Goal: Contribute content: Contribute content

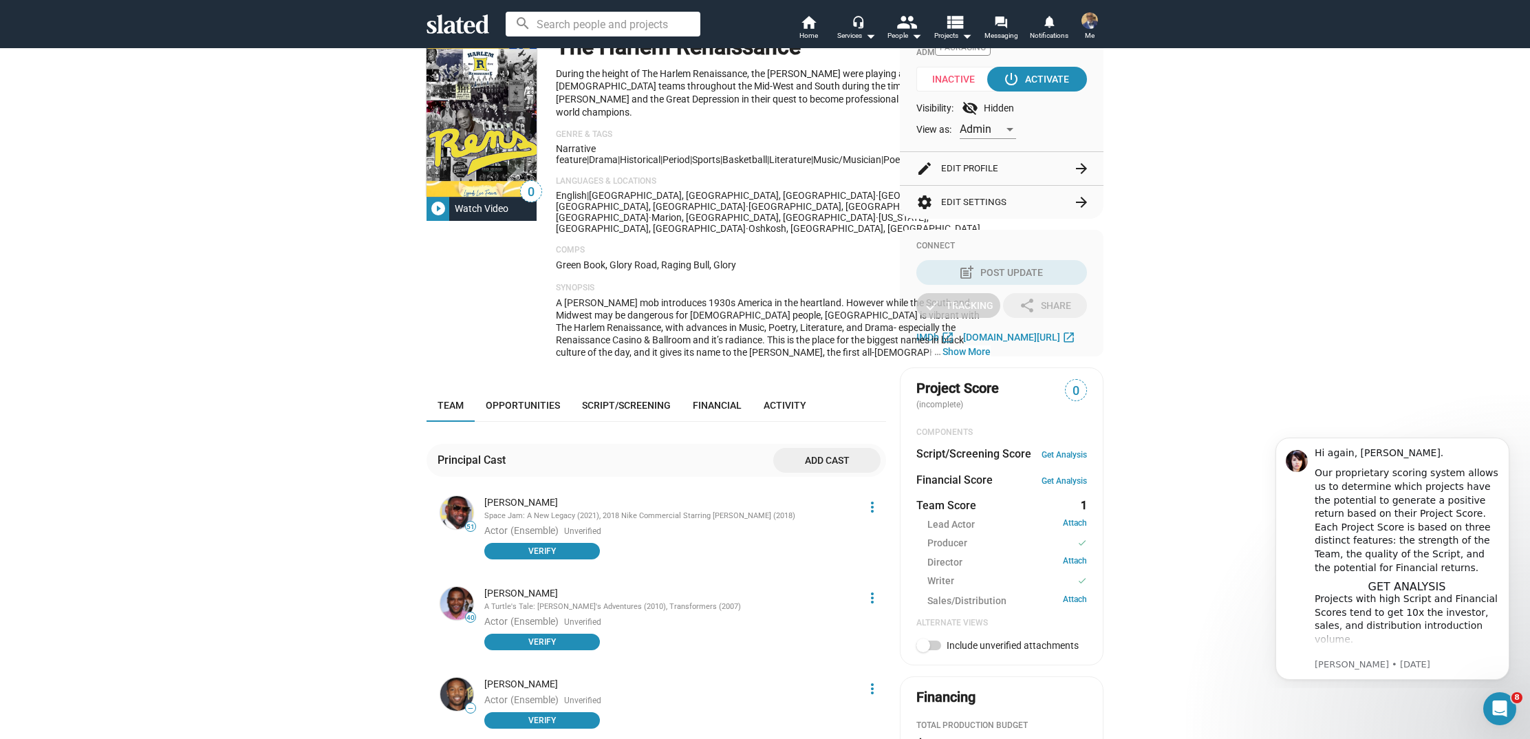
scroll to position [147, 0]
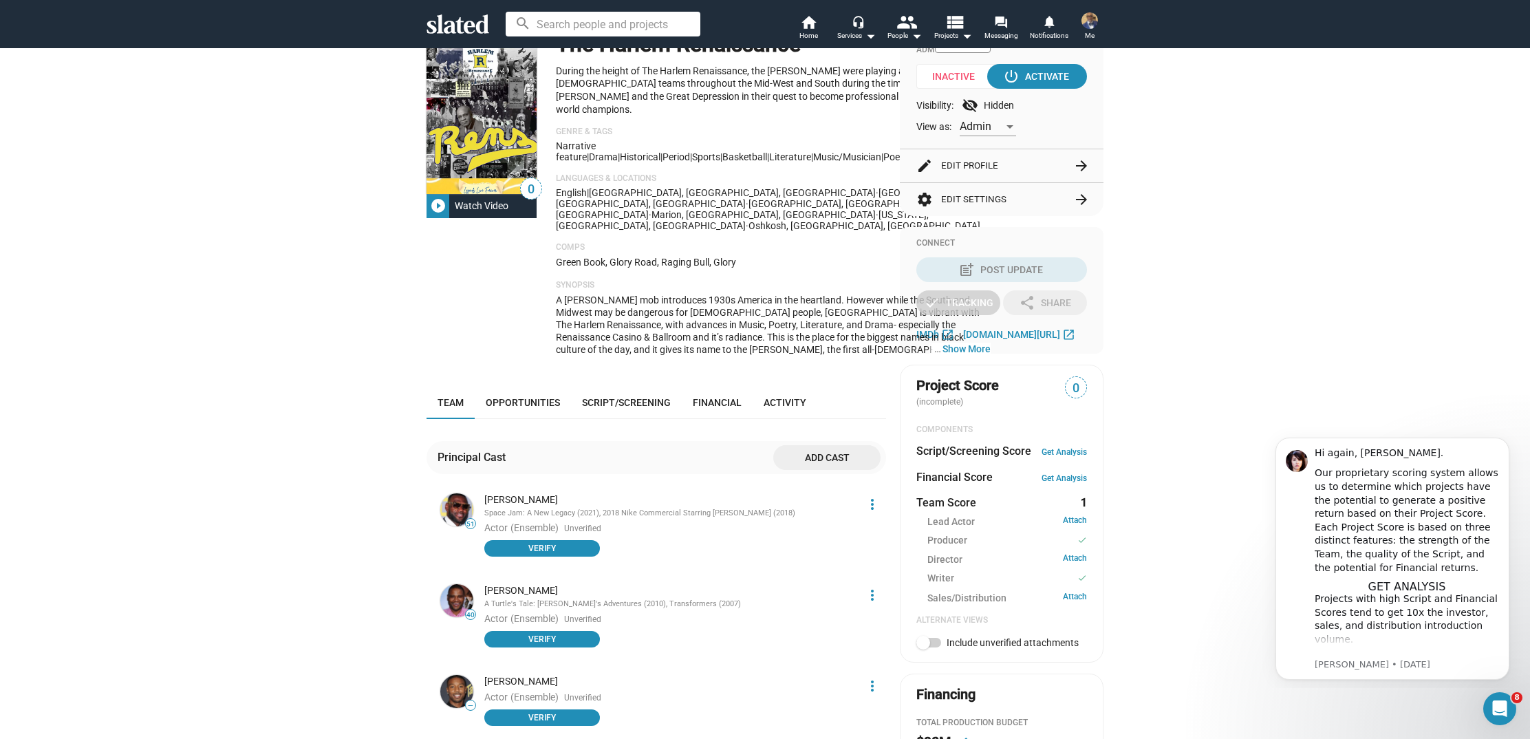
click at [1066, 169] on button "edit Edit Profile arrow_forward" at bounding box center [1001, 165] width 171 height 33
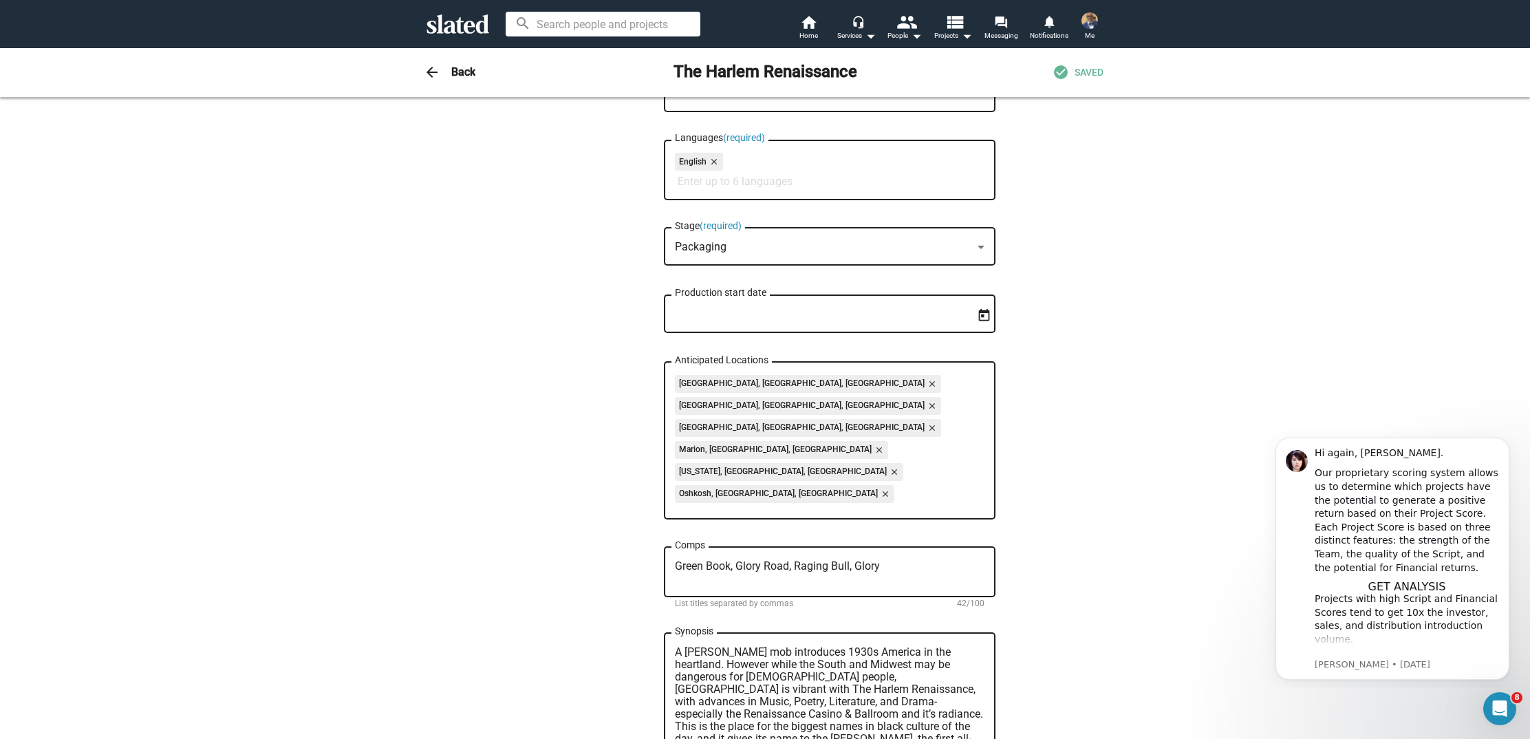
scroll to position [420, 0]
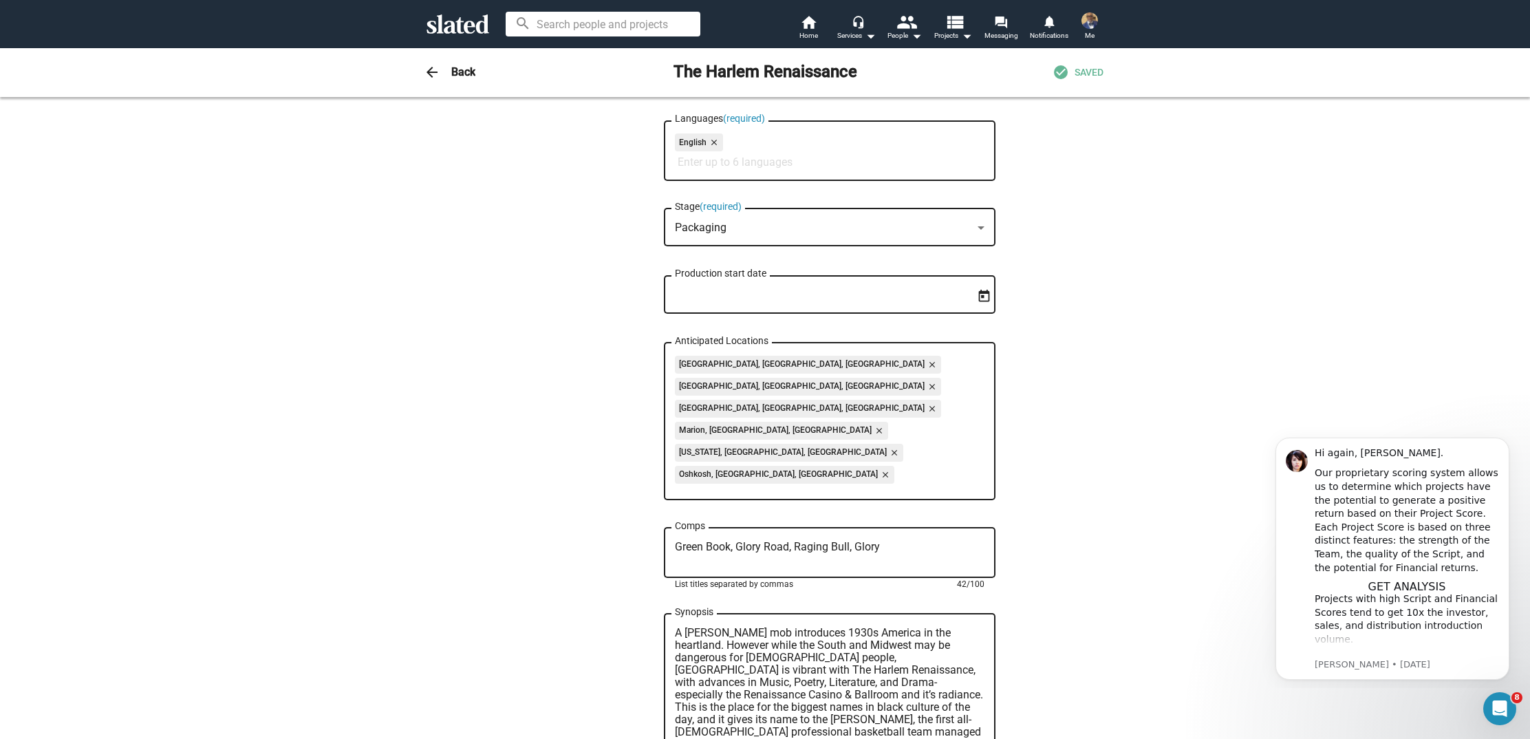
click at [676, 541] on textarea "Green Book, Glory Road, Raging Bull, Glory" at bounding box center [830, 553] width 310 height 25
click at [703, 541] on textarea "Sinners, Black Panther, Green Book, Glory Road, Raging Bull, Glory" at bounding box center [830, 553] width 310 height 25
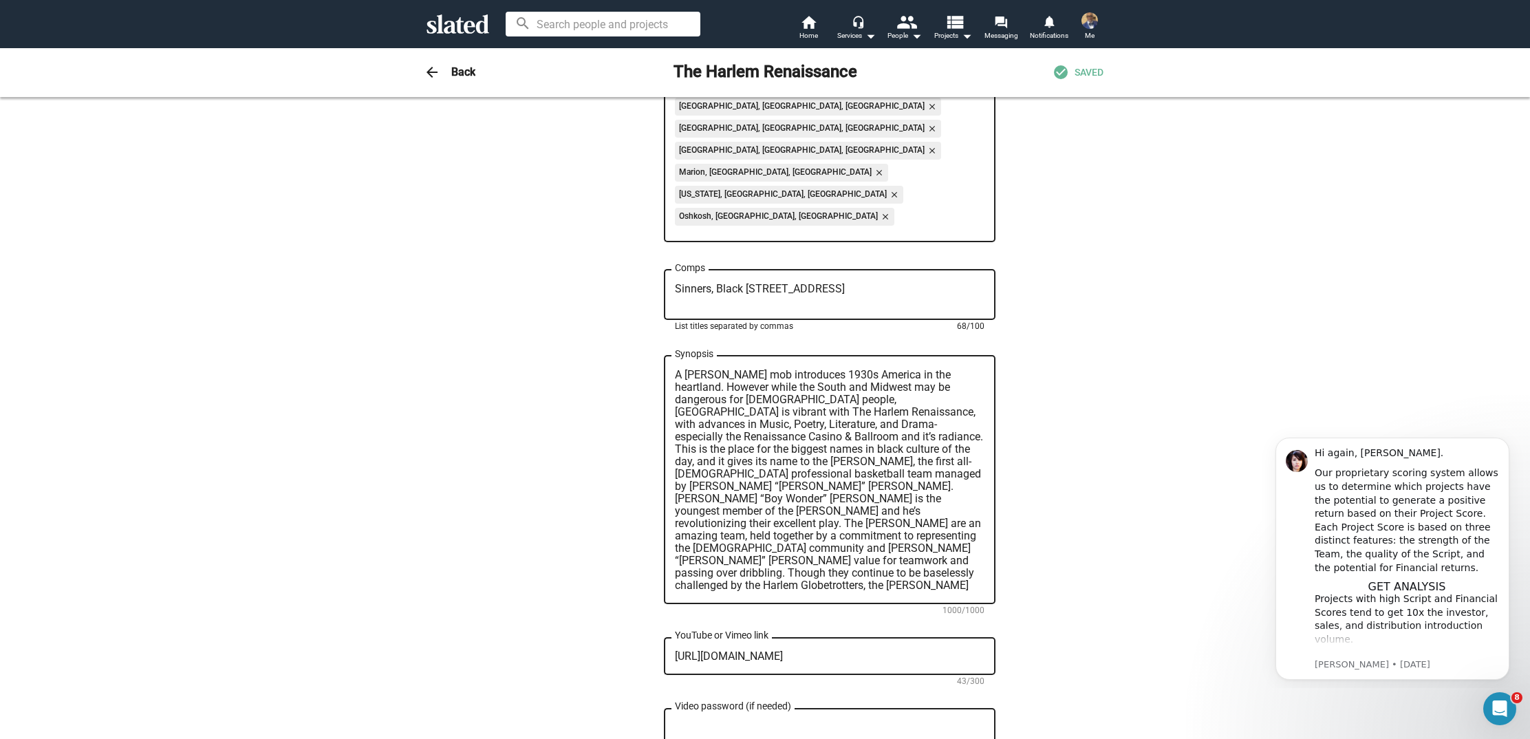
scroll to position [700, 0]
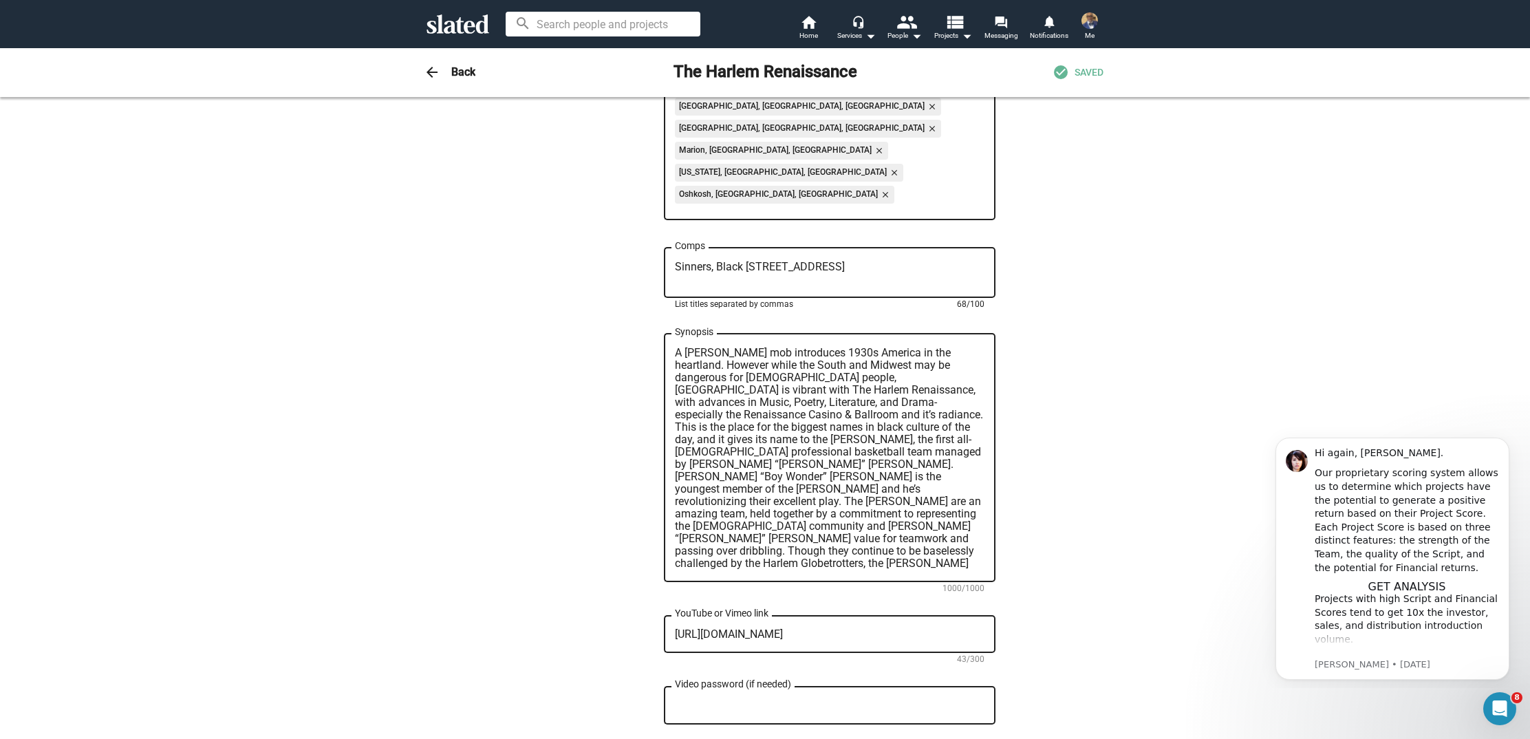
type textarea "Sinners, Black [STREET_ADDRESS]"
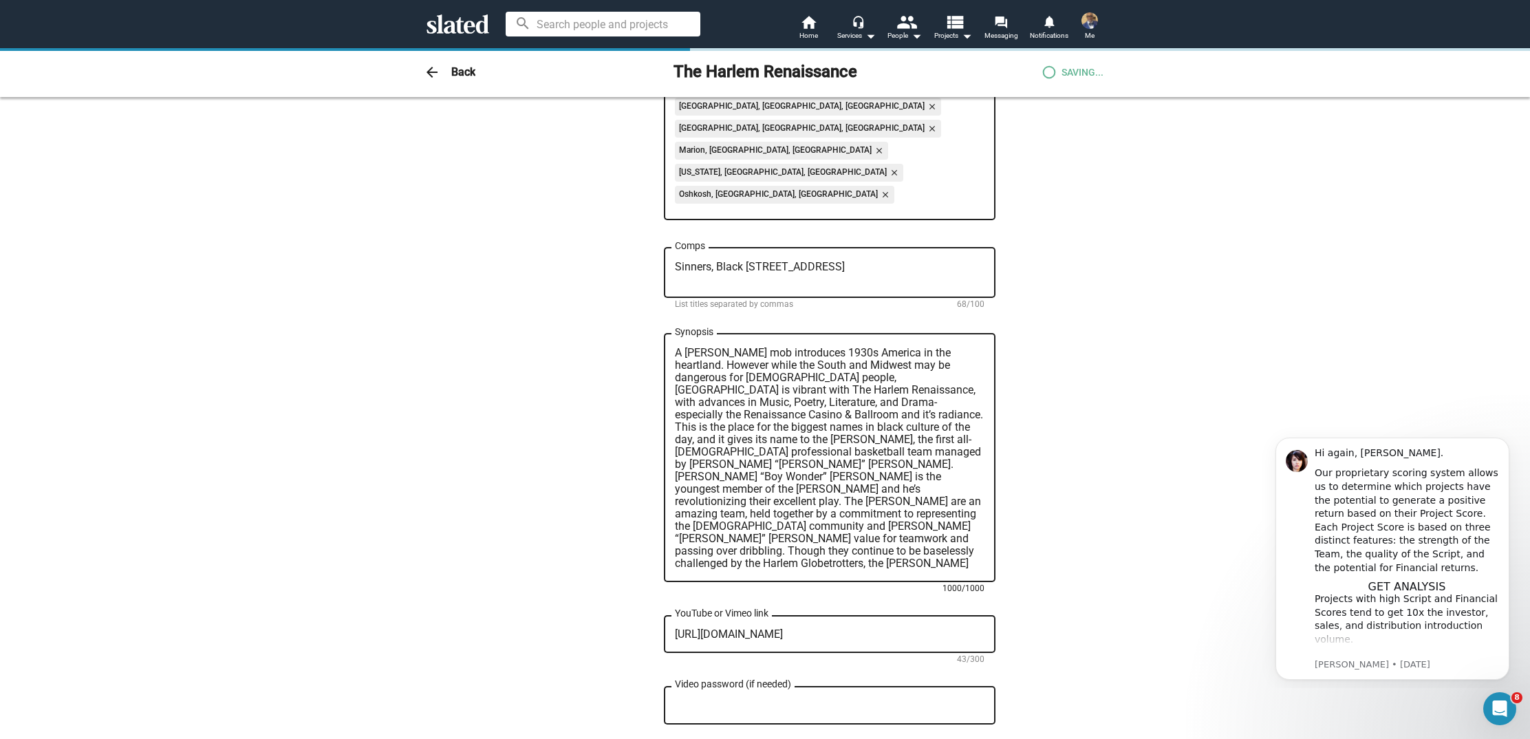
click at [676, 347] on textarea "A [PERSON_NAME] mob introduces 1930s America in the heartland. However while th…" at bounding box center [830, 458] width 310 height 223
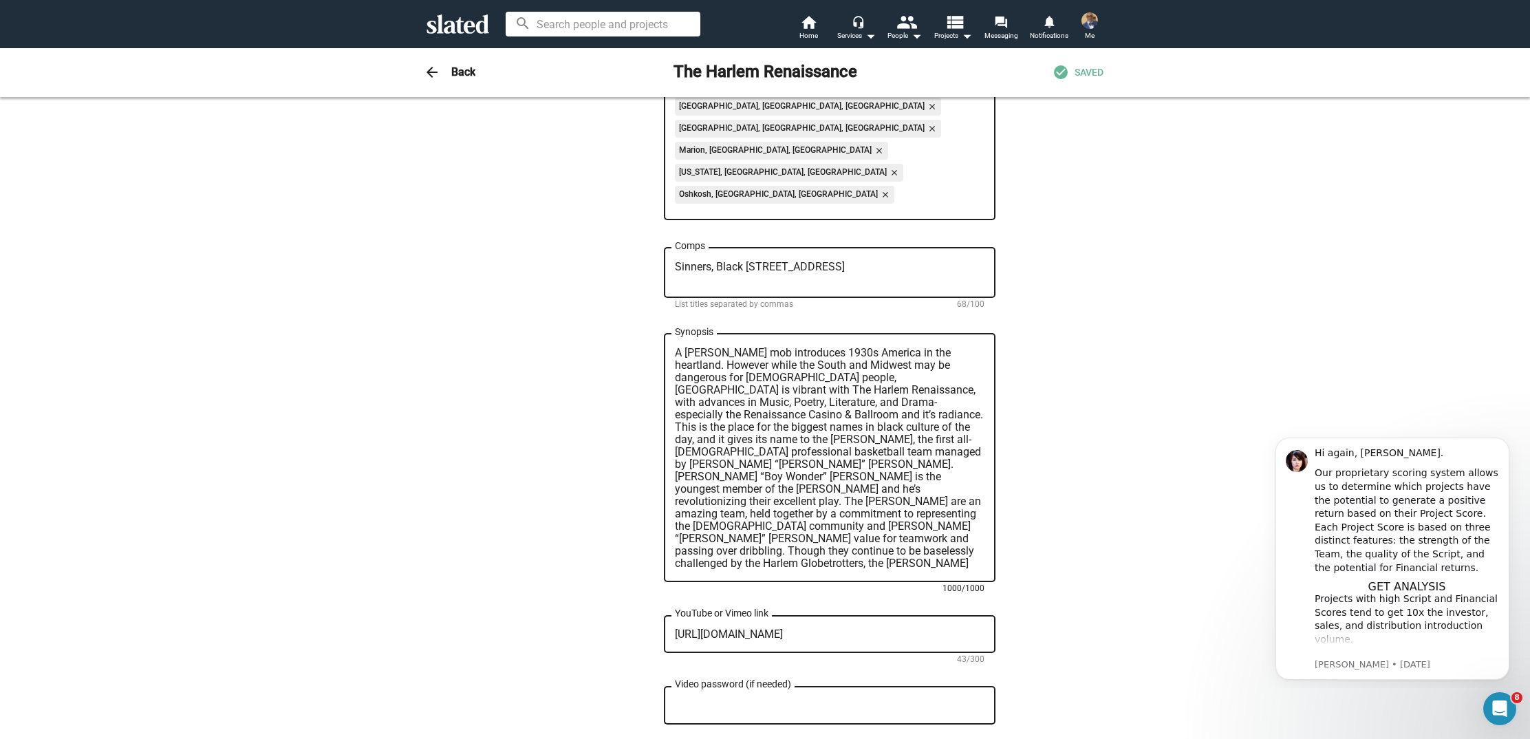
drag, startPoint x: 676, startPoint y: 269, endPoint x: 777, endPoint y: 473, distance: 228.3
click at [774, 479] on textarea "A [PERSON_NAME] mob introduces 1930s America in the heartland. However while th…" at bounding box center [830, 458] width 310 height 223
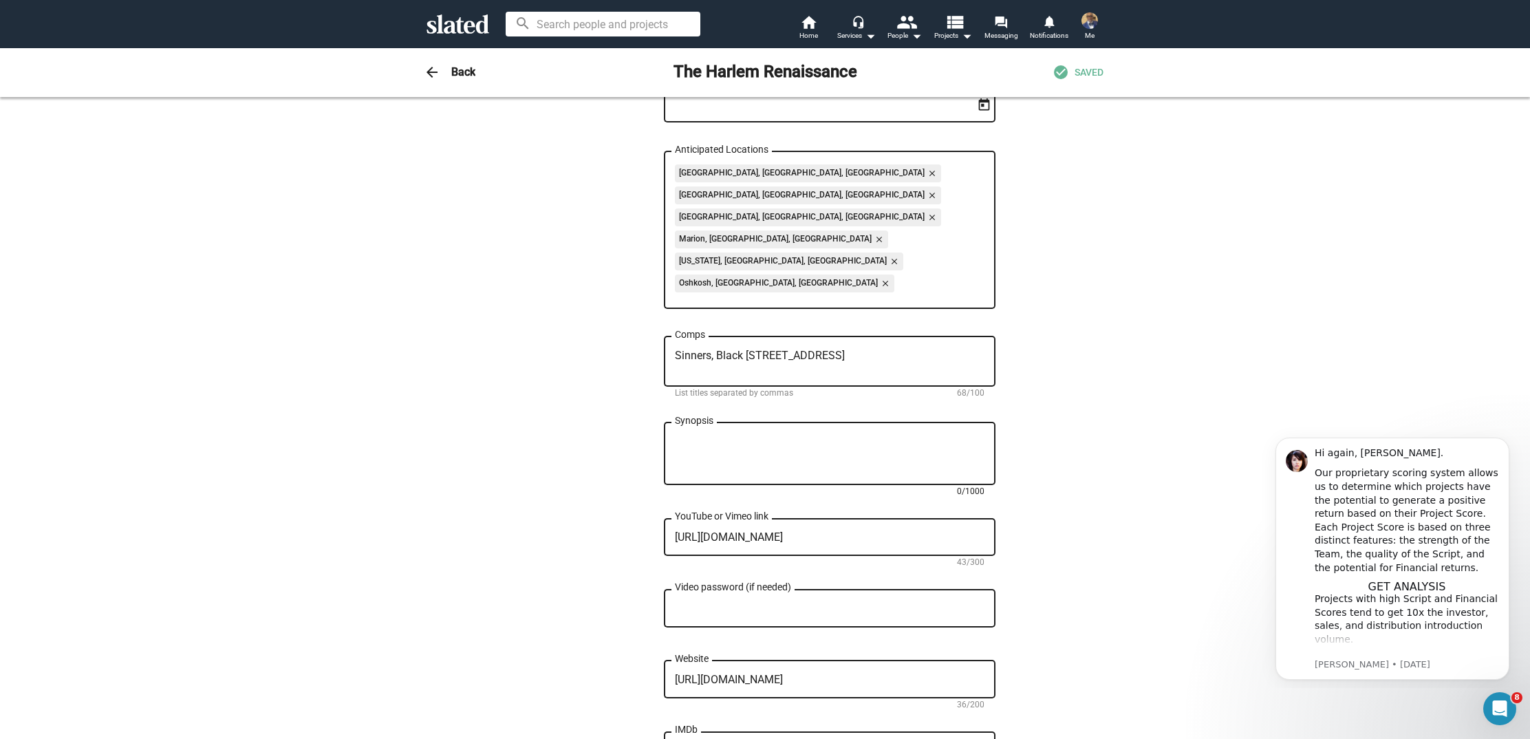
scroll to position [605, 0]
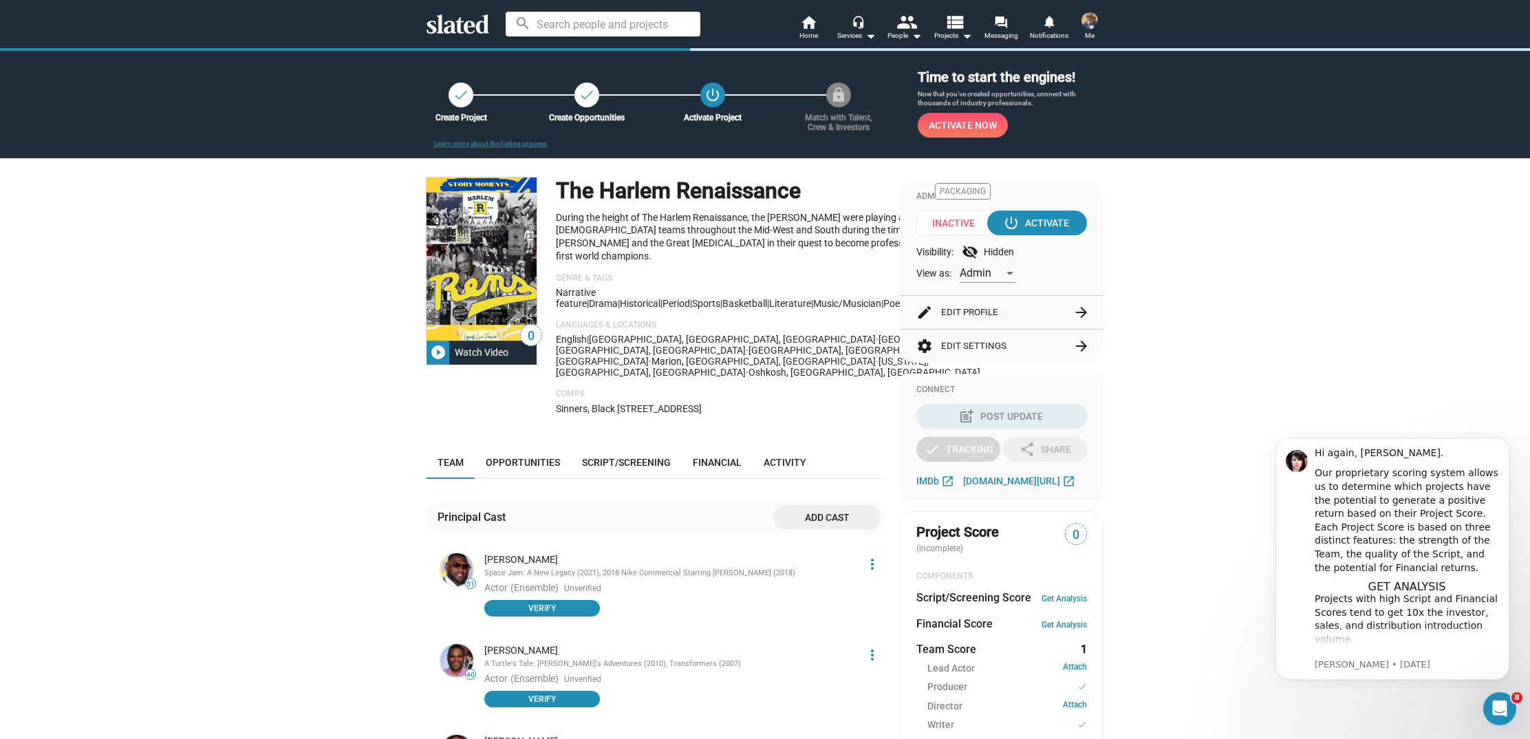
click at [1058, 310] on button "edit Edit Profile arrow_forward" at bounding box center [1001, 312] width 171 height 33
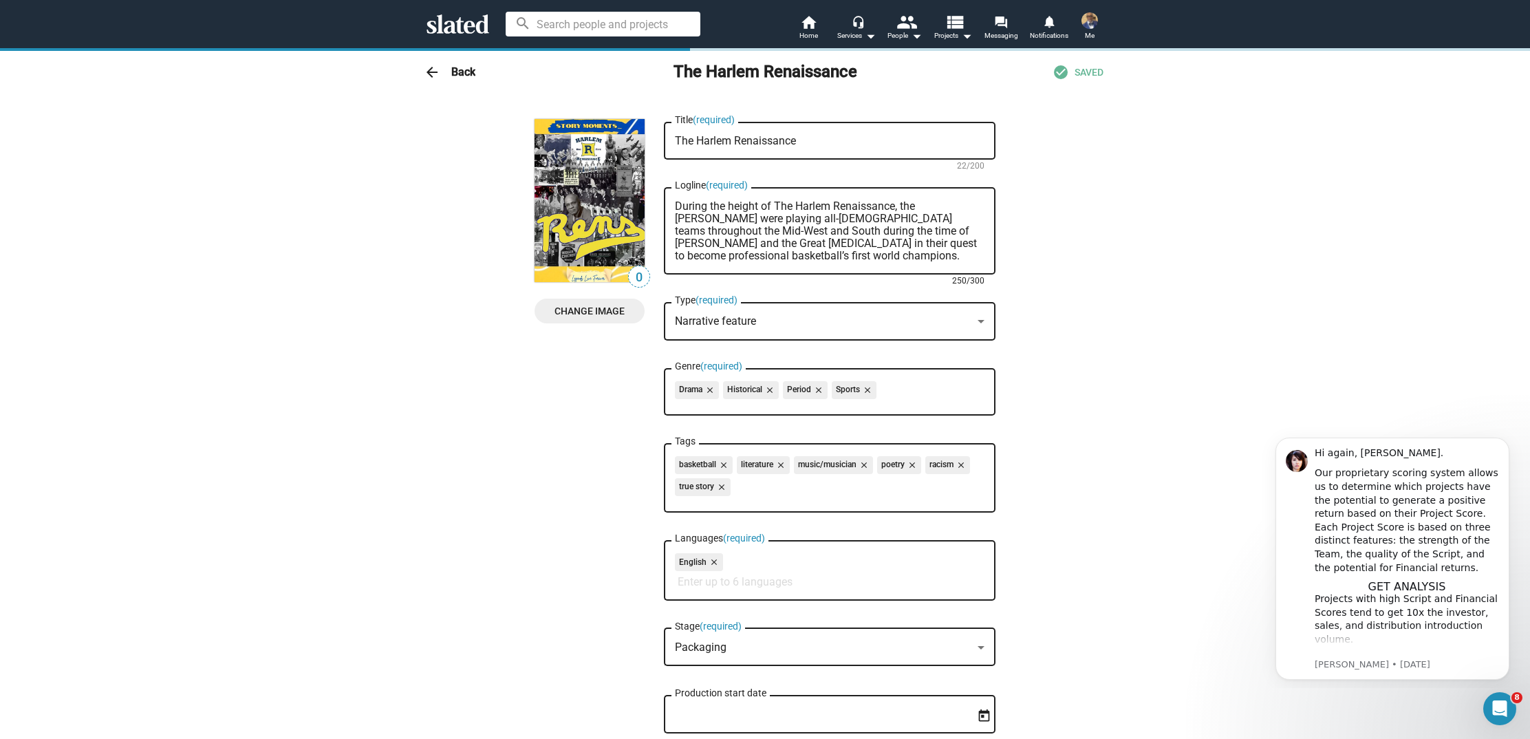
click at [760, 261] on textarea "During the height of The Harlem Renaissance, the [PERSON_NAME] were playing all…" at bounding box center [830, 231] width 310 height 62
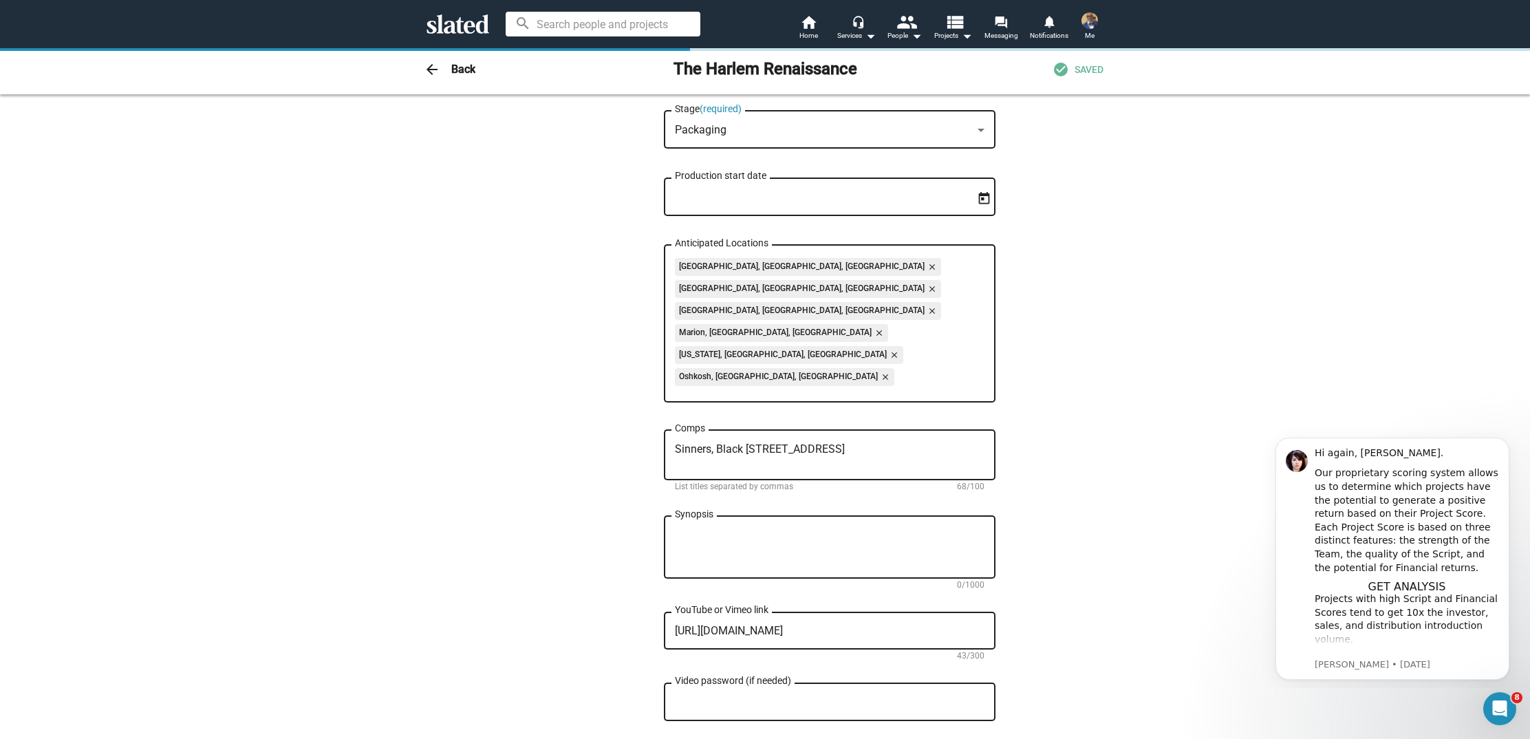
scroll to position [528, 0]
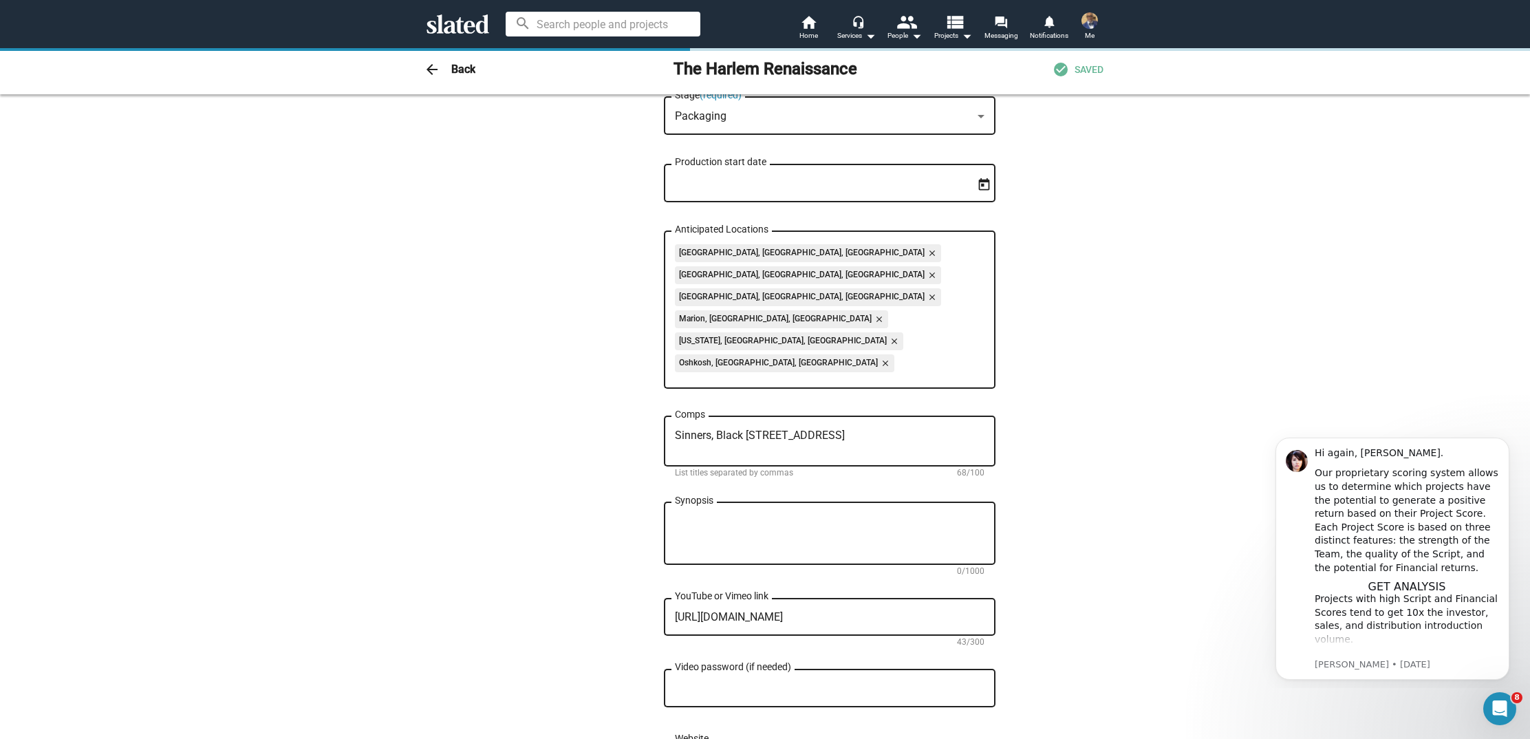
click at [676, 500] on div "Synopsis" at bounding box center [830, 532] width 310 height 65
paste textarea "The Harlem Renaissance wasn’t just a cultural awakening—it was a revolutionary …"
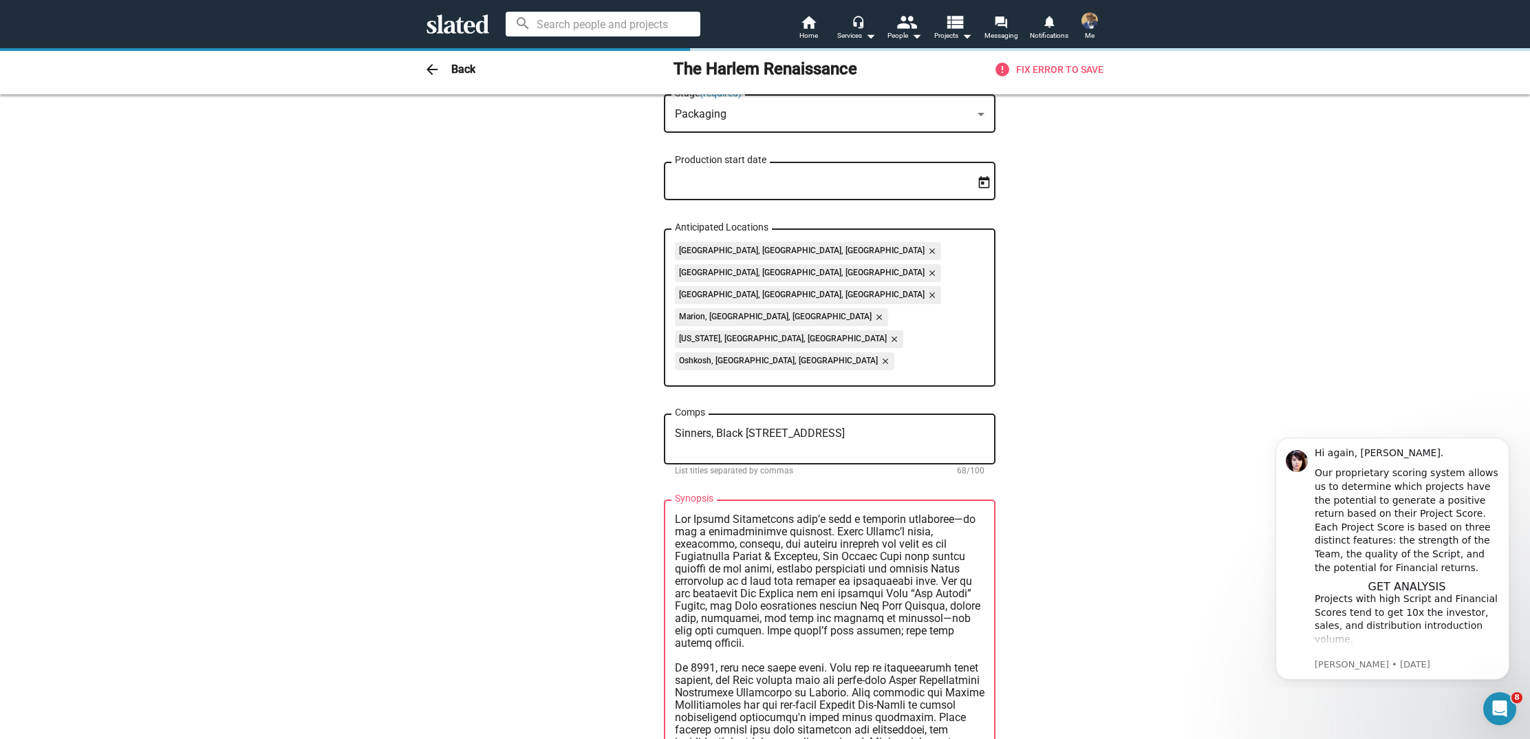
scroll to position [530, 0]
click at [674, 586] on div "Synopsis" at bounding box center [830, 667] width 332 height 338
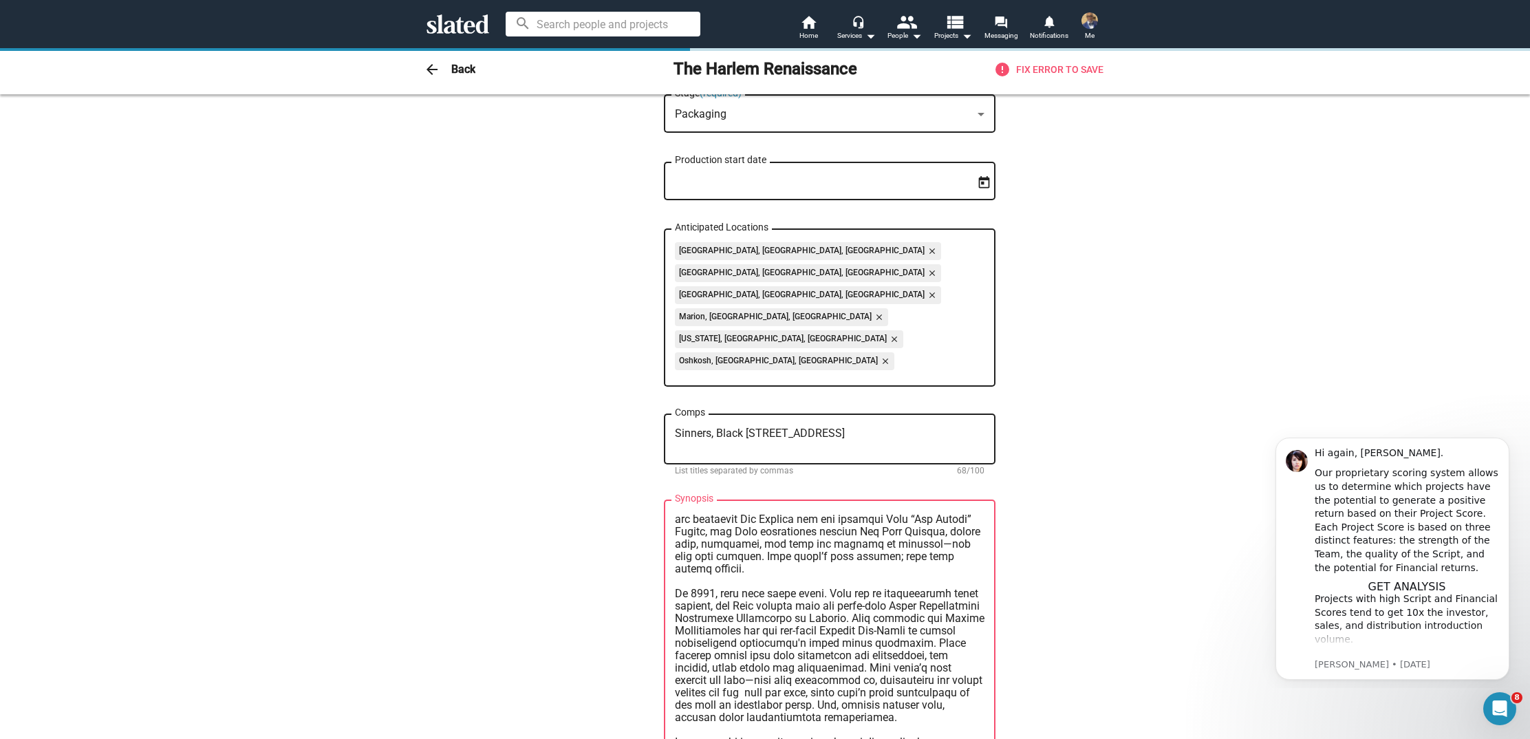
click at [672, 511] on div "Synopsis" at bounding box center [830, 666] width 332 height 338
click at [674, 508] on div "Synopsis" at bounding box center [830, 665] width 332 height 338
click at [675, 511] on textarea "Synopsis" at bounding box center [830, 666] width 310 height 310
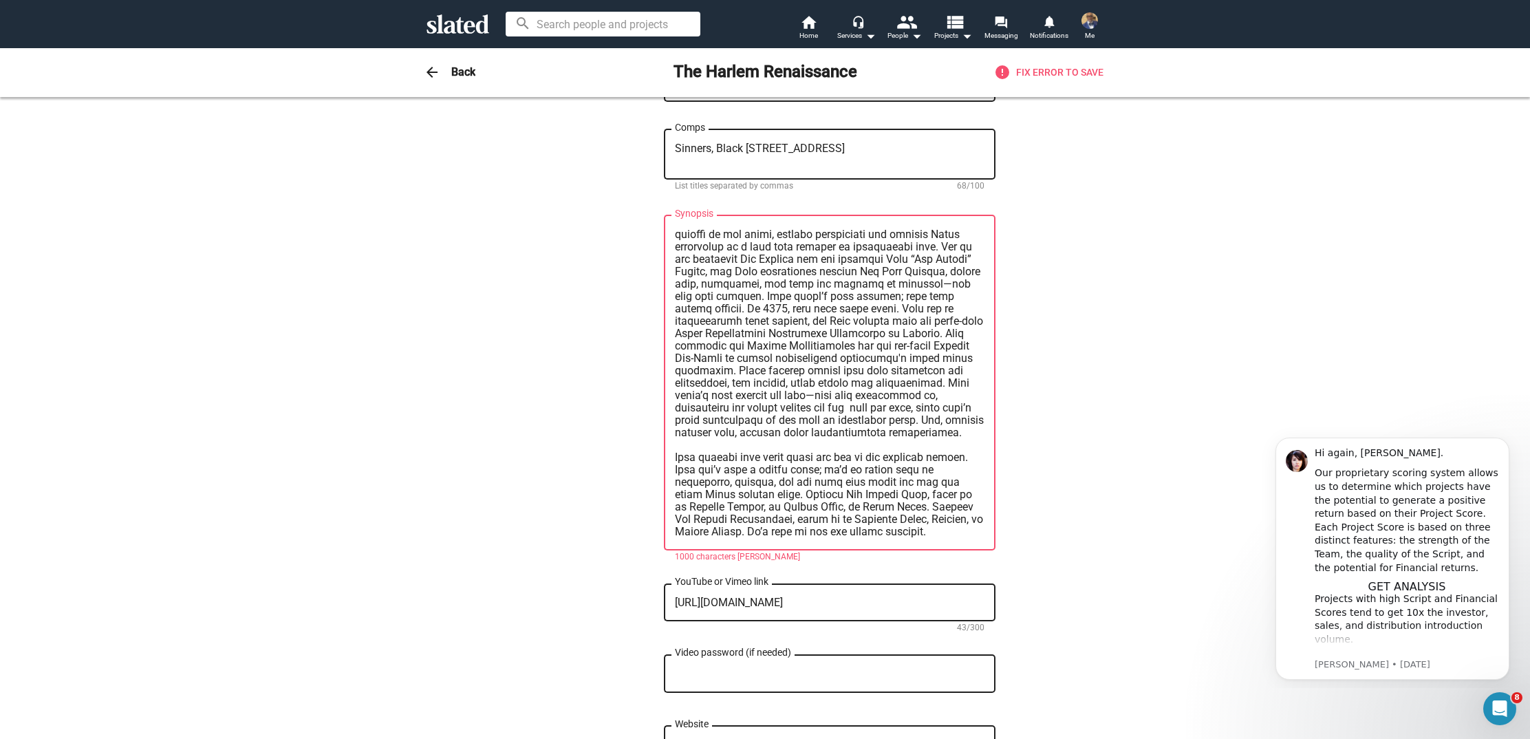
scroll to position [819, 0]
click at [886, 446] on textarea "Synopsis" at bounding box center [830, 383] width 310 height 310
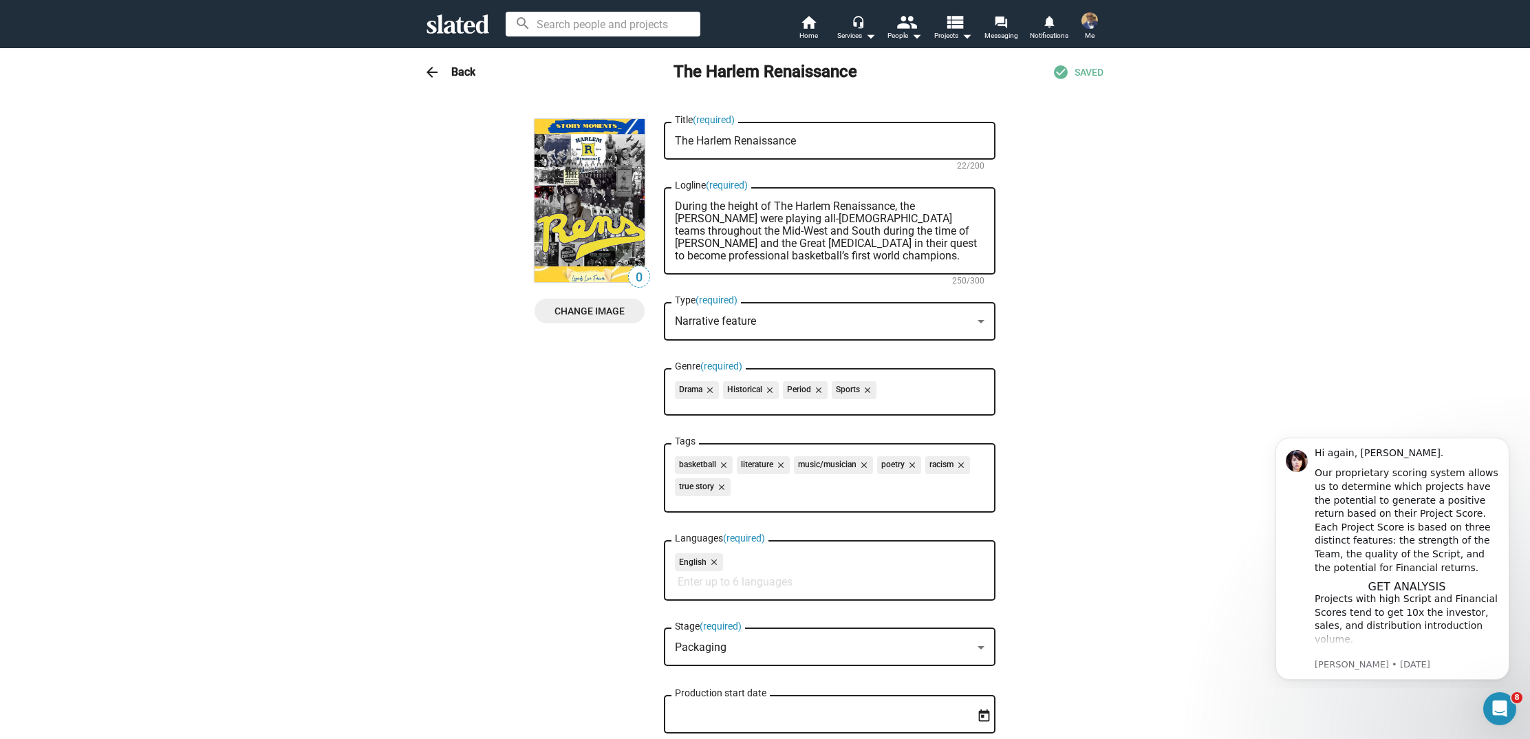
scroll to position [0, 0]
type textarea "The Harlem Renaissance wasn’t just a cultural awakening—it was a revolutionary …"
click at [459, 69] on h3 "Back" at bounding box center [463, 72] width 24 height 14
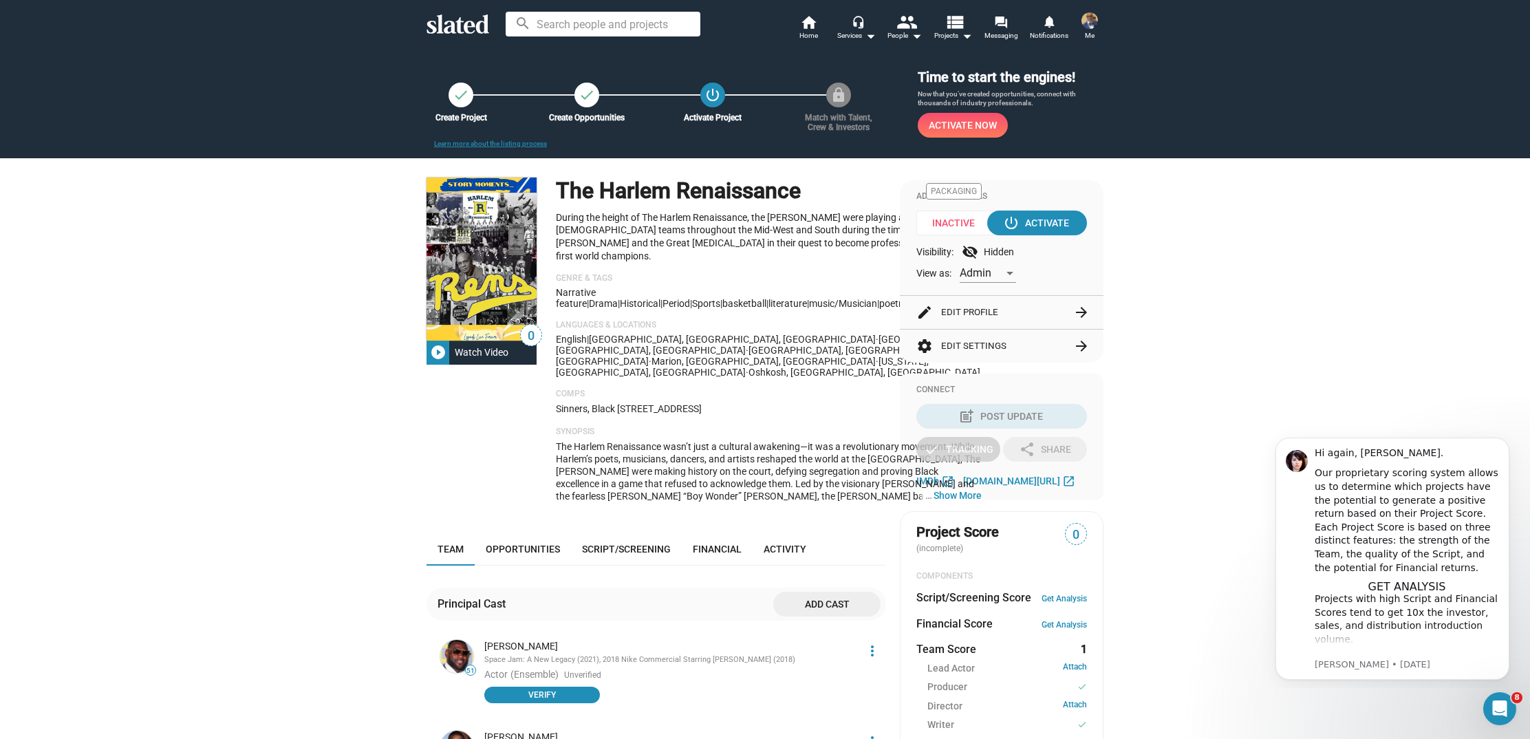
click at [1093, 23] on img at bounding box center [1090, 20] width 17 height 17
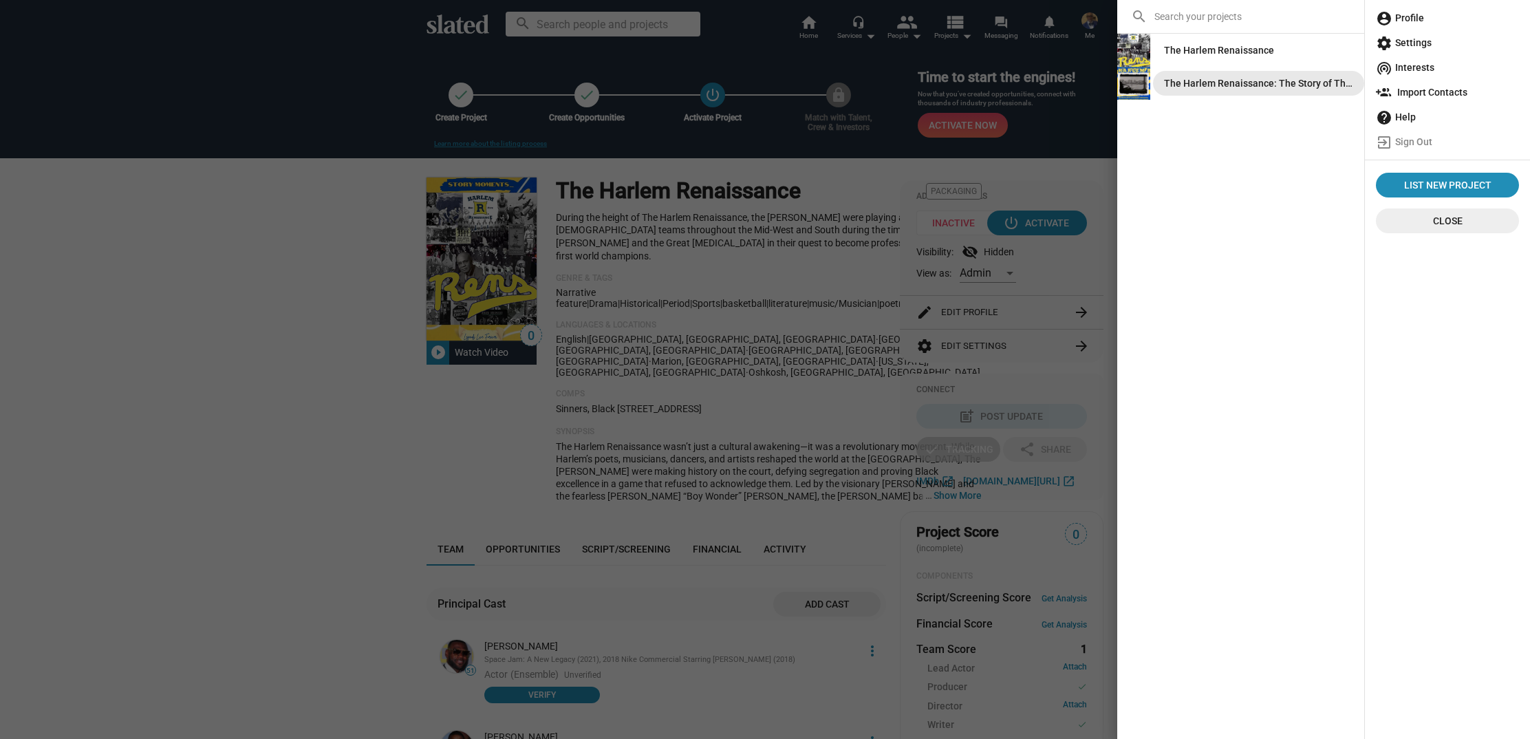
click at [1169, 80] on div "The Harlem Renaissance: The Story of The [PERSON_NAME]" at bounding box center [1258, 83] width 189 height 25
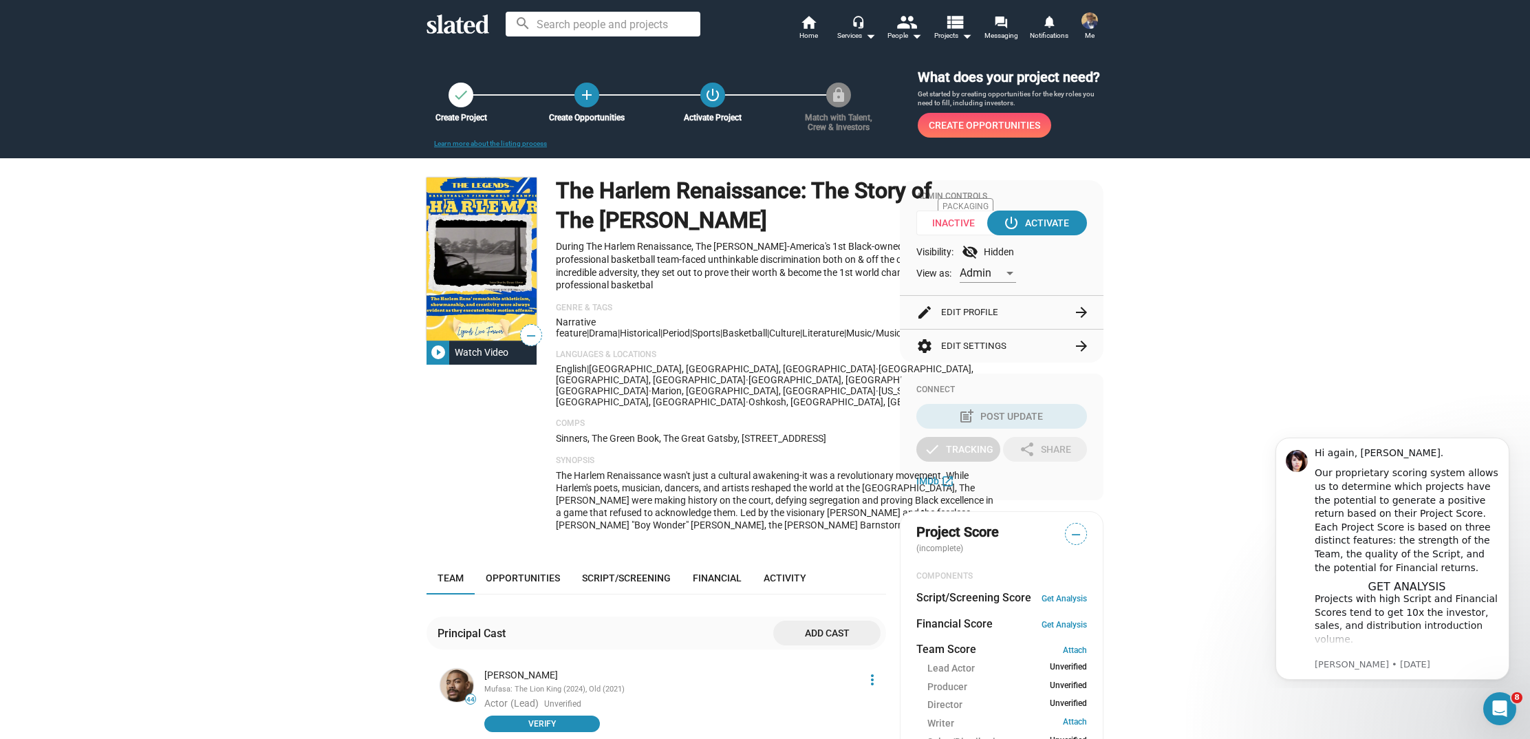
click at [1067, 329] on button "edit Edit Profile arrow_forward" at bounding box center [1001, 312] width 171 height 33
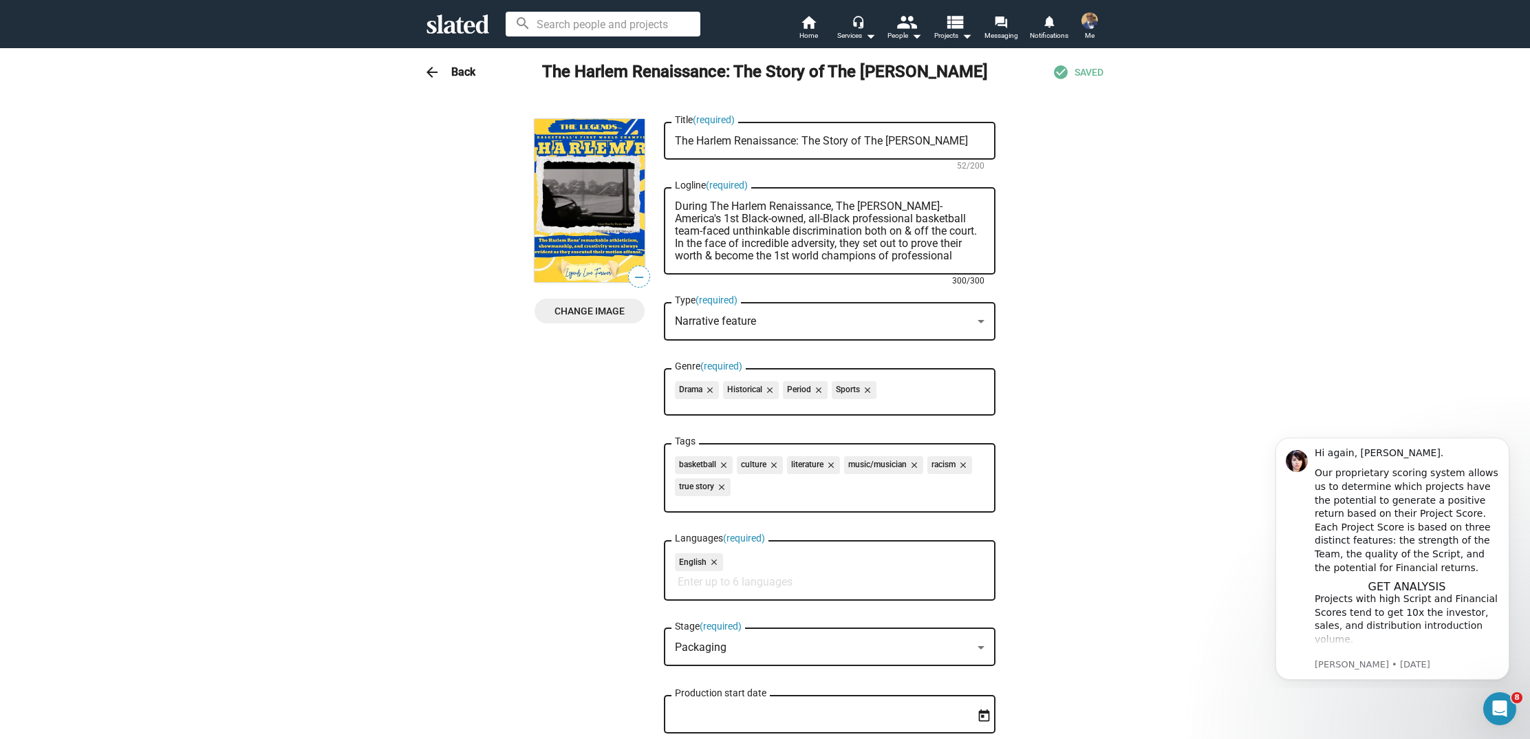
click at [968, 254] on textarea "During The Harlem Renaissance, The Harlem Rens-America's 1st Black-owned, all-B…" at bounding box center [830, 231] width 310 height 62
drag, startPoint x: 957, startPoint y: 255, endPoint x: 674, endPoint y: 207, distance: 287.4
click at [674, 207] on div "During The Harlem Renaissance, The Harlem Rens-America's 1st Black-owned, all-B…" at bounding box center [830, 229] width 332 height 90
click at [447, 69] on div "arrow_back Back The Harlem Renaissance: The Story of The Harlem Rens check_circ…" at bounding box center [765, 72] width 705 height 28
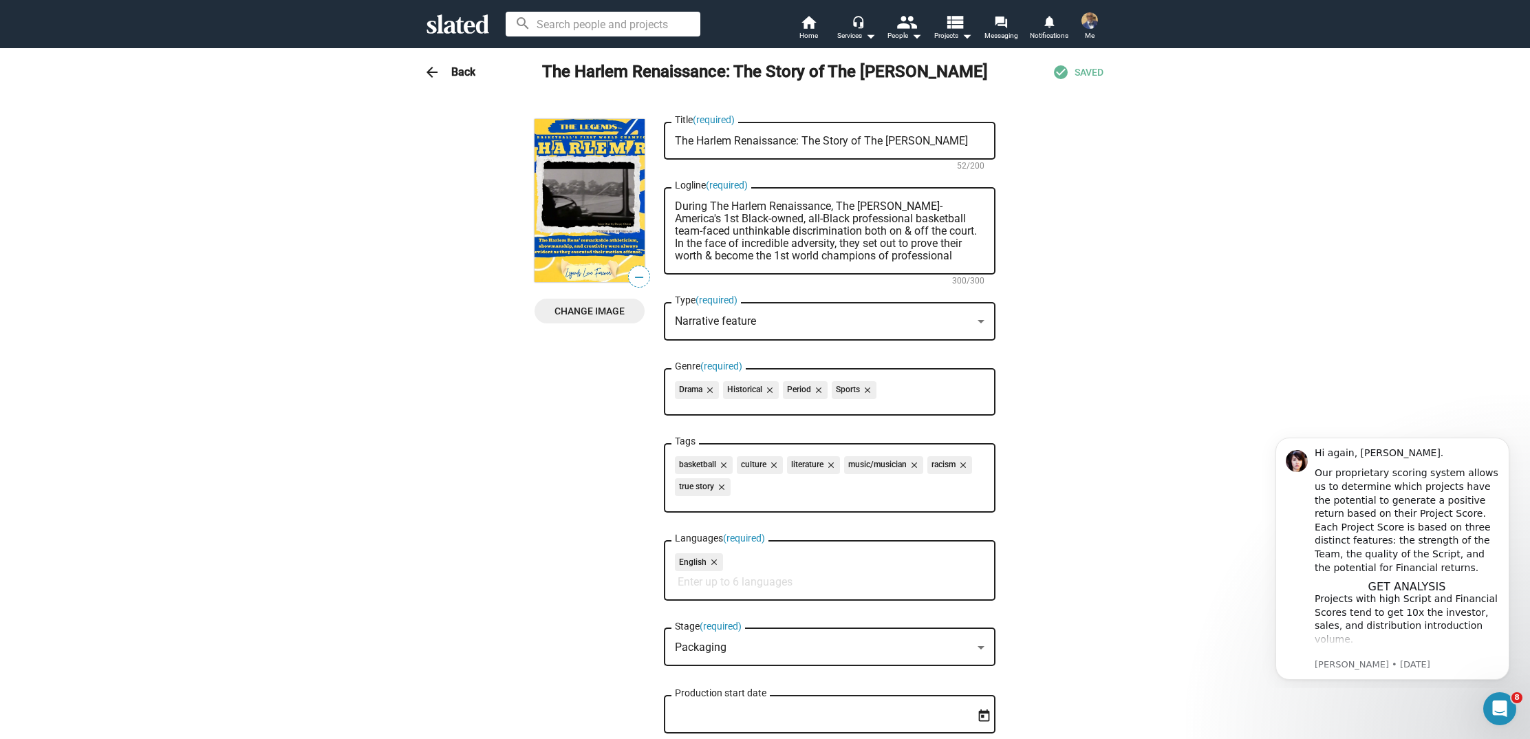
click at [430, 69] on mat-icon "arrow_back" at bounding box center [432, 72] width 17 height 17
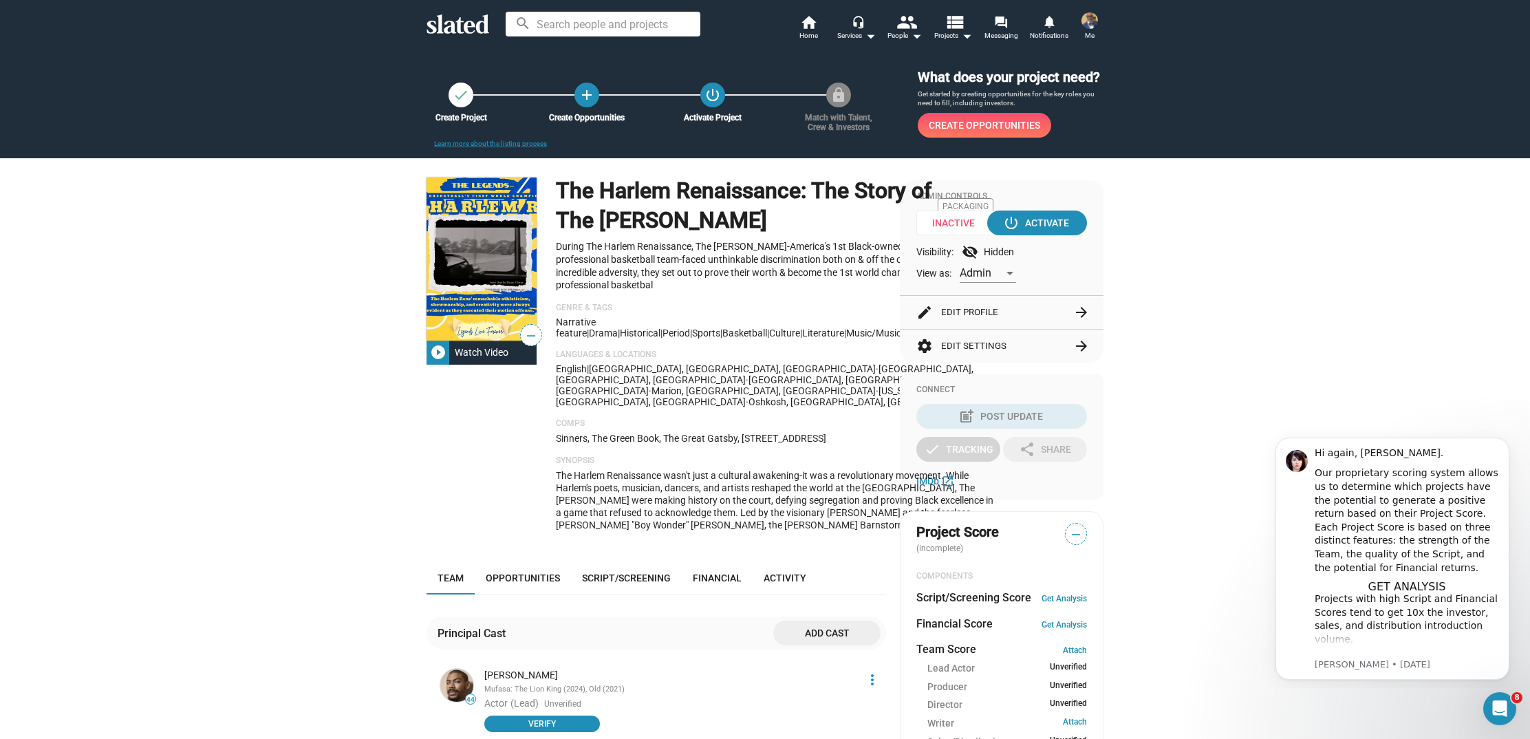
click at [1087, 21] on img at bounding box center [1090, 20] width 17 height 17
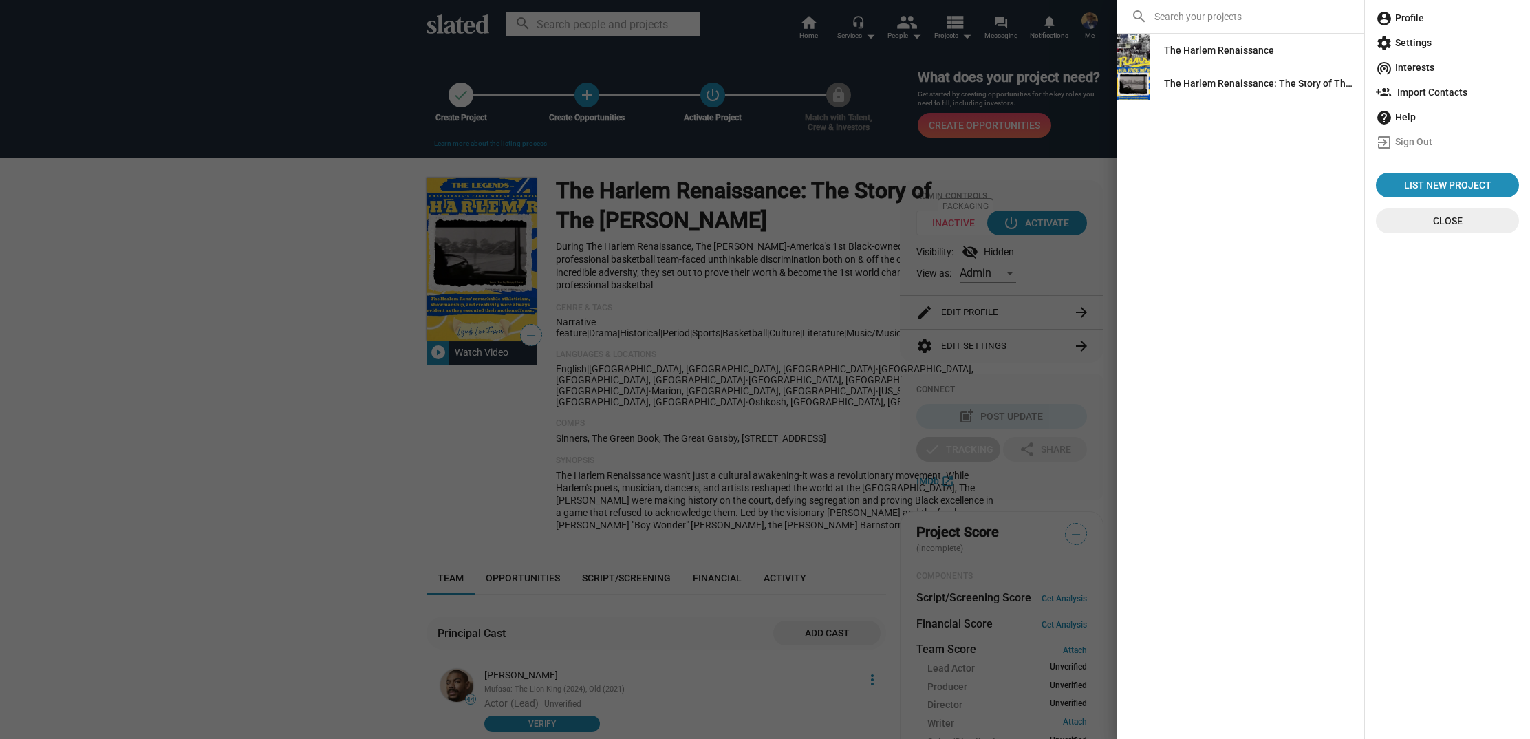
click at [1141, 47] on img at bounding box center [1133, 50] width 33 height 33
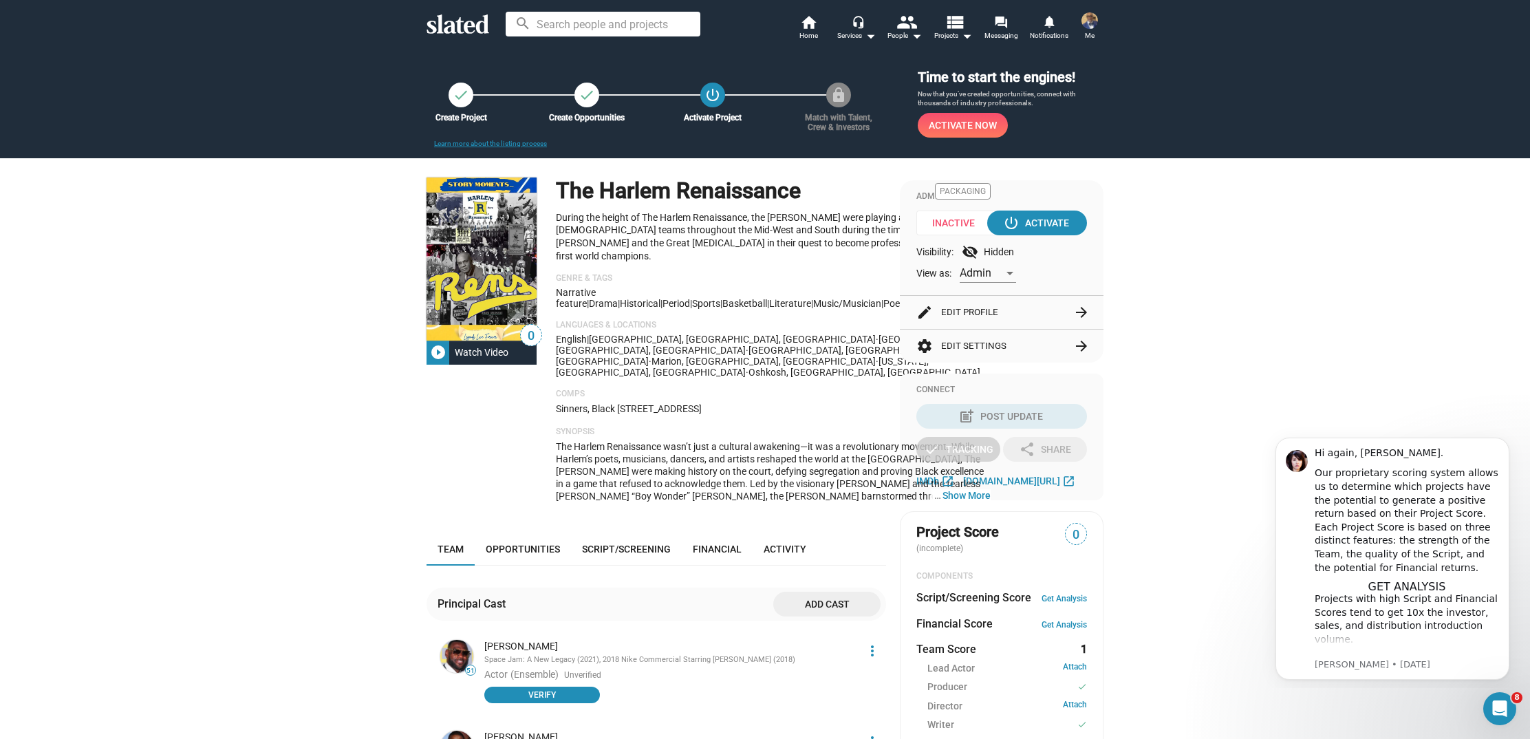
click at [1066, 310] on button "edit Edit Profile arrow_forward" at bounding box center [1001, 312] width 171 height 33
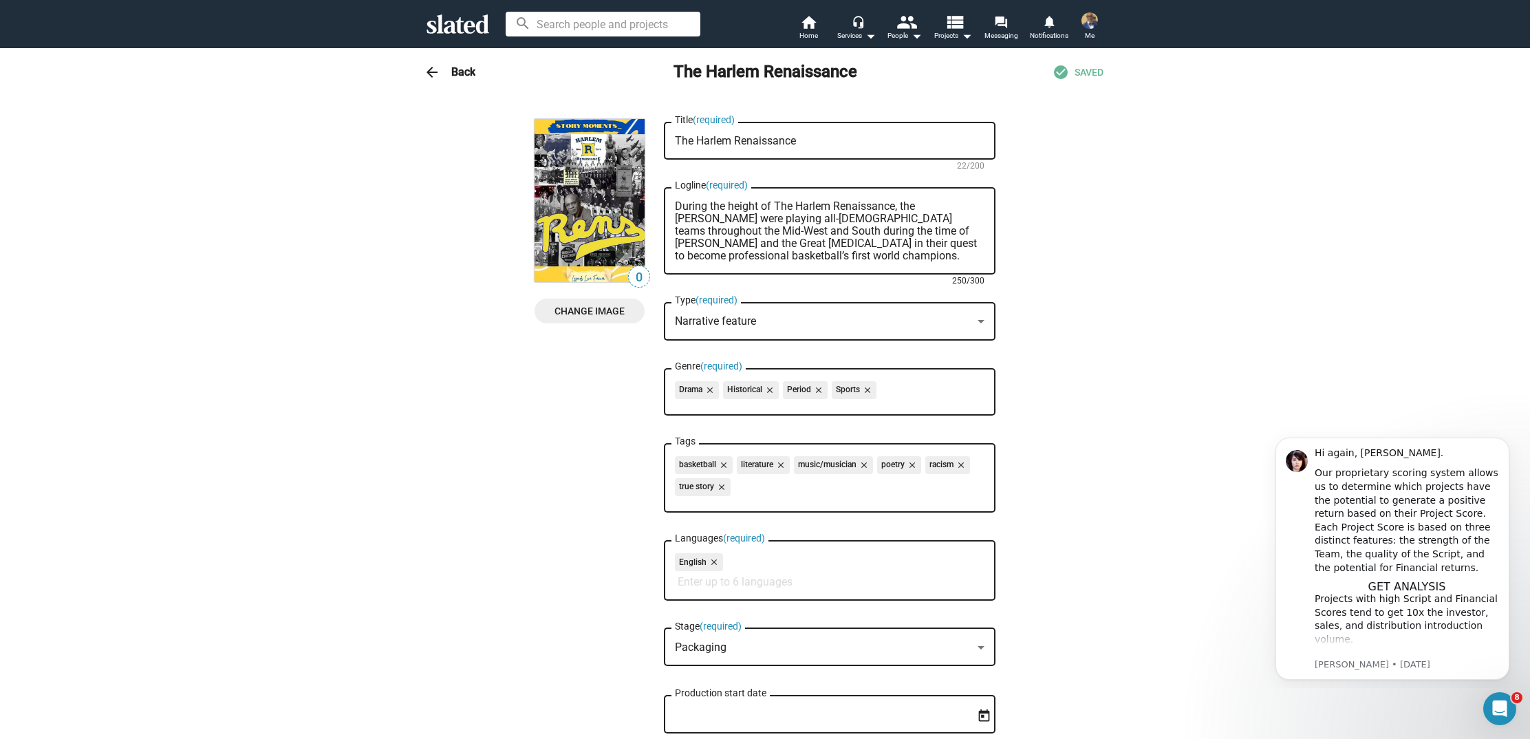
drag, startPoint x: 738, startPoint y: 259, endPoint x: 669, endPoint y: 204, distance: 88.1
click at [669, 204] on div "During the height of The Harlem Renaissance, the Harlem Rens were playing all-w…" at bounding box center [830, 229] width 332 height 90
click at [785, 262] on textarea "During the height of The Harlem Renaissance, the [PERSON_NAME] were playing all…" at bounding box center [830, 231] width 310 height 62
drag, startPoint x: 727, startPoint y: 257, endPoint x: 666, endPoint y: 199, distance: 84.2
click at [666, 199] on div "During the height of The Harlem Renaissance, the Harlem Rens were playing all-w…" at bounding box center [830, 229] width 332 height 90
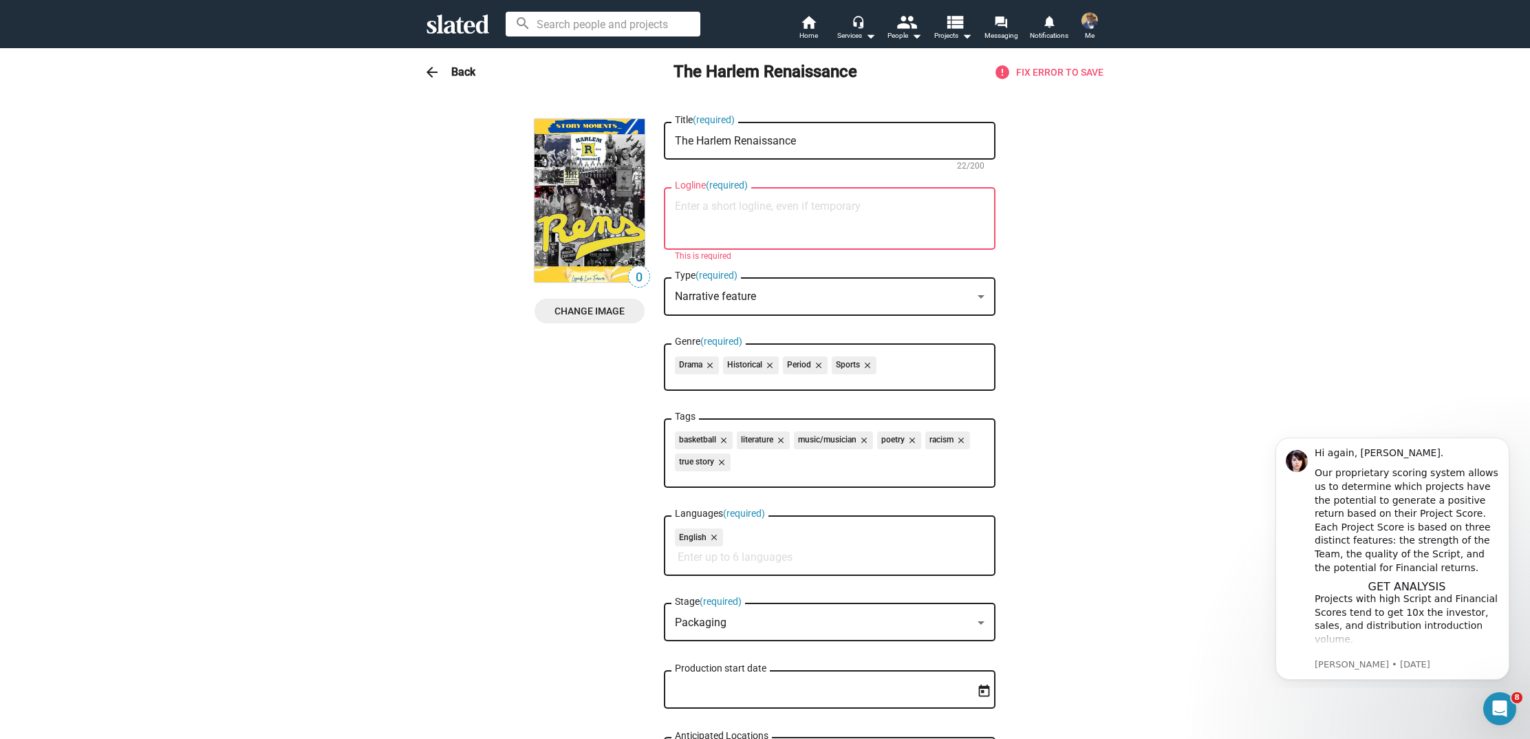
paste textarea "During The Harlem Renaissance, The Harlem Rens-America's 1st Black-owned, all-B…"
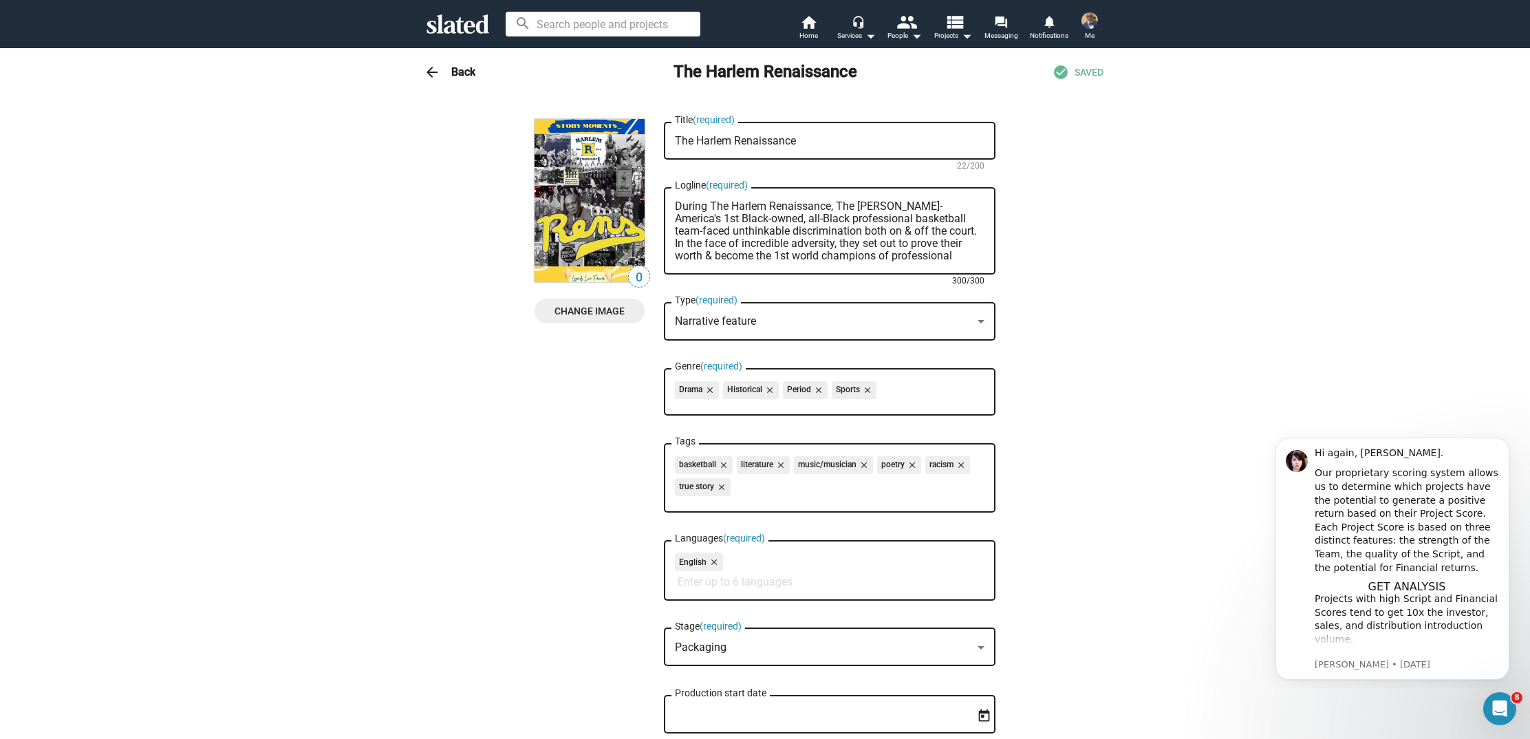
type textarea "During The Harlem Renaissance, The Harlem Rens-America's 1st Black-owned, all-B…"
click at [458, 73] on h3 "Back" at bounding box center [463, 72] width 24 height 14
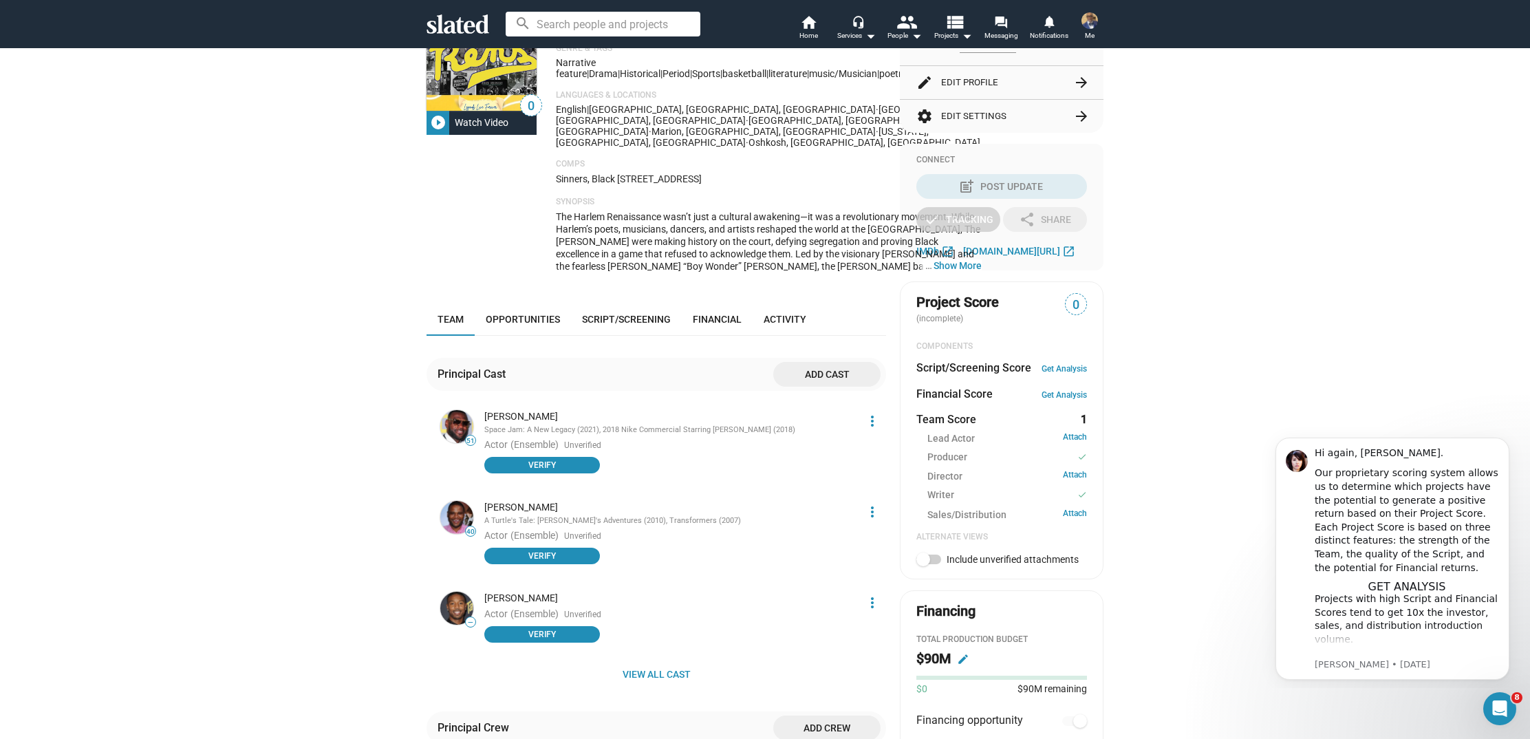
scroll to position [244, 0]
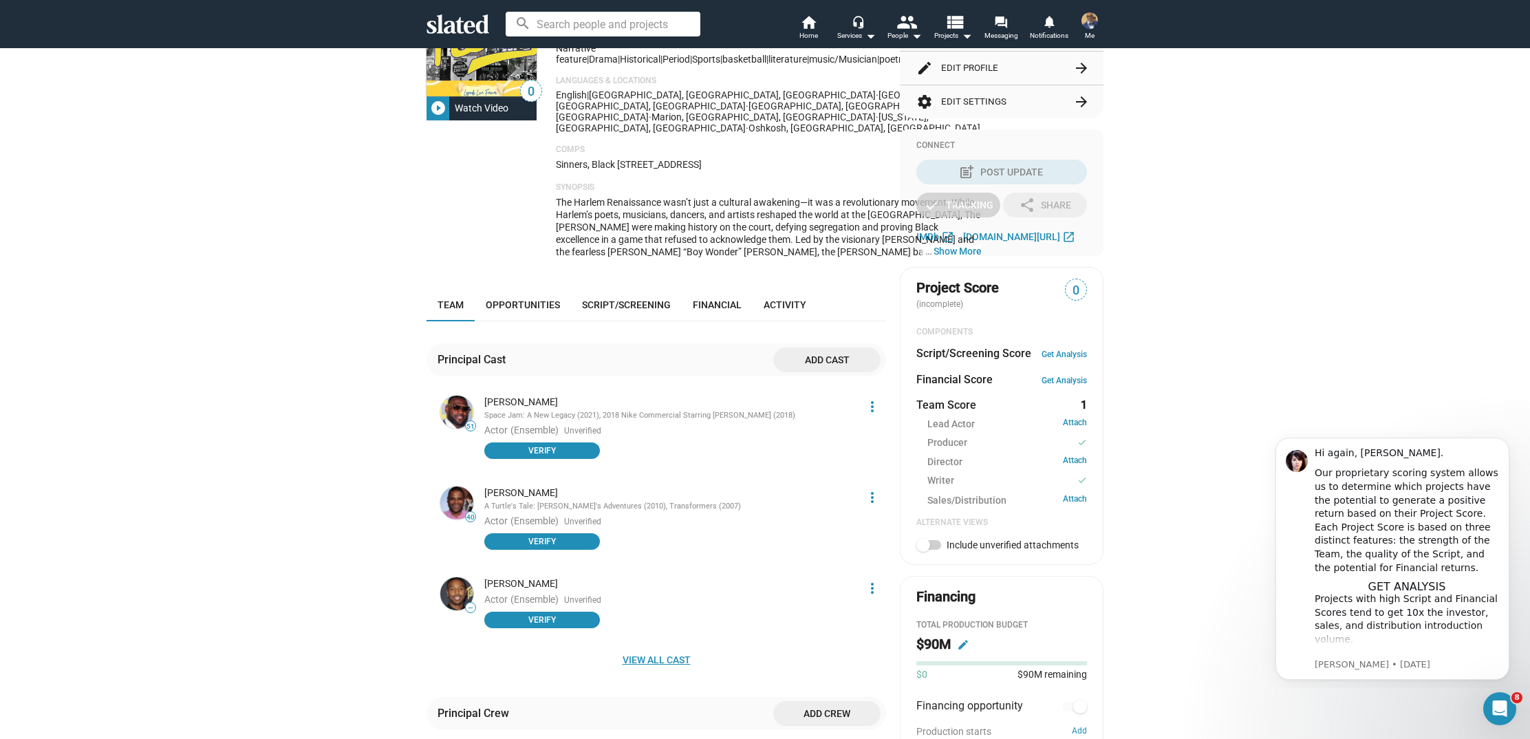
click at [632, 647] on span "View all cast" at bounding box center [657, 659] width 438 height 25
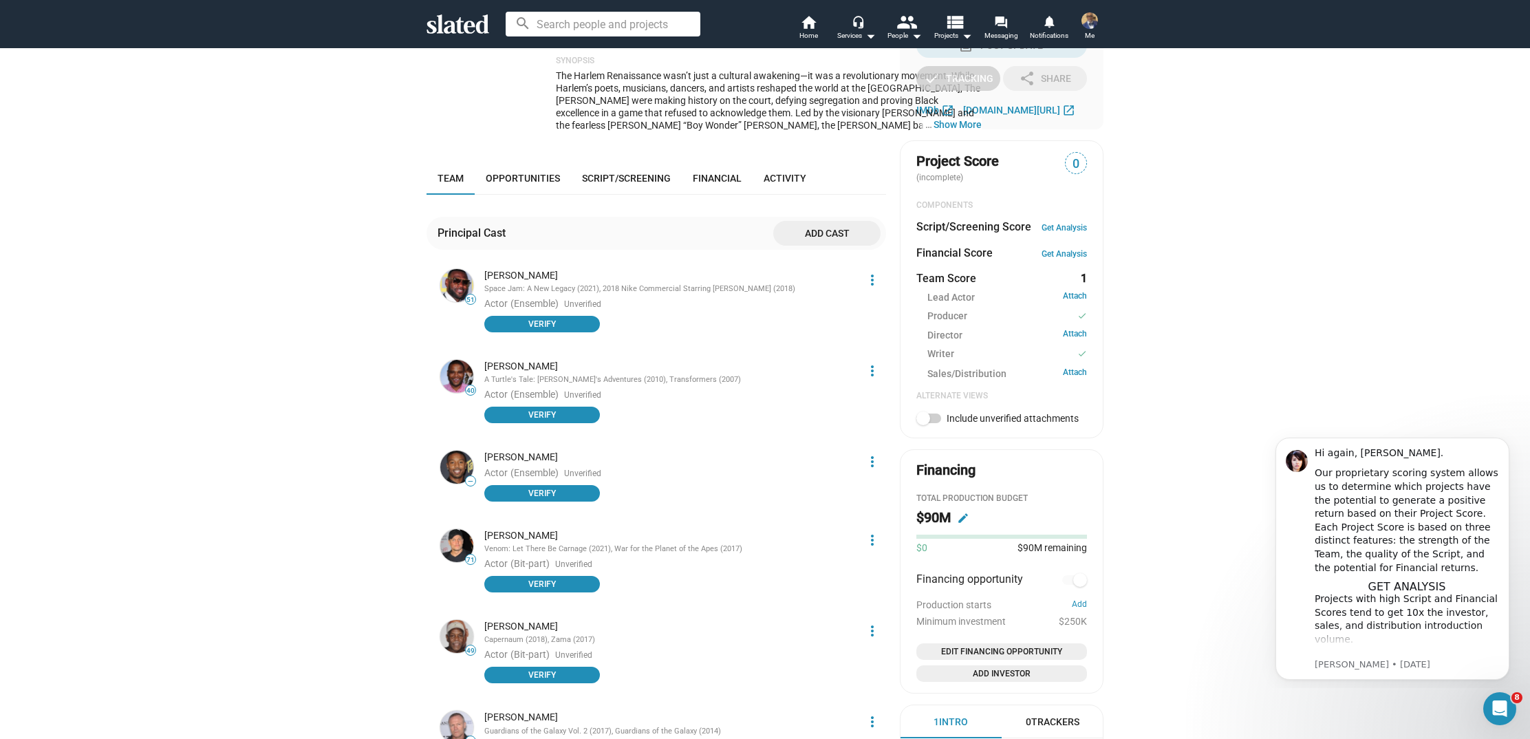
scroll to position [367, 0]
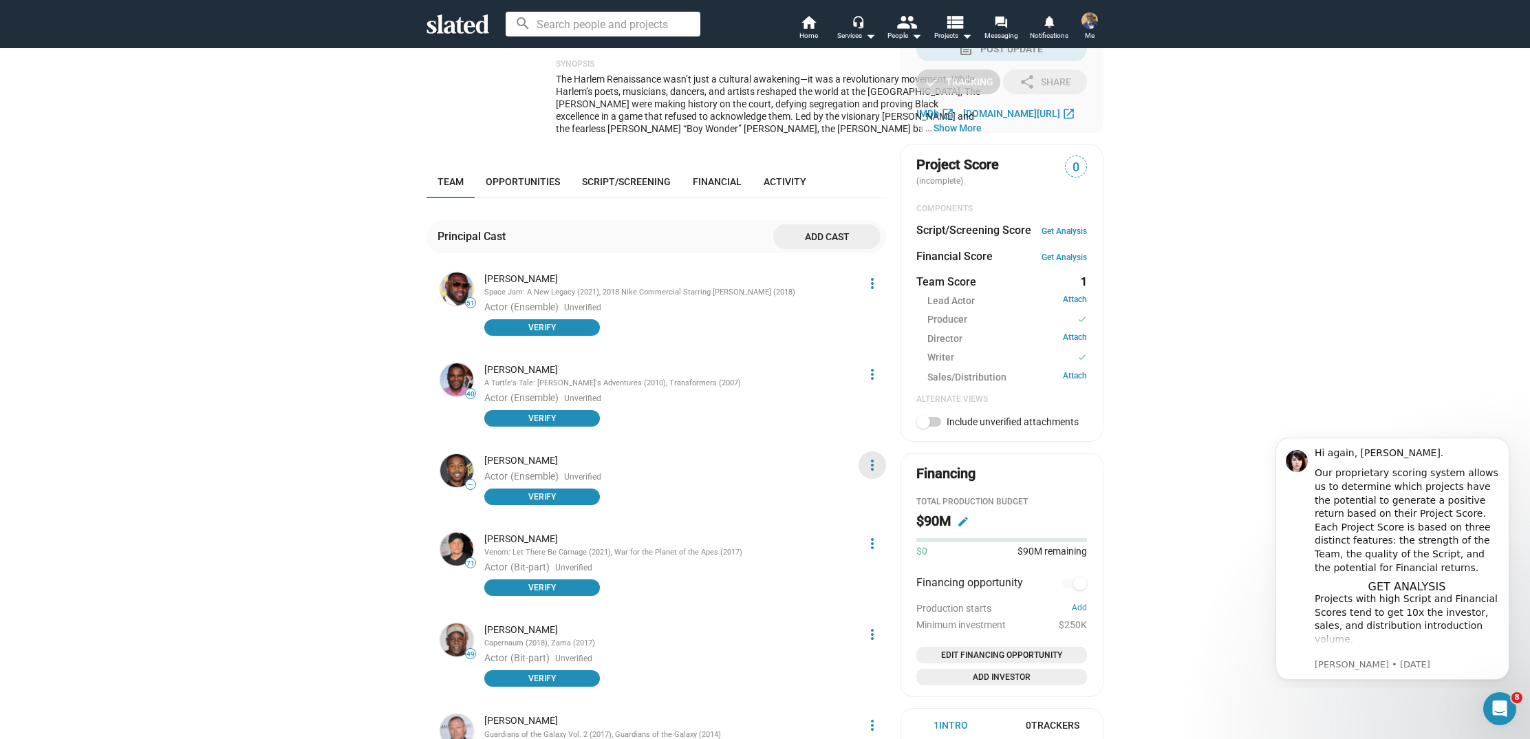
click at [870, 457] on mat-icon "more_vert" at bounding box center [872, 465] width 17 height 17
click at [835, 496] on button "Edit" at bounding box center [847, 499] width 78 height 22
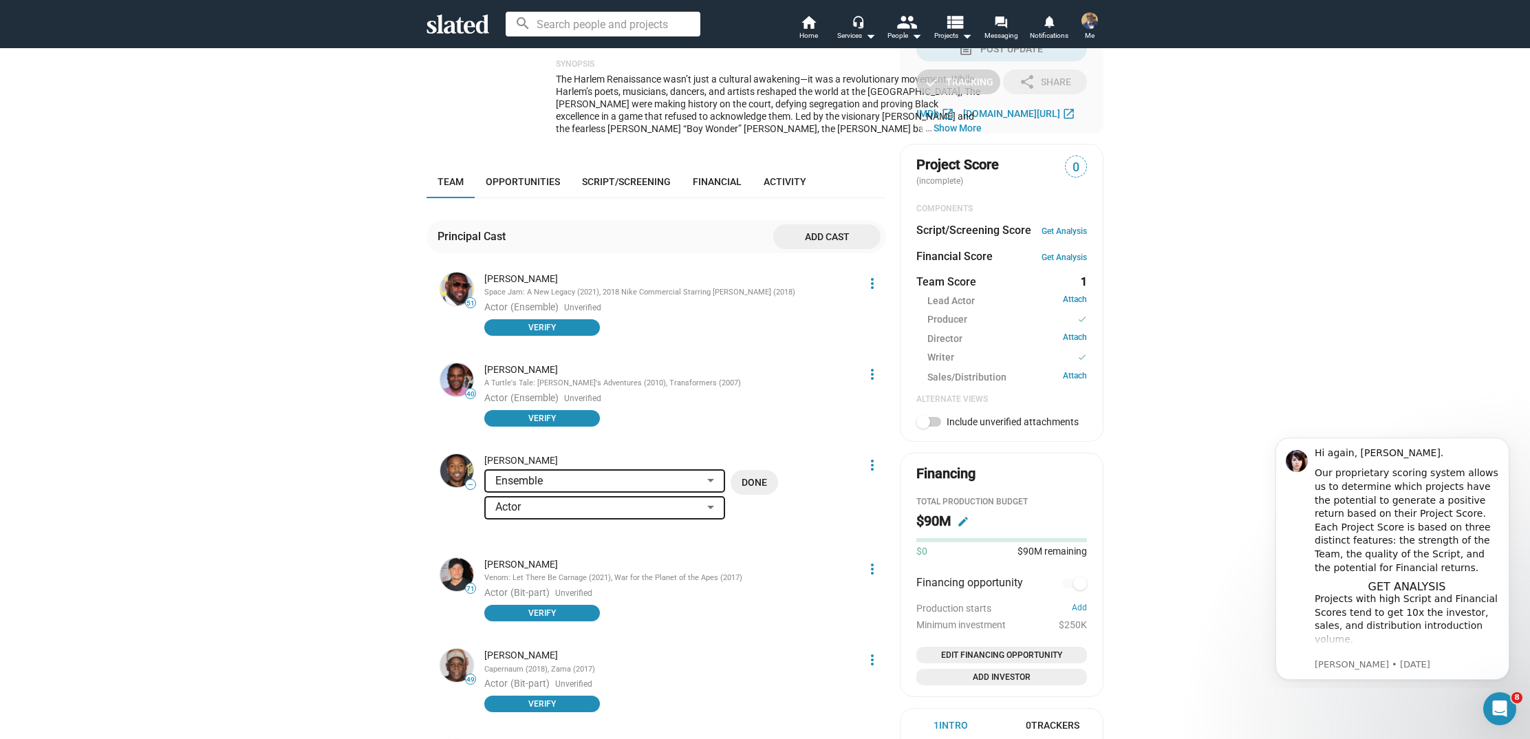
click at [712, 479] on div at bounding box center [710, 480] width 7 height 3
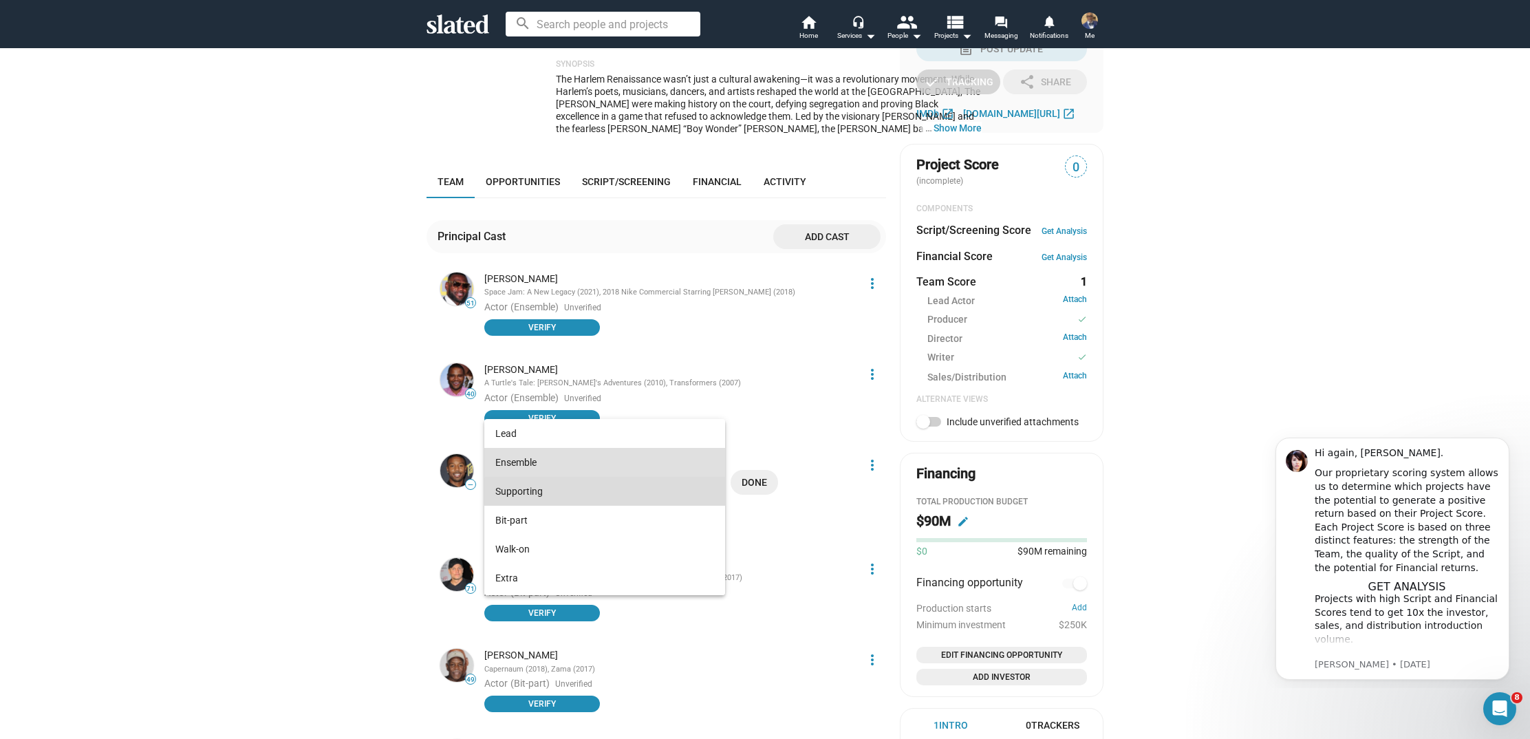
click at [677, 495] on span "Supporting" at bounding box center [604, 491] width 219 height 29
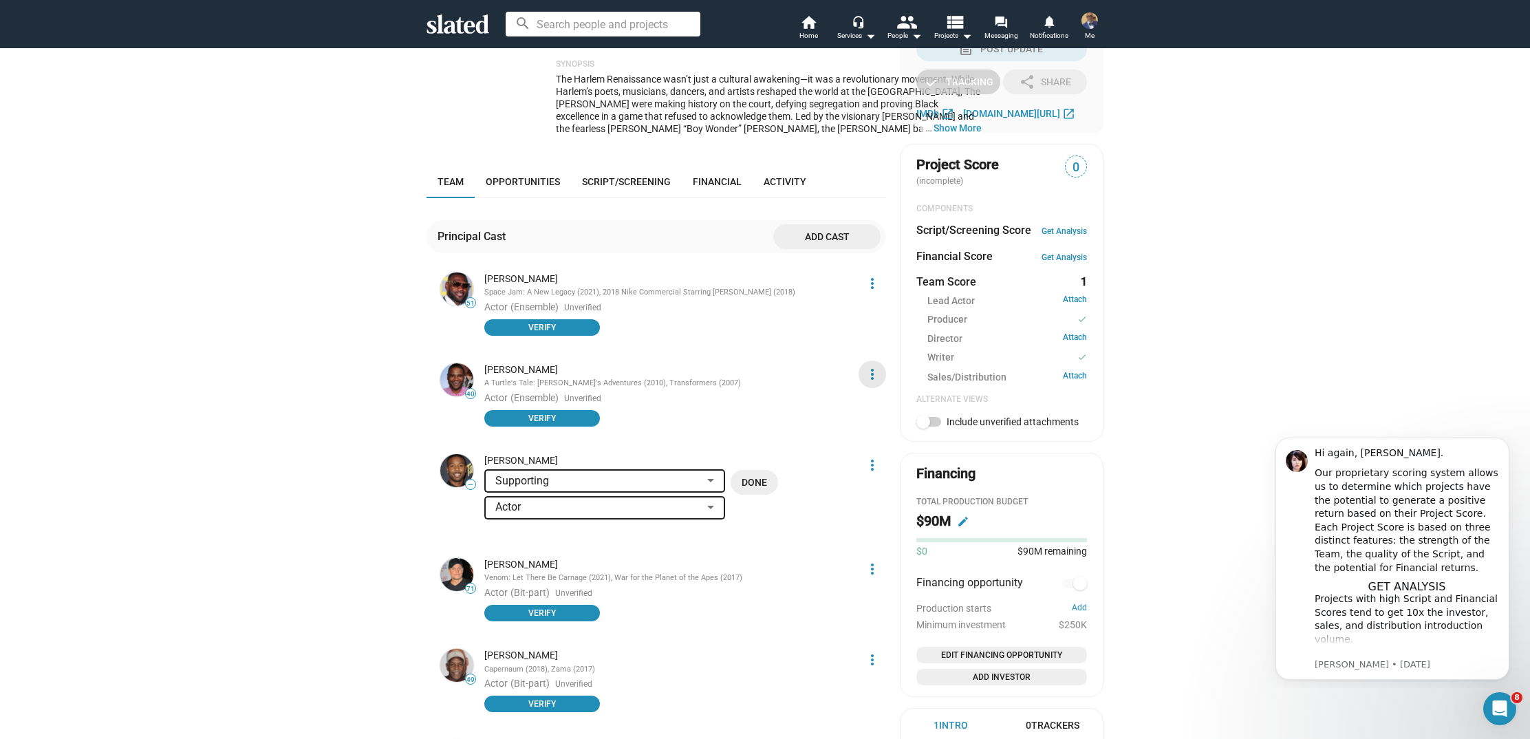
click at [869, 366] on mat-icon "more_vert" at bounding box center [872, 374] width 17 height 17
click at [845, 407] on button "Edit" at bounding box center [847, 409] width 78 height 22
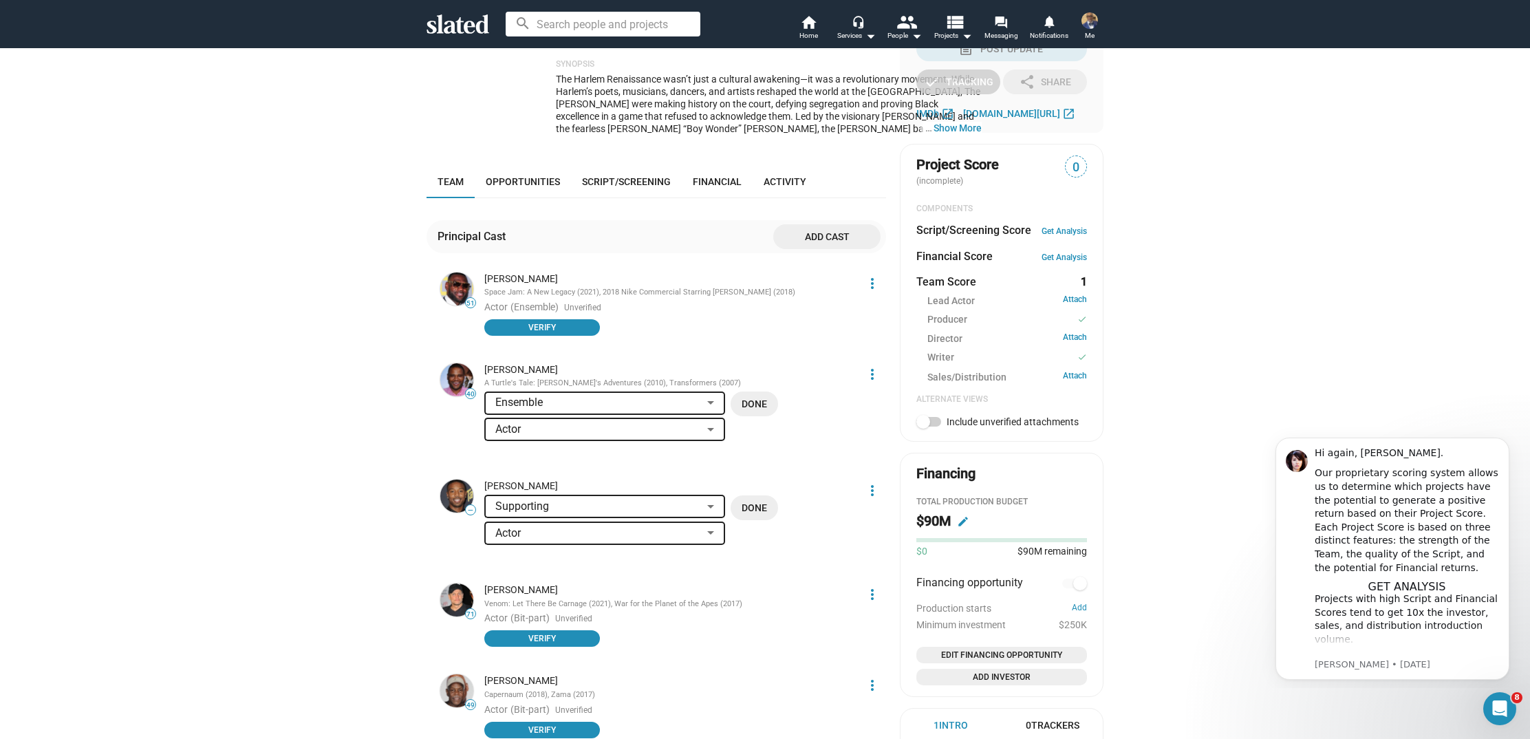
click at [712, 397] on div at bounding box center [711, 402] width 12 height 11
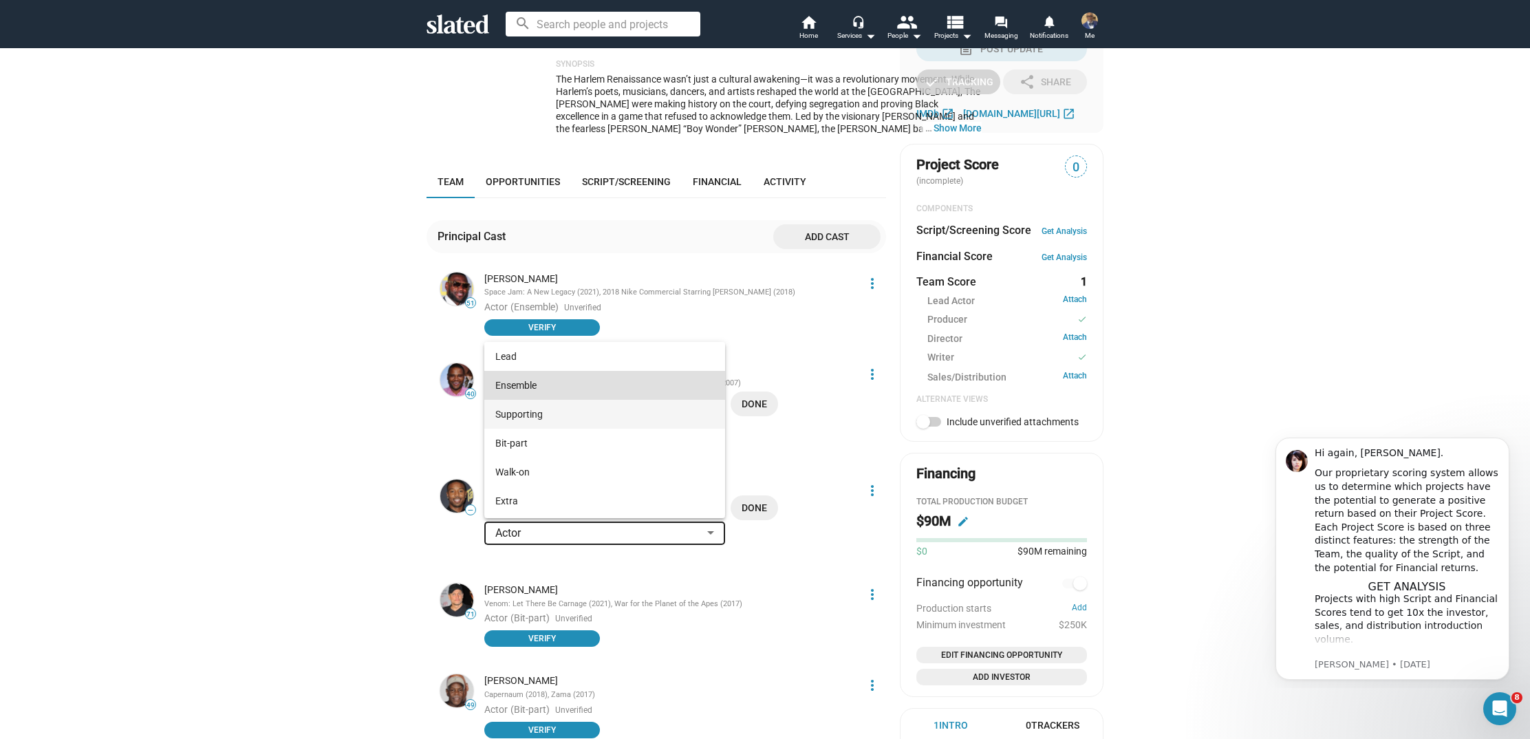
click at [704, 409] on span "Supporting" at bounding box center [604, 414] width 219 height 29
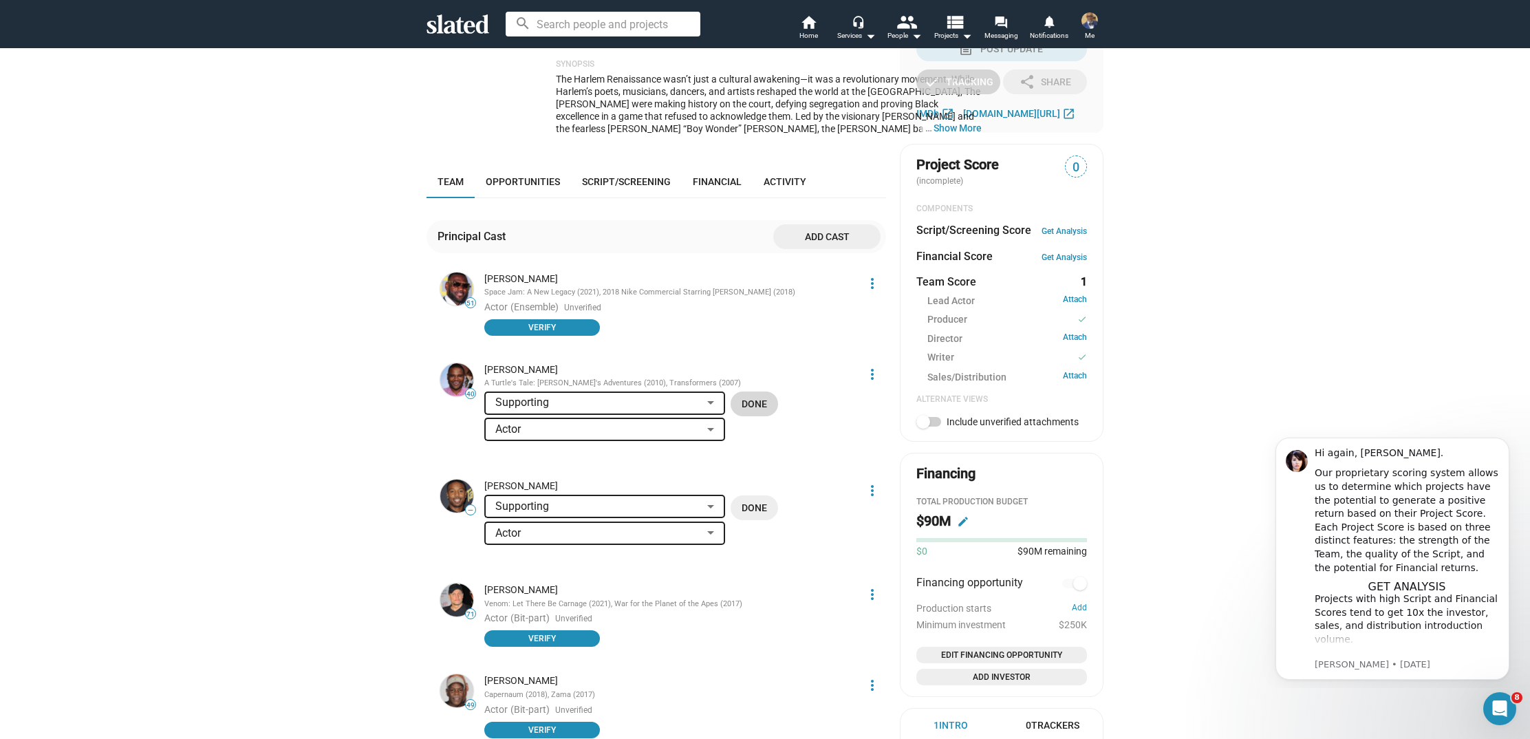
click at [764, 391] on span "Done" at bounding box center [754, 403] width 25 height 25
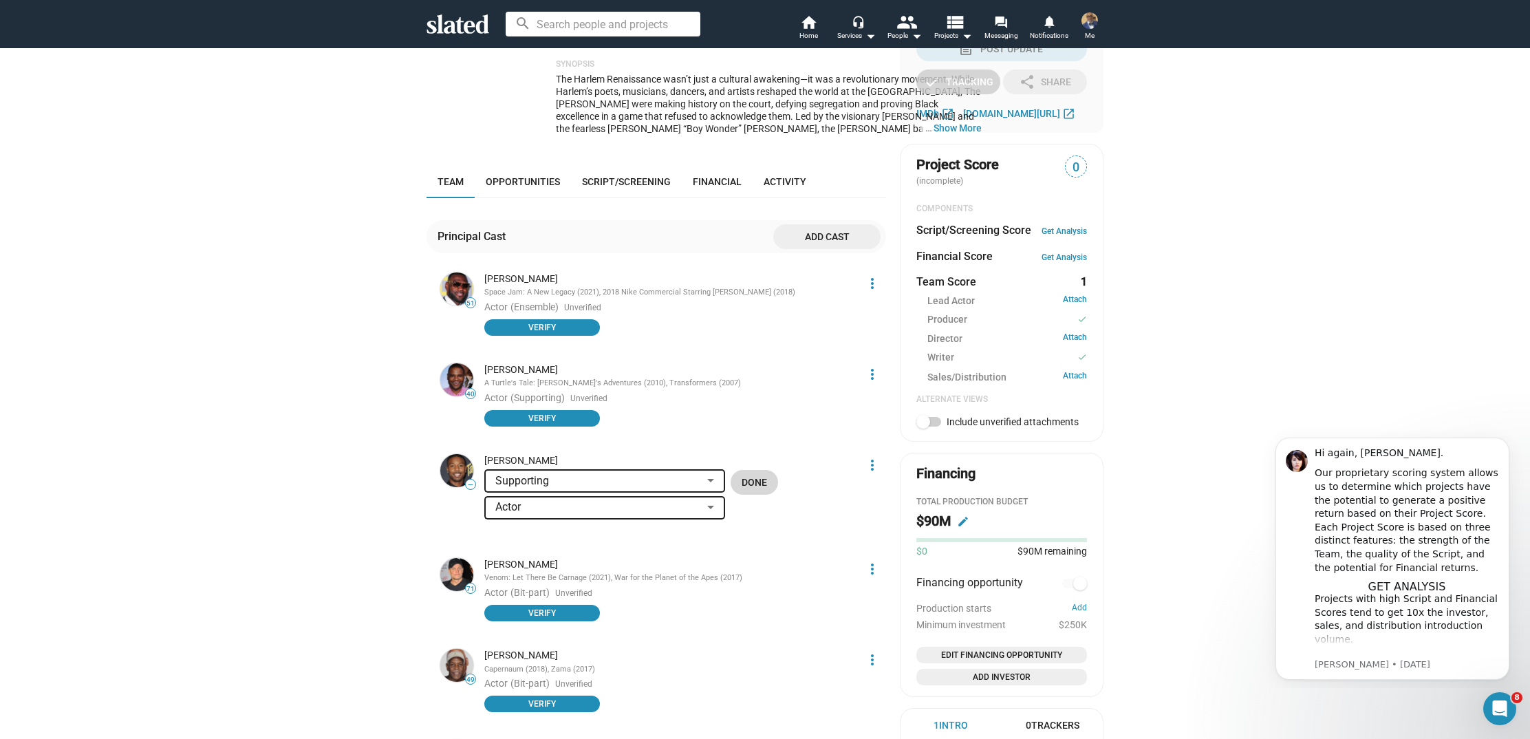
click at [752, 470] on span "Done" at bounding box center [754, 482] width 25 height 25
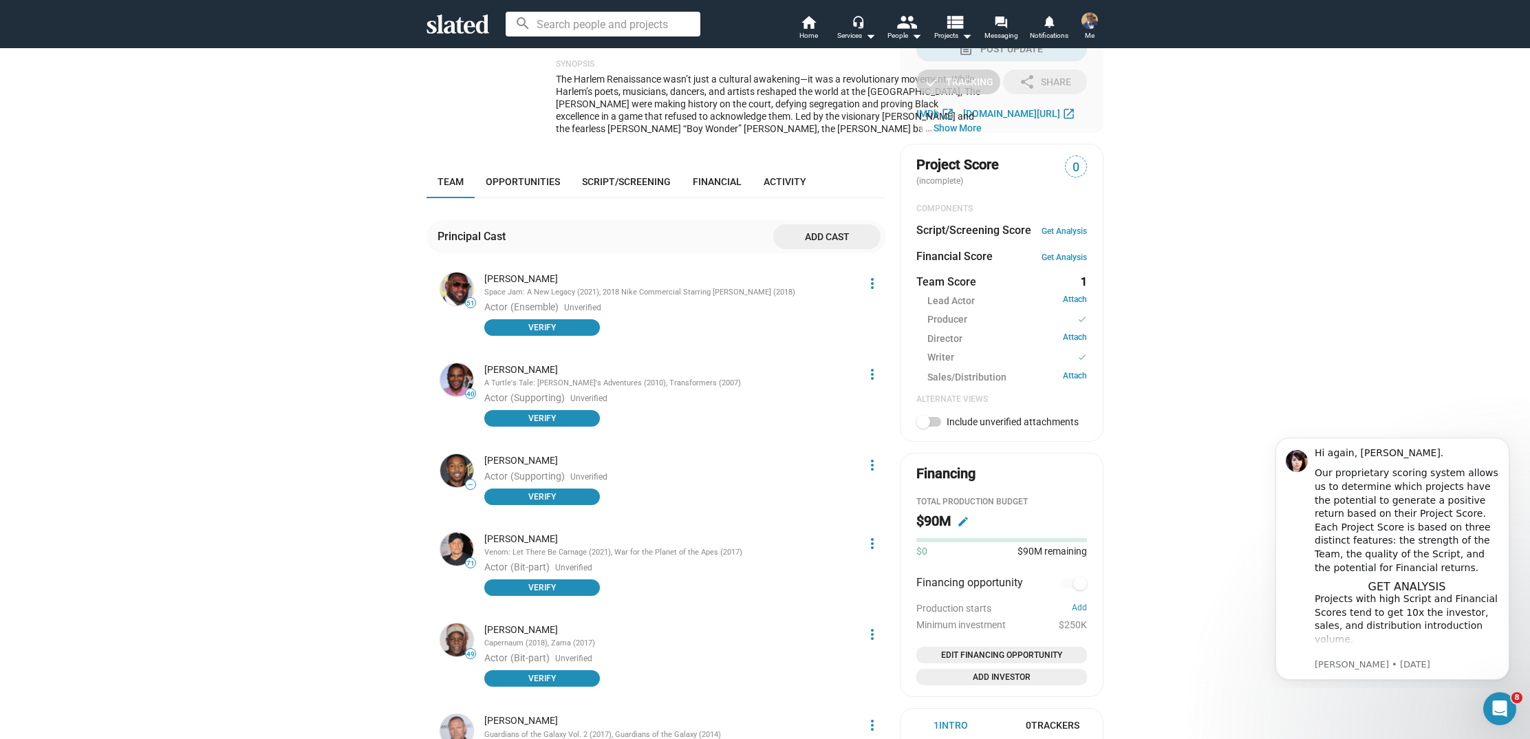
click at [872, 275] on mat-icon "more_vert" at bounding box center [872, 283] width 17 height 17
click at [843, 316] on button "Edit" at bounding box center [847, 320] width 78 height 22
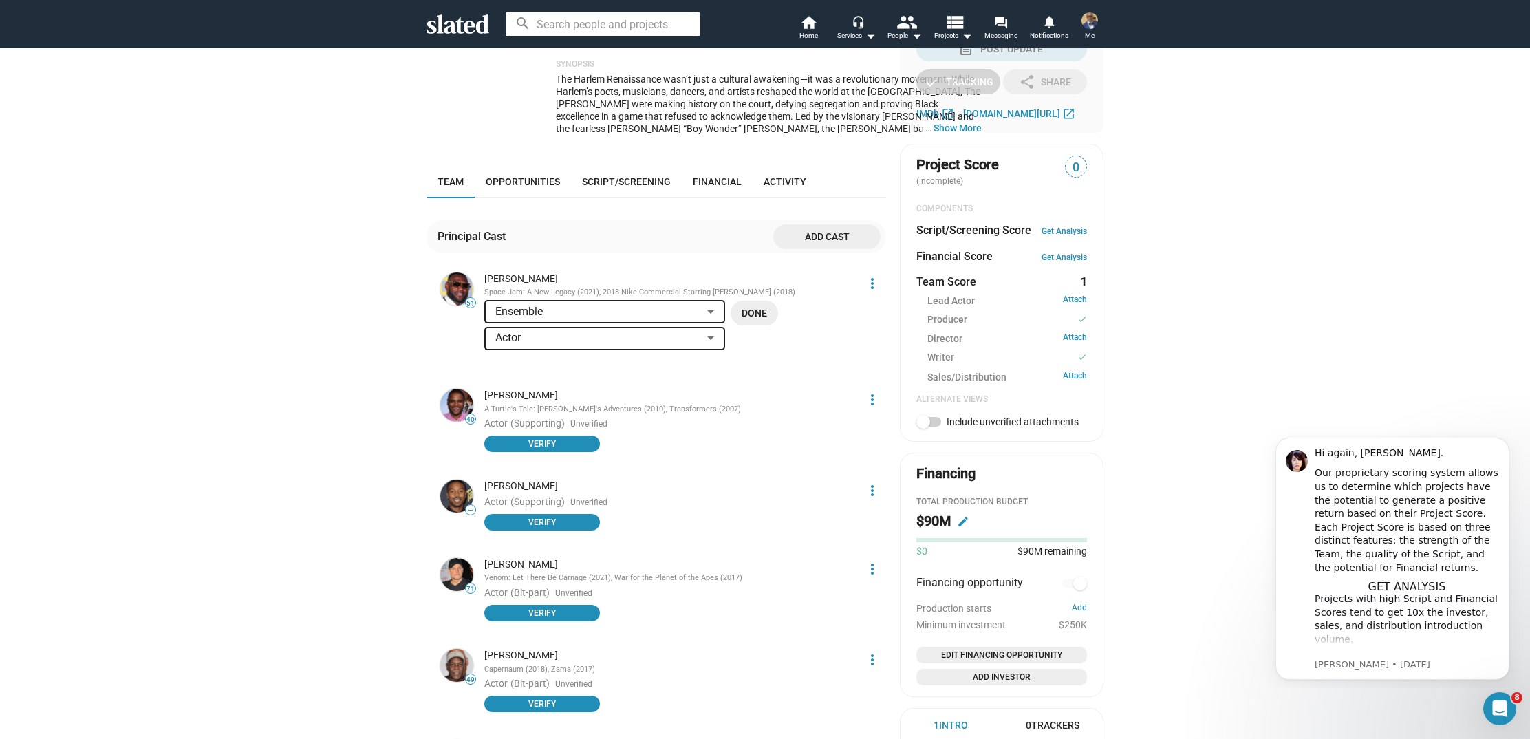
click at [709, 310] on div at bounding box center [710, 311] width 7 height 3
click at [687, 323] on span "Supporting" at bounding box center [604, 324] width 219 height 29
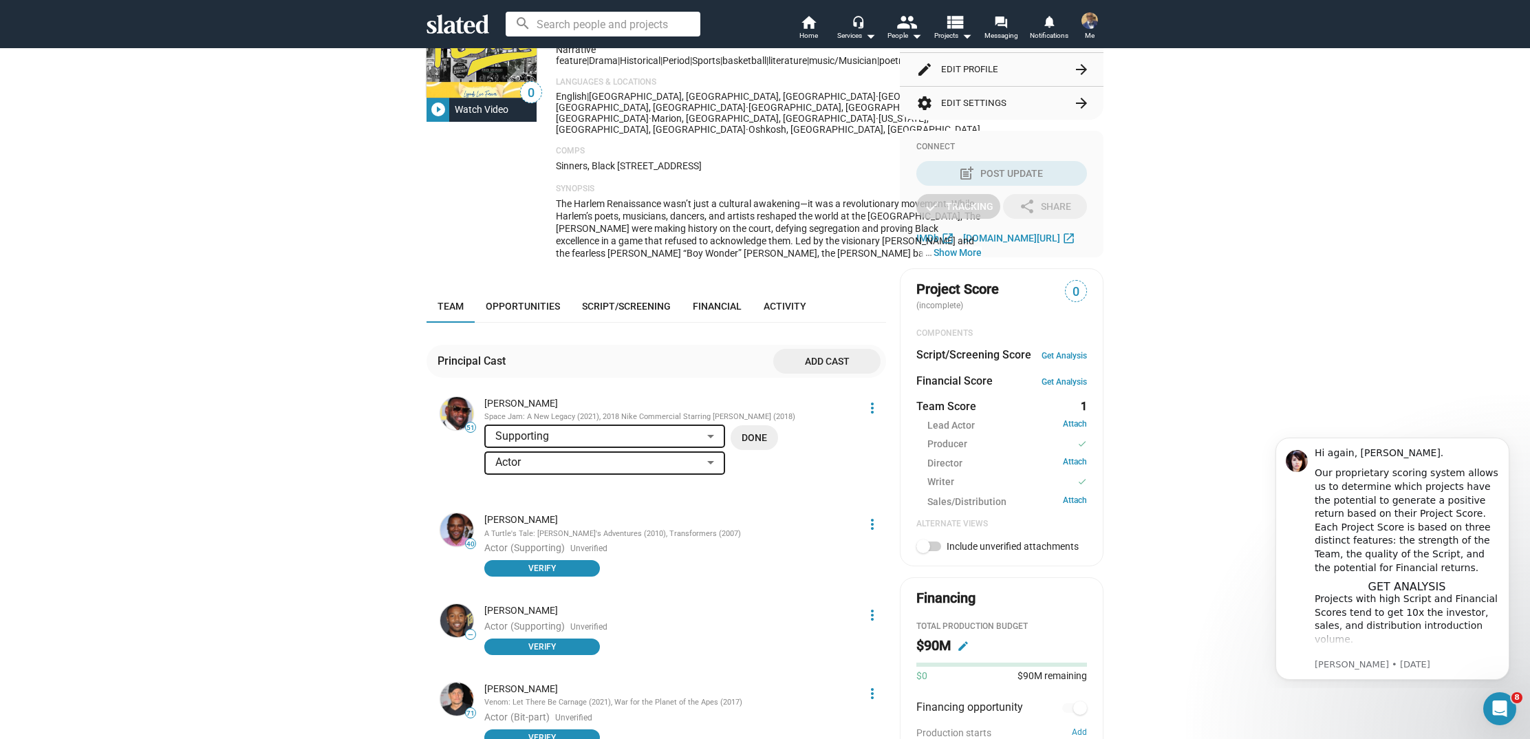
scroll to position [242, 0]
click at [747, 426] on span "Done" at bounding box center [754, 438] width 25 height 25
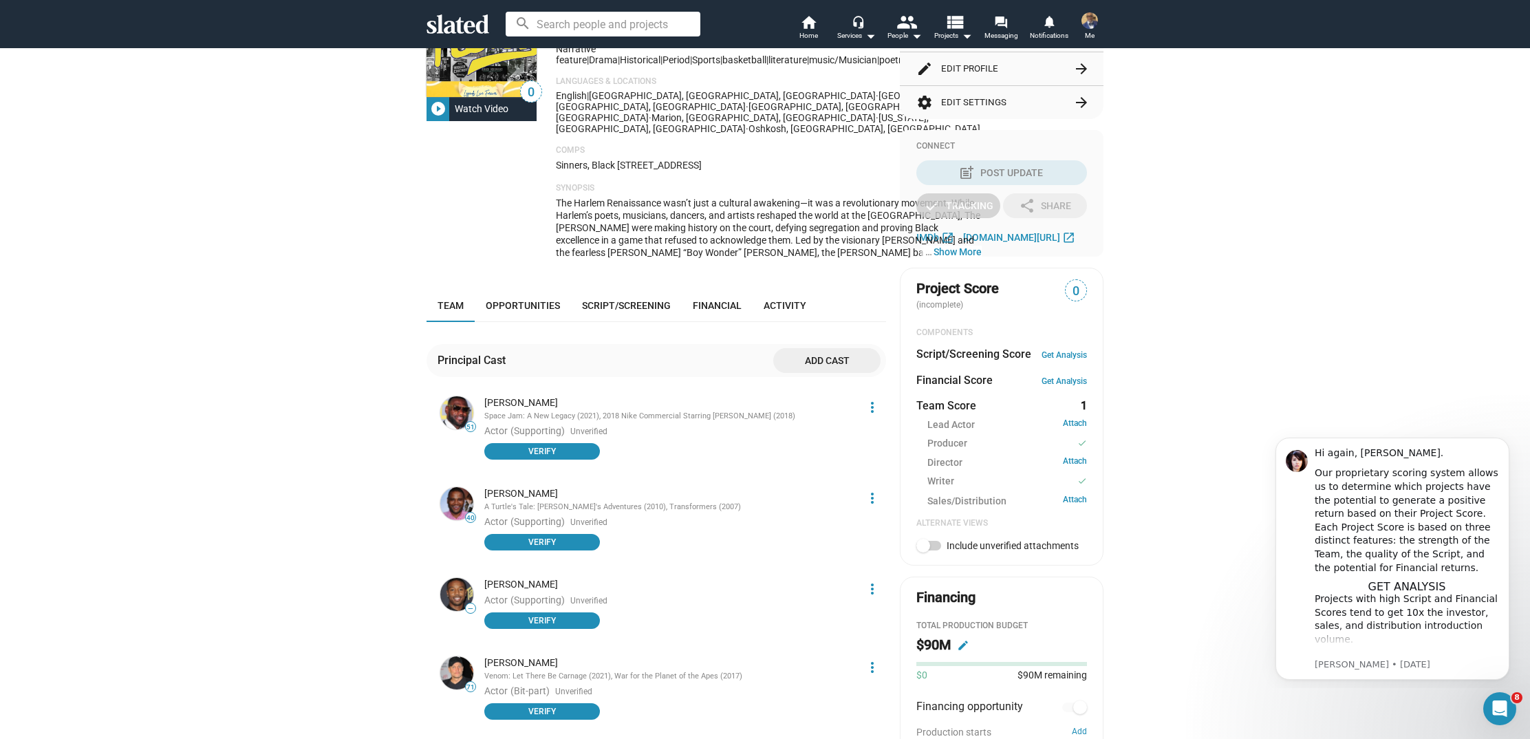
scroll to position [245, 0]
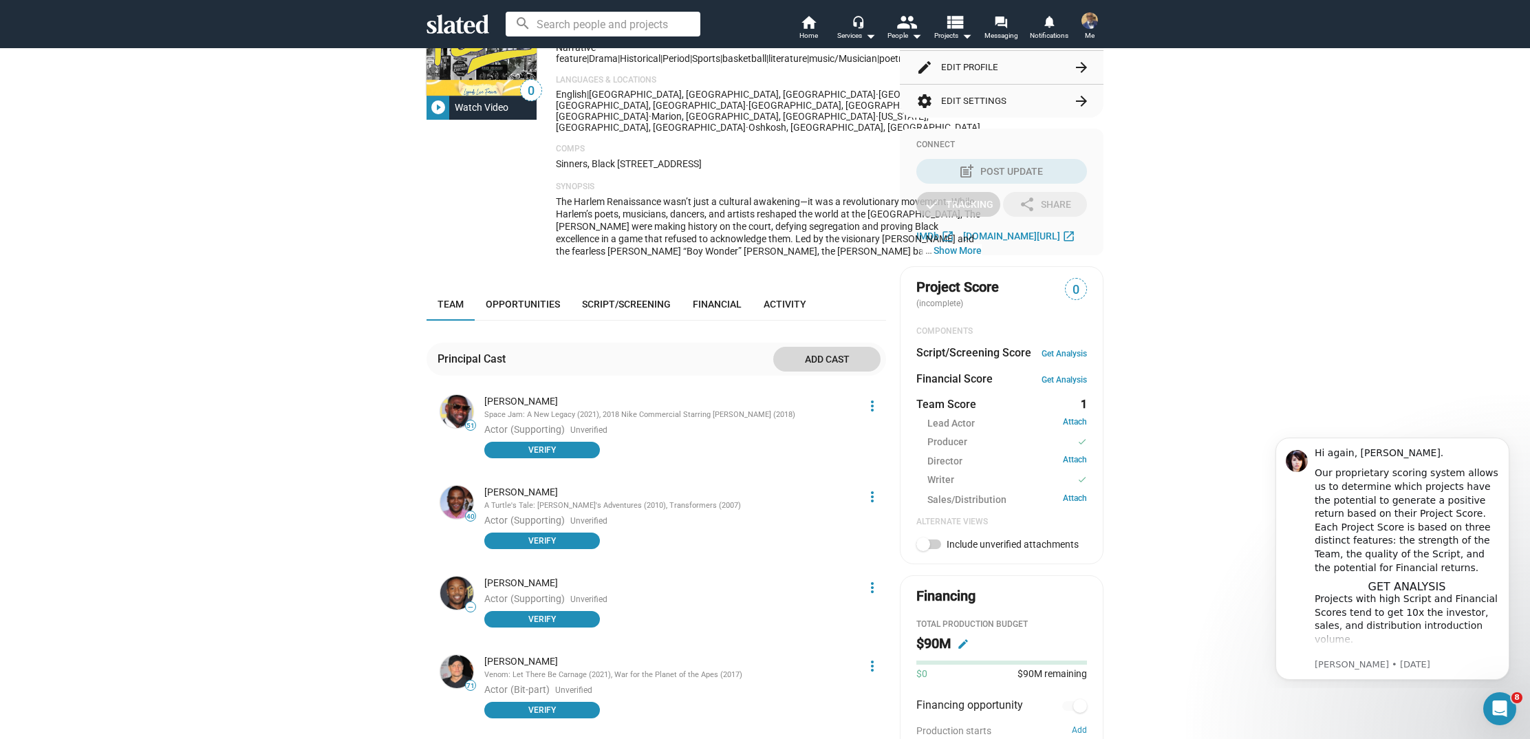
click at [830, 347] on span "Add cast" at bounding box center [826, 359] width 85 height 25
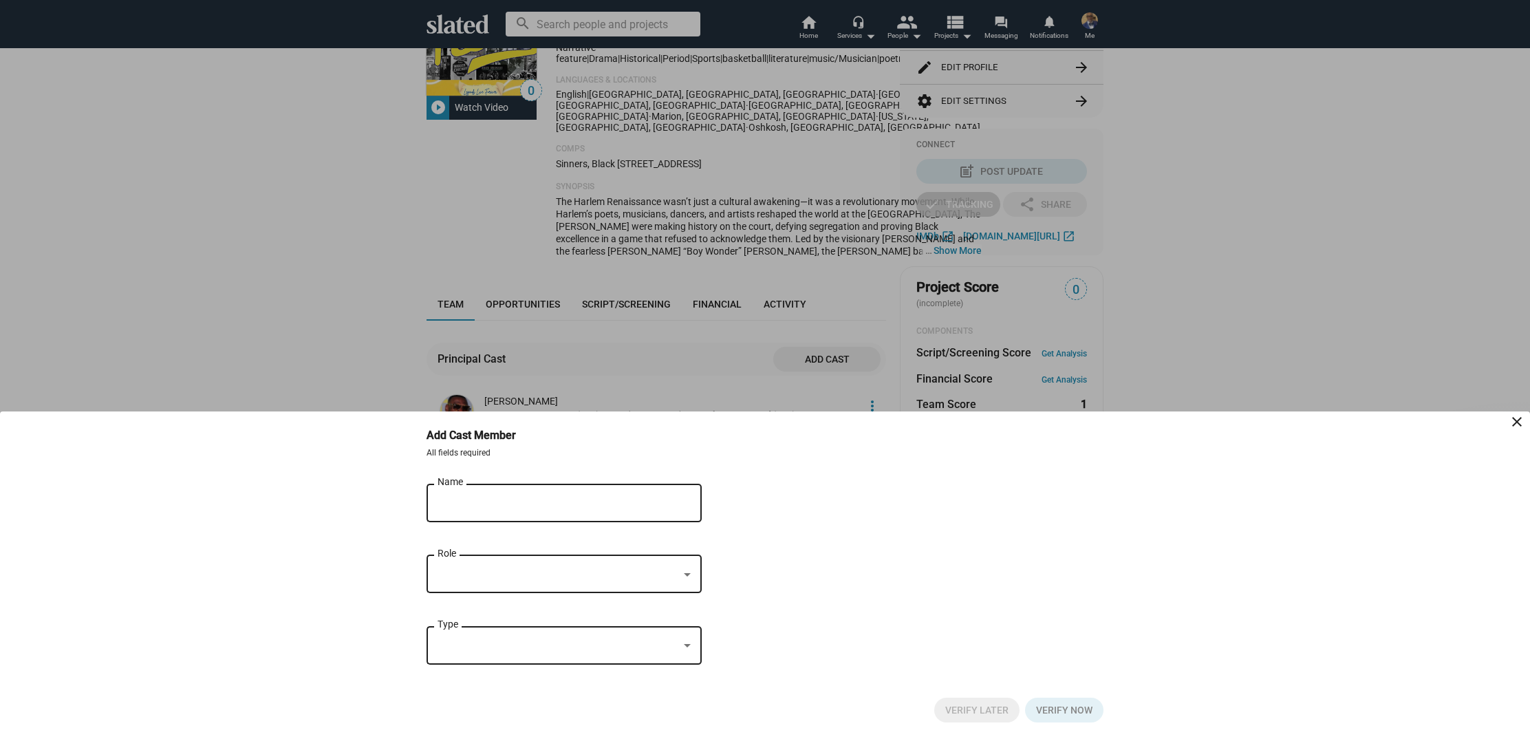
click at [657, 506] on input "Name" at bounding box center [555, 503] width 234 height 12
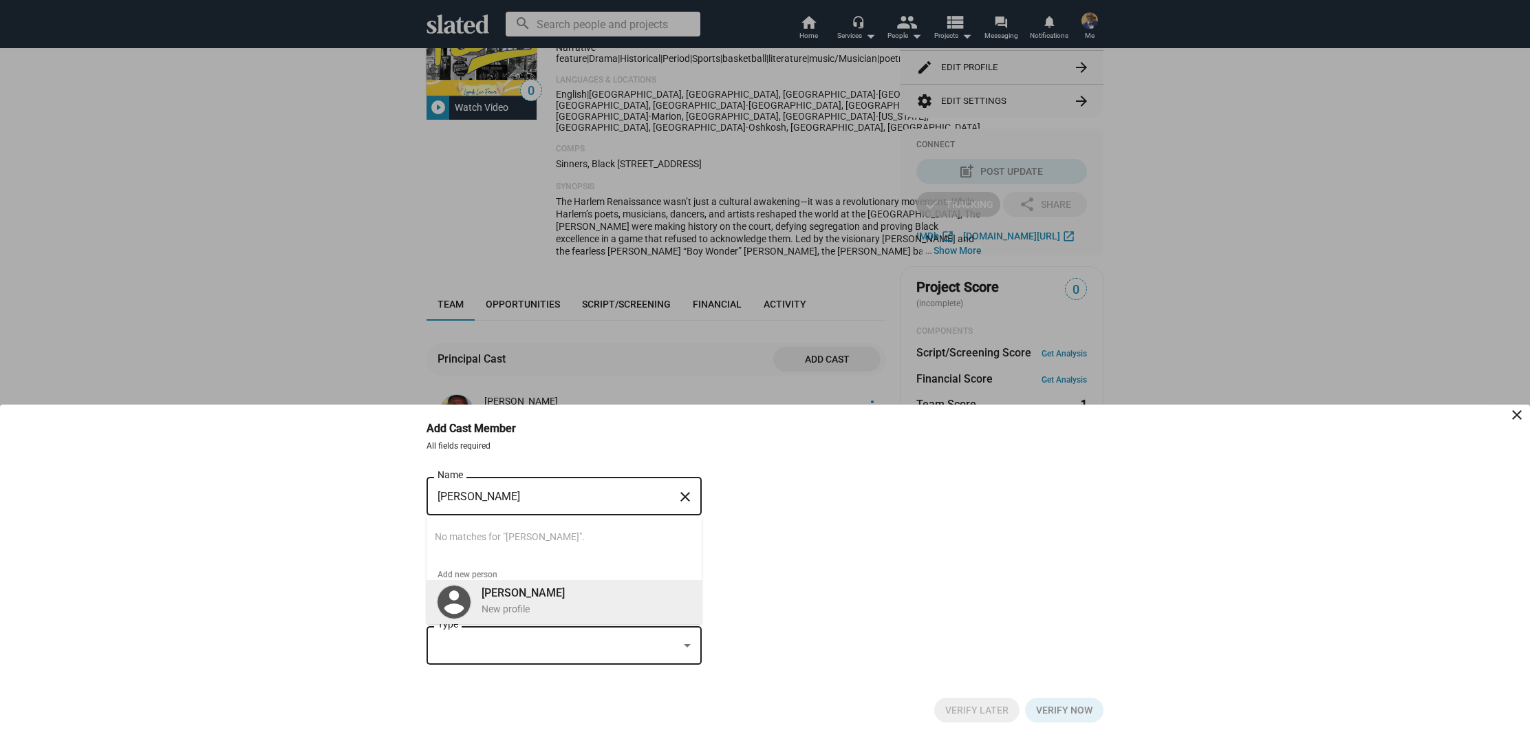
click at [501, 595] on b "Chiwetel Ejiotor" at bounding box center [523, 592] width 83 height 13
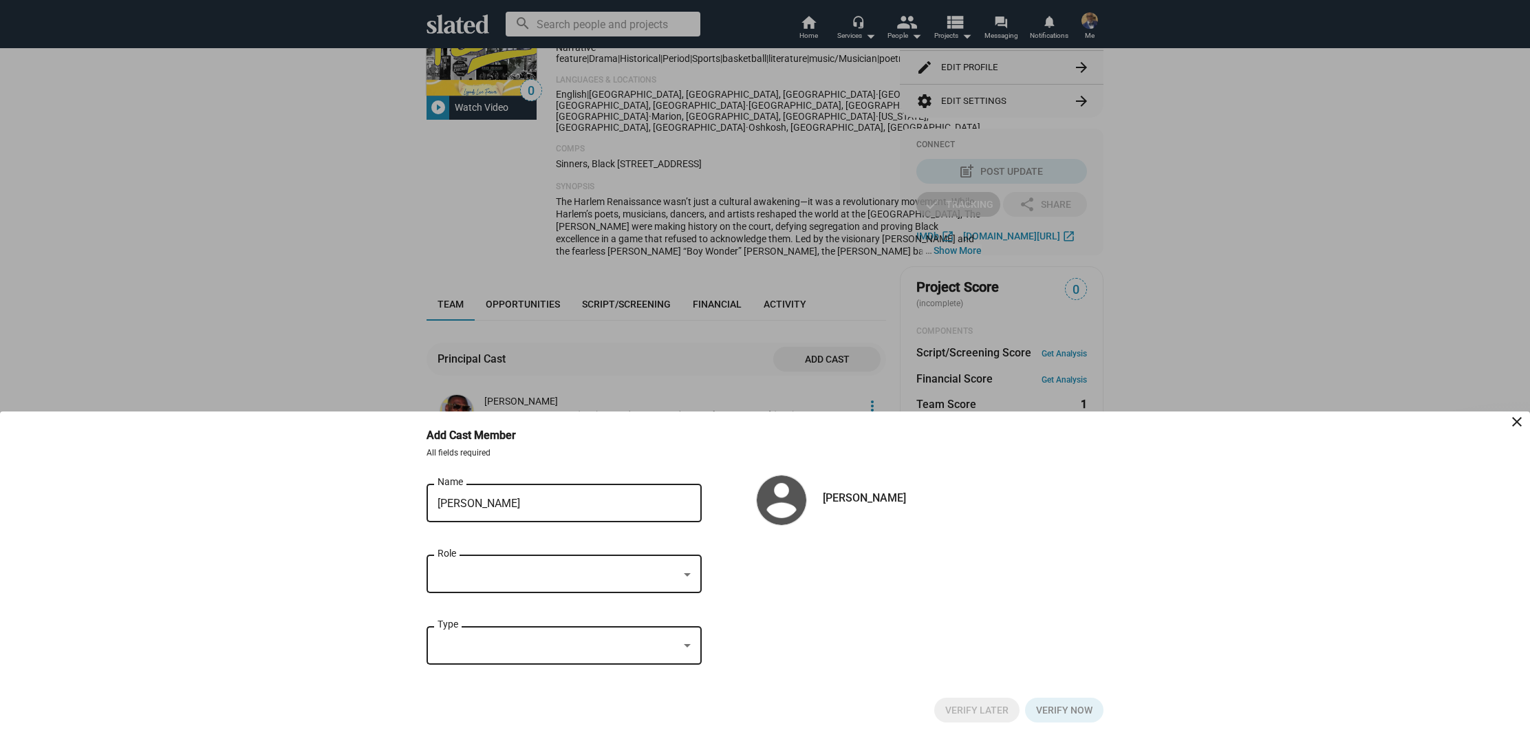
click at [504, 502] on input "Chiwetel Ejiotor" at bounding box center [555, 503] width 234 height 12
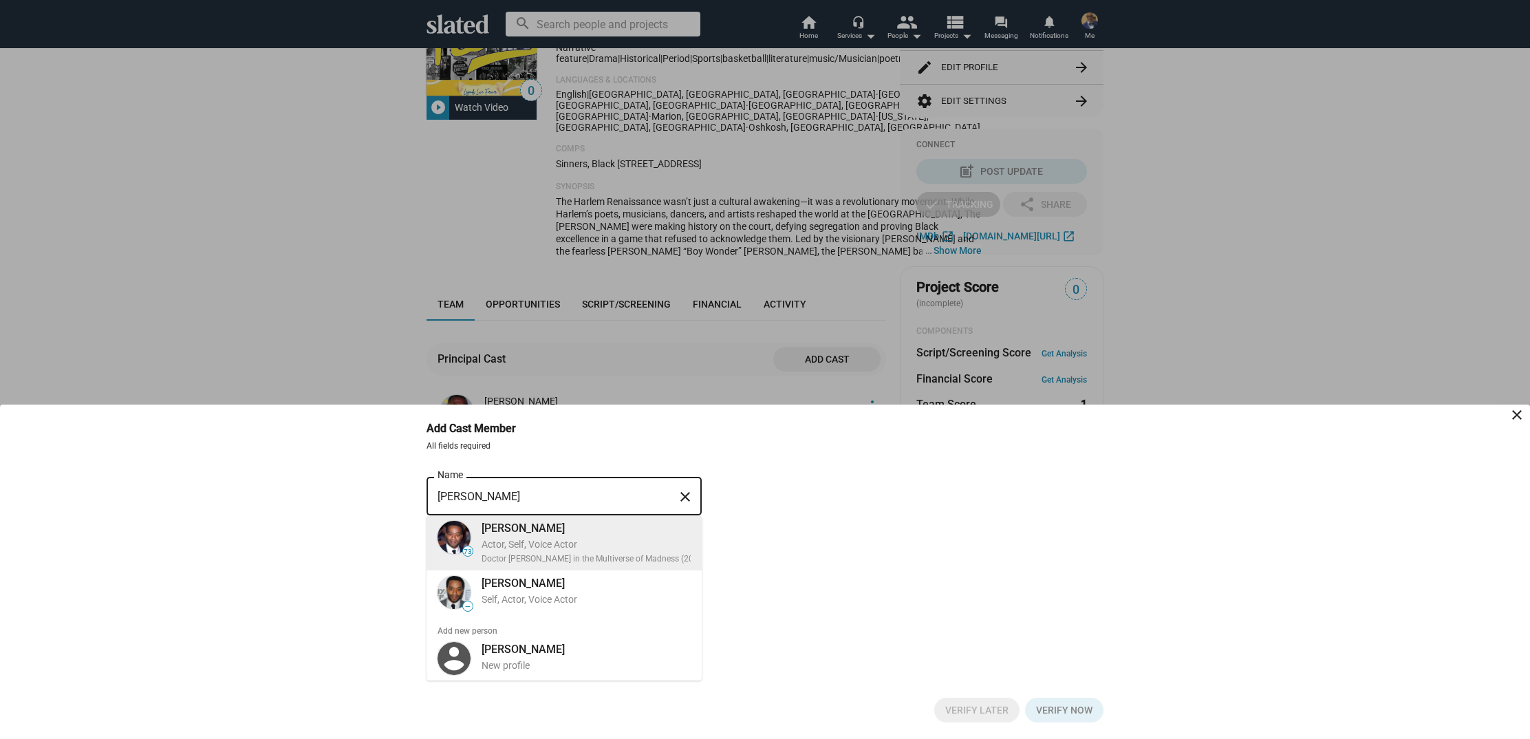
type input "Chiwetel Ejiofor"
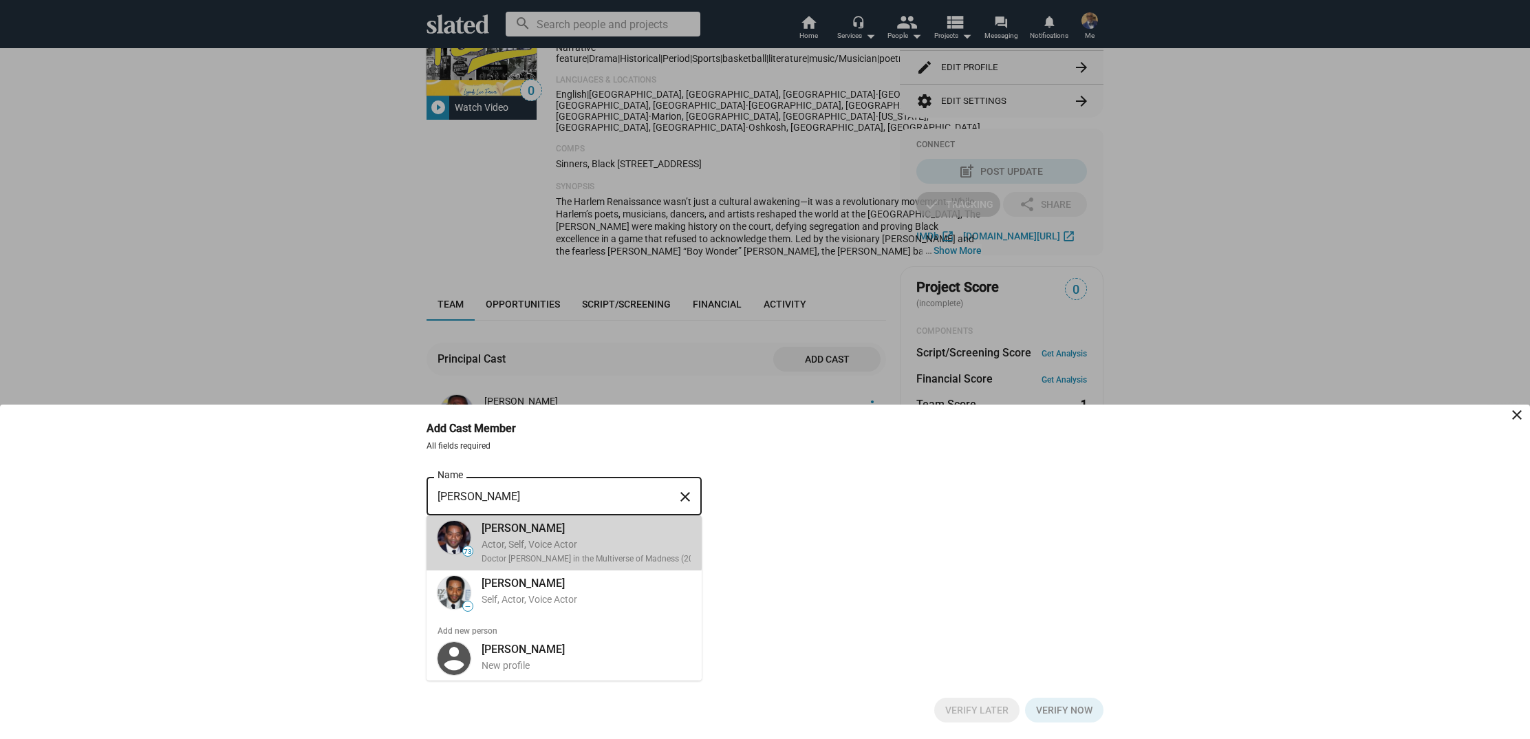
click at [528, 538] on div "Actor, Self, Voice Actor" at bounding box center [637, 544] width 310 height 13
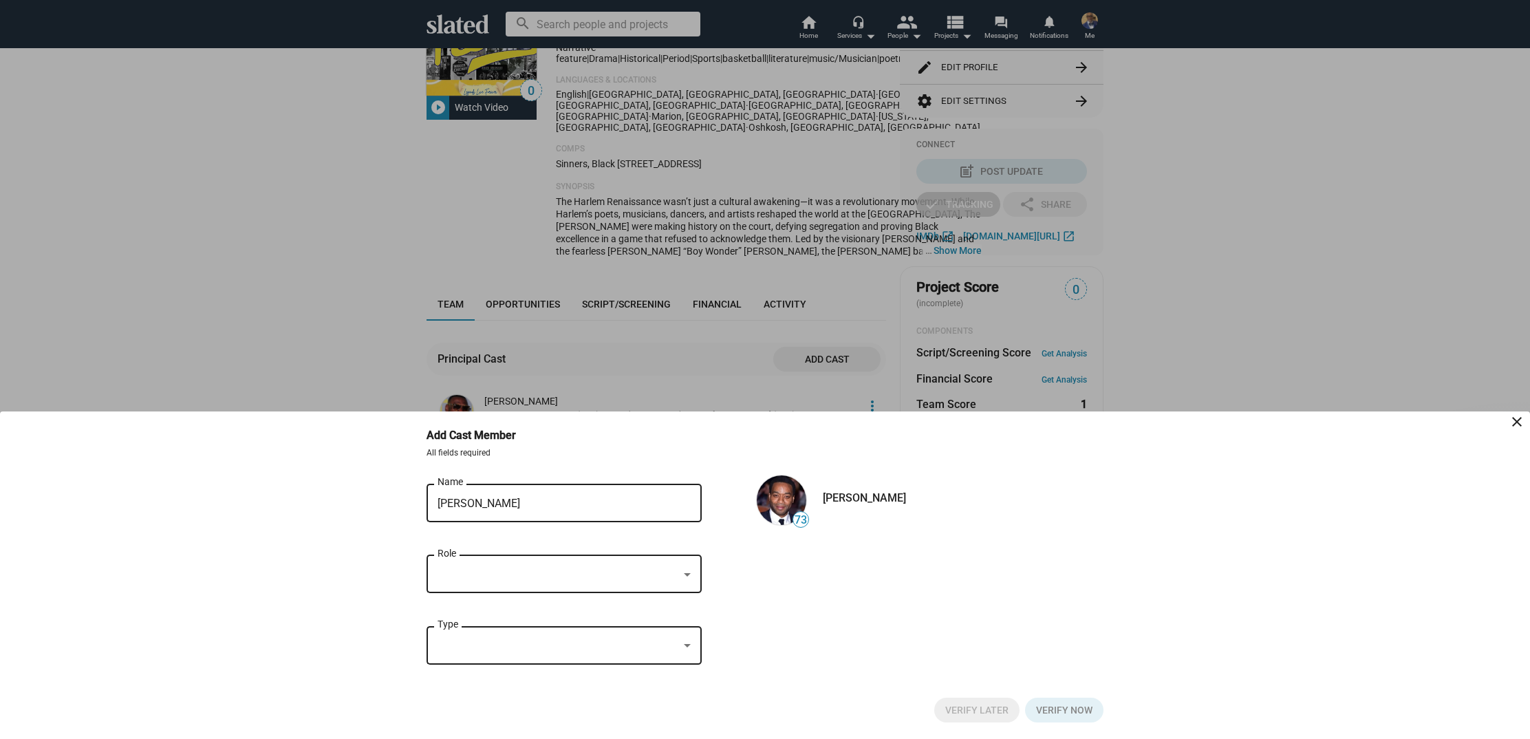
click at [684, 576] on div at bounding box center [687, 574] width 7 height 3
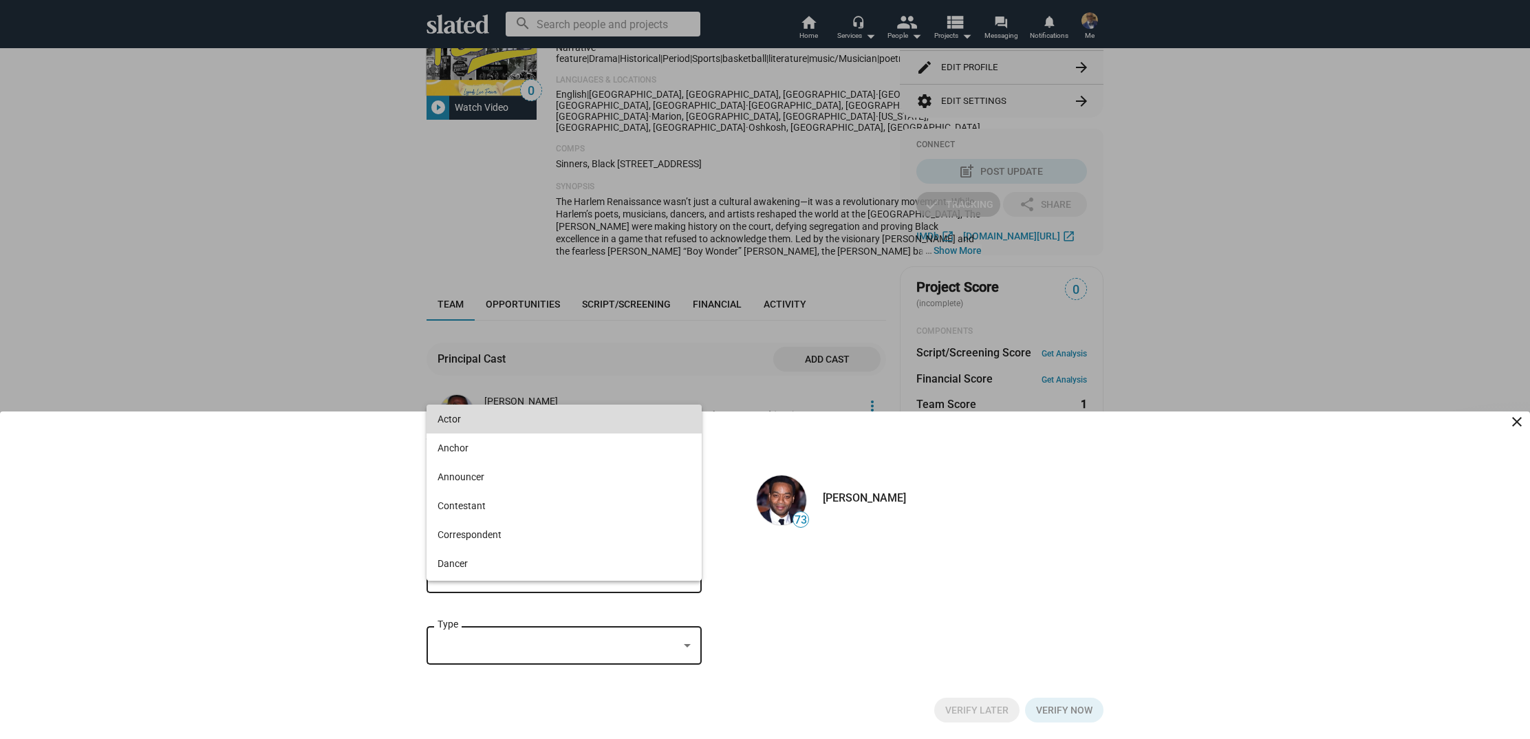
click at [508, 423] on span "Actor" at bounding box center [564, 419] width 253 height 29
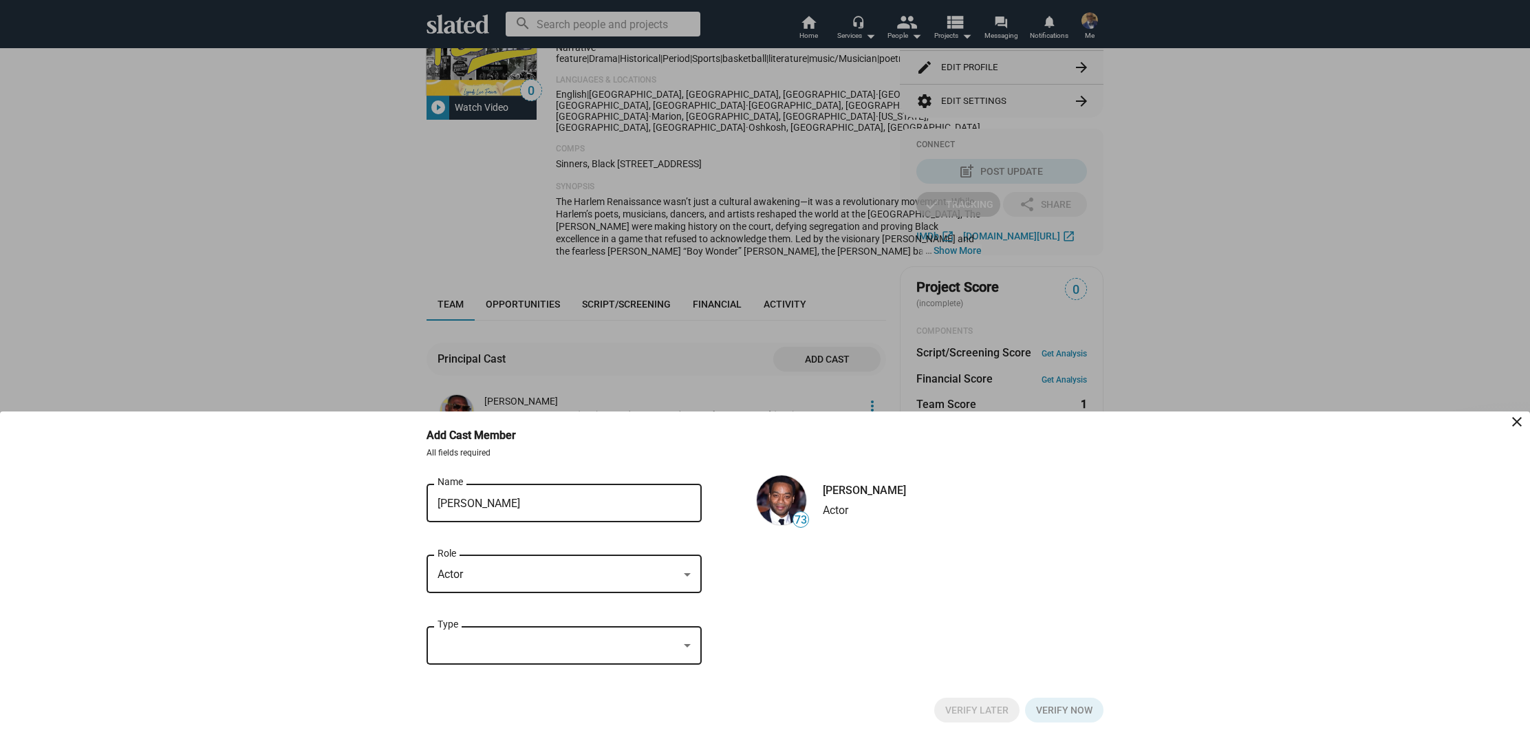
click at [686, 648] on div at bounding box center [687, 646] width 12 height 11
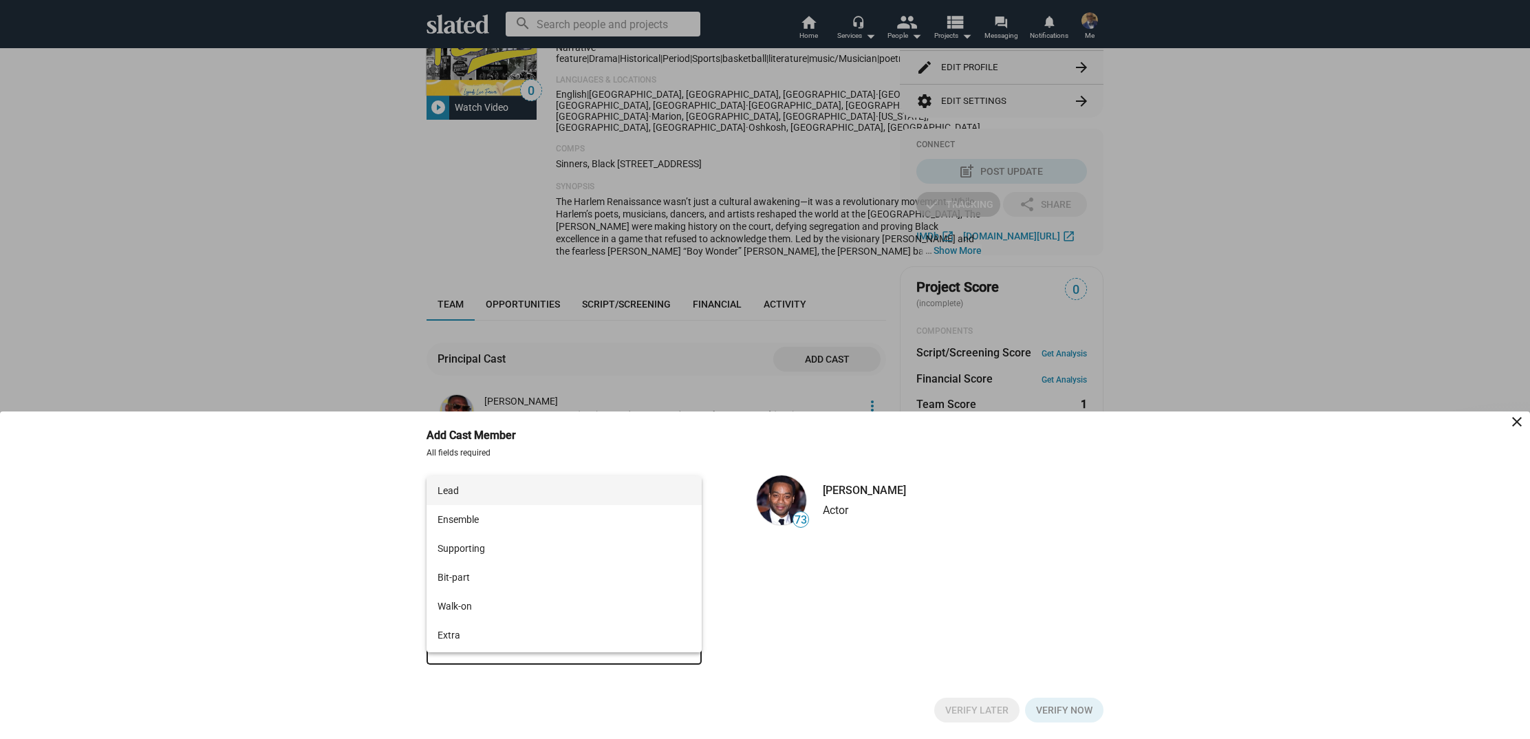
click at [546, 489] on span "Lead" at bounding box center [564, 490] width 253 height 29
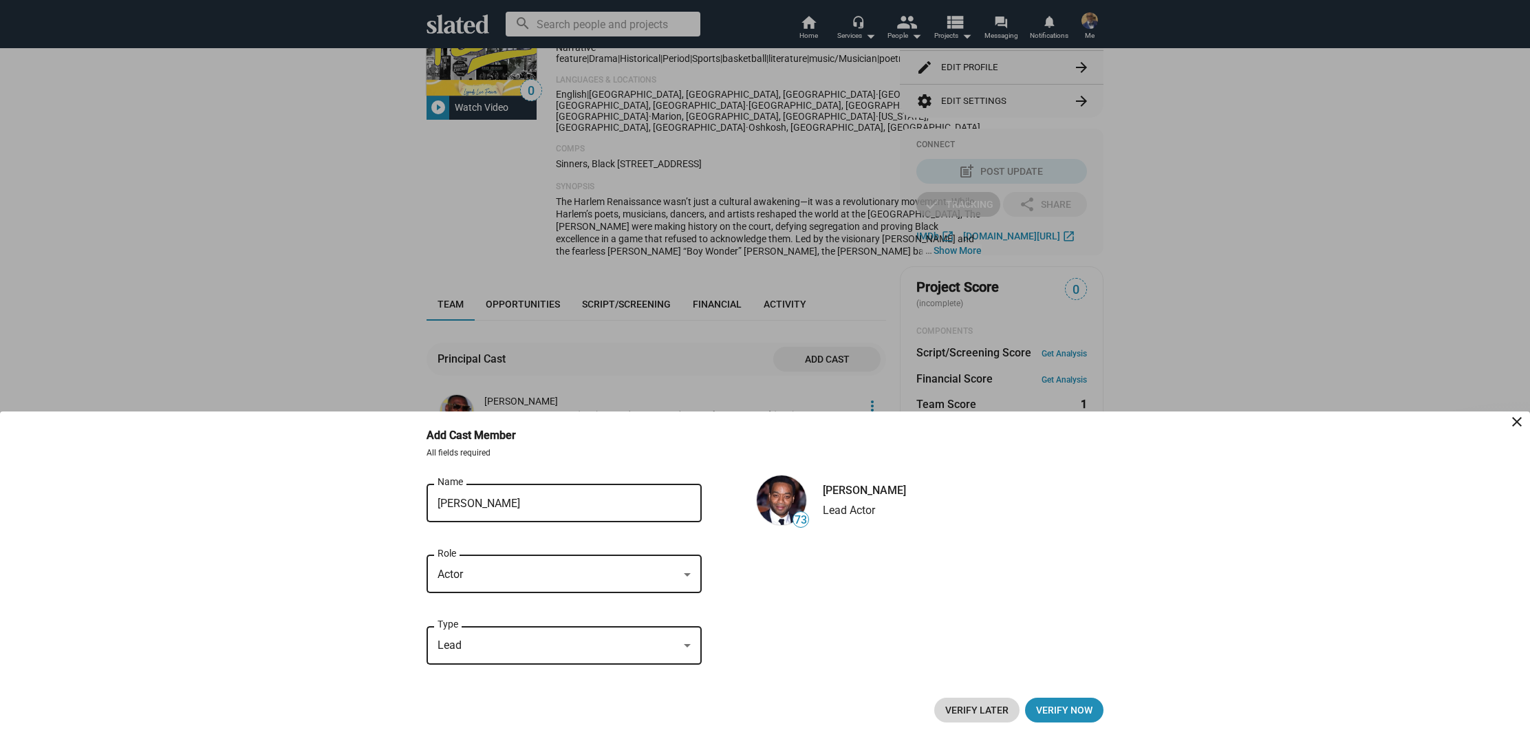
click at [975, 708] on span "Verify Later" at bounding box center [976, 710] width 63 height 25
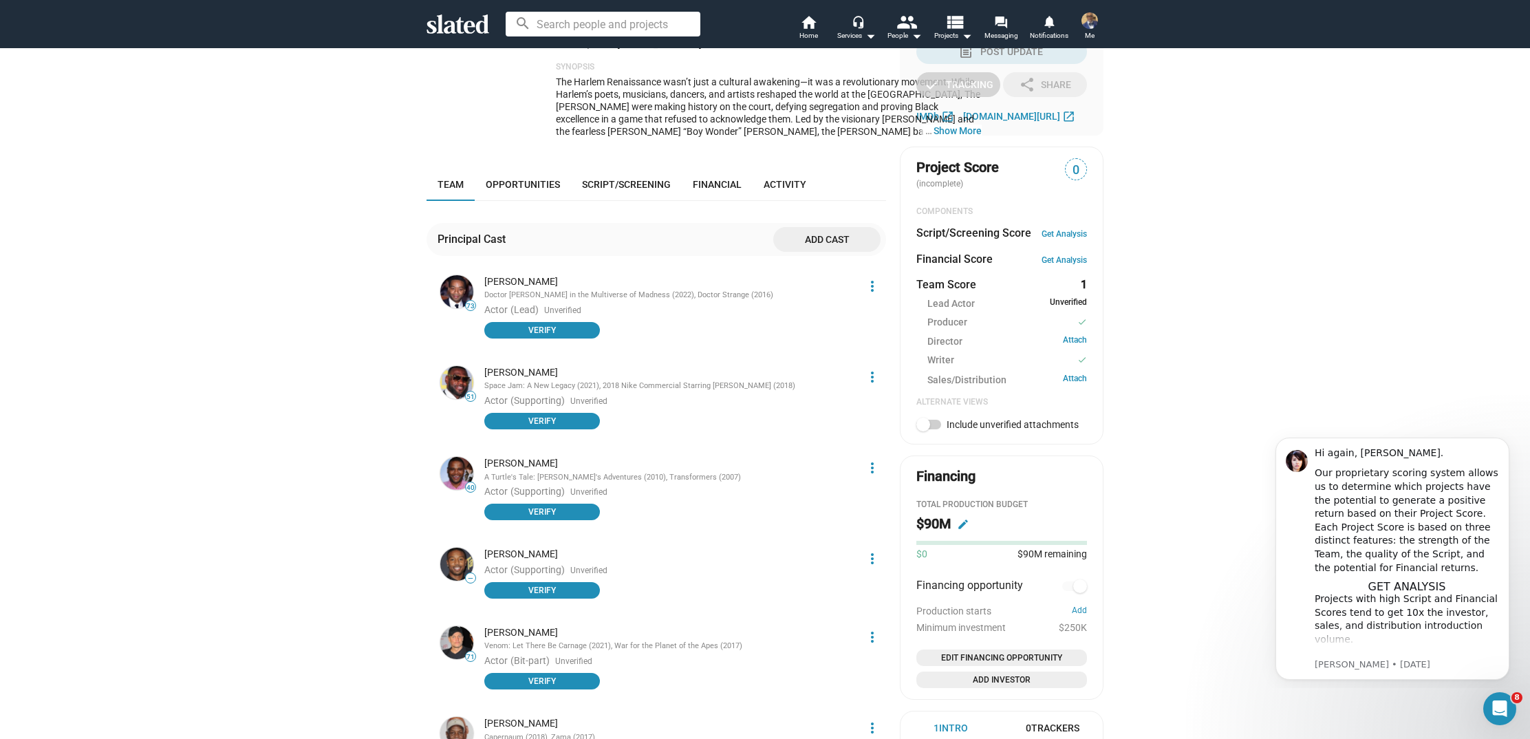
scroll to position [366, 0]
click at [841, 226] on span "Add cast" at bounding box center [826, 238] width 85 height 25
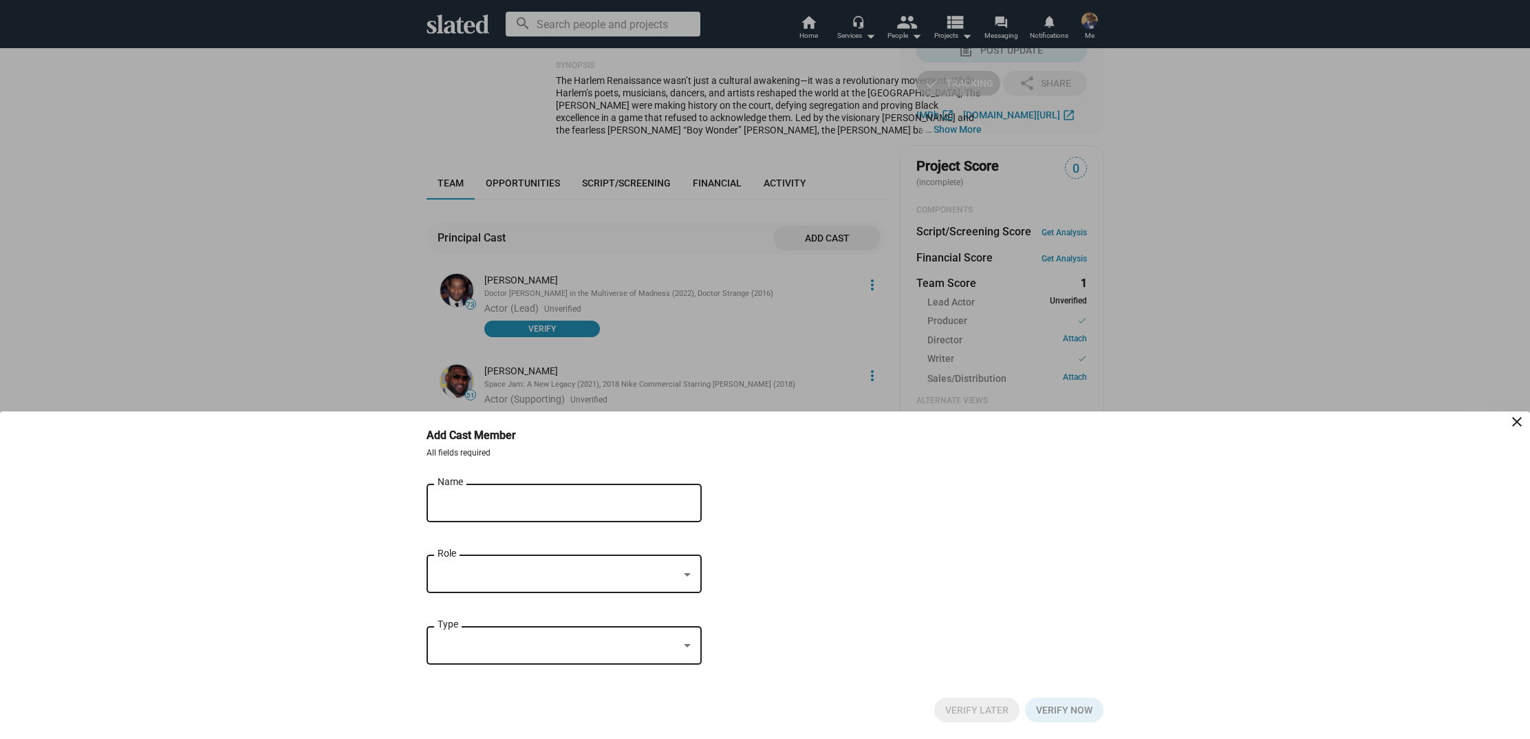
click at [623, 501] on input "Name" at bounding box center [555, 503] width 234 height 12
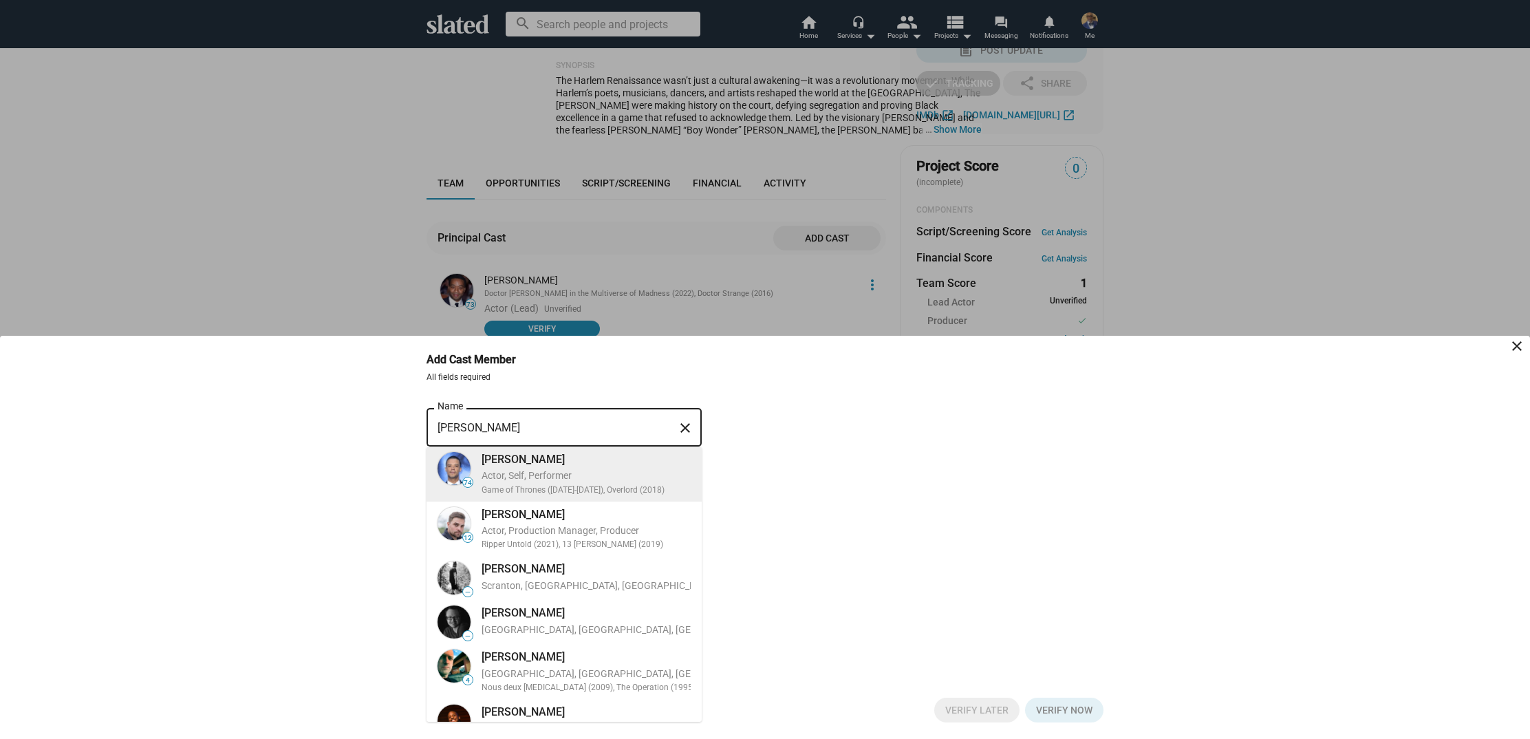
drag, startPoint x: 623, startPoint y: 501, endPoint x: 613, endPoint y: 473, distance: 29.8
click at [613, 473] on div "Actor, Self, Performer" at bounding box center [586, 475] width 209 height 13
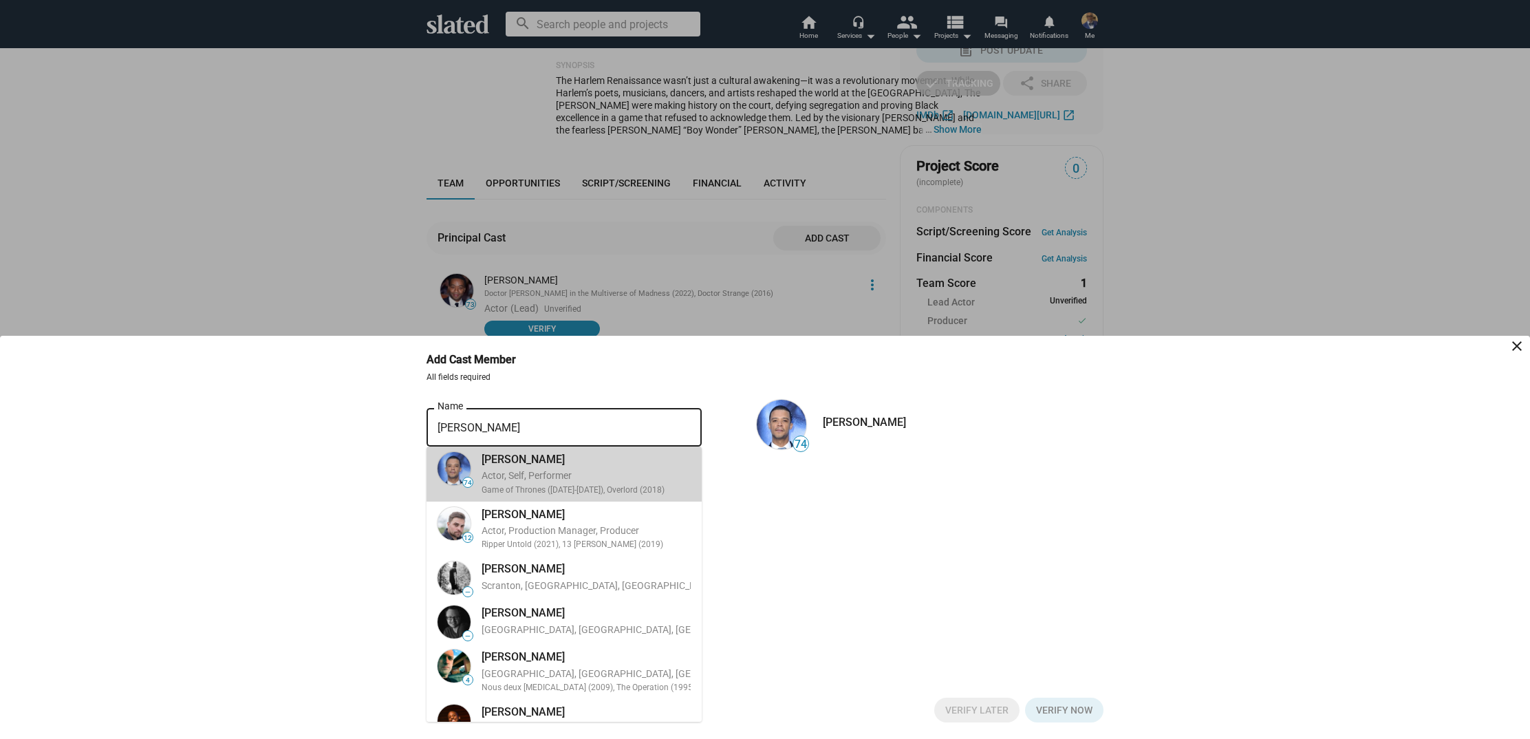
type input "Jacob Anderson"
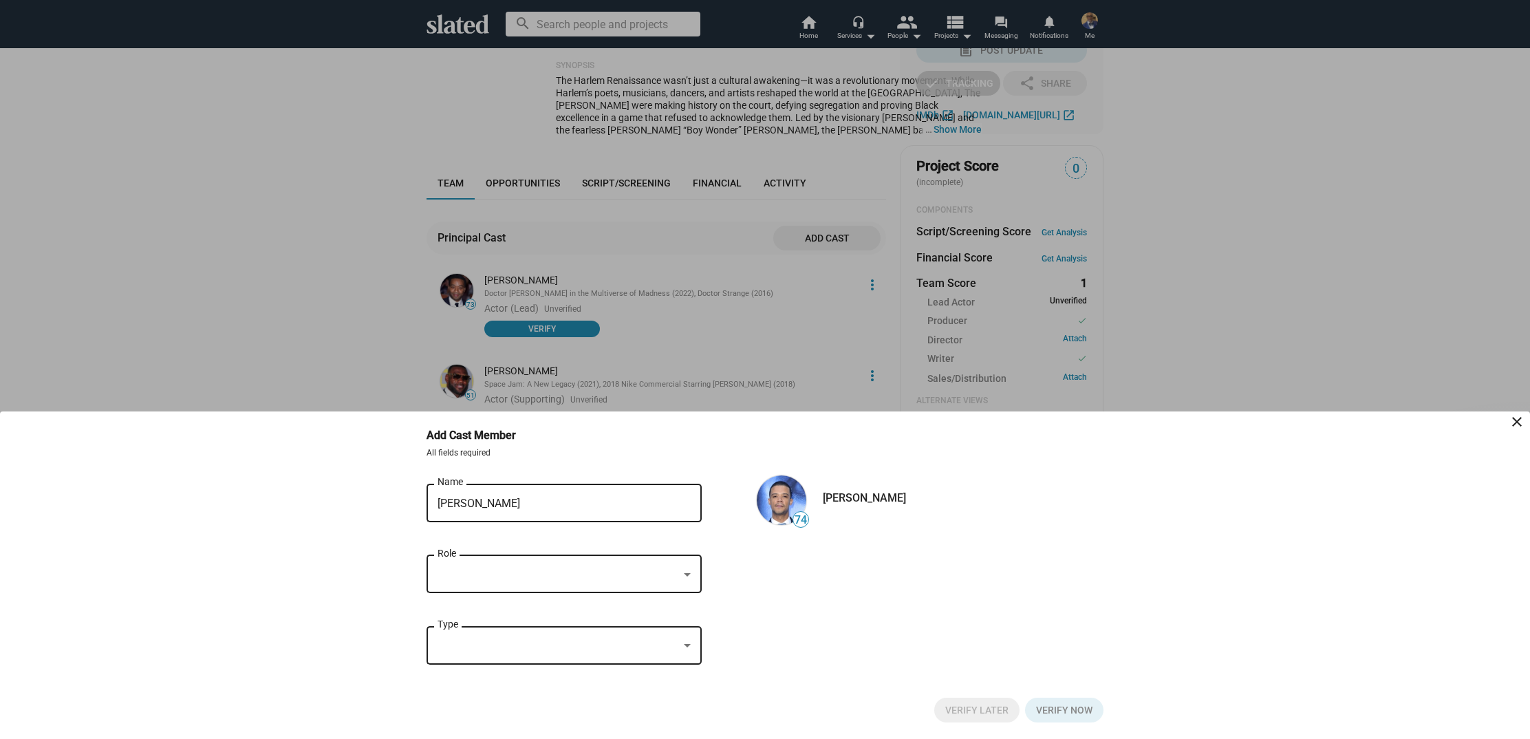
click at [685, 577] on div at bounding box center [687, 574] width 12 height 11
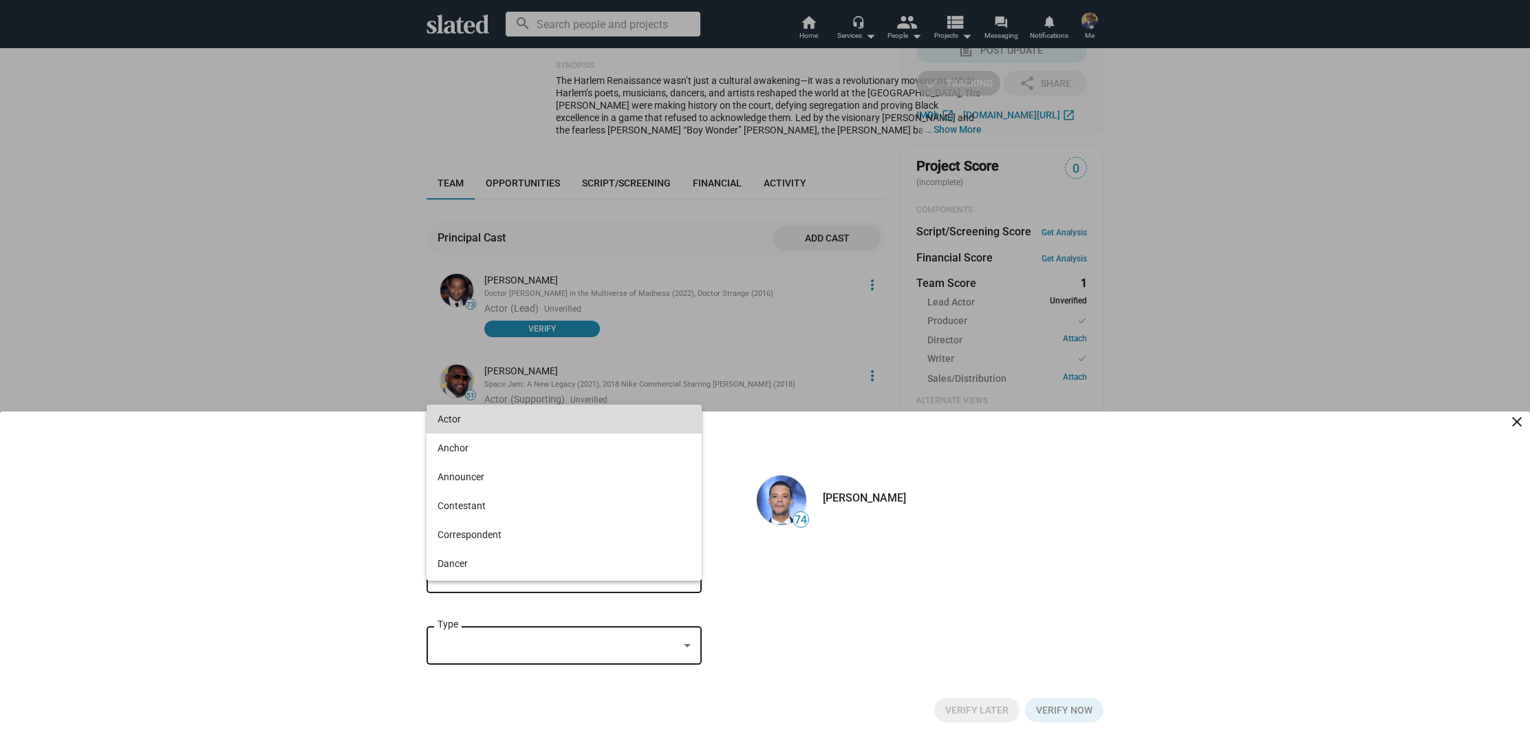
click at [665, 417] on span "Actor" at bounding box center [564, 419] width 253 height 29
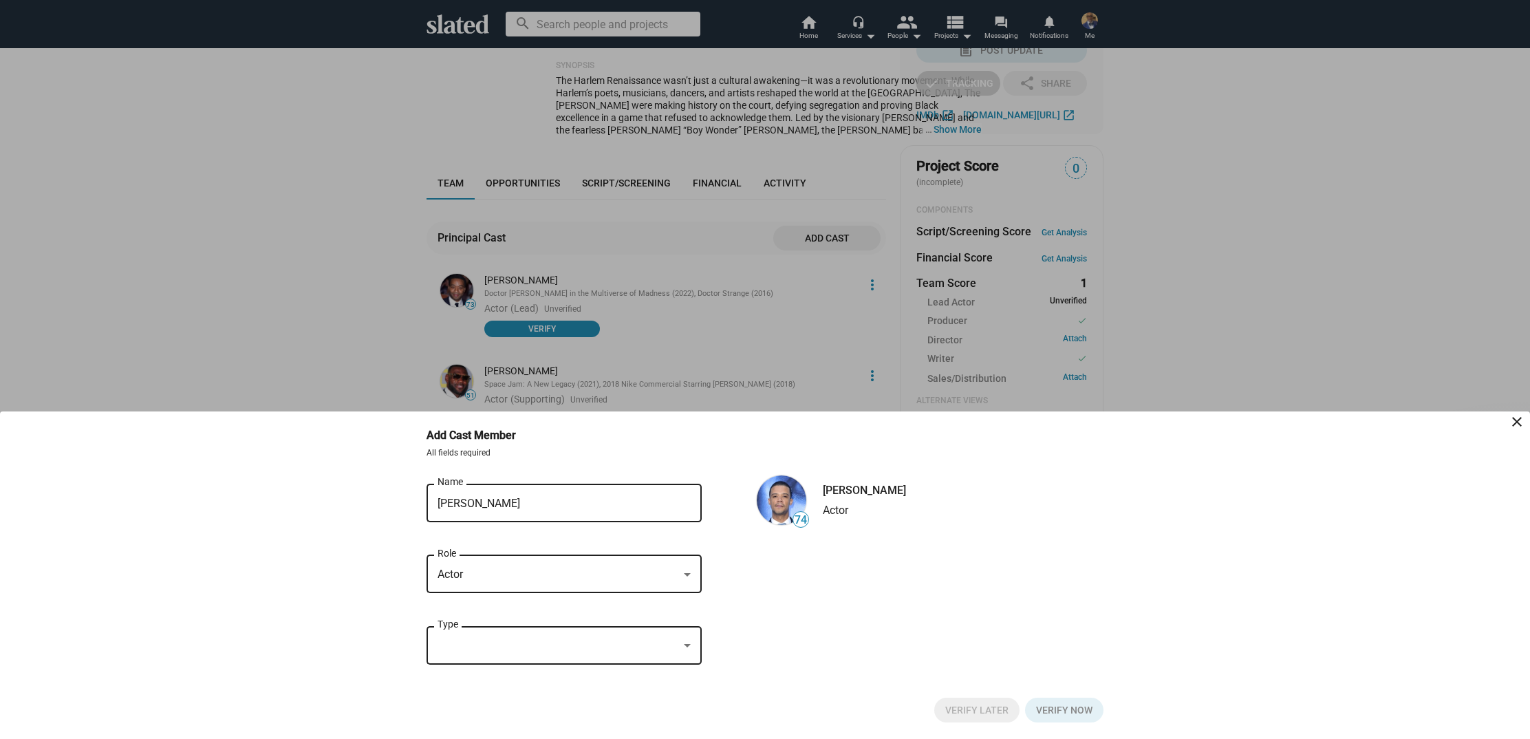
click at [687, 645] on div at bounding box center [687, 645] width 7 height 3
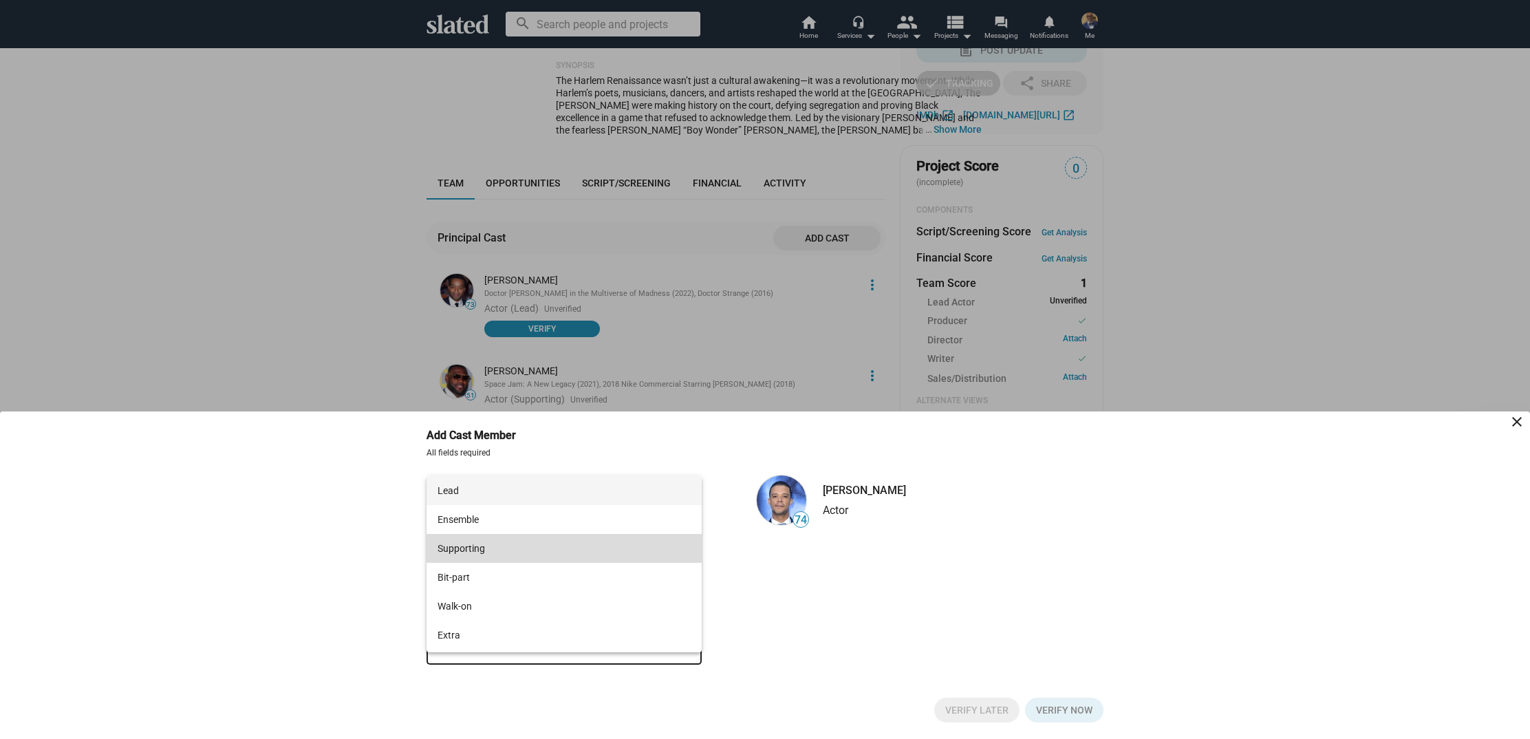
click at [645, 544] on span "Supporting" at bounding box center [564, 548] width 253 height 29
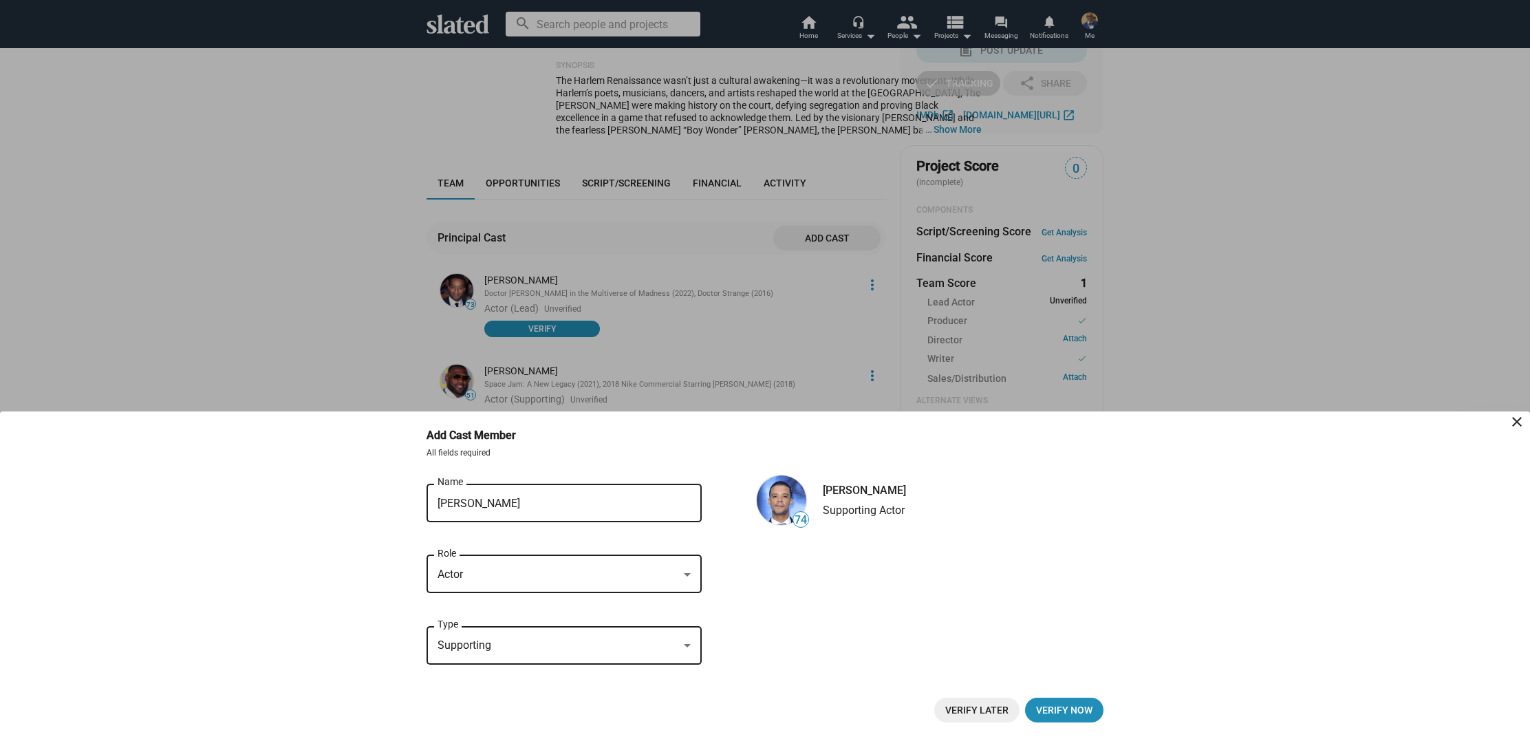
click at [969, 709] on span "Verify Later" at bounding box center [976, 710] width 63 height 25
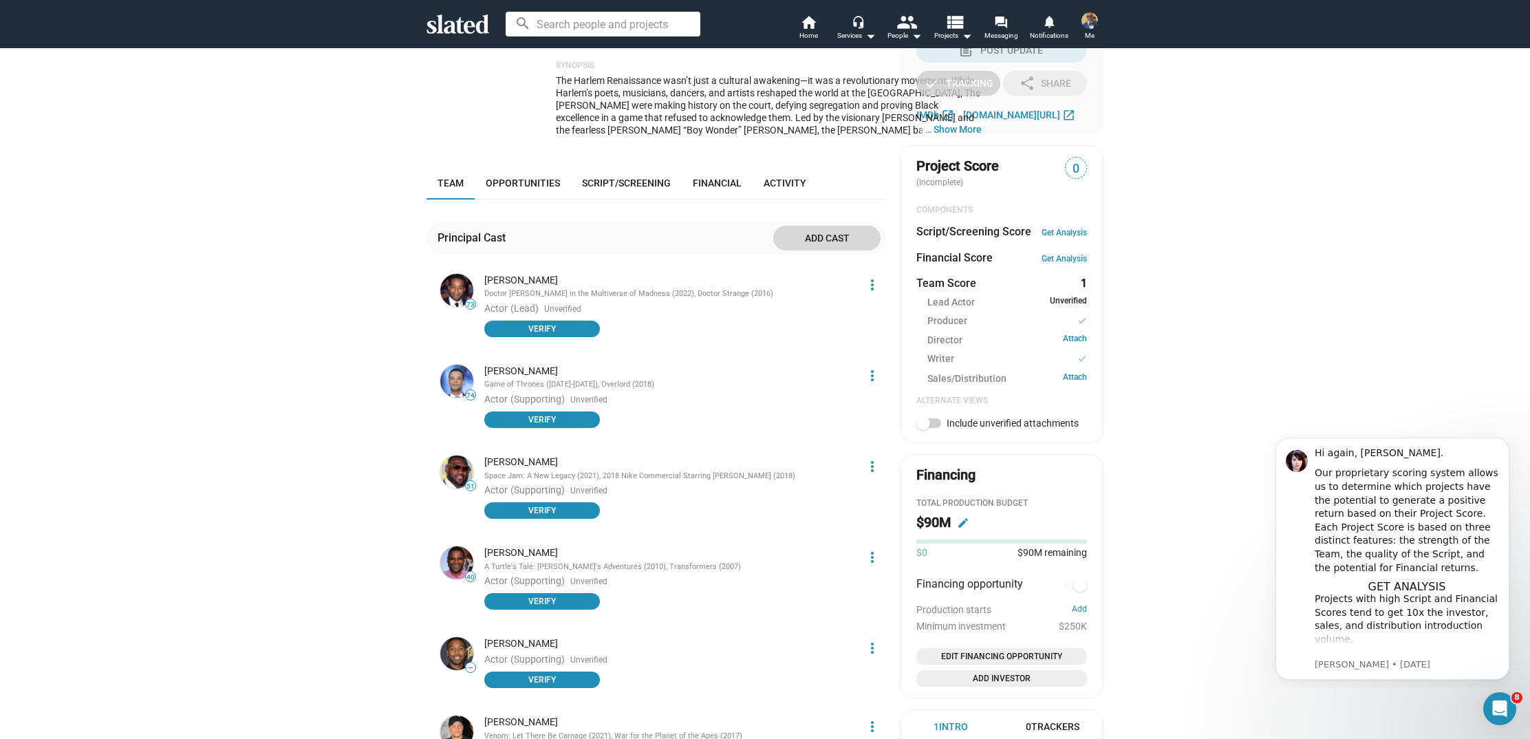
click at [847, 226] on span "Add cast" at bounding box center [826, 238] width 85 height 25
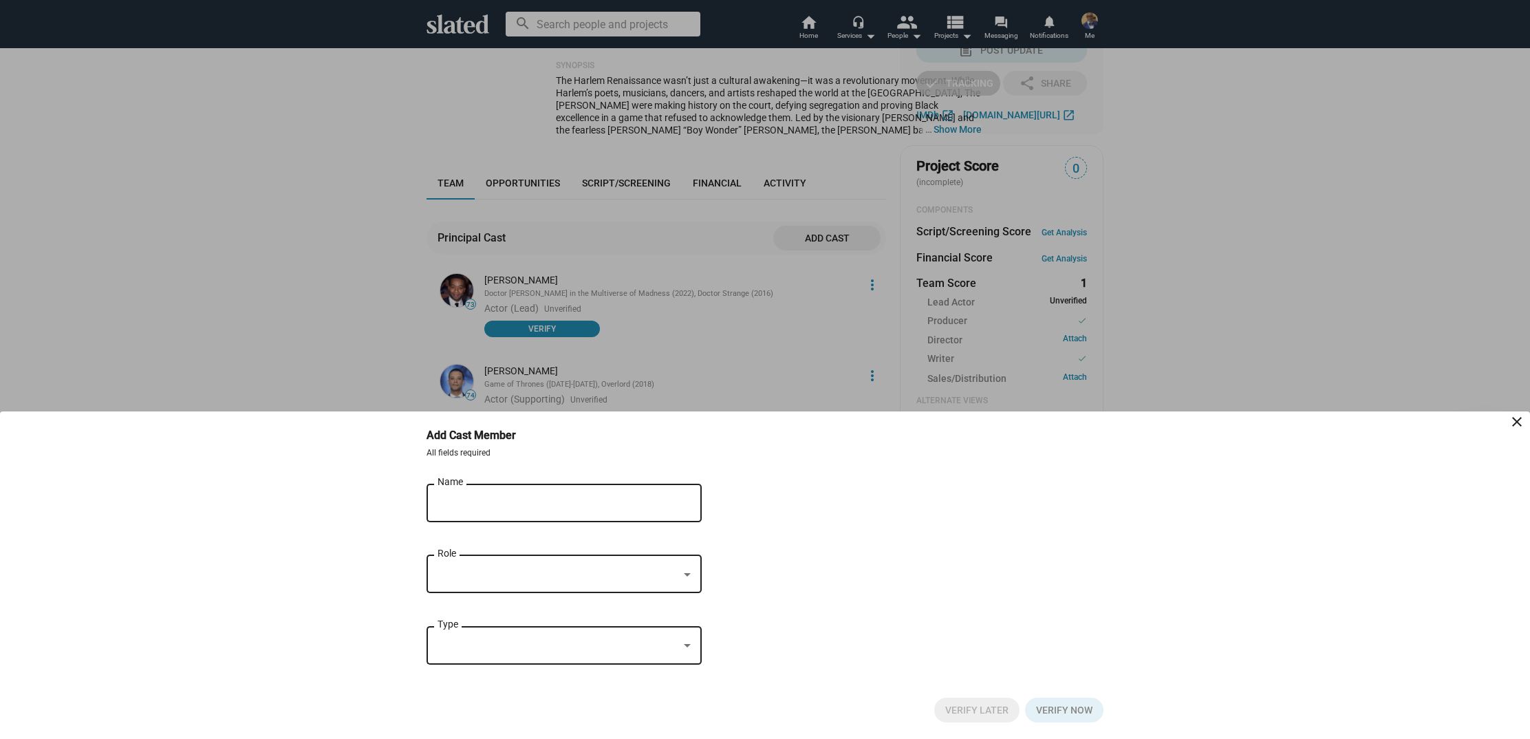
click at [614, 503] on input "Name" at bounding box center [555, 503] width 234 height 12
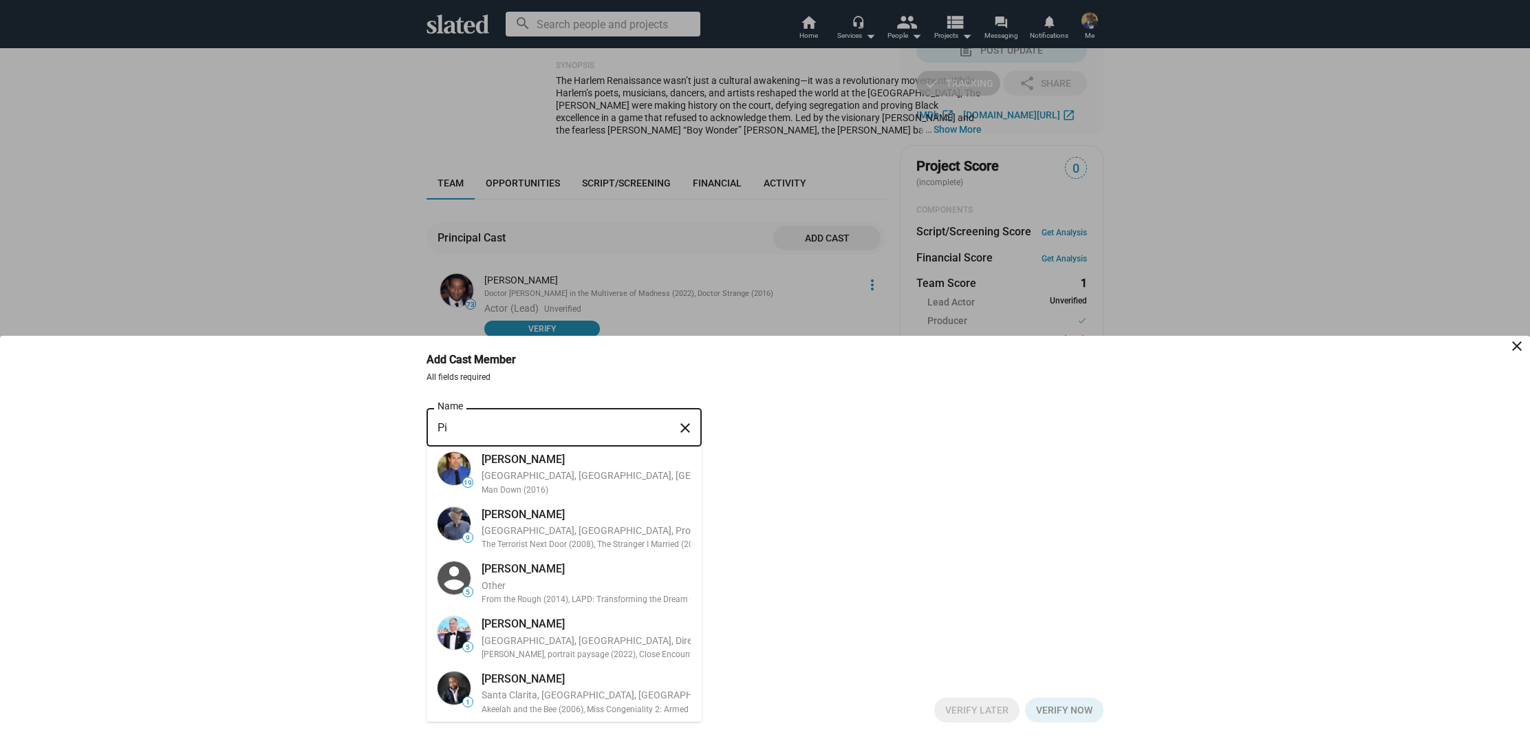
type input "P"
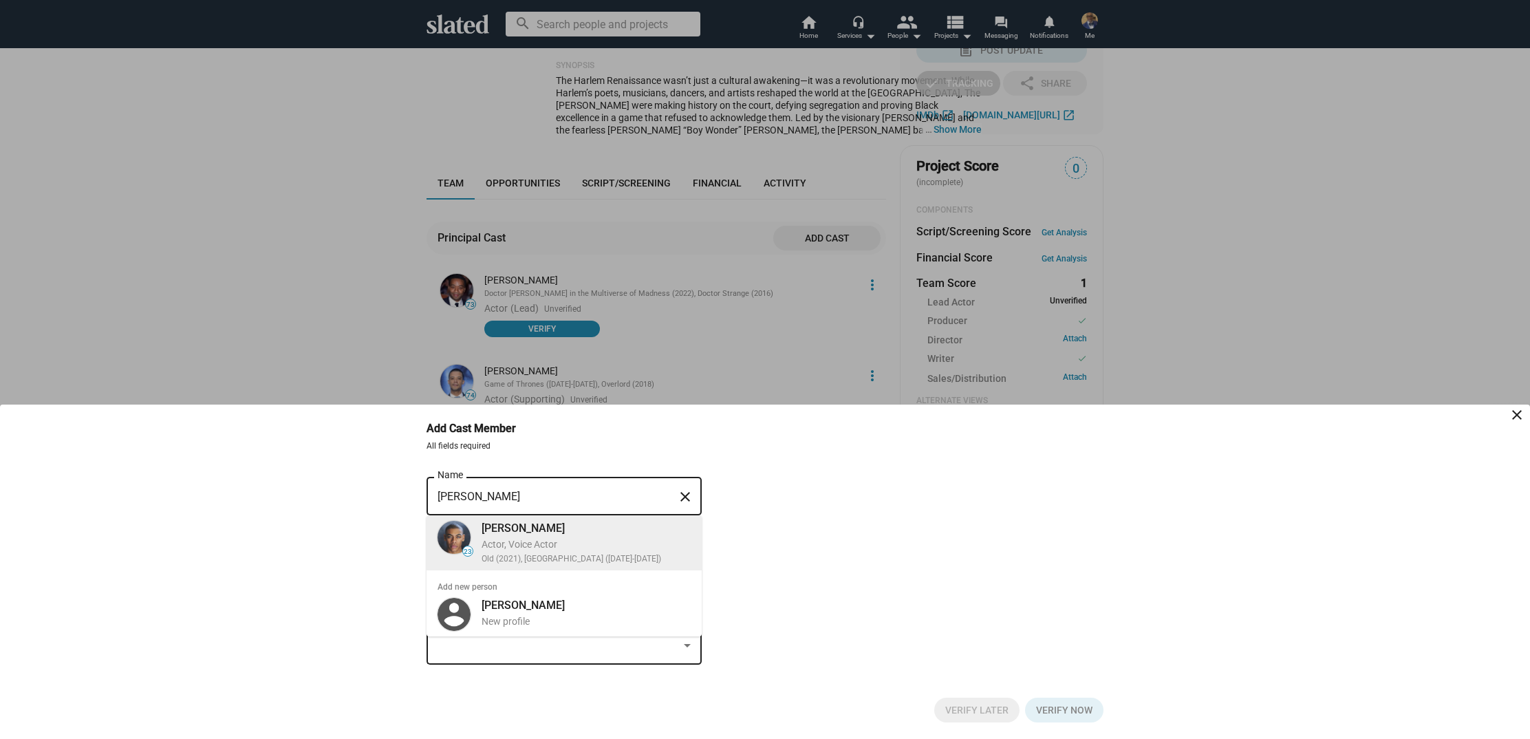
type input "Aaron Pierre"
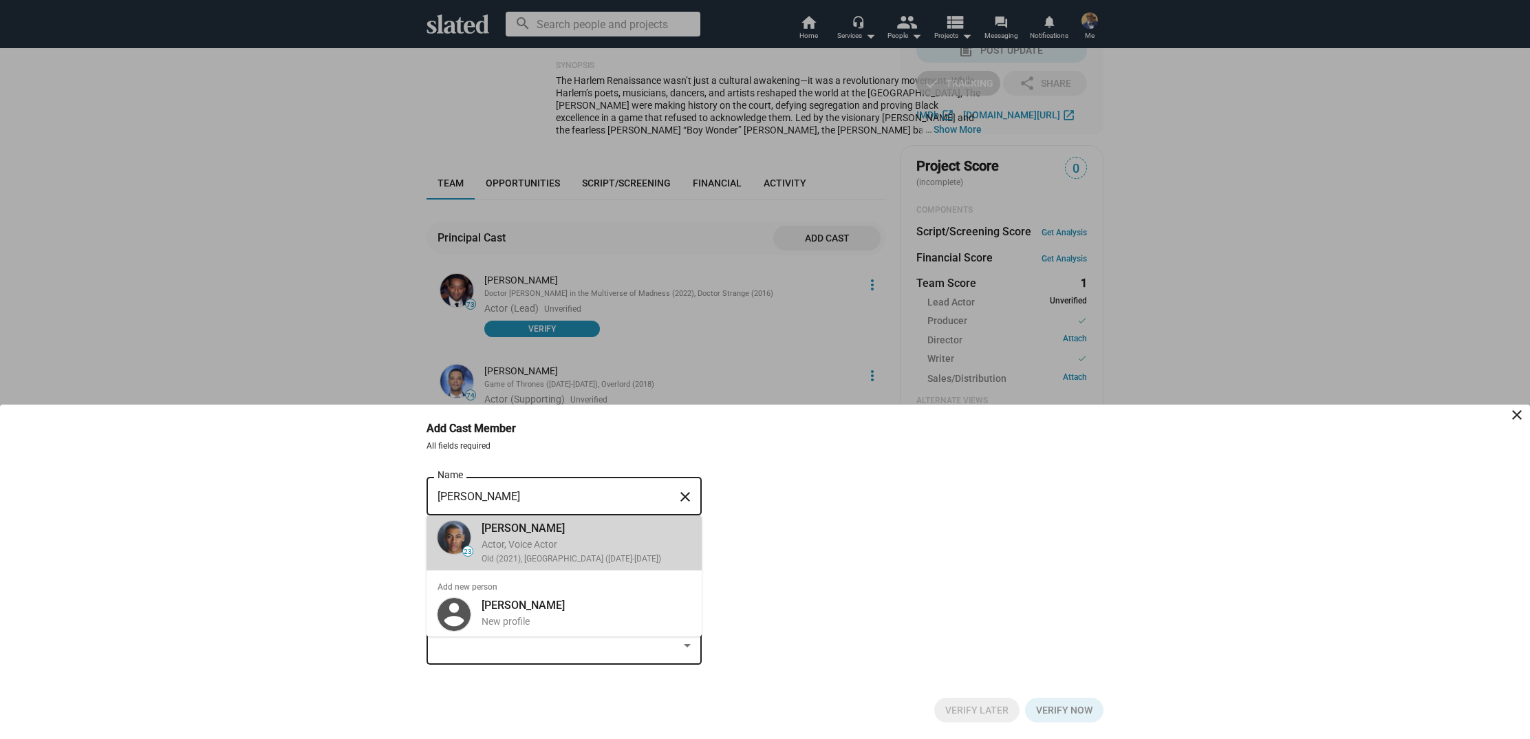
click at [634, 534] on div "Aaron Pierre" at bounding box center [586, 528] width 209 height 14
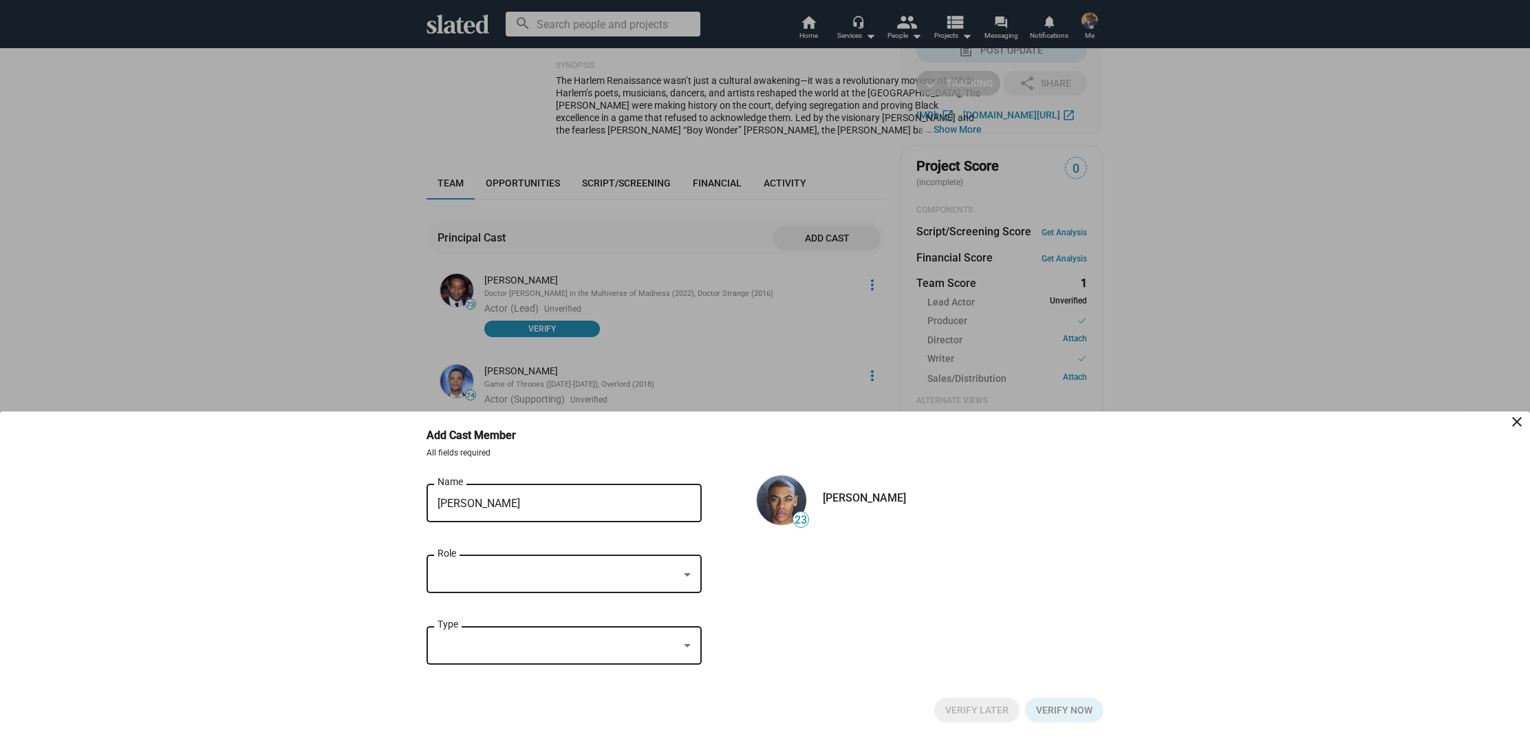
click at [688, 577] on div at bounding box center [687, 574] width 12 height 11
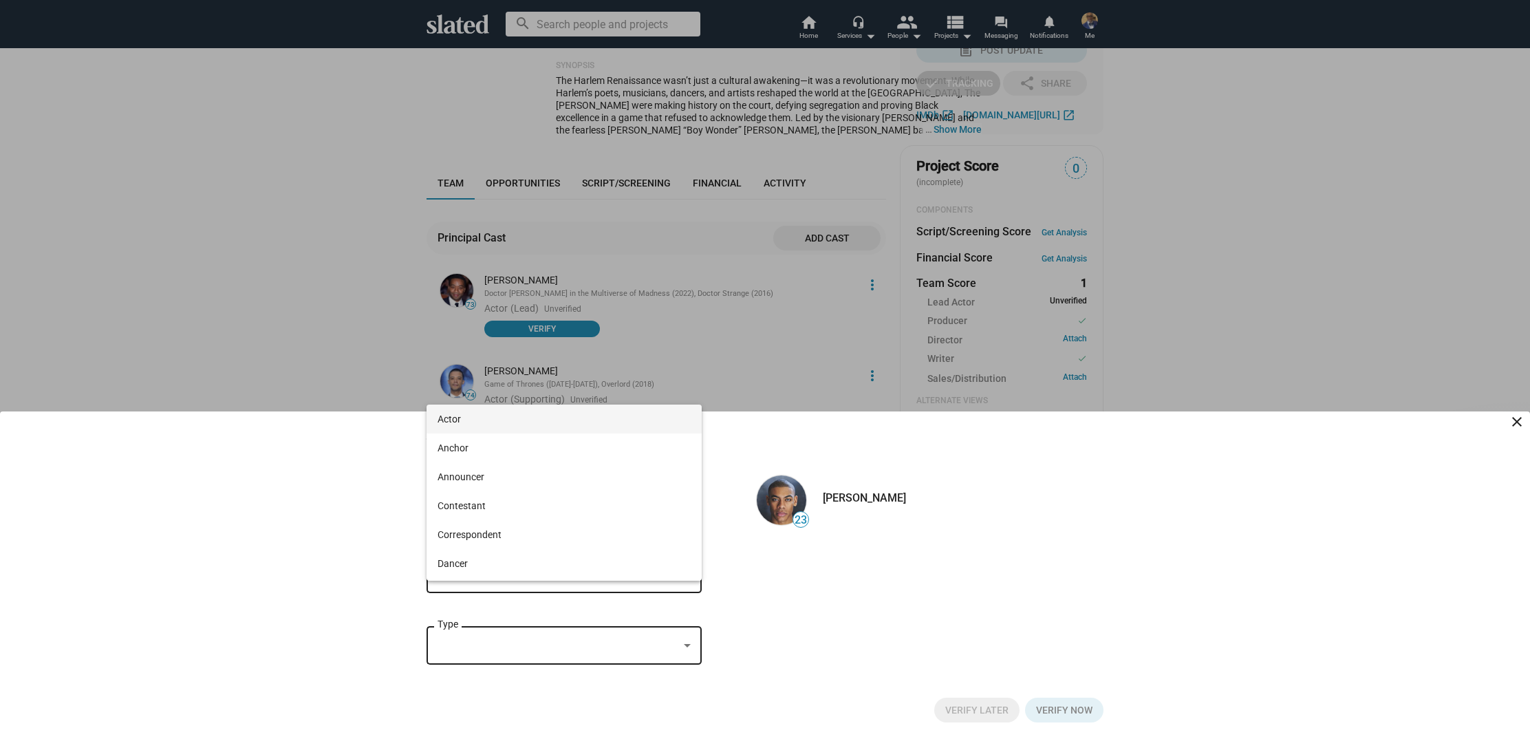
click at [508, 414] on span "Actor" at bounding box center [564, 419] width 253 height 29
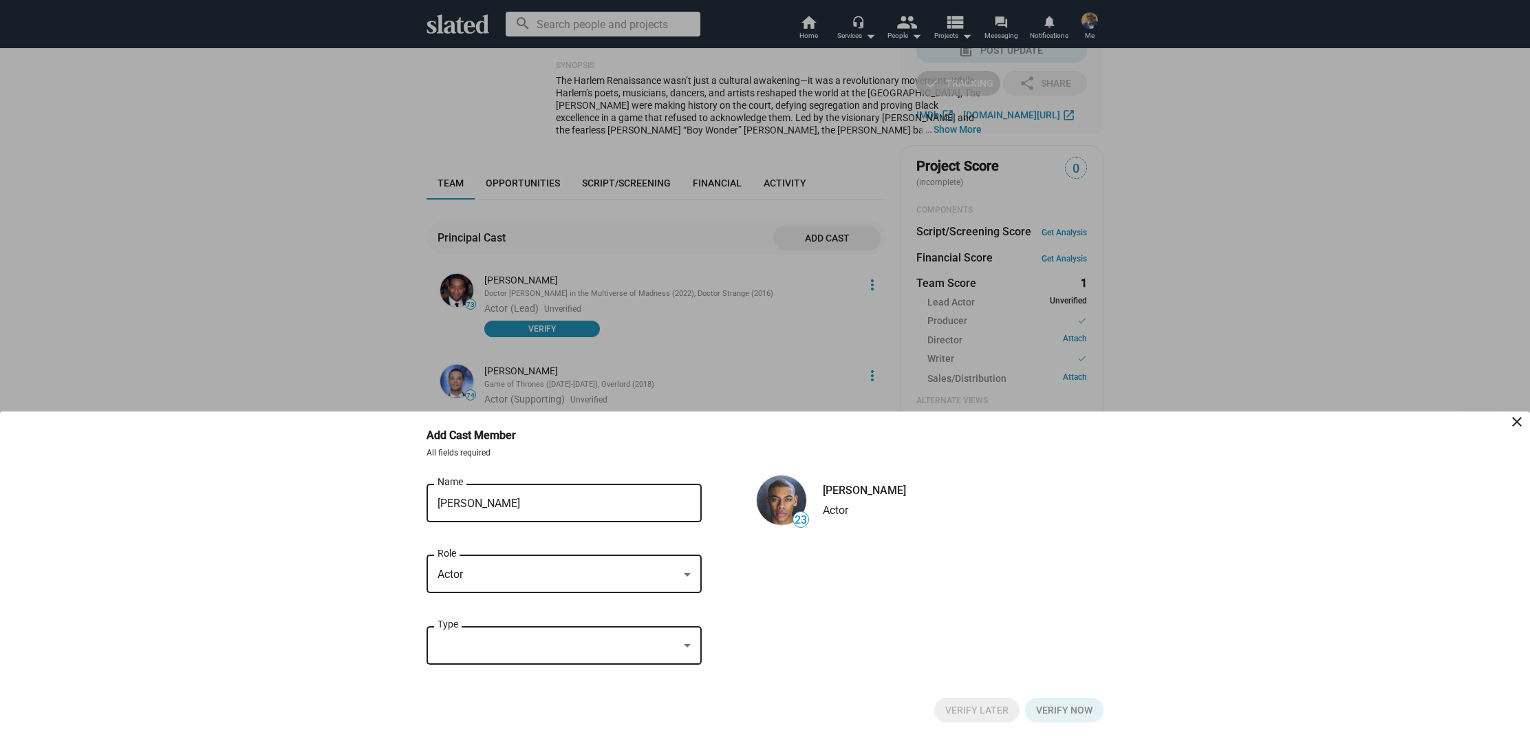
click at [687, 645] on div at bounding box center [687, 645] width 7 height 3
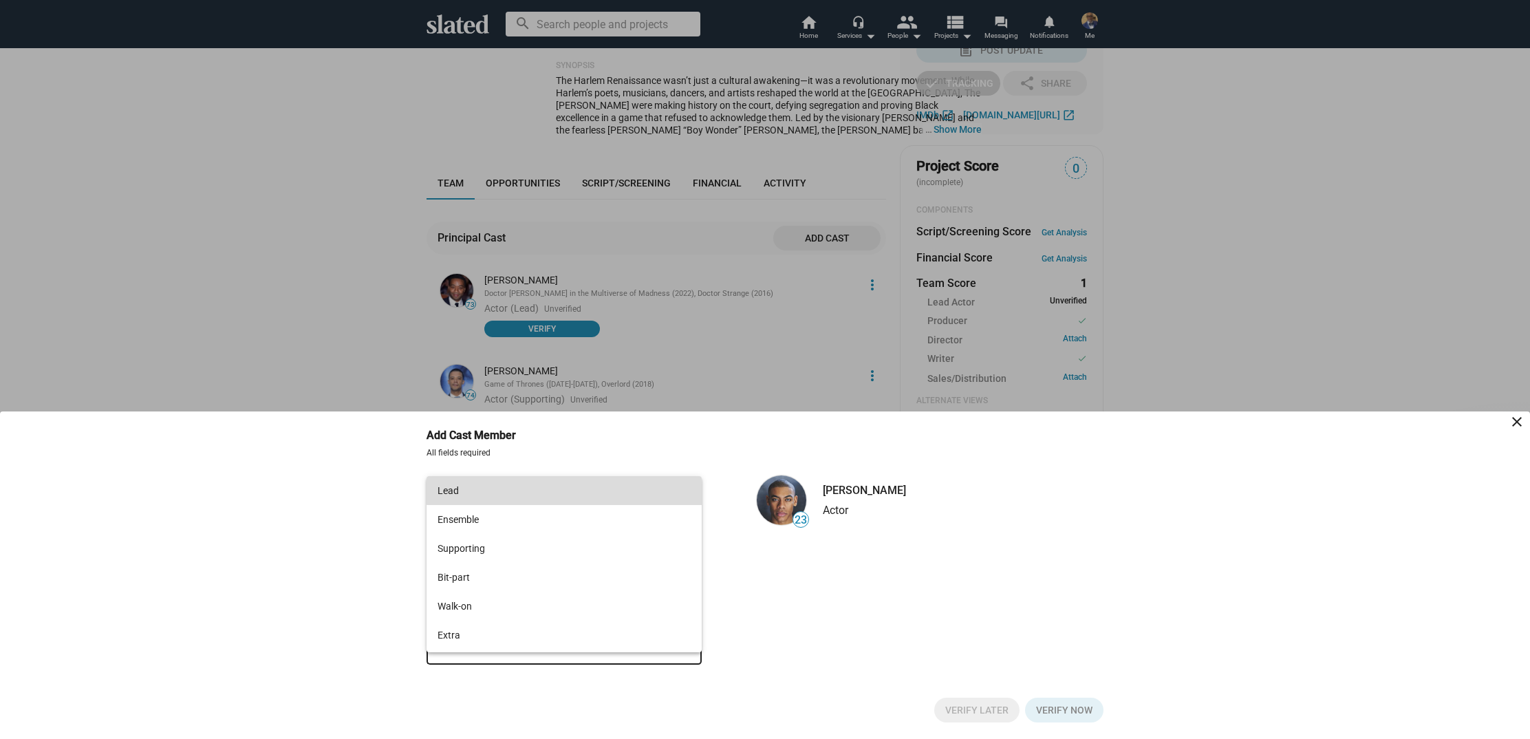
click at [588, 482] on span "Lead" at bounding box center [564, 490] width 253 height 29
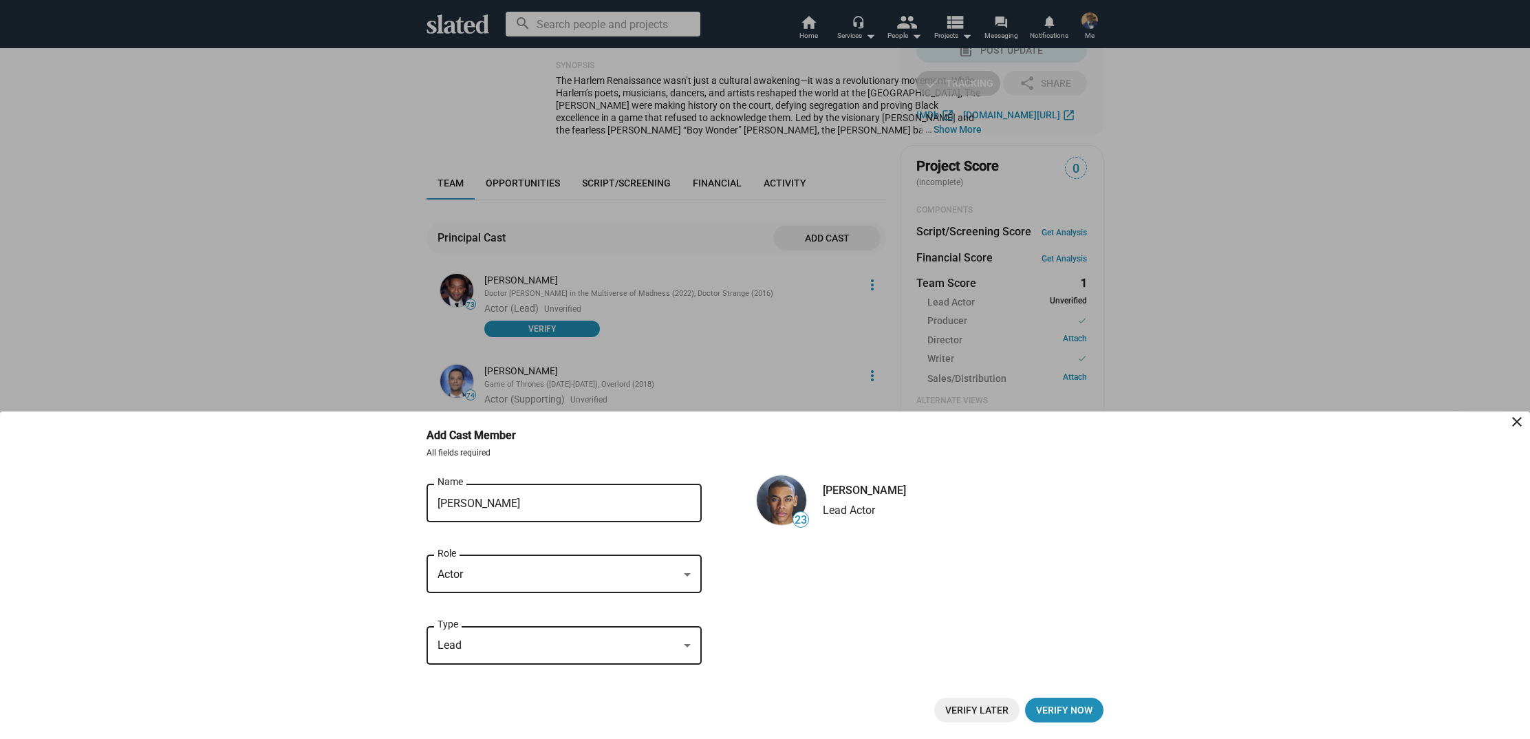
click at [965, 705] on span "Verify Later" at bounding box center [976, 710] width 63 height 25
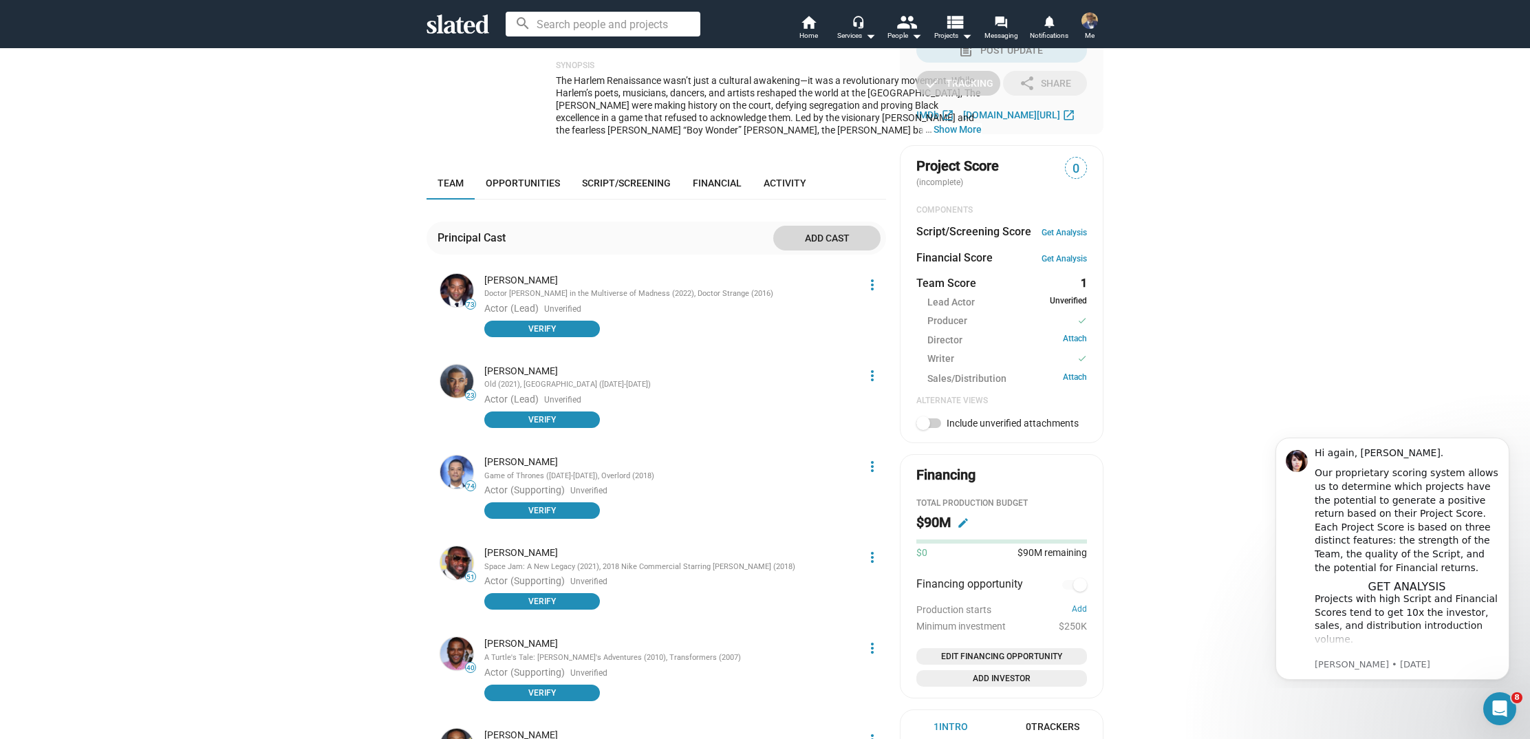
click at [832, 226] on span "Add cast" at bounding box center [826, 238] width 85 height 25
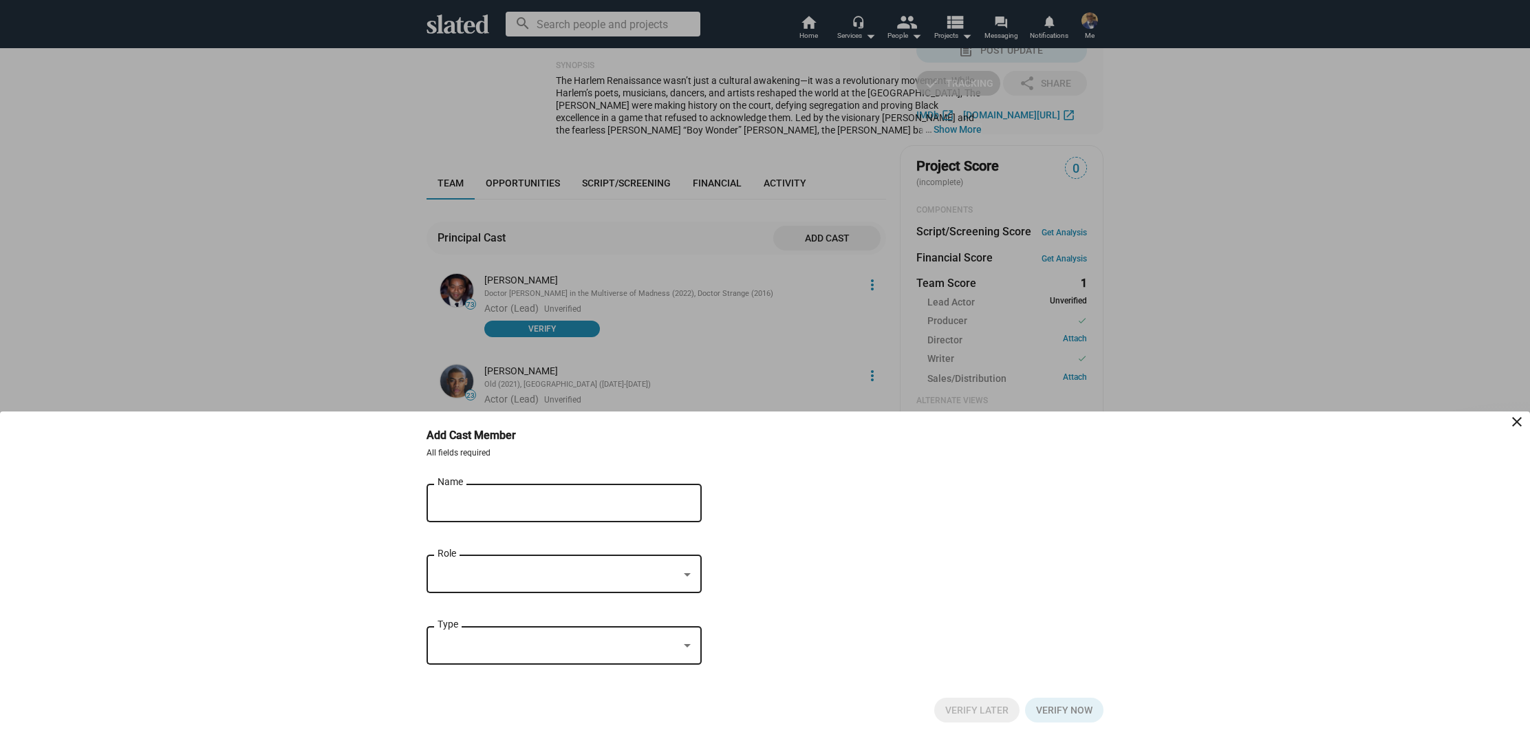
click at [460, 493] on div "Name" at bounding box center [555, 501] width 234 height 41
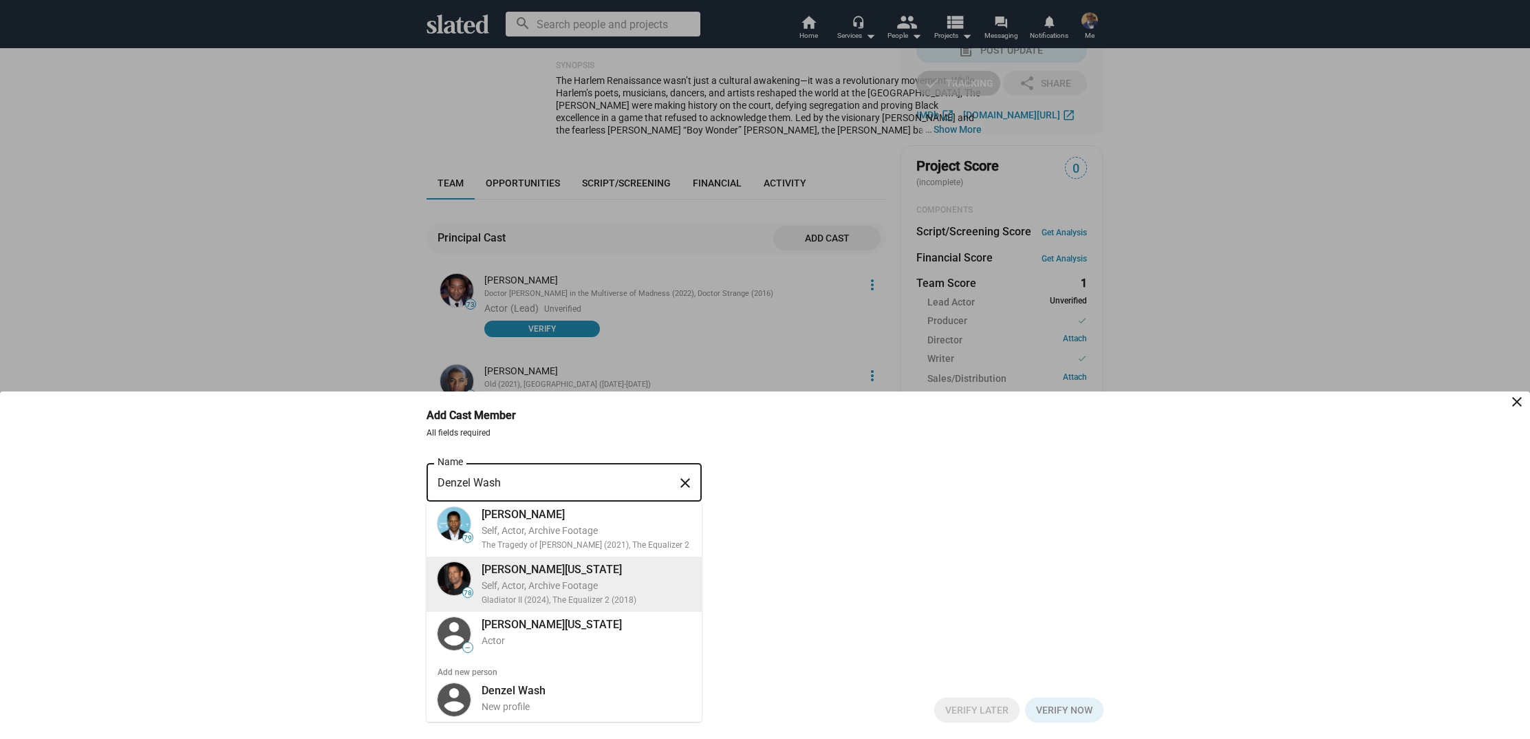
click at [500, 585] on div "Self, Actor, Archive Footage" at bounding box center [586, 585] width 209 height 13
type input "Denzel Washington"
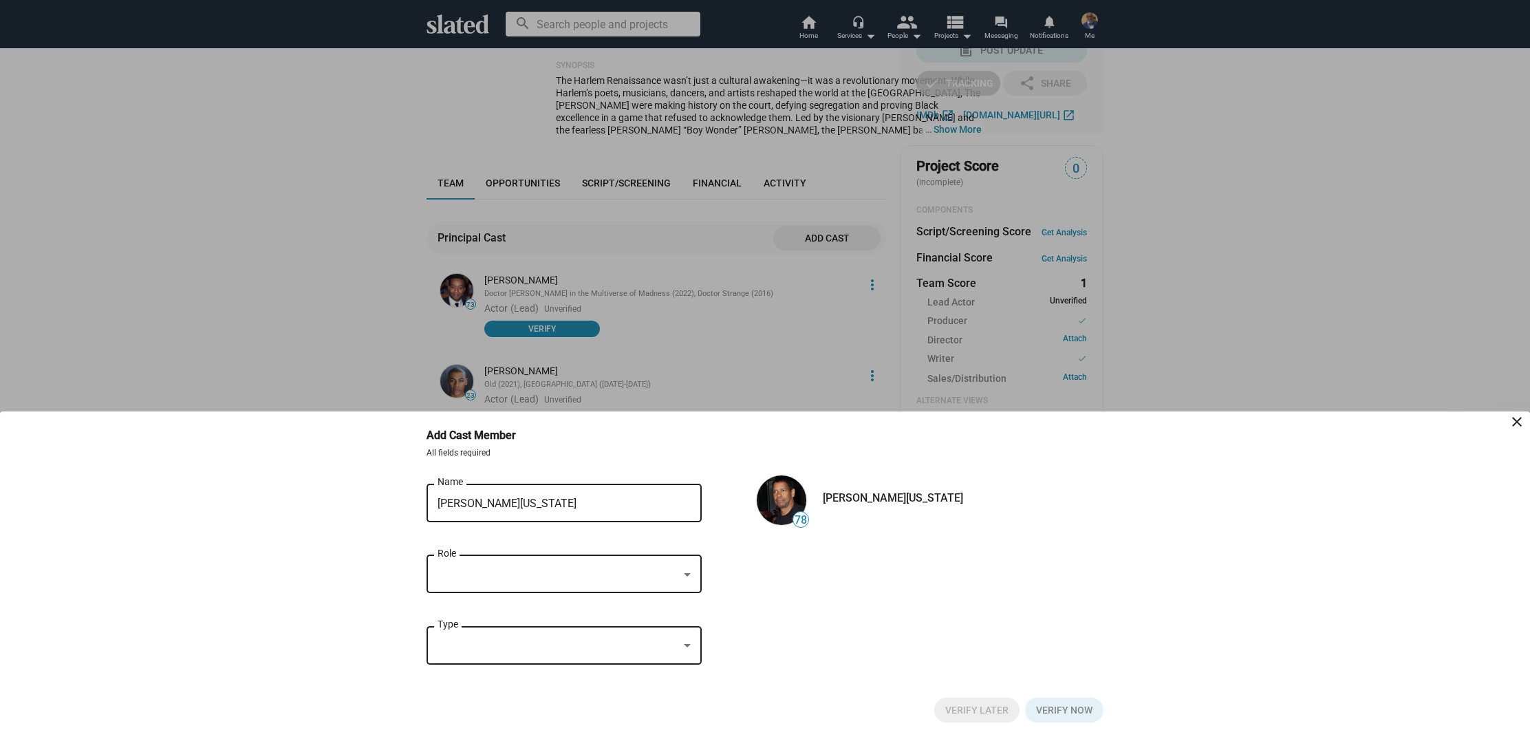
click at [685, 572] on div at bounding box center [687, 574] width 12 height 11
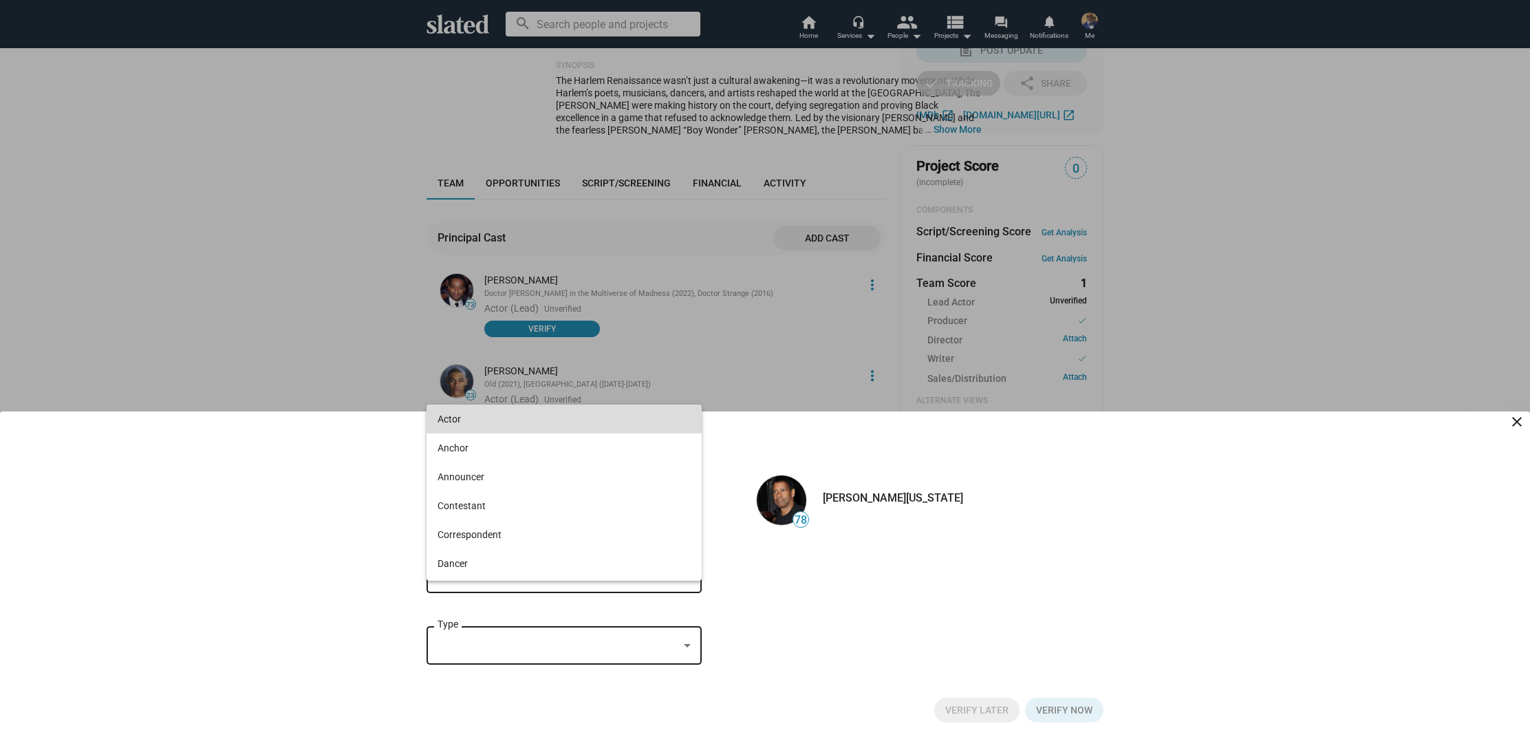
click at [508, 414] on span "Actor" at bounding box center [564, 419] width 253 height 29
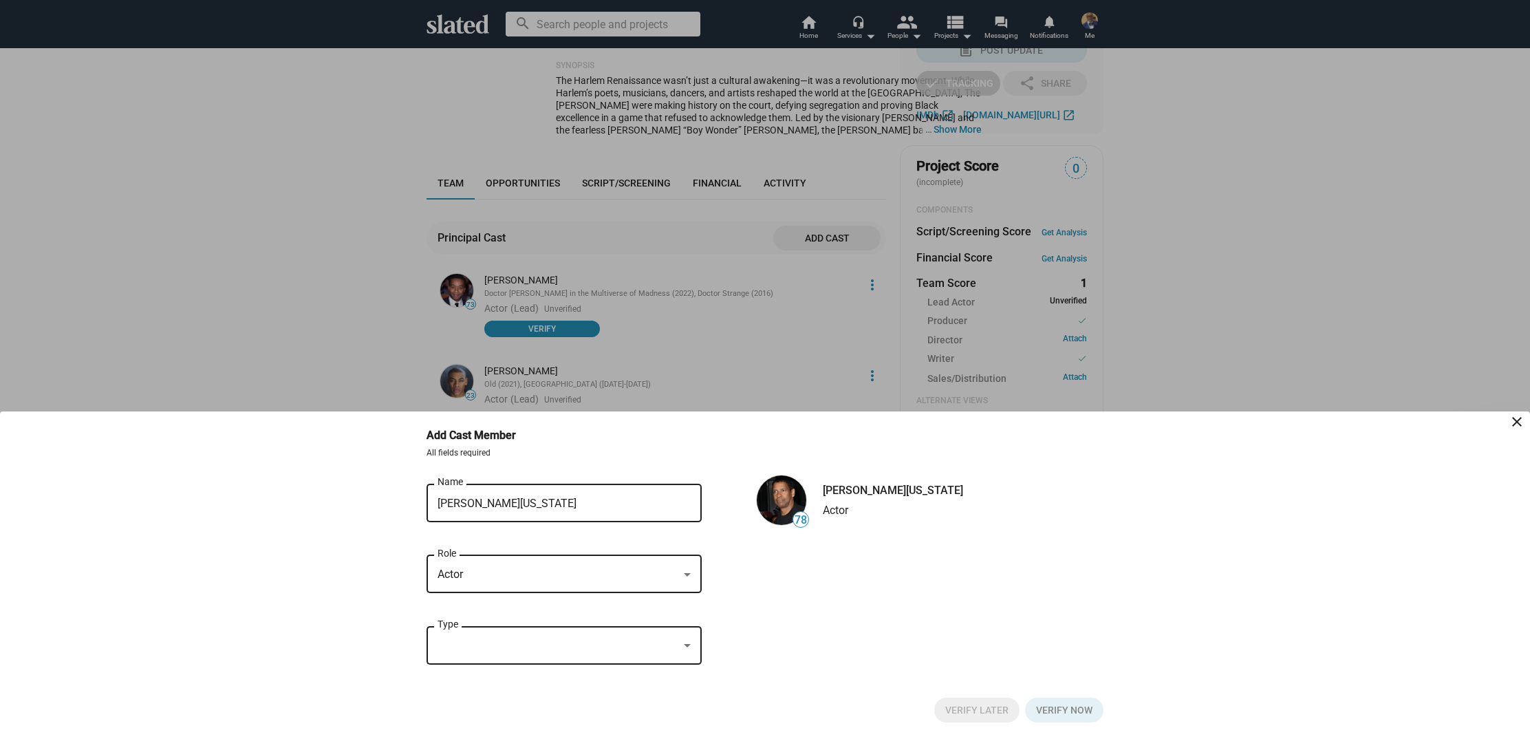
click at [685, 645] on div at bounding box center [687, 645] width 7 height 3
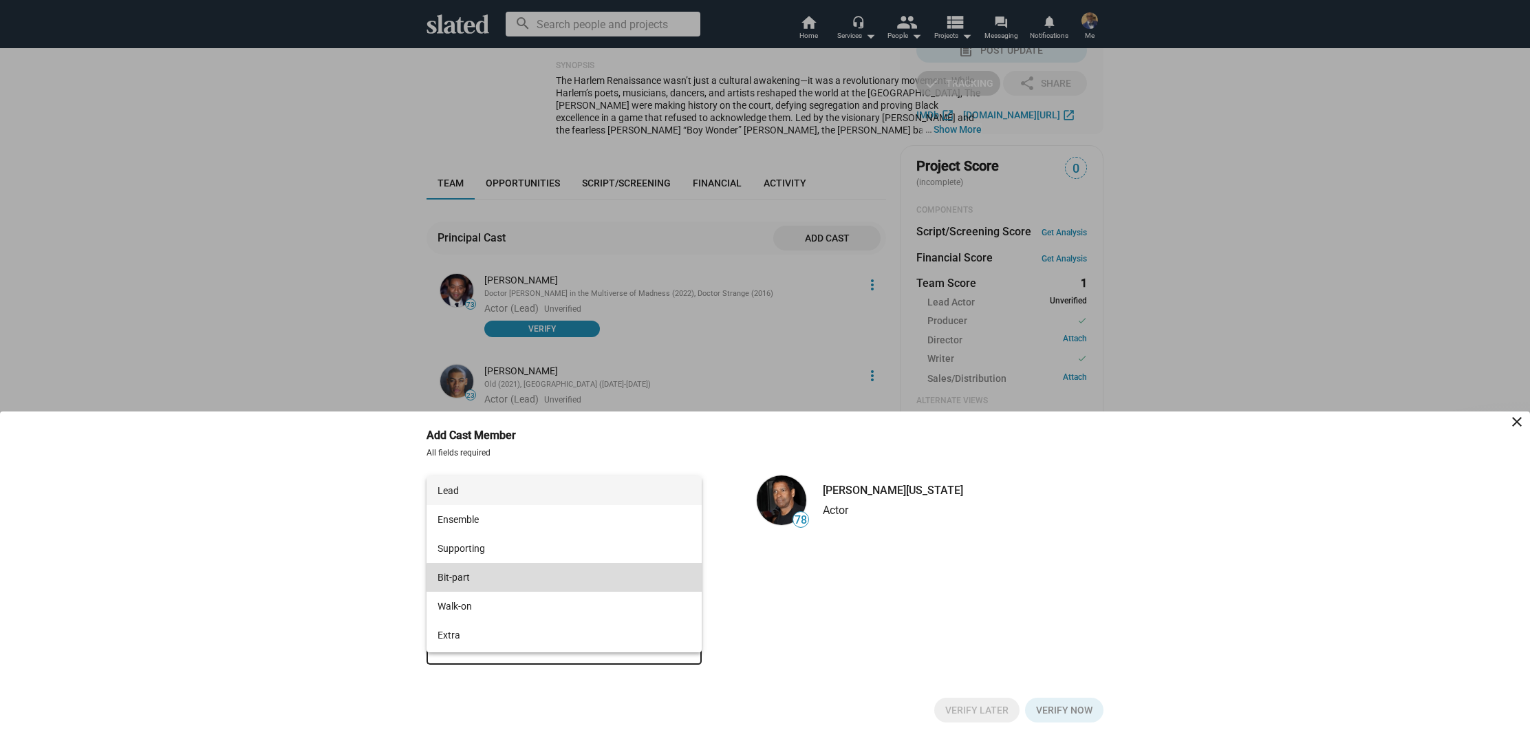
click at [603, 581] on span "Bit-part" at bounding box center [564, 577] width 253 height 29
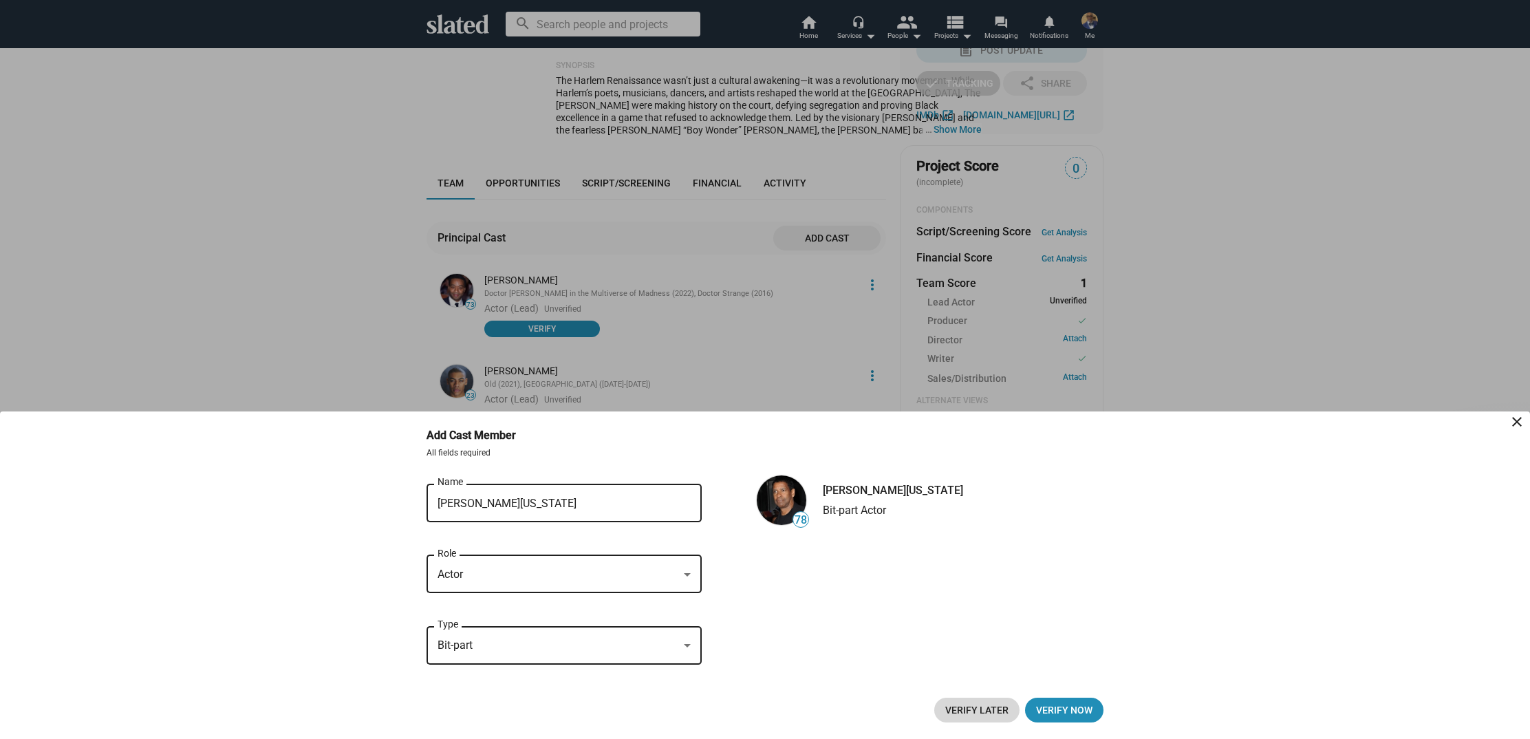
click at [969, 713] on span "Verify Later" at bounding box center [976, 710] width 63 height 25
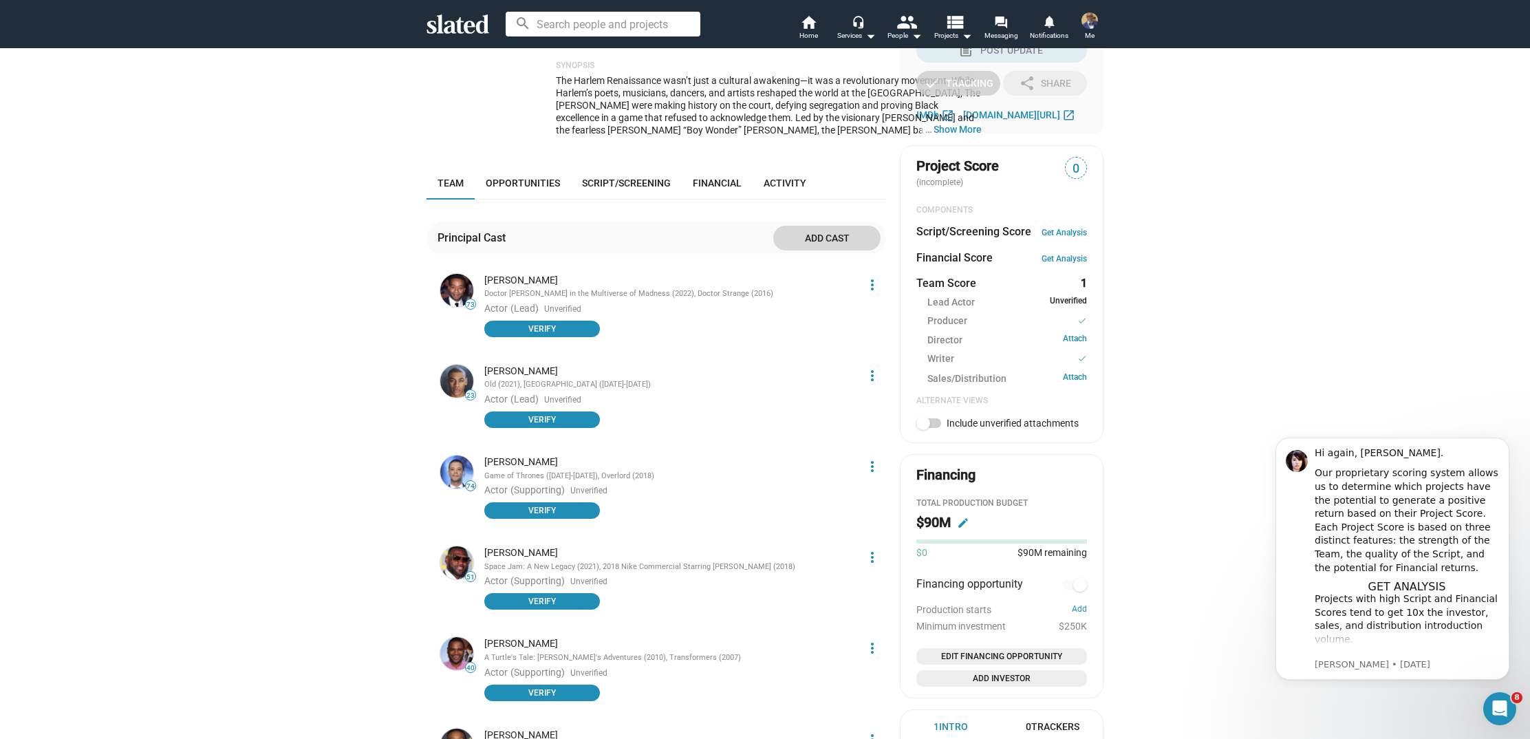
click at [830, 226] on span "Add cast" at bounding box center [826, 238] width 85 height 25
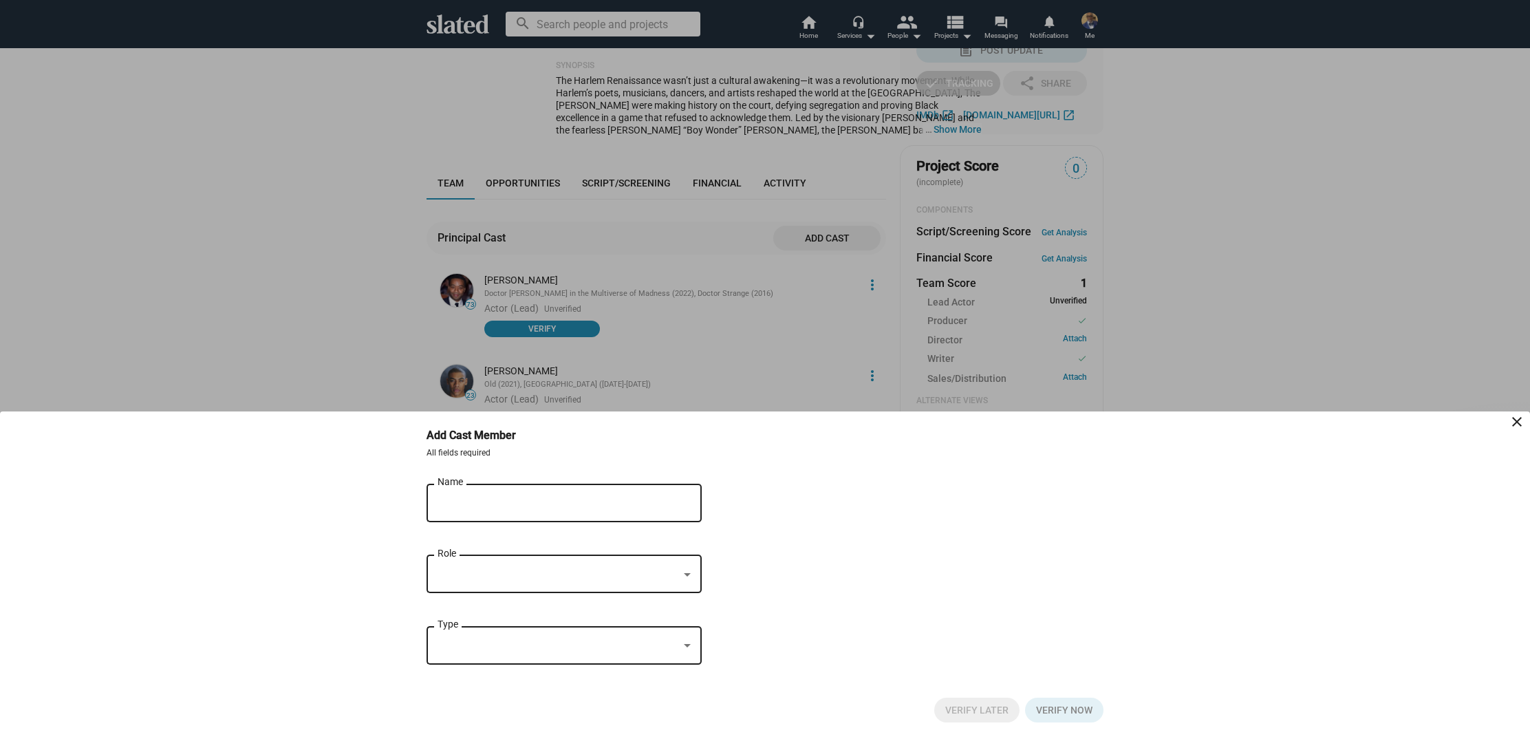
click at [450, 497] on input "Name" at bounding box center [555, 503] width 234 height 12
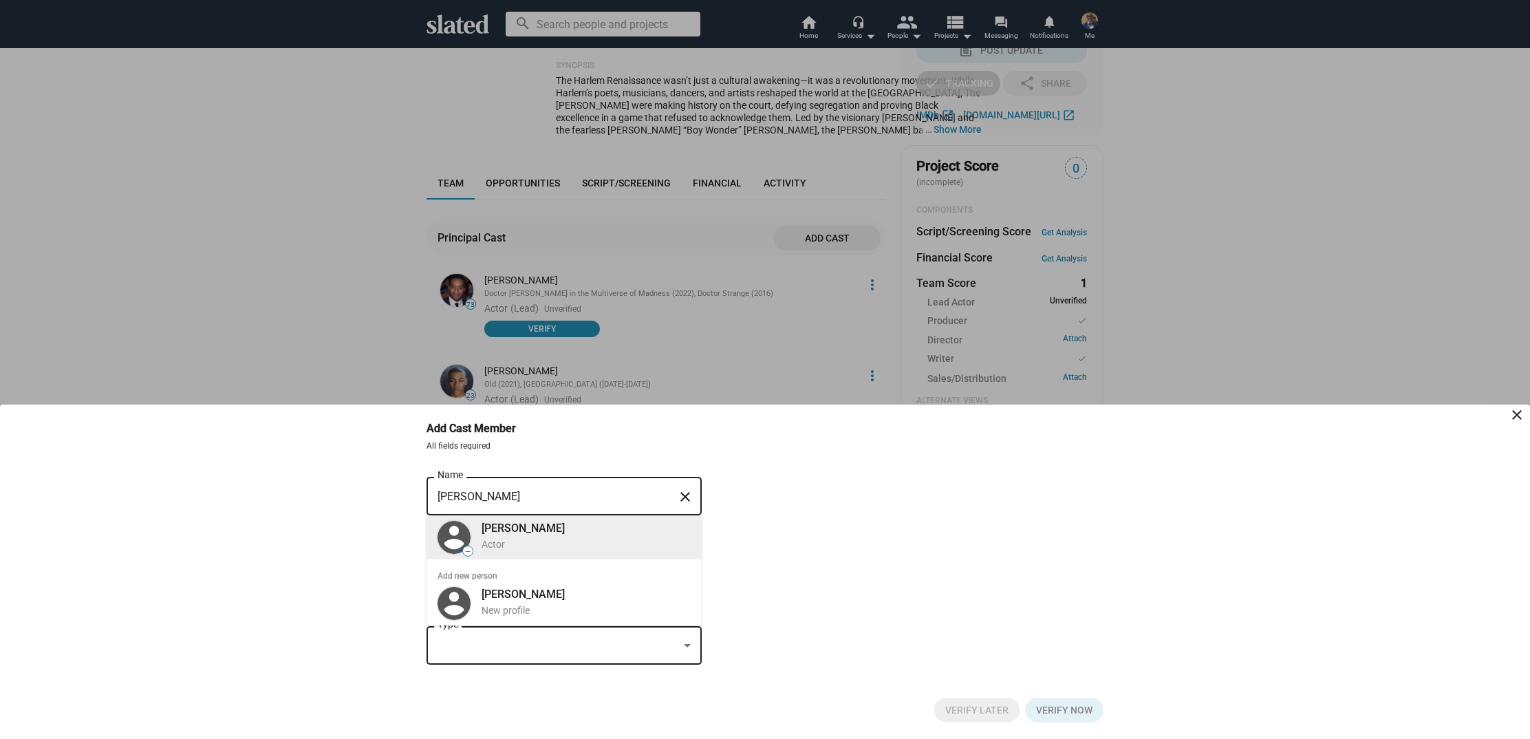
type input "Antonia Batons"
click at [491, 530] on div "Antonia Batons" at bounding box center [586, 528] width 209 height 14
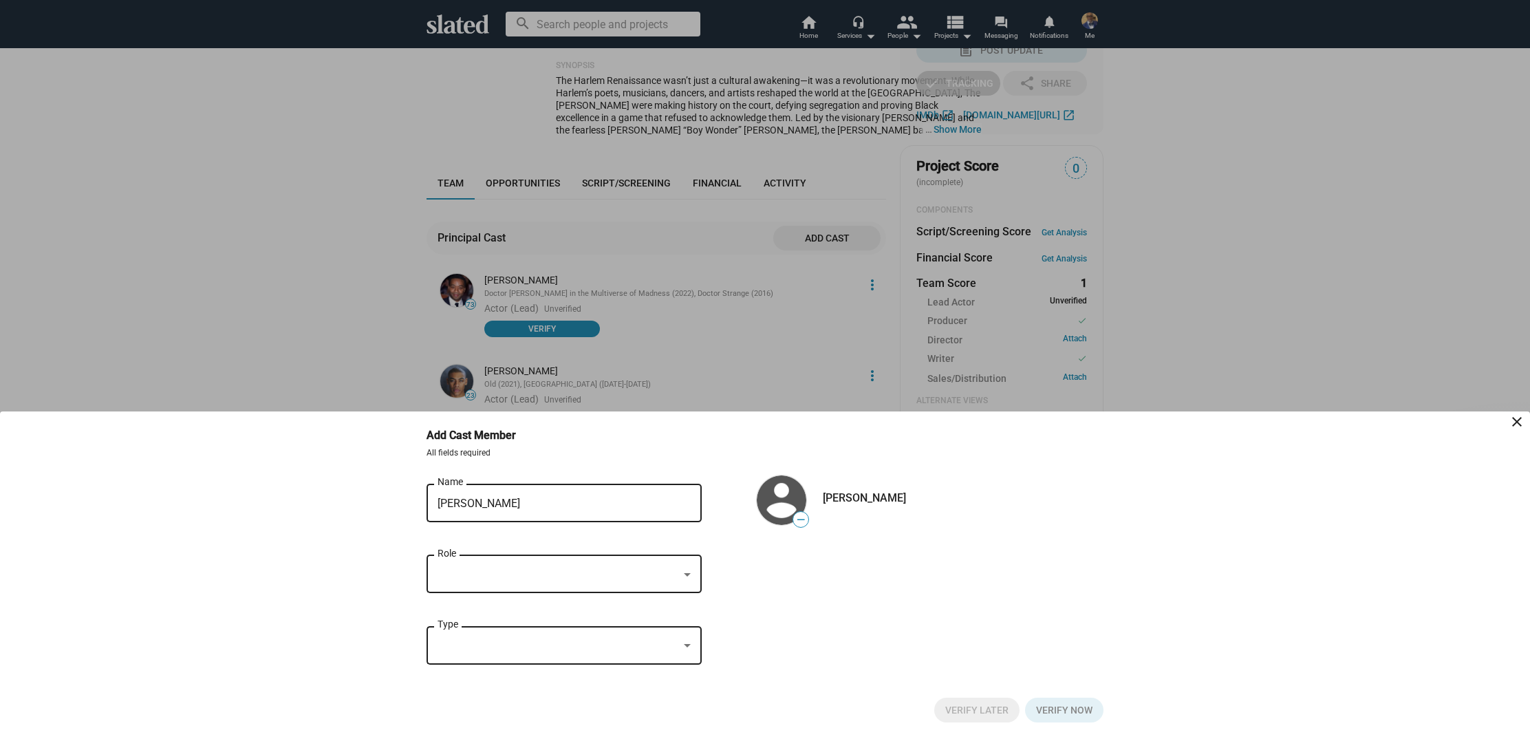
click at [682, 572] on div at bounding box center [687, 574] width 12 height 11
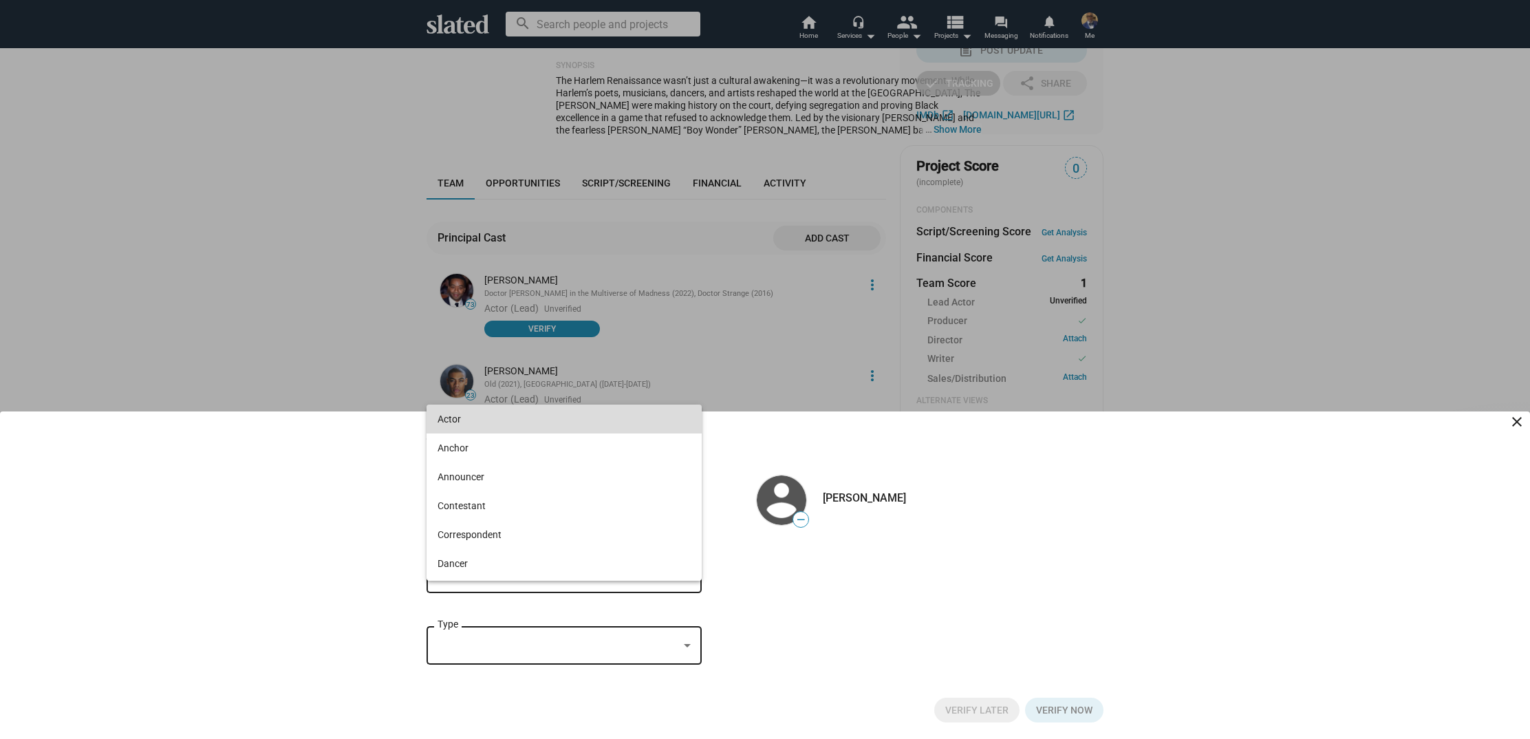
click at [592, 423] on span "Actor" at bounding box center [564, 419] width 253 height 29
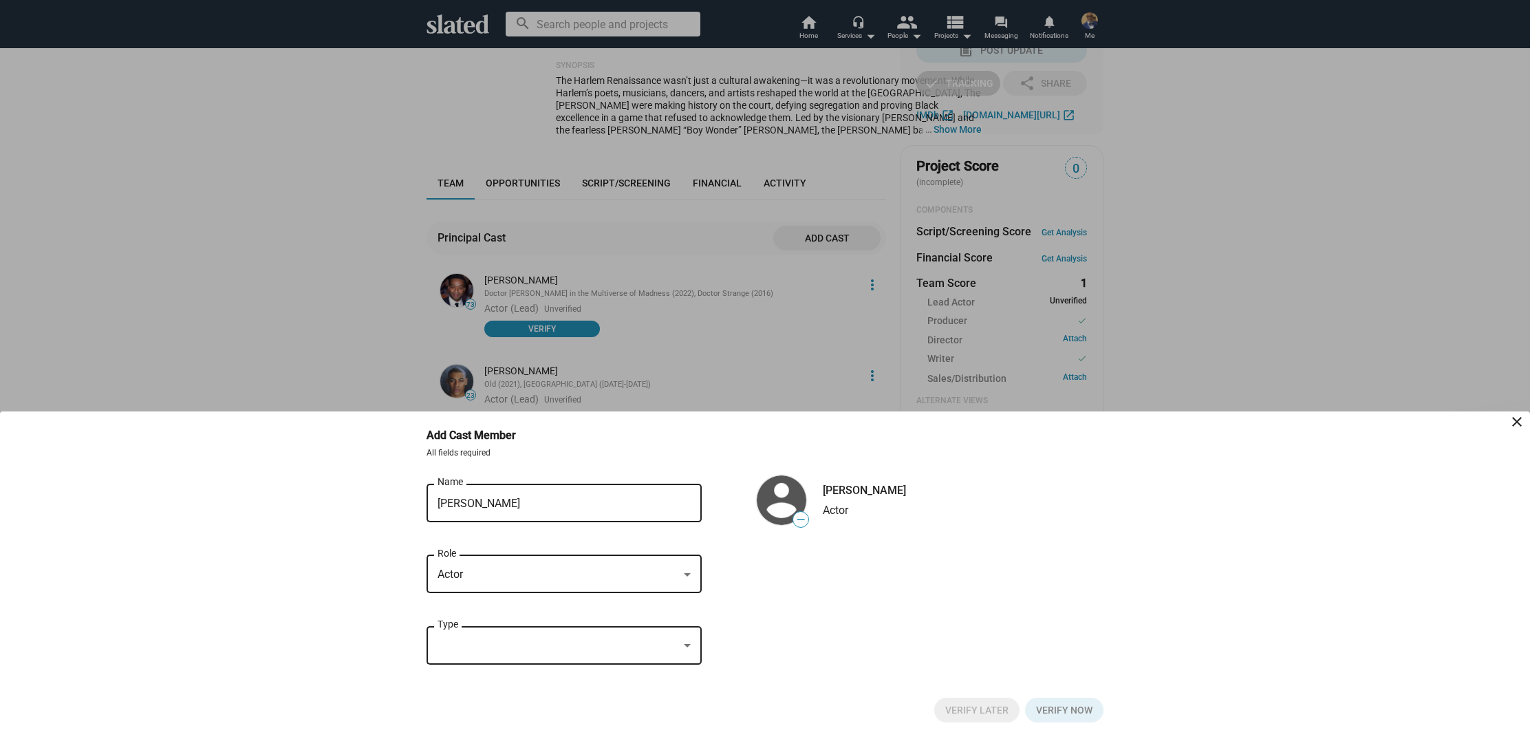
click at [686, 650] on div at bounding box center [687, 646] width 12 height 11
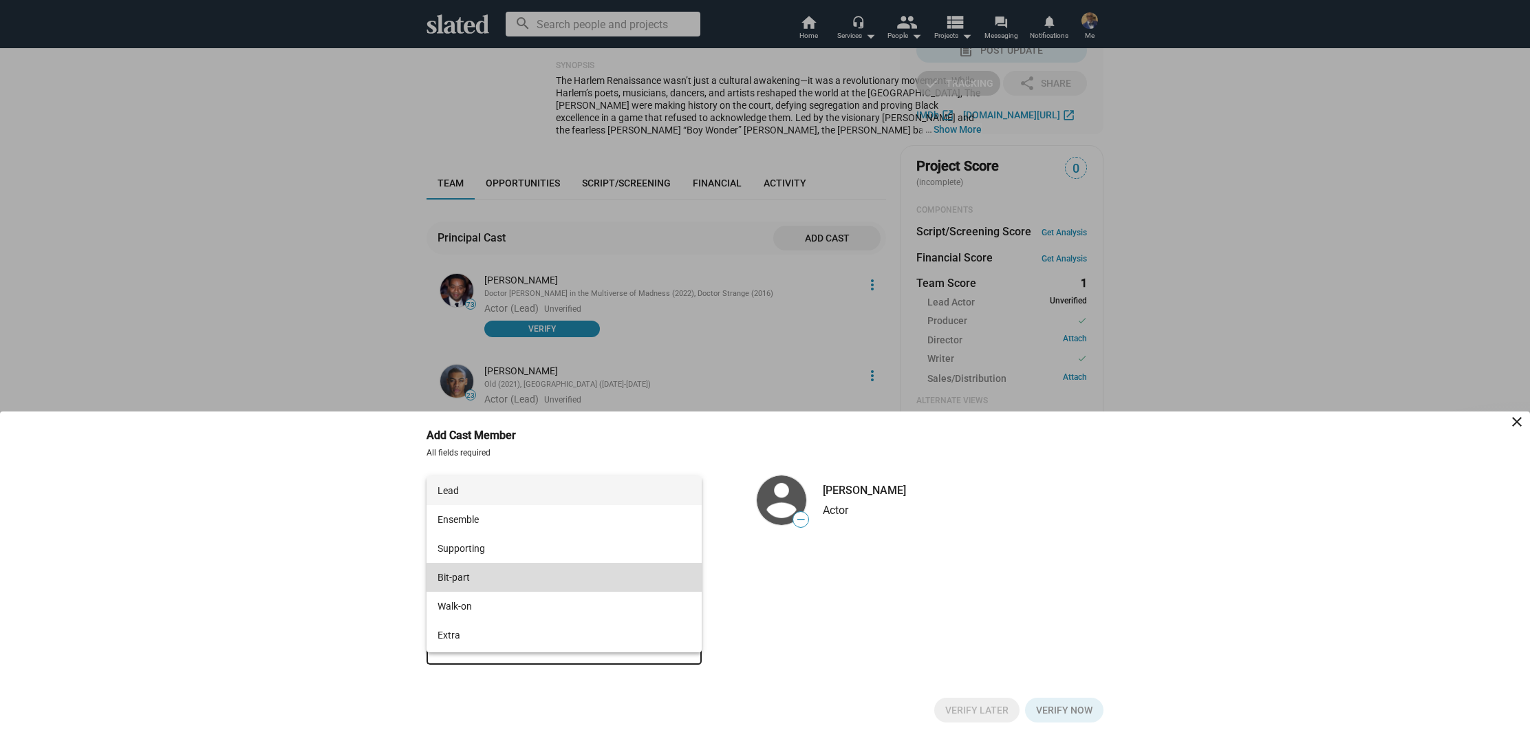
click at [630, 580] on span "Bit-part" at bounding box center [564, 577] width 253 height 29
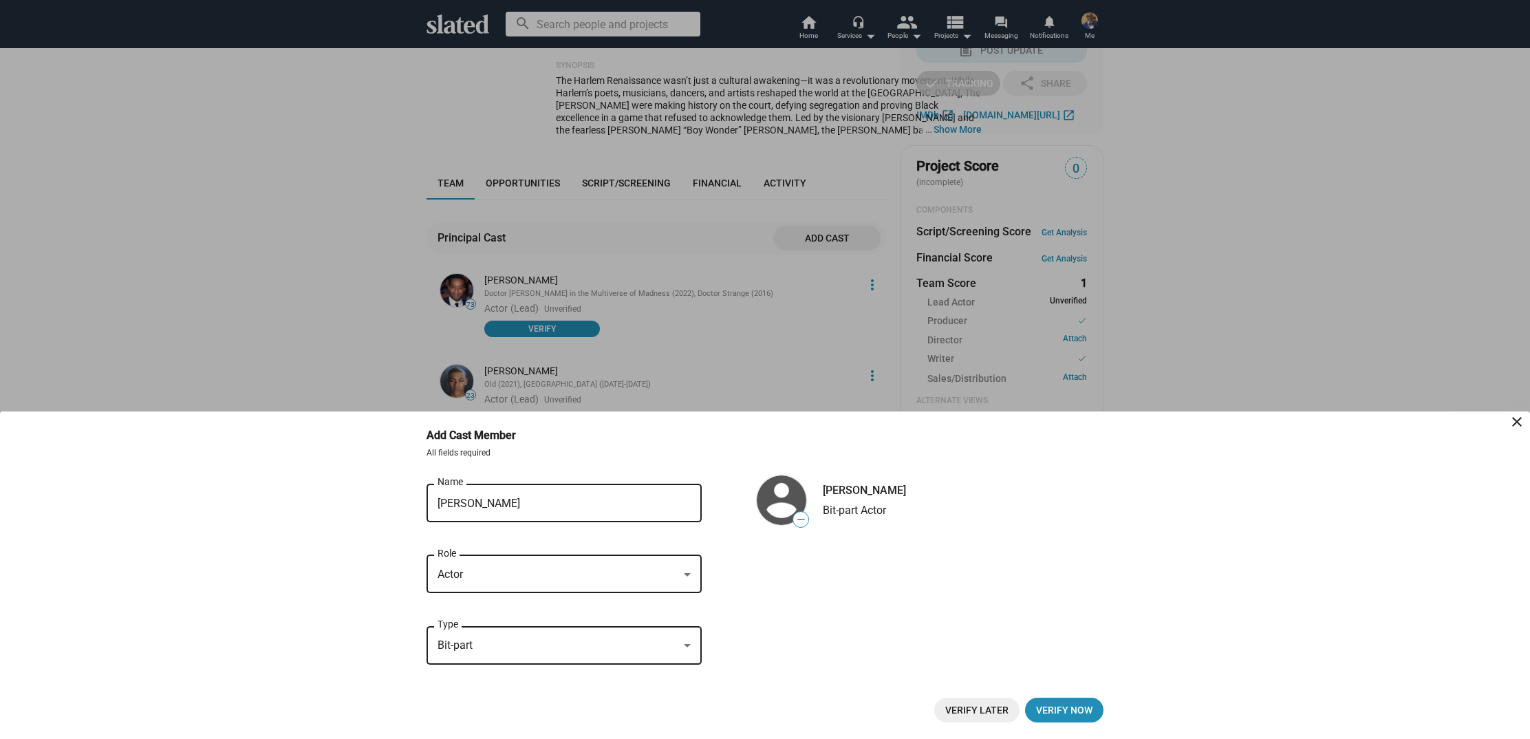
click at [961, 704] on span "Verify Later" at bounding box center [976, 710] width 63 height 25
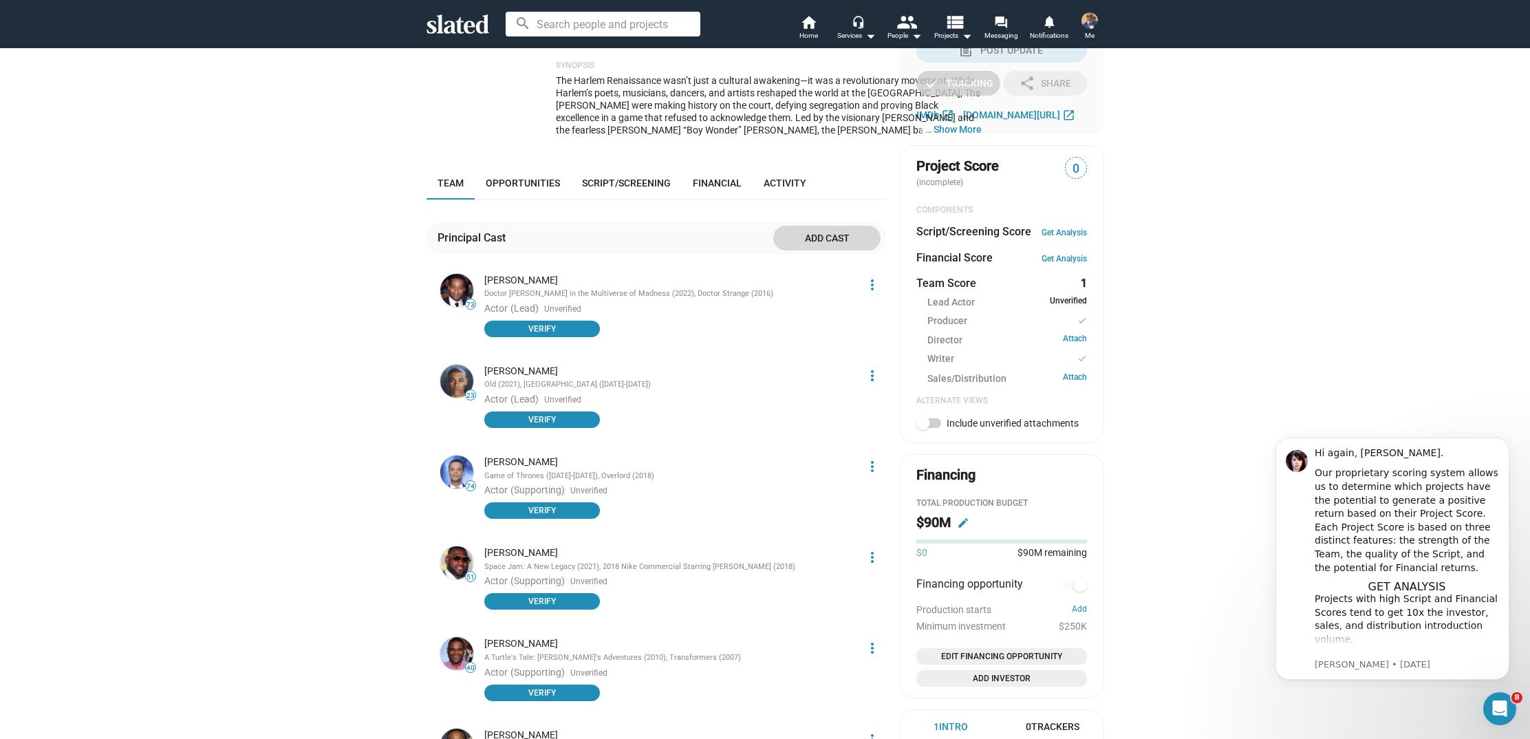
click at [825, 226] on span "Add cast" at bounding box center [826, 238] width 85 height 25
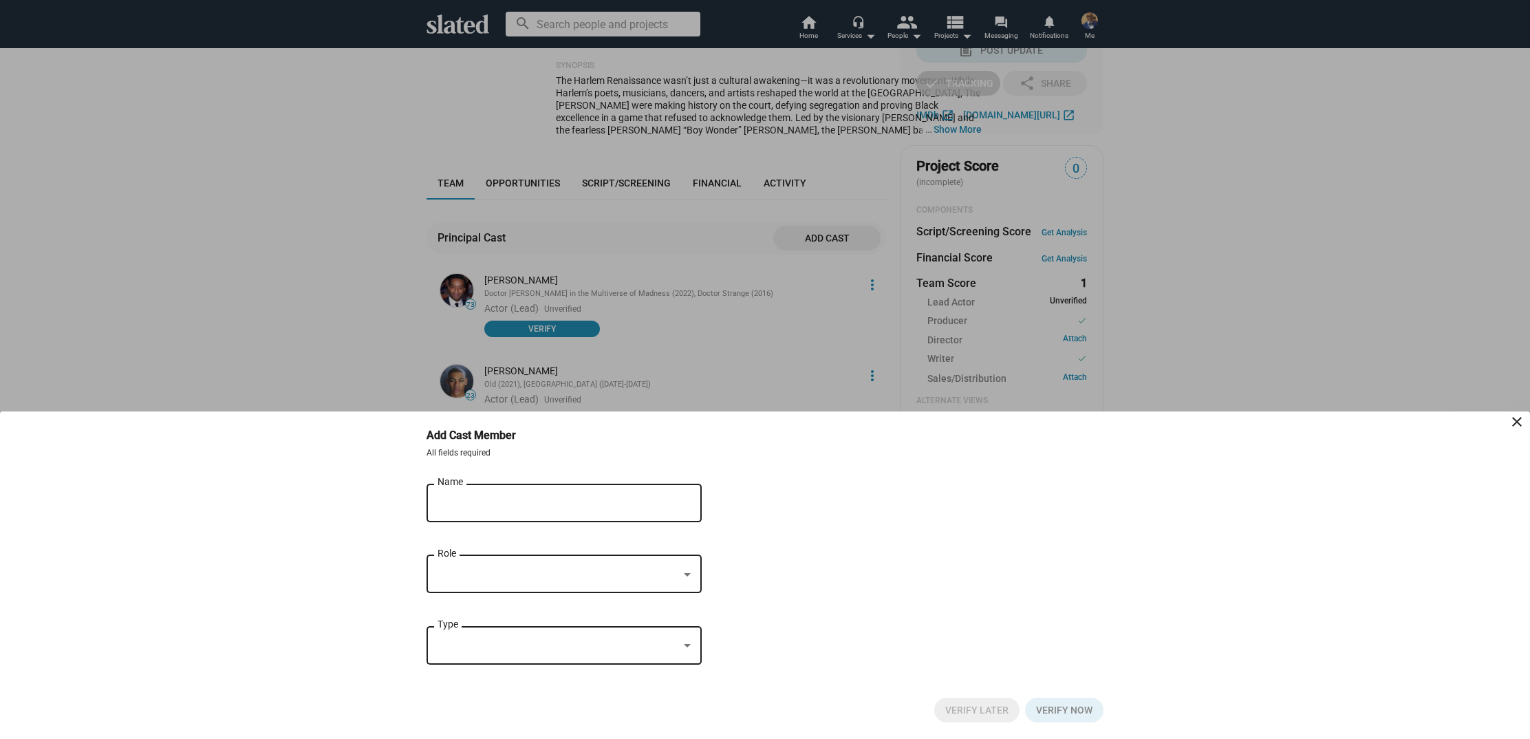
click at [494, 504] on input "Name" at bounding box center [555, 503] width 234 height 12
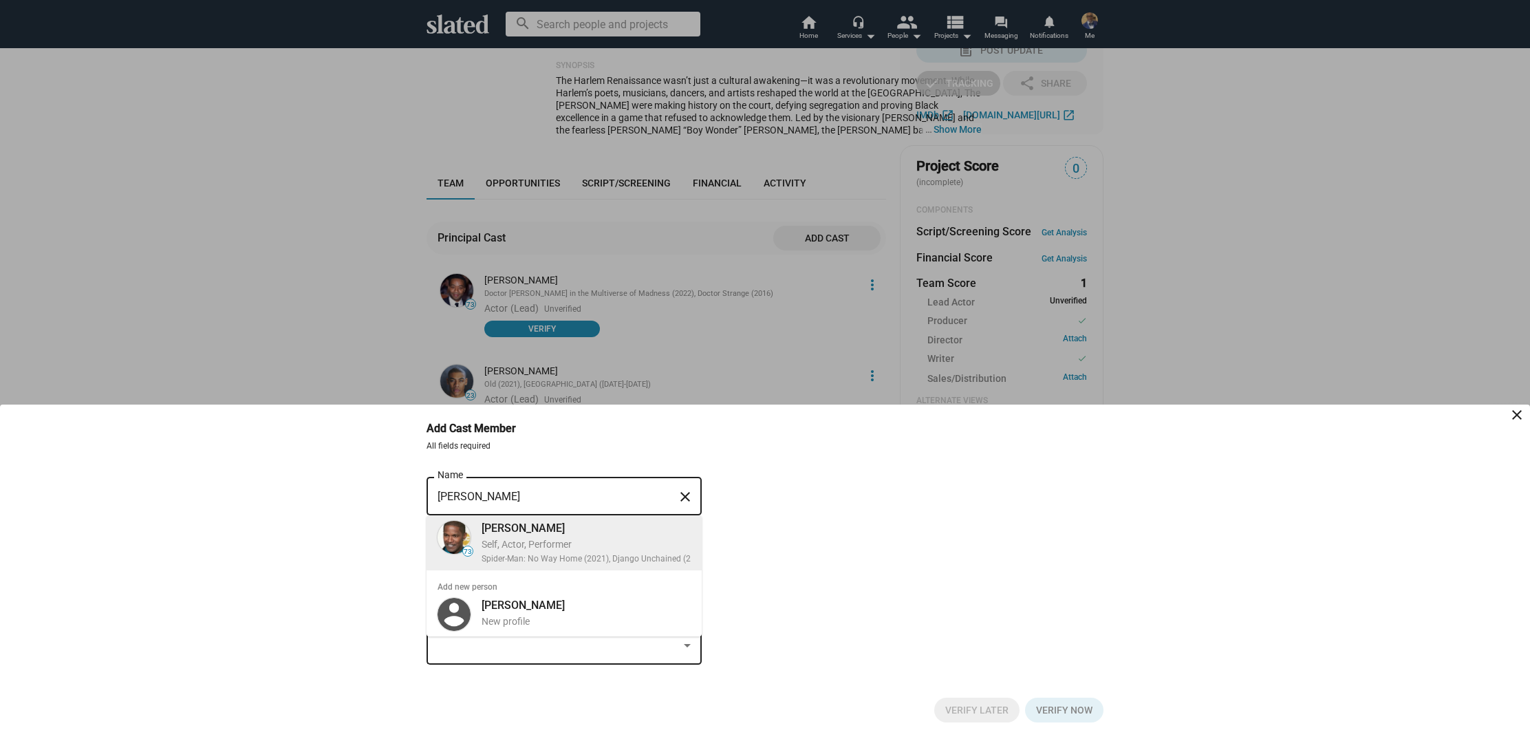
type input "Jamie Foxx"
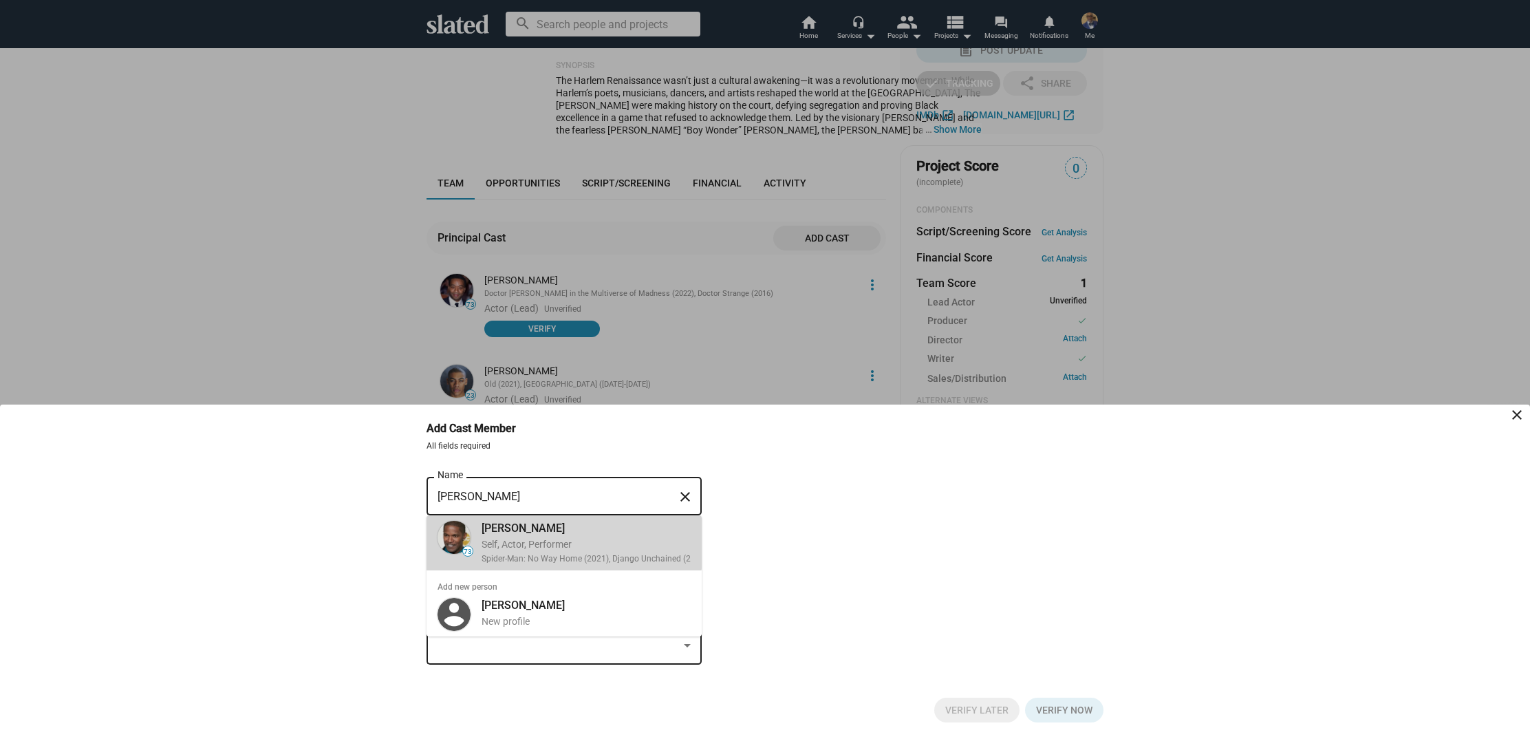
click at [497, 535] on div "Jamie Foxx" at bounding box center [595, 528] width 226 height 14
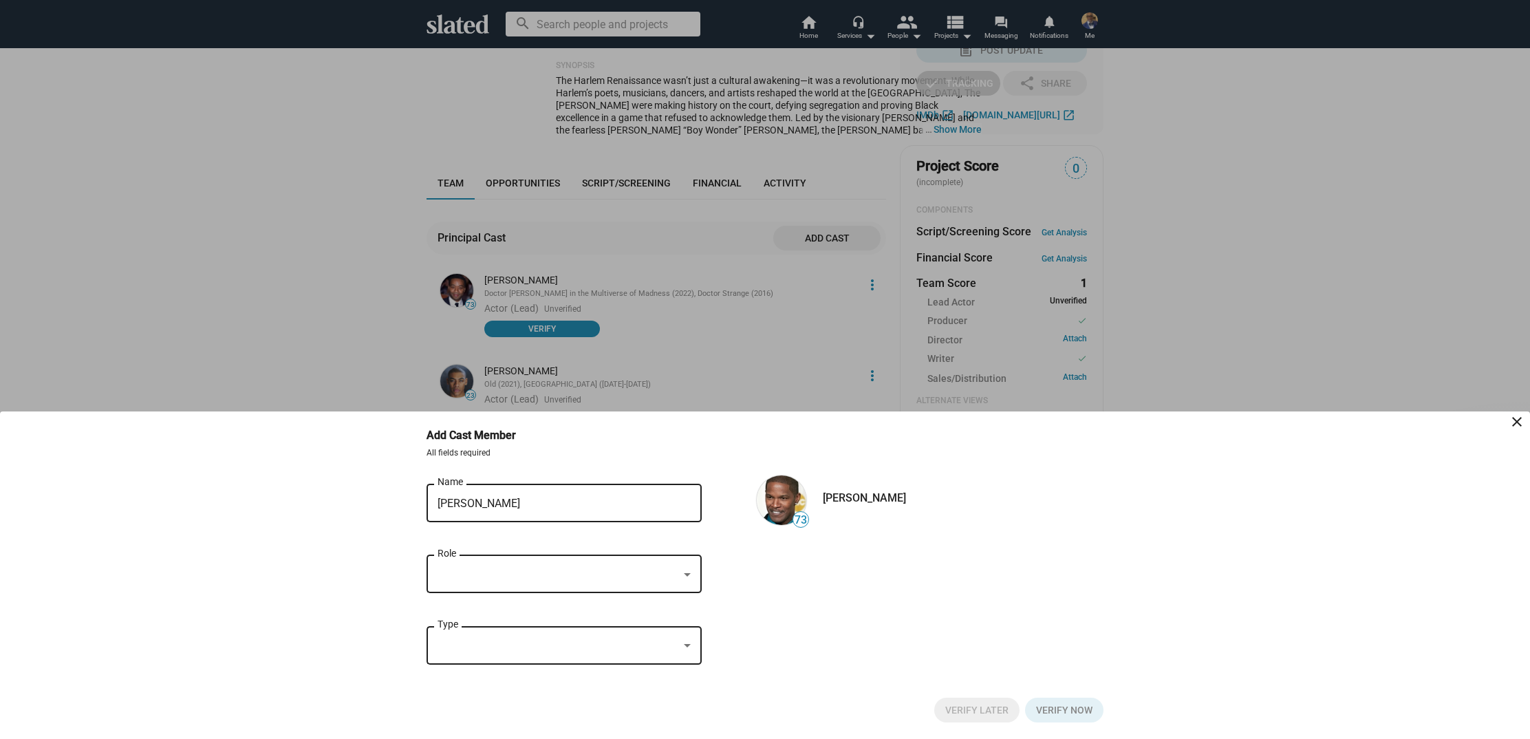
click at [484, 568] on div at bounding box center [558, 575] width 241 height 14
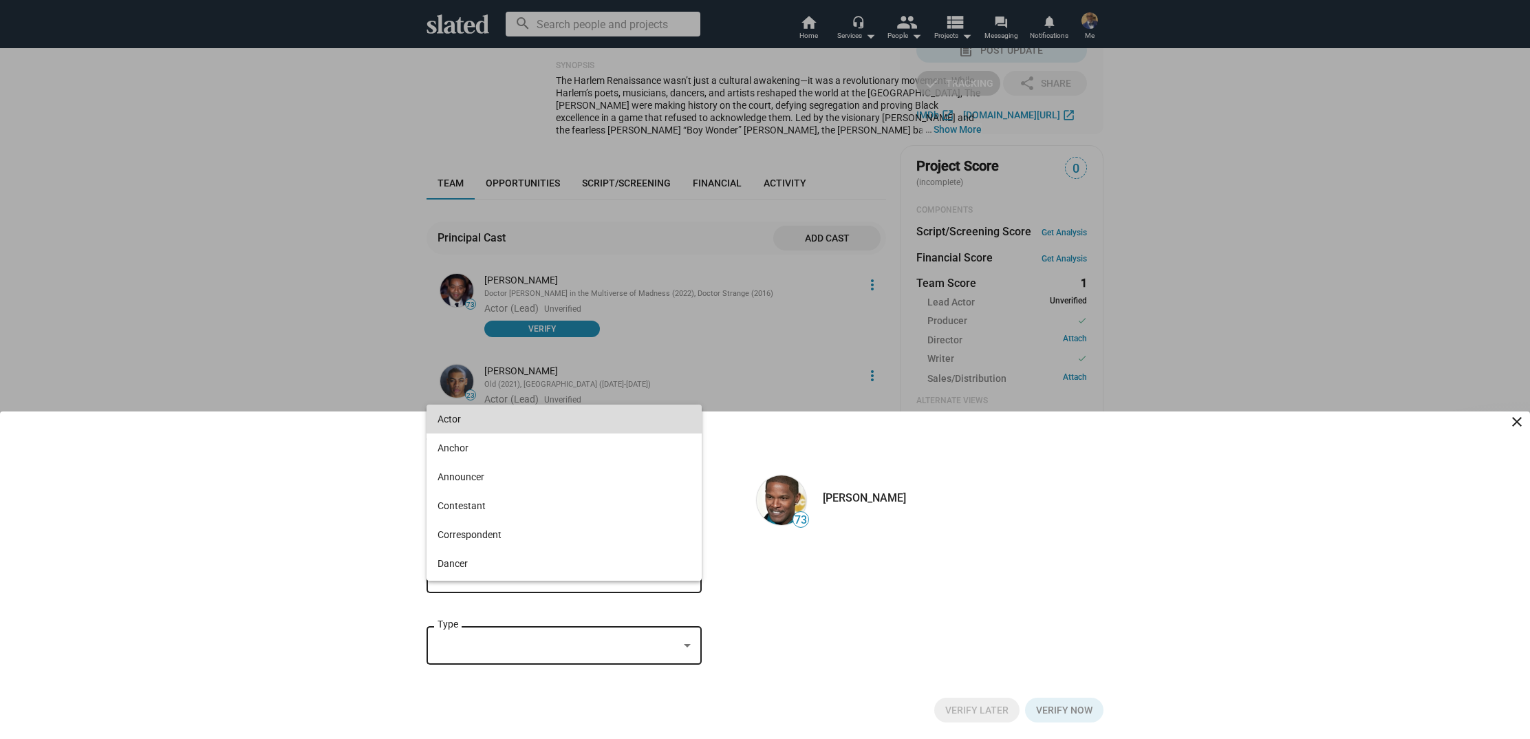
click at [537, 421] on span "Actor" at bounding box center [564, 419] width 253 height 29
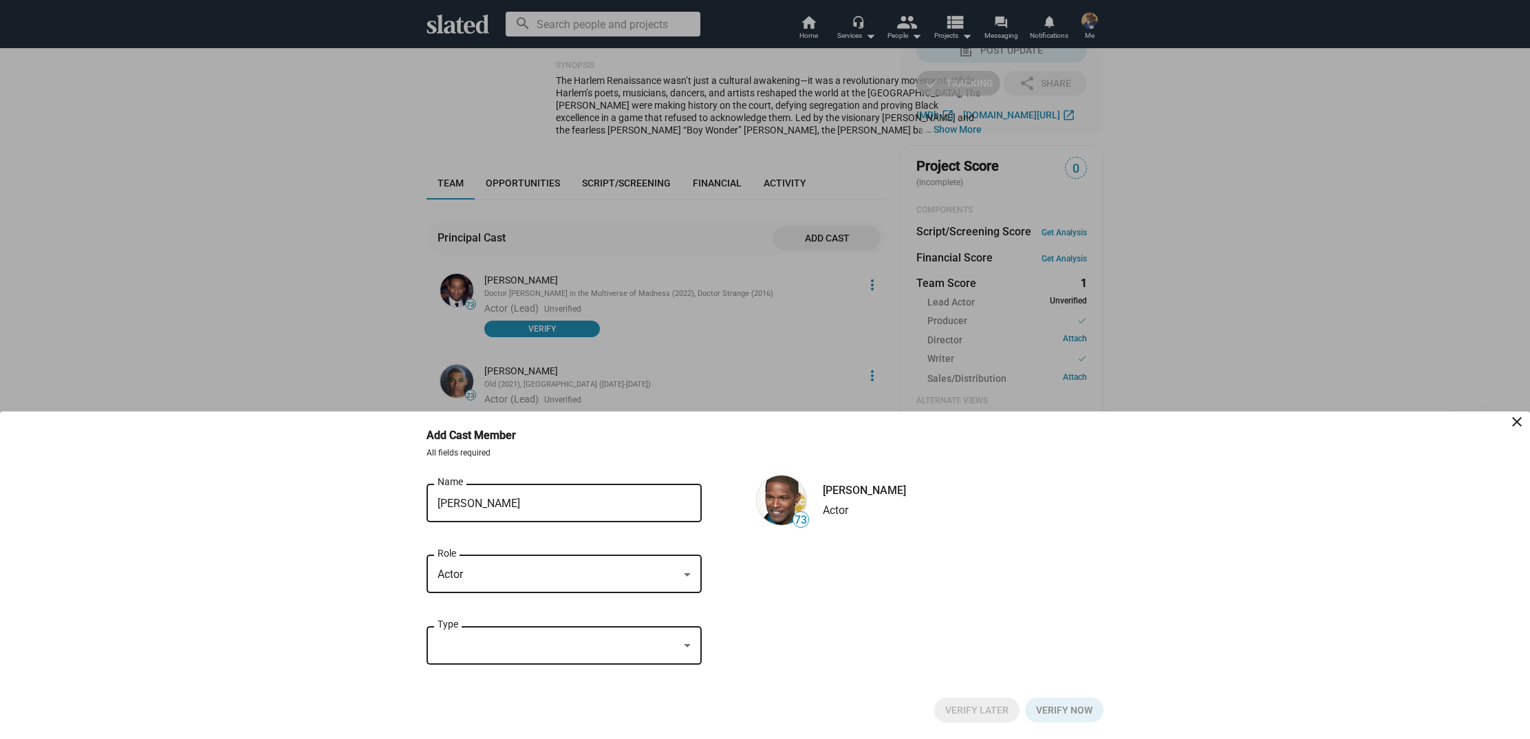
click at [689, 644] on div at bounding box center [687, 645] width 7 height 3
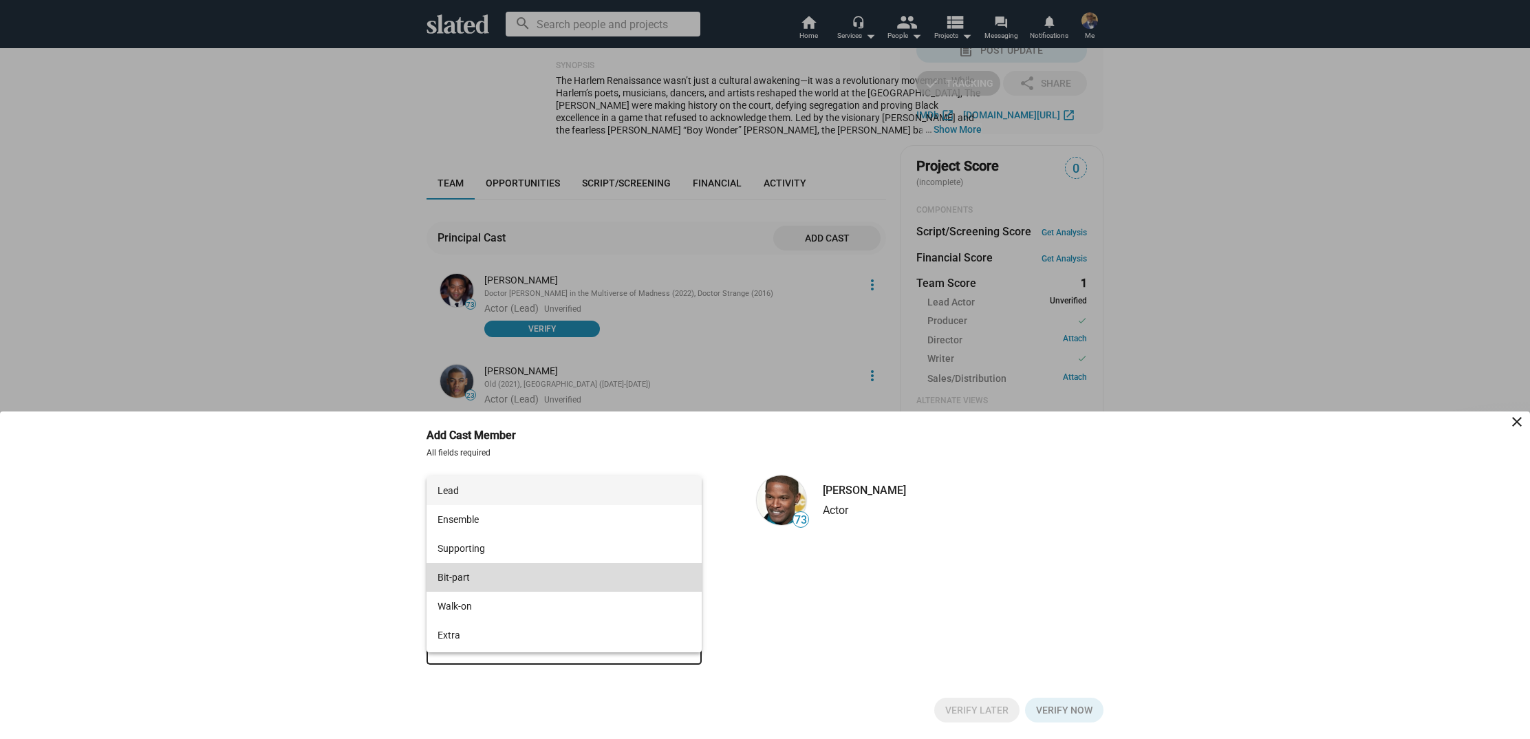
click at [550, 577] on span "Bit-part" at bounding box center [564, 577] width 253 height 29
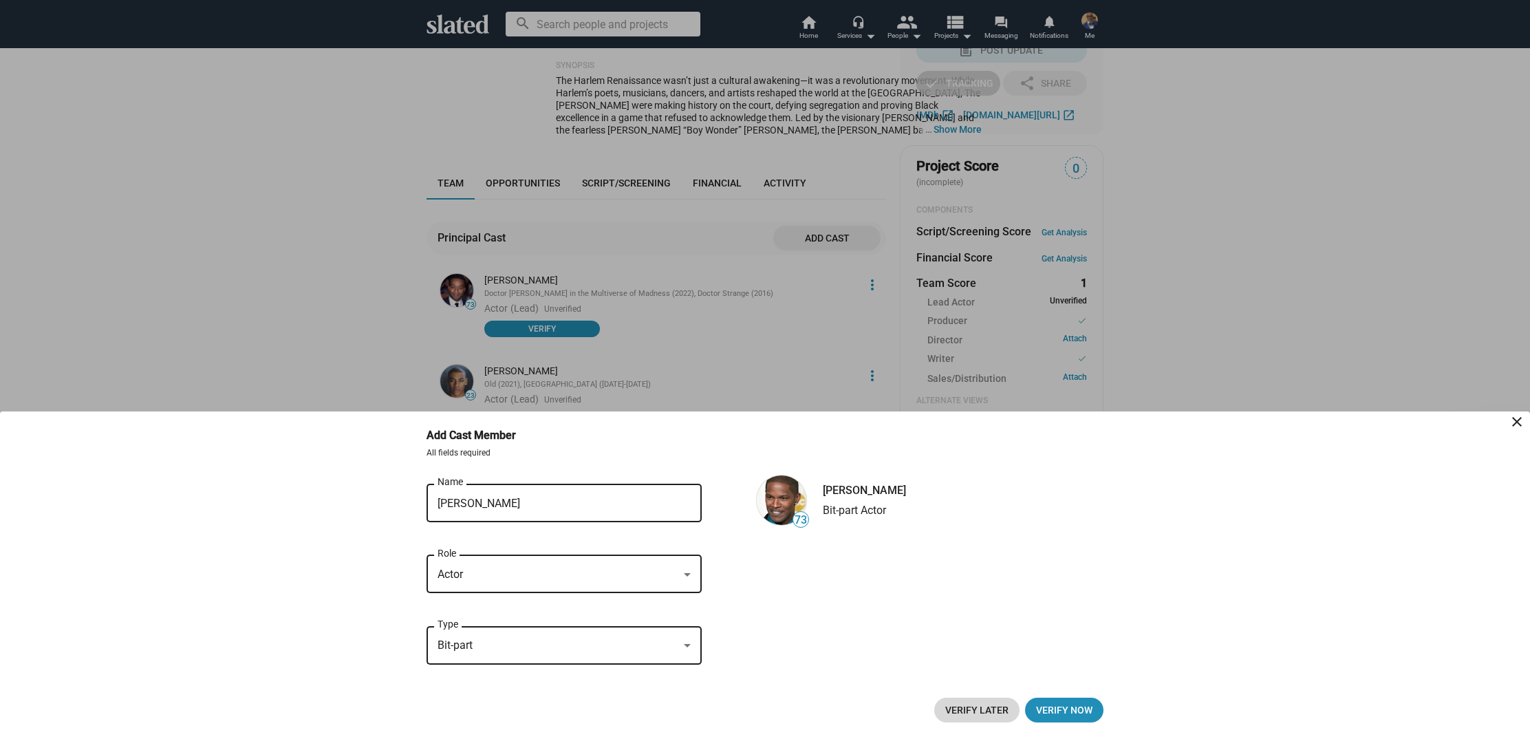
click at [956, 705] on span "Verify Later" at bounding box center [976, 710] width 63 height 25
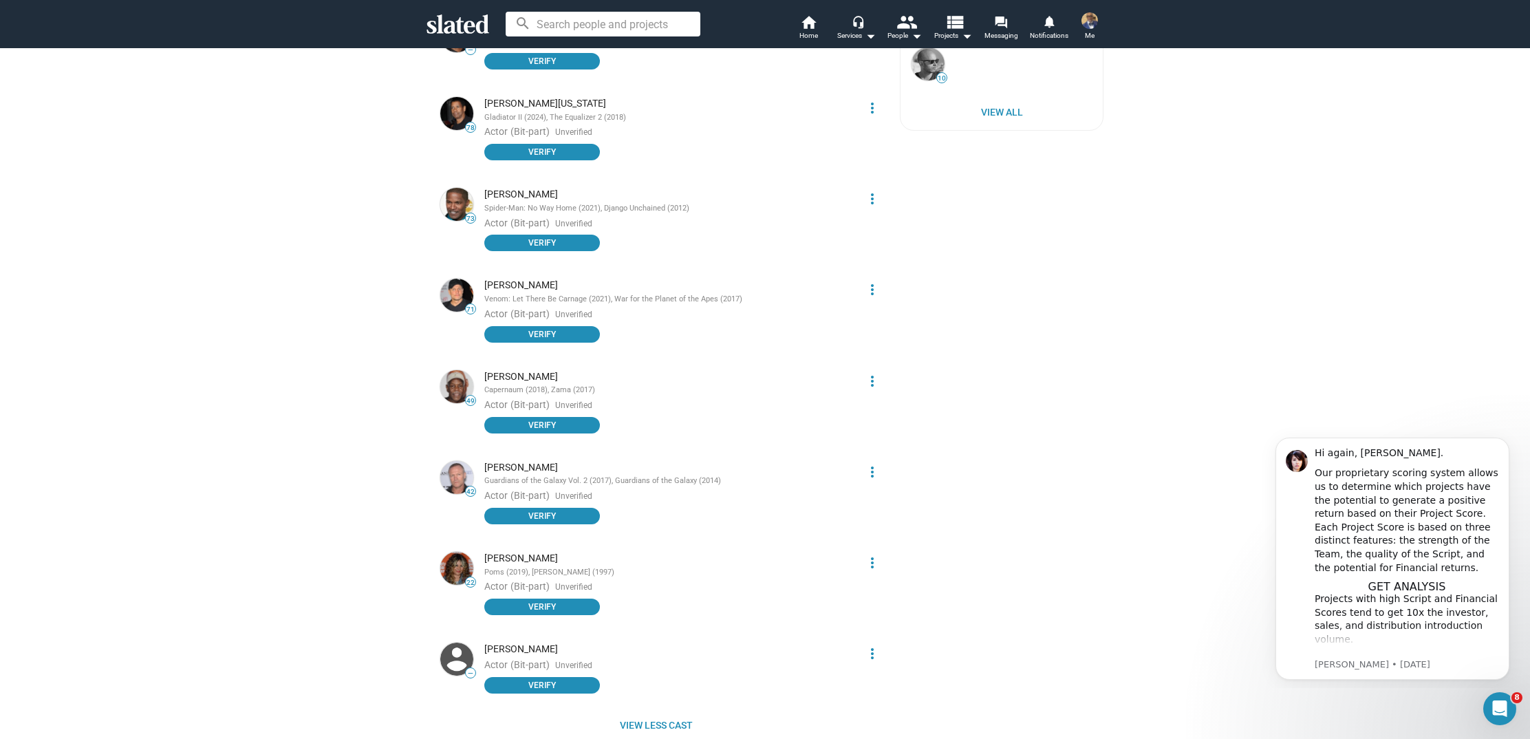
scroll to position [1103, 0]
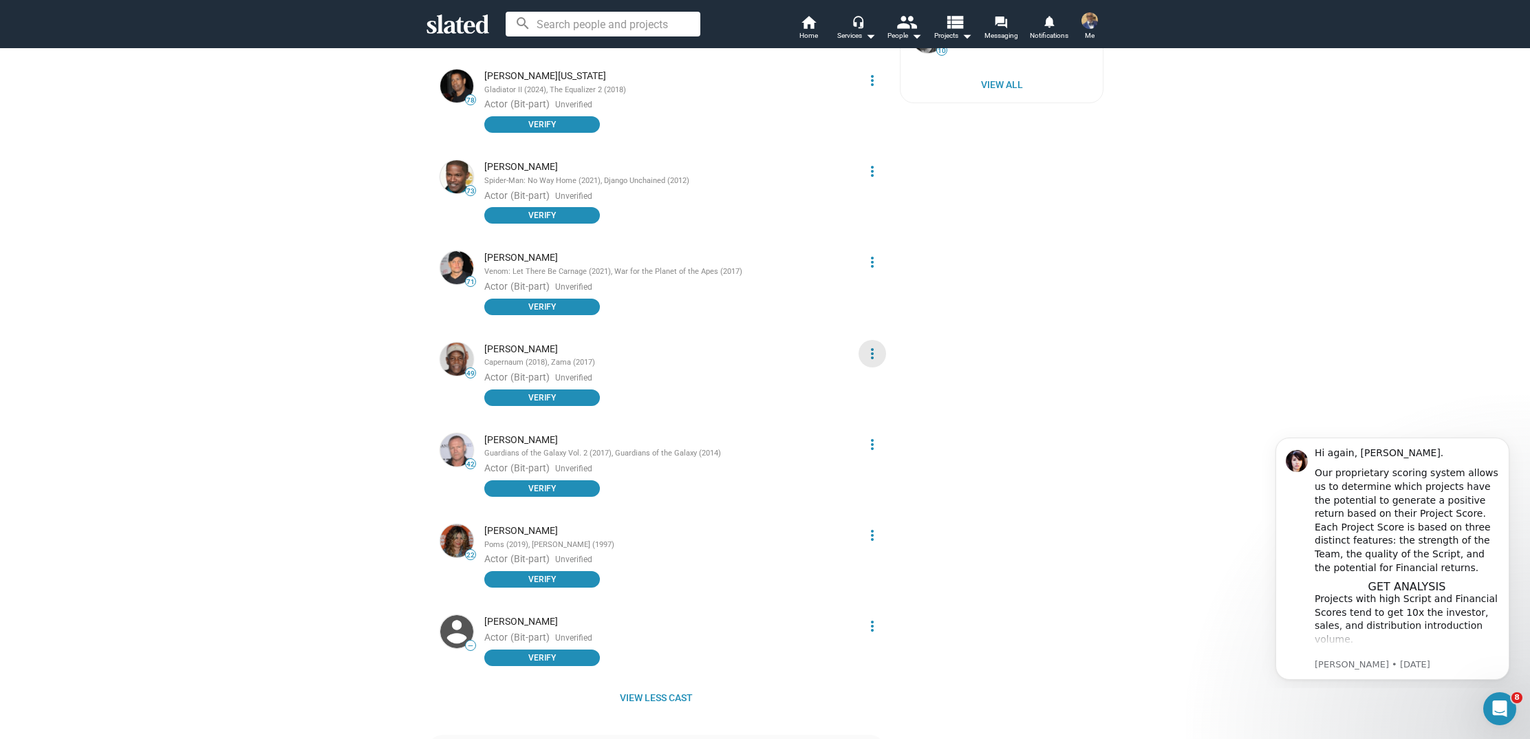
click at [880, 345] on mat-icon "more_vert" at bounding box center [872, 353] width 17 height 17
click at [833, 396] on button "Delete" at bounding box center [847, 399] width 78 height 22
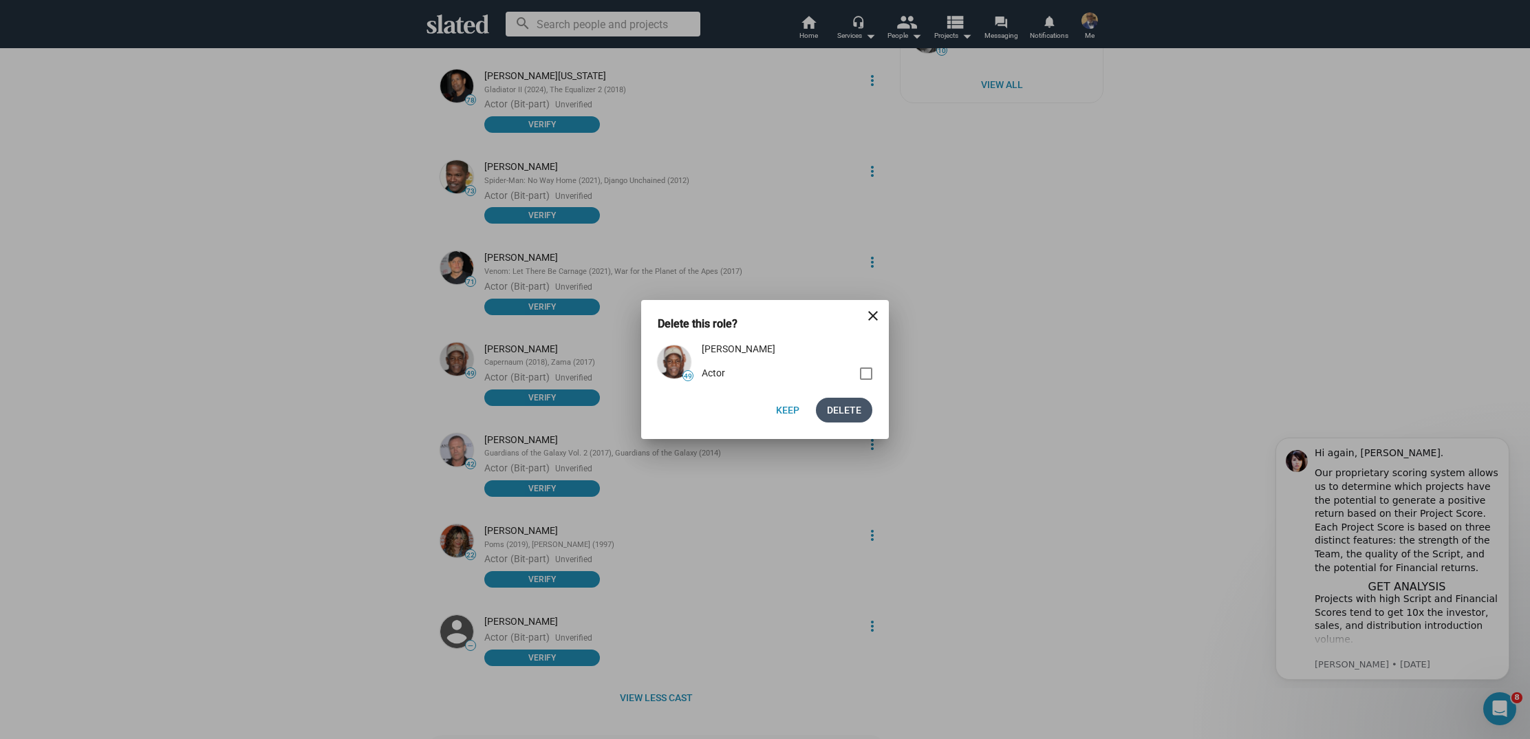
click at [839, 402] on span "Delete" at bounding box center [844, 410] width 34 height 25
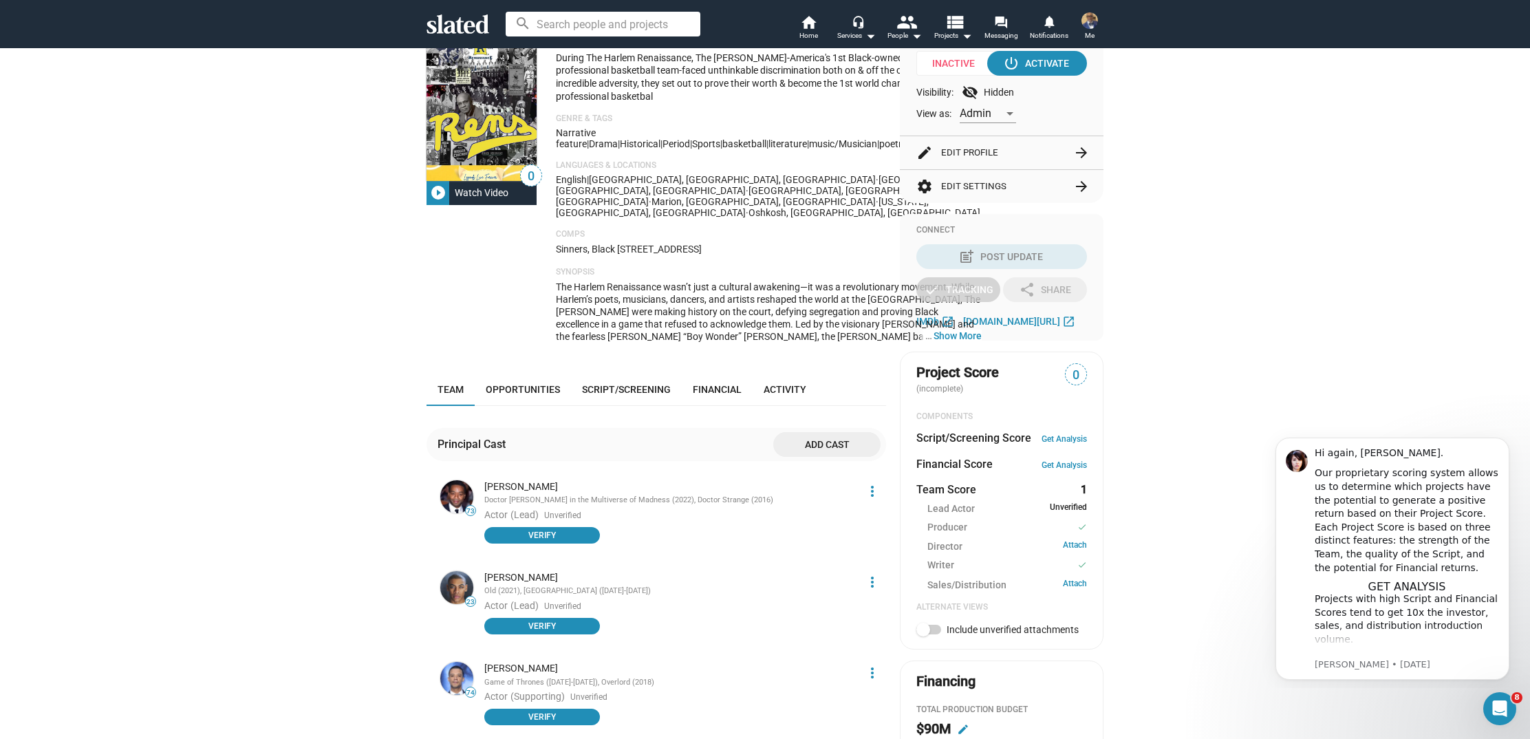
scroll to position [127, 0]
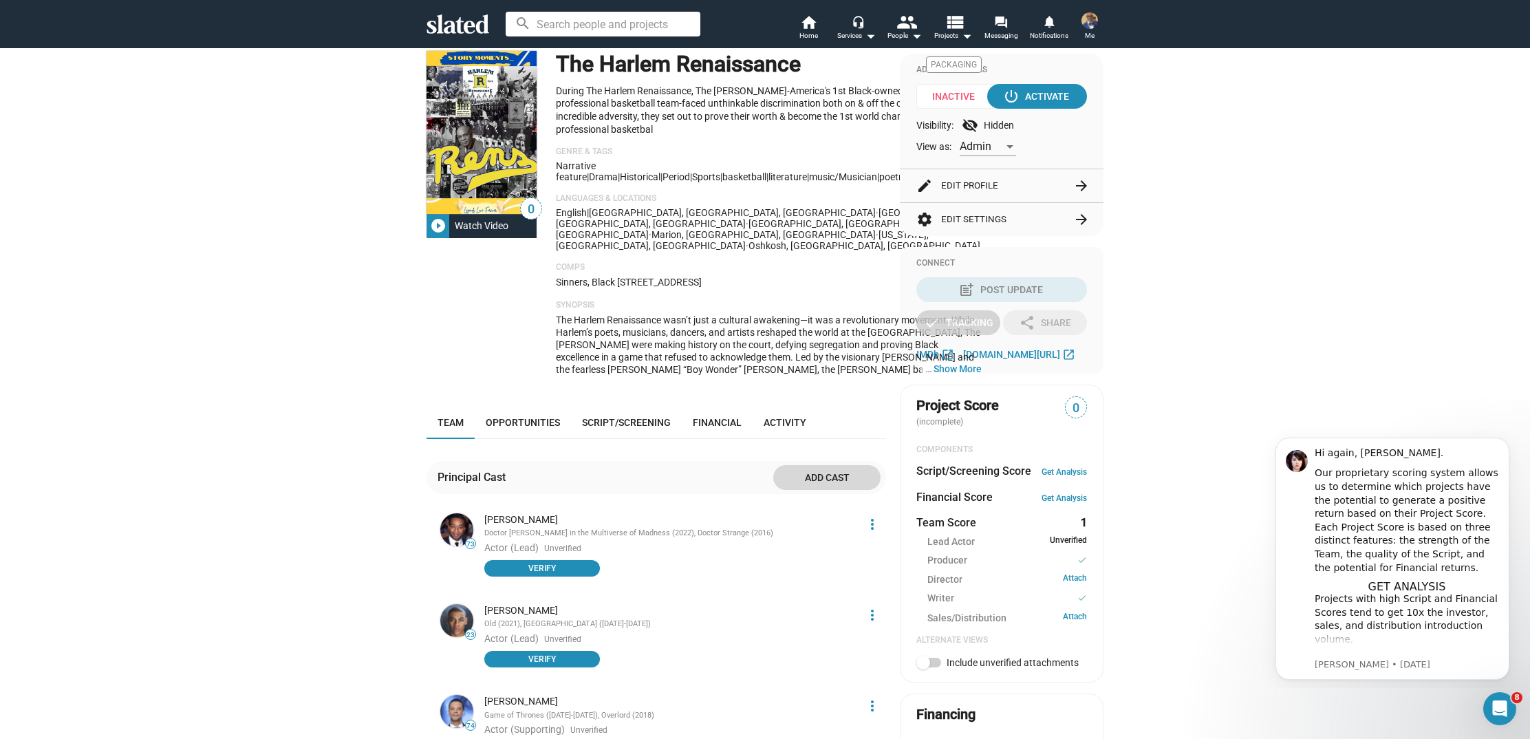
click at [840, 465] on span "Add cast" at bounding box center [826, 477] width 85 height 25
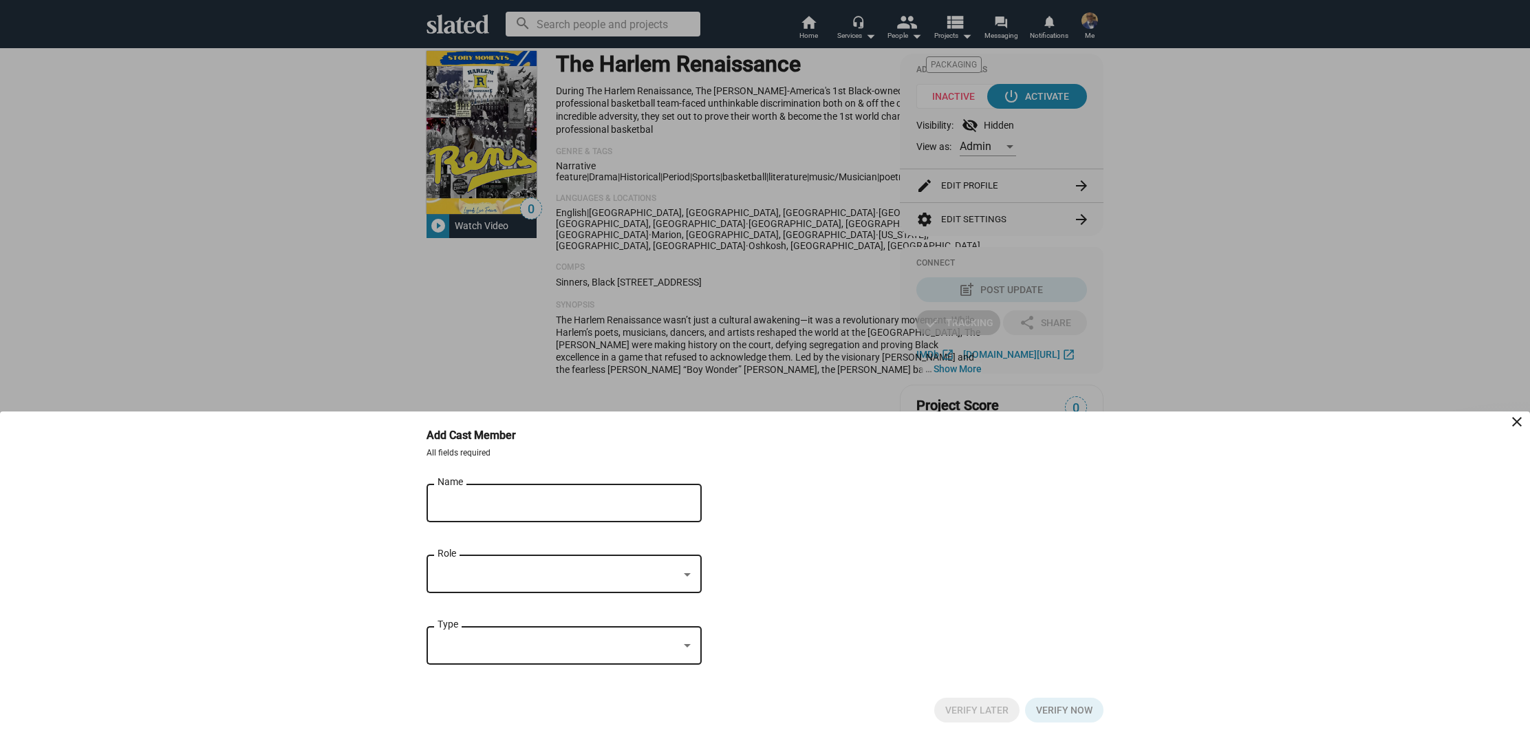
click at [493, 494] on div "Name" at bounding box center [555, 501] width 234 height 41
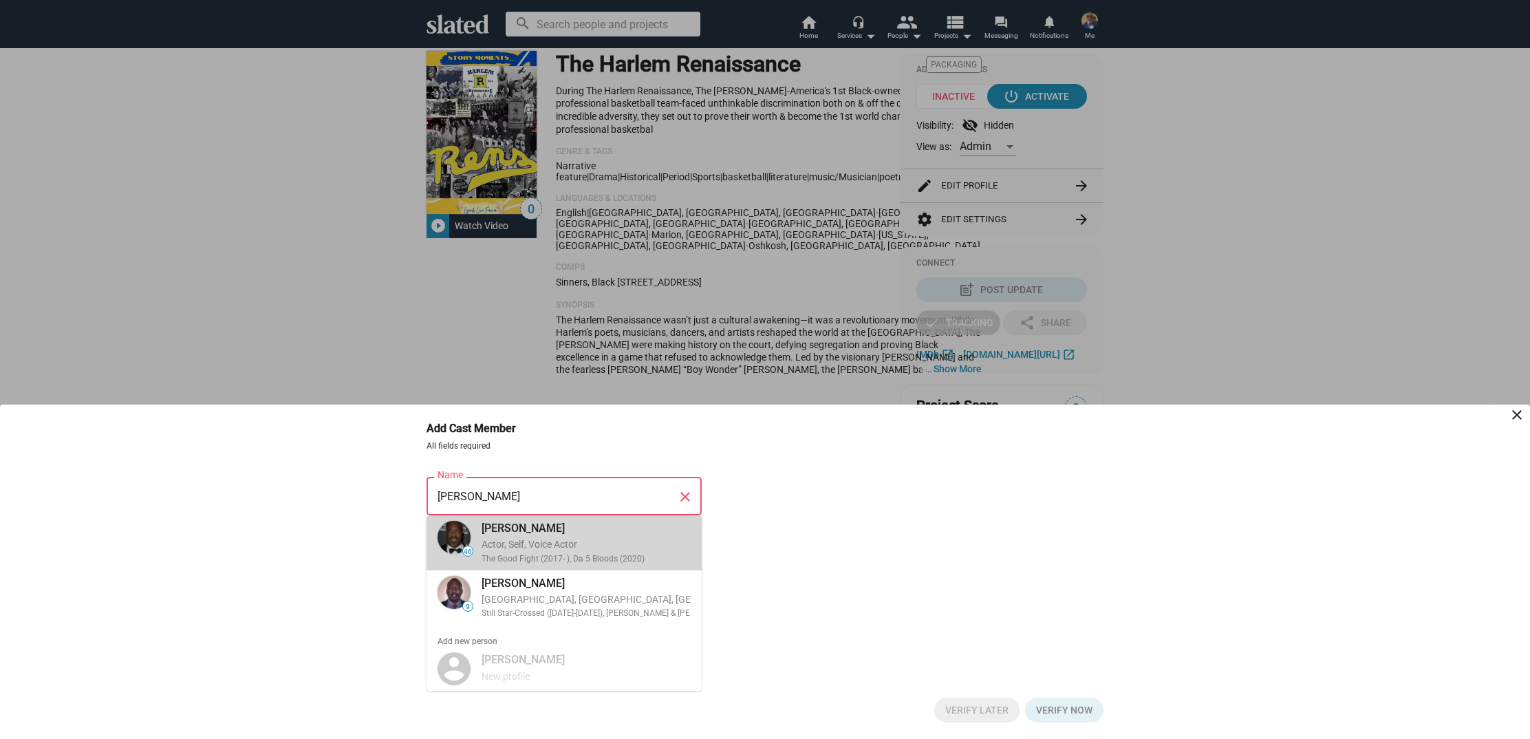
click at [520, 548] on div "Actor, Self, Voice Actor" at bounding box center [586, 544] width 209 height 13
type input "Delroy Lindo"
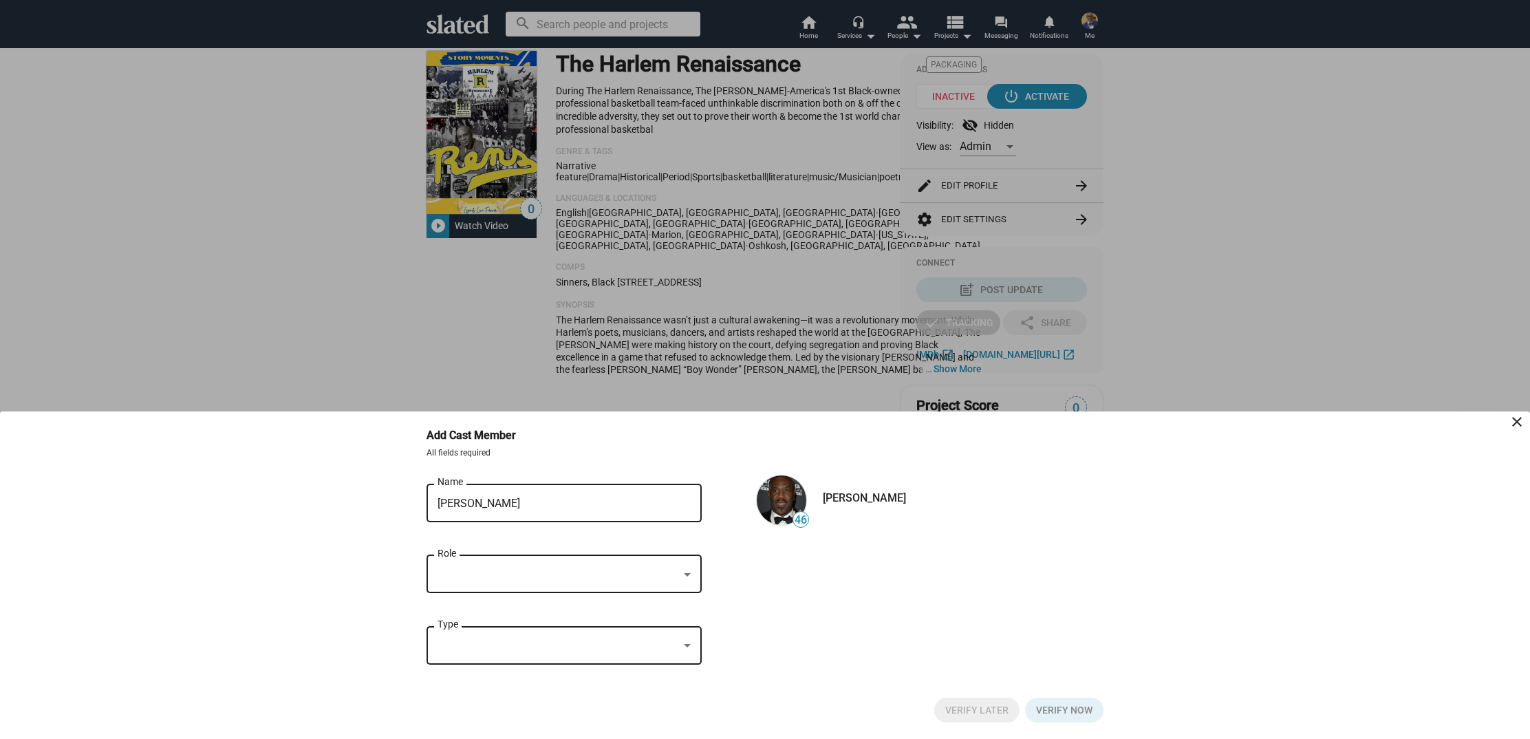
click at [687, 573] on div at bounding box center [687, 574] width 7 height 3
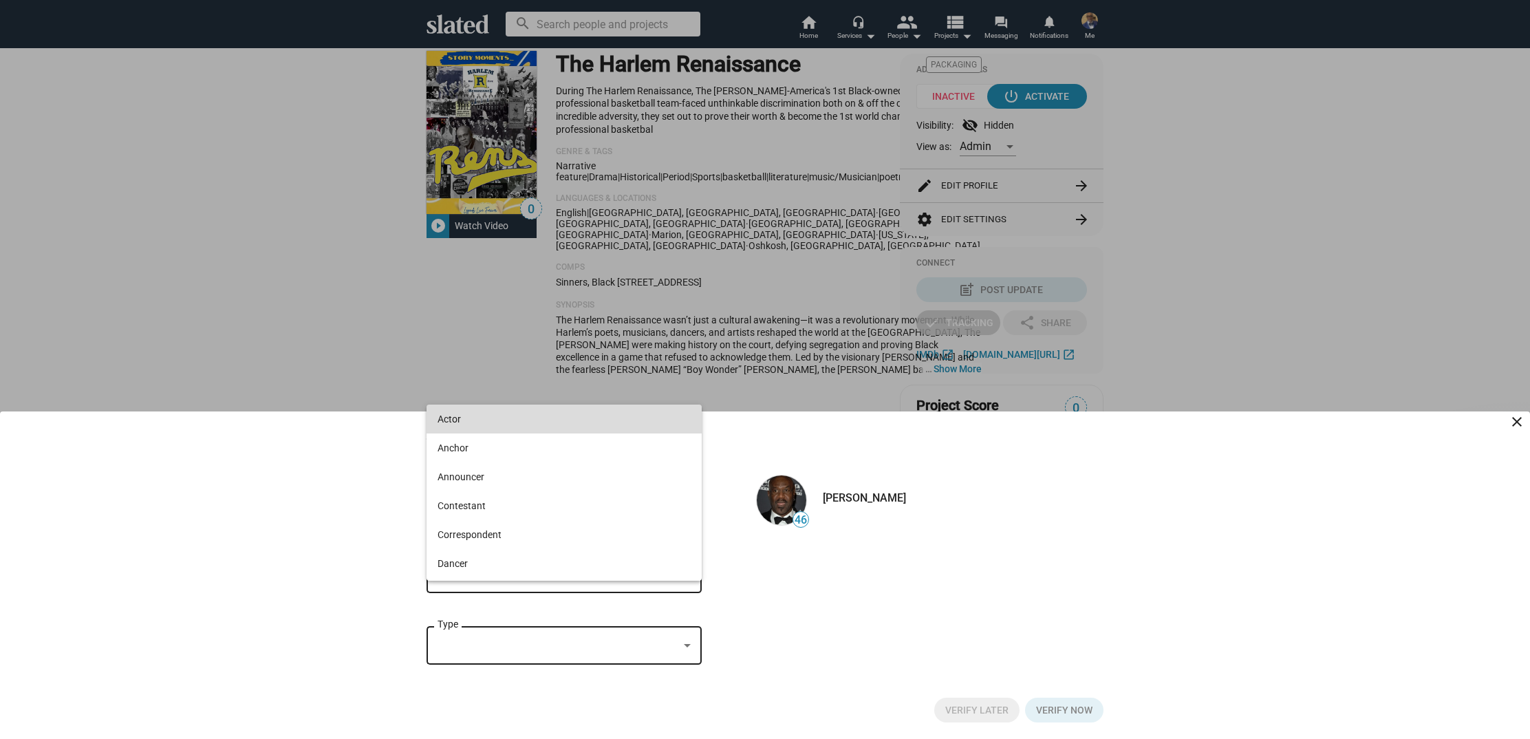
click at [472, 420] on span "Actor" at bounding box center [564, 419] width 253 height 29
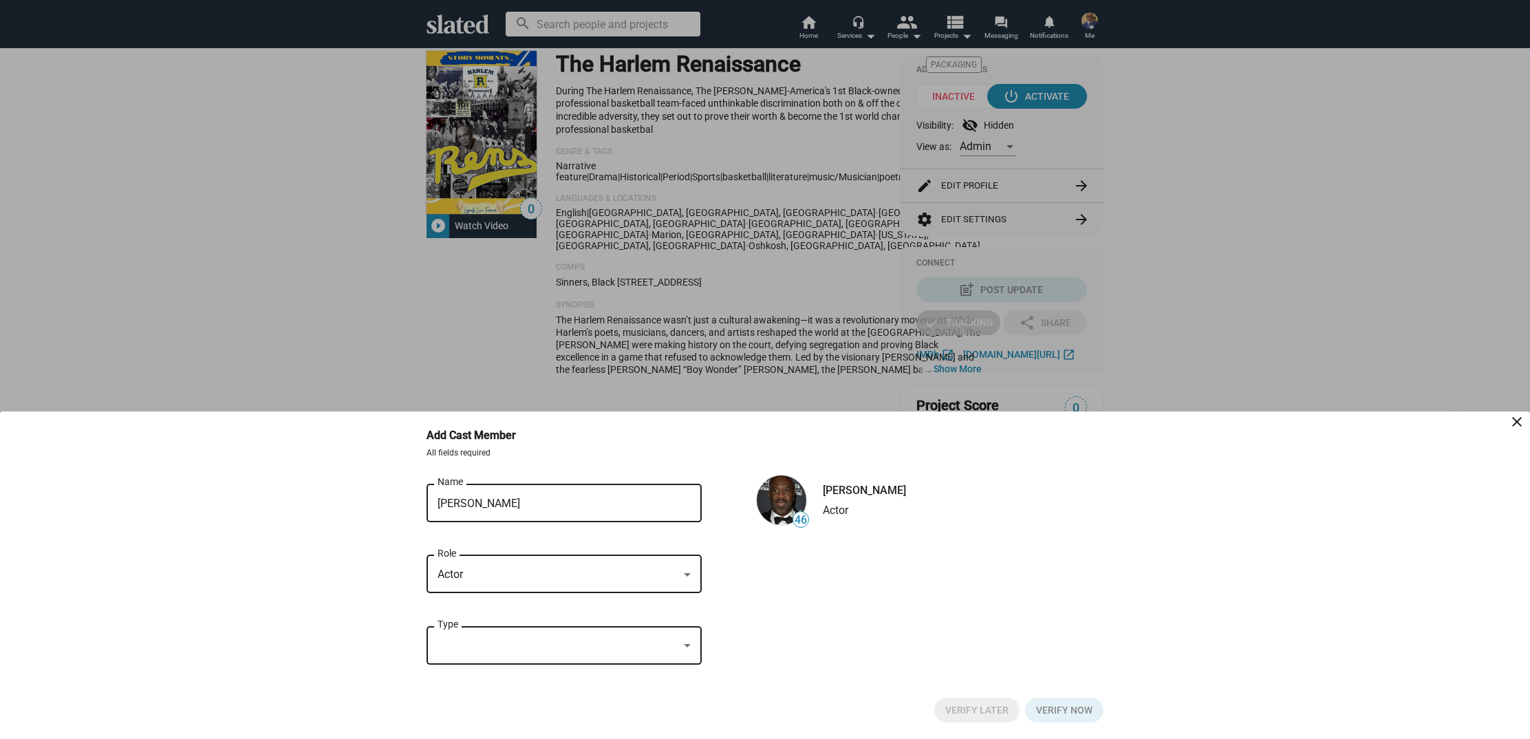
click at [687, 645] on div at bounding box center [687, 645] width 7 height 3
click at [566, 569] on span "Bit-part" at bounding box center [564, 577] width 253 height 29
click at [987, 702] on span "Verify Later" at bounding box center [976, 710] width 63 height 25
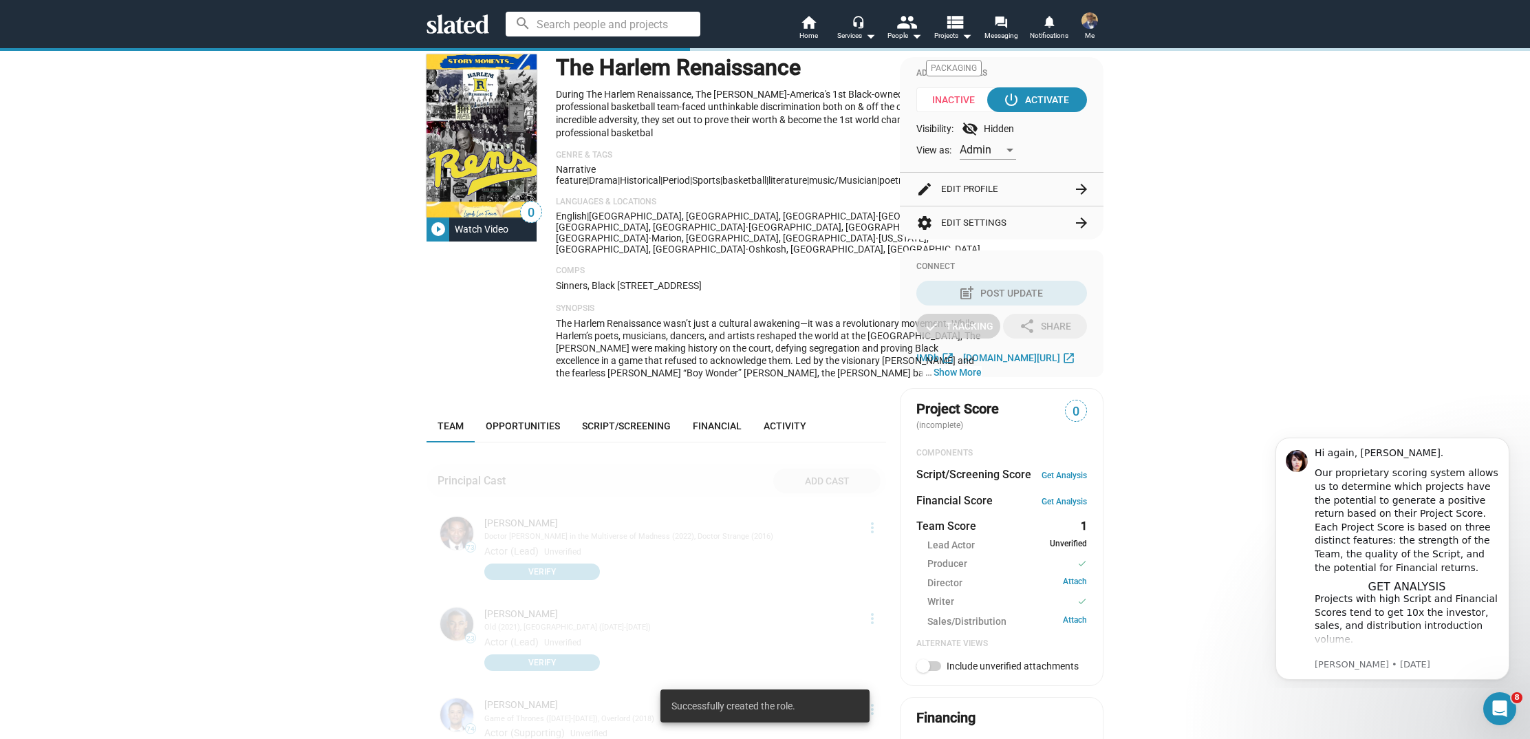
scroll to position [122, 0]
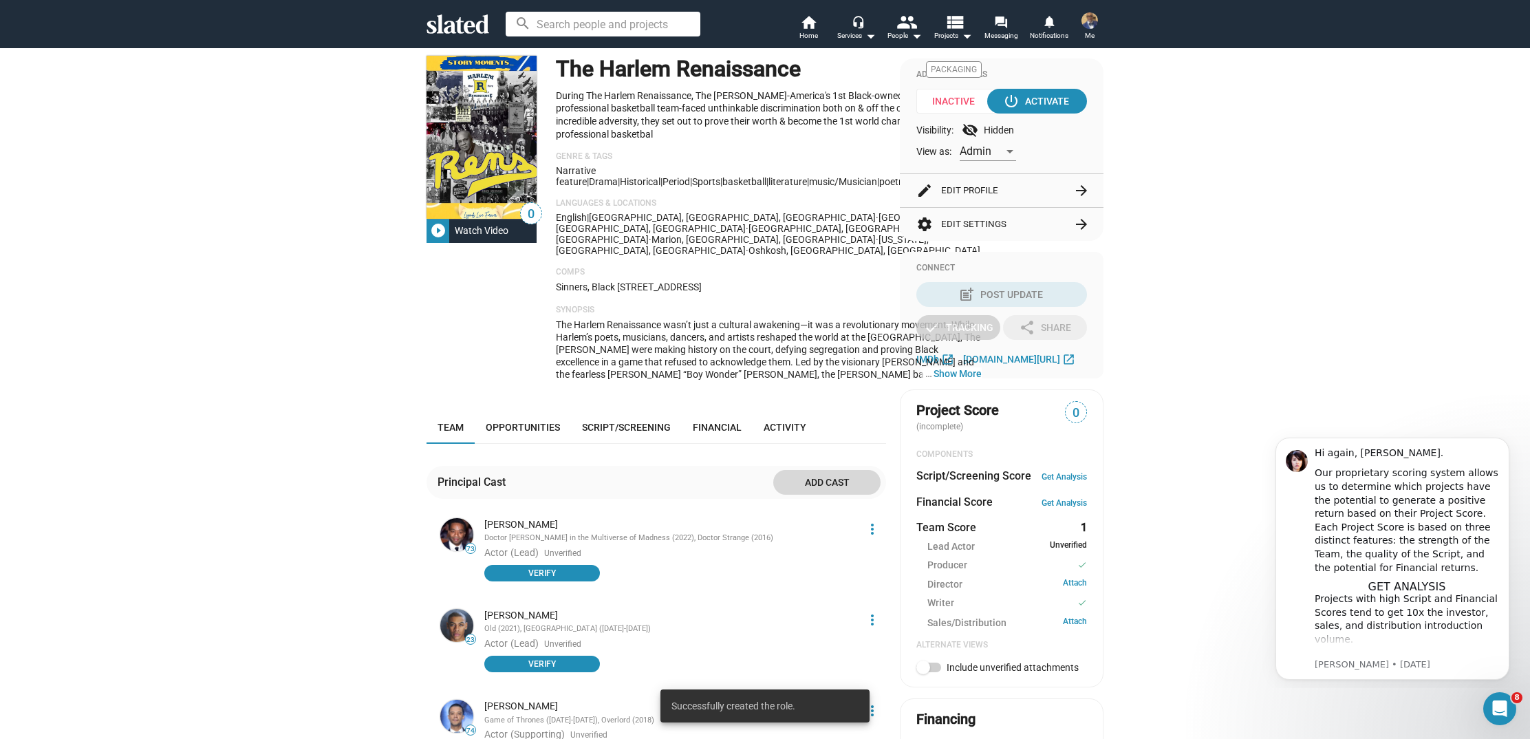
click at [824, 470] on span "Add cast" at bounding box center [826, 482] width 85 height 25
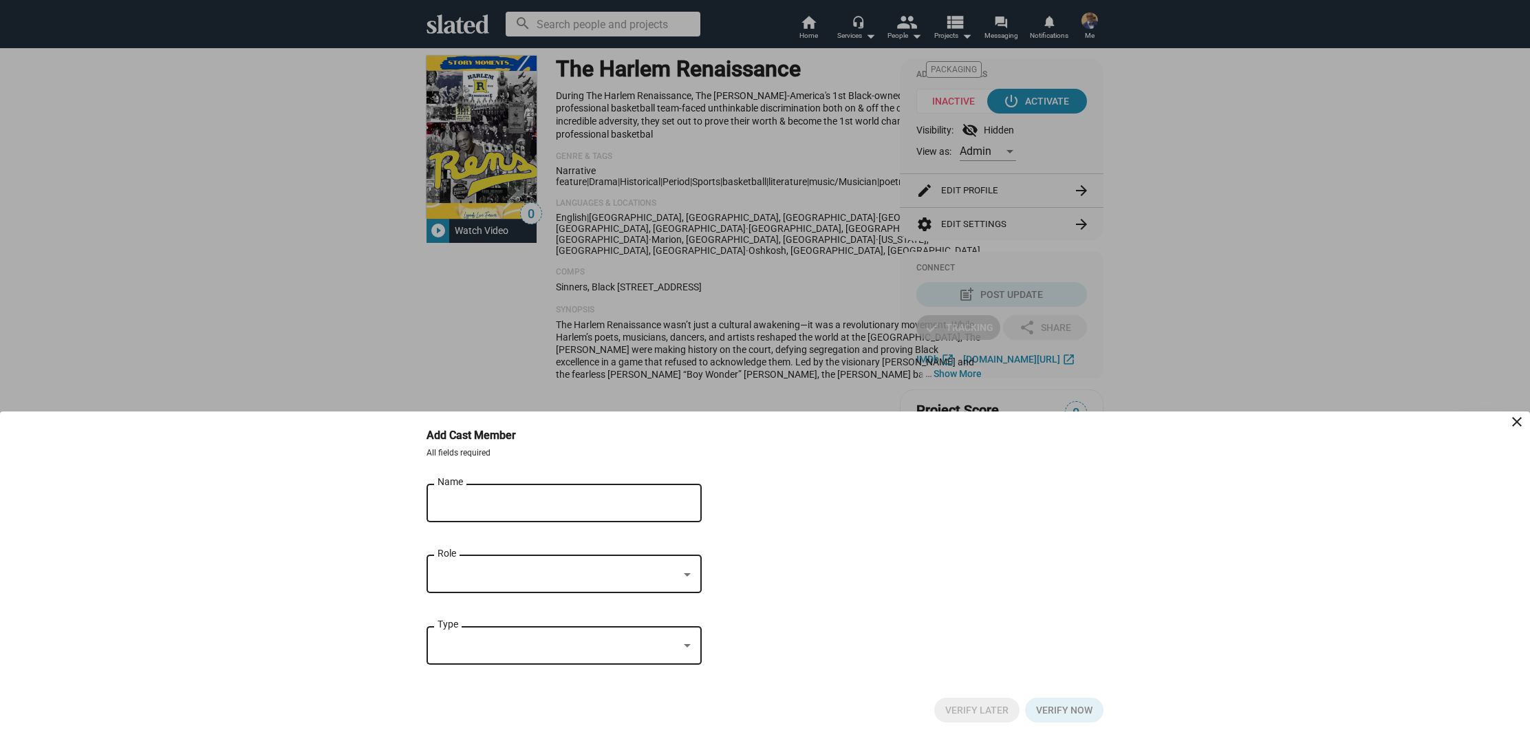
click at [458, 493] on div "Name" at bounding box center [555, 501] width 234 height 41
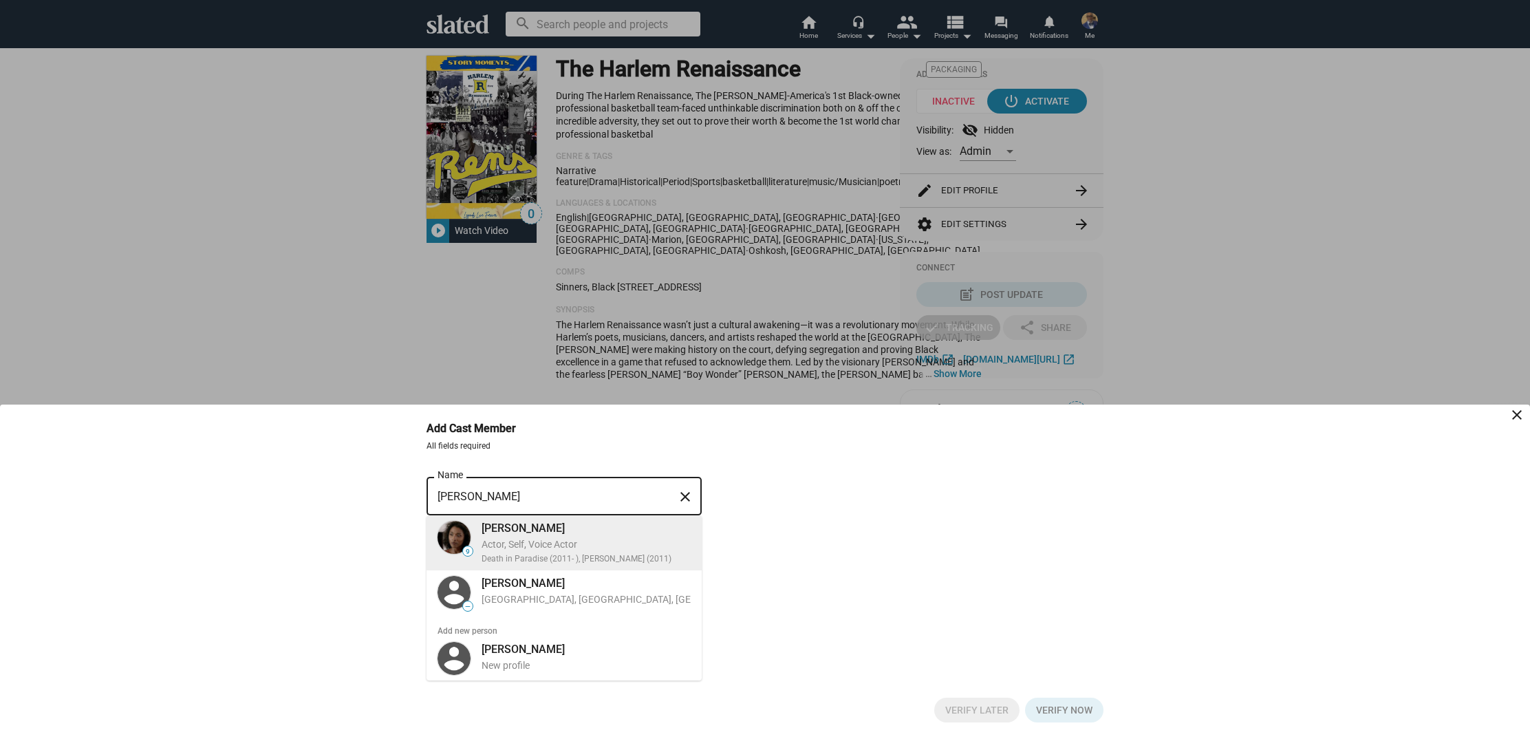
type input "Sara Martins"
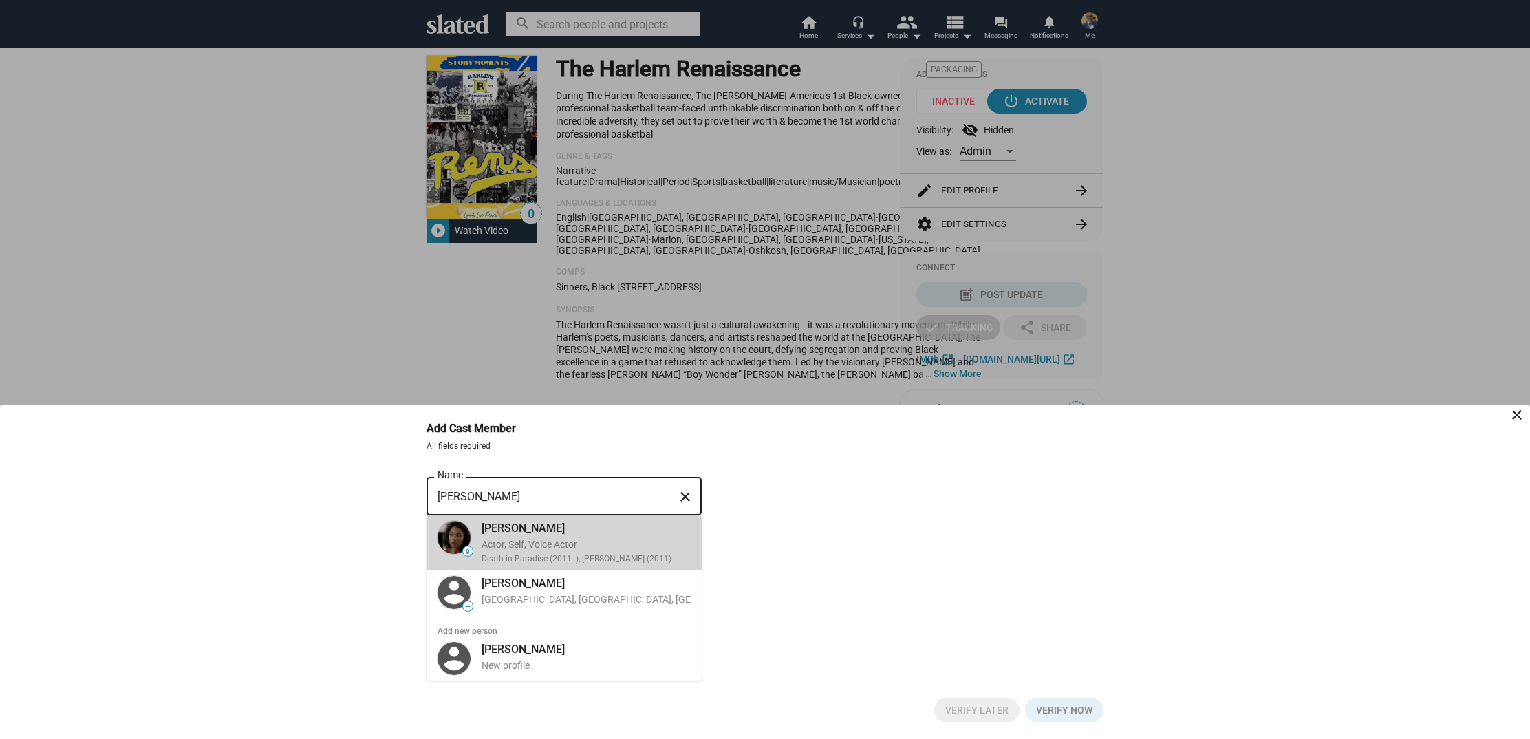
click at [511, 544] on div "Actor, Self, Voice Actor" at bounding box center [586, 544] width 209 height 13
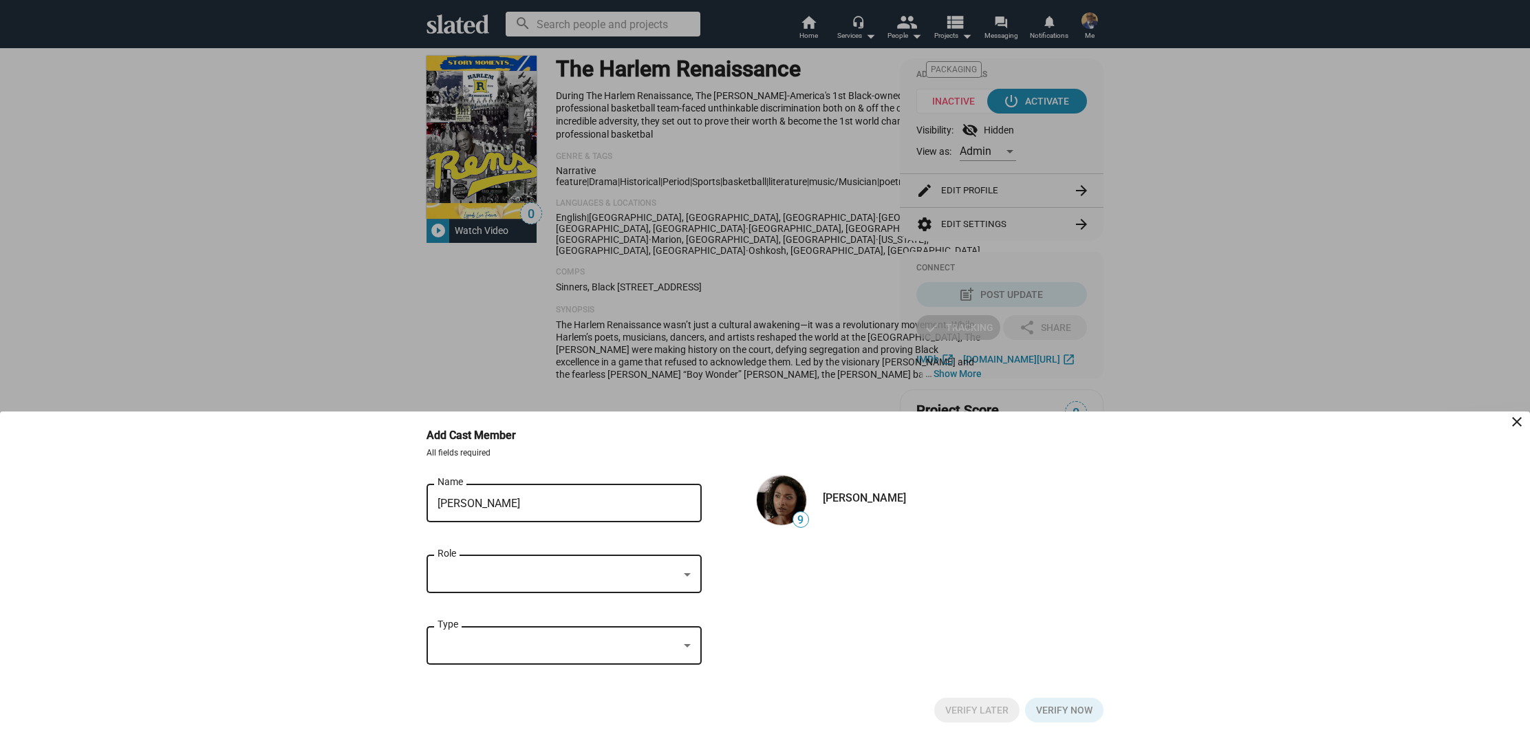
click at [691, 574] on div at bounding box center [687, 574] width 12 height 11
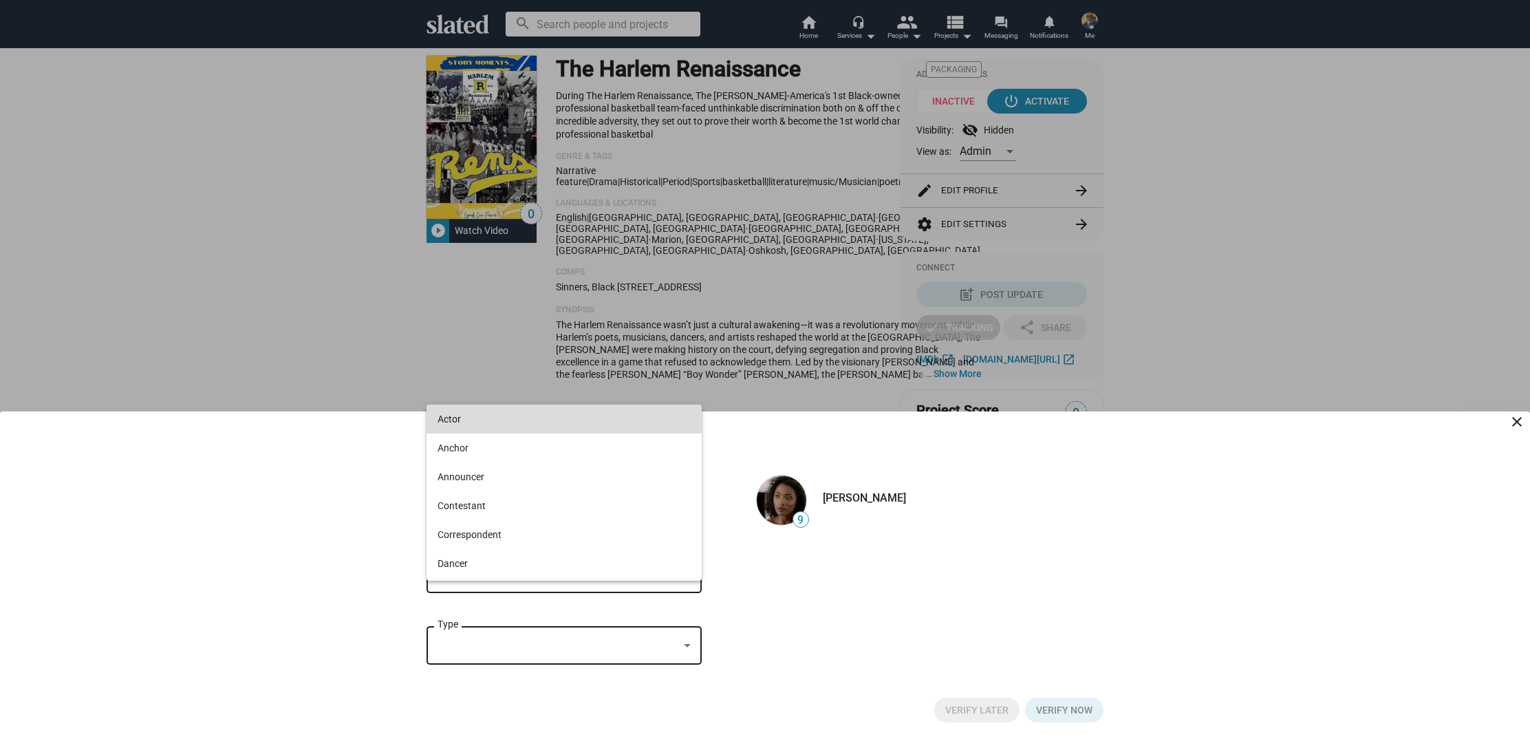
click at [564, 422] on span "Actor" at bounding box center [564, 419] width 253 height 29
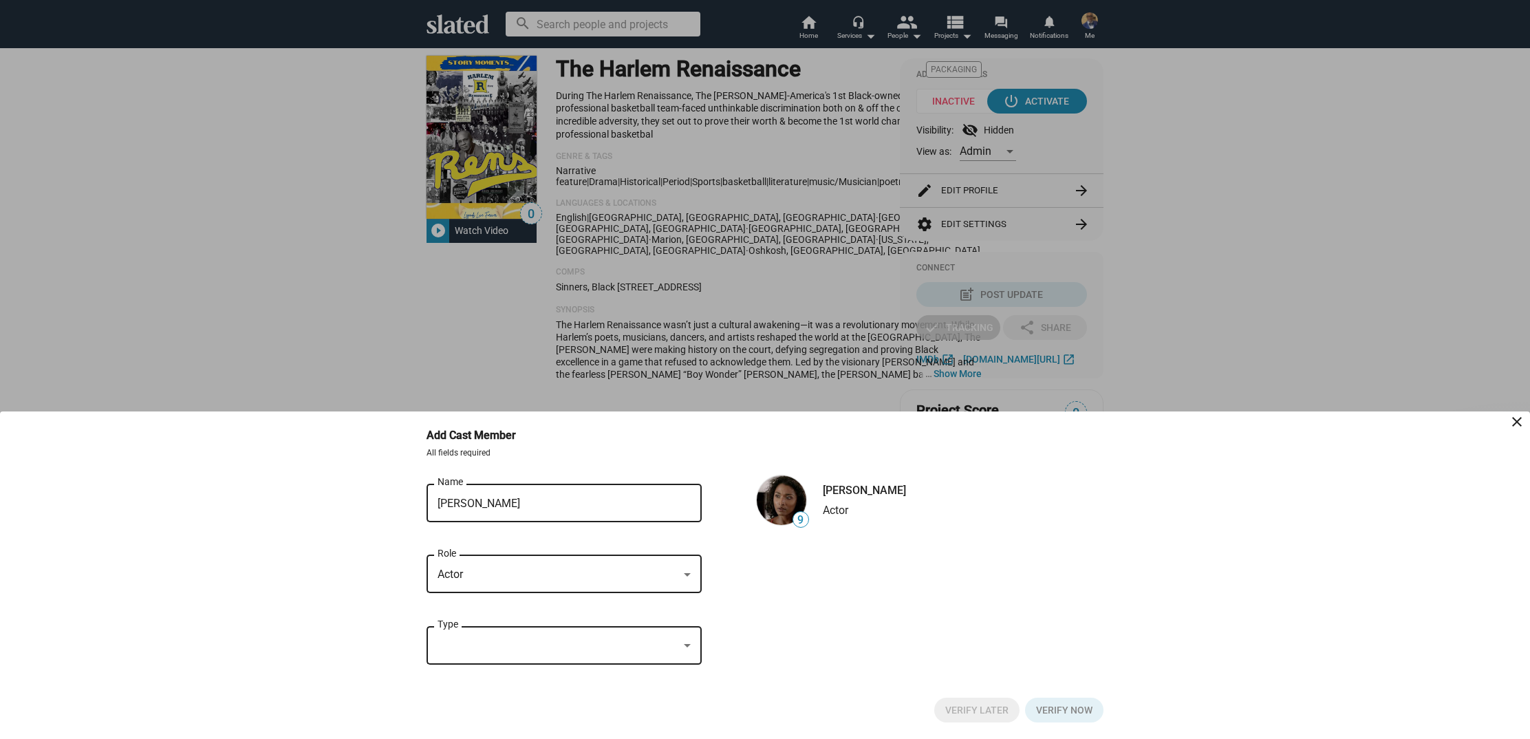
click at [688, 650] on div at bounding box center [687, 646] width 12 height 11
click at [590, 570] on span "Bit-part" at bounding box center [564, 577] width 253 height 29
click at [967, 704] on span "Verify Later" at bounding box center [976, 710] width 63 height 25
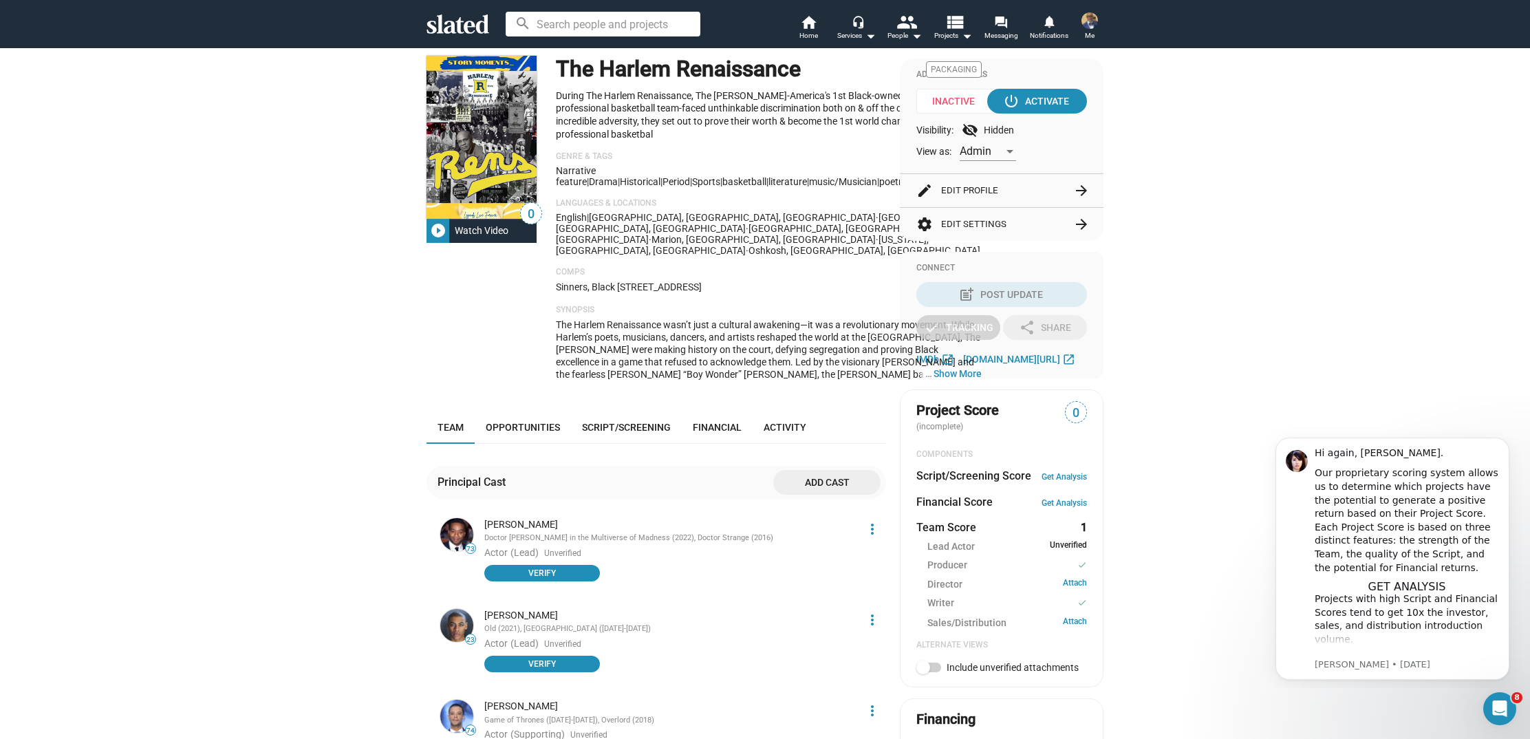
click at [828, 470] on span "Add cast" at bounding box center [826, 482] width 85 height 25
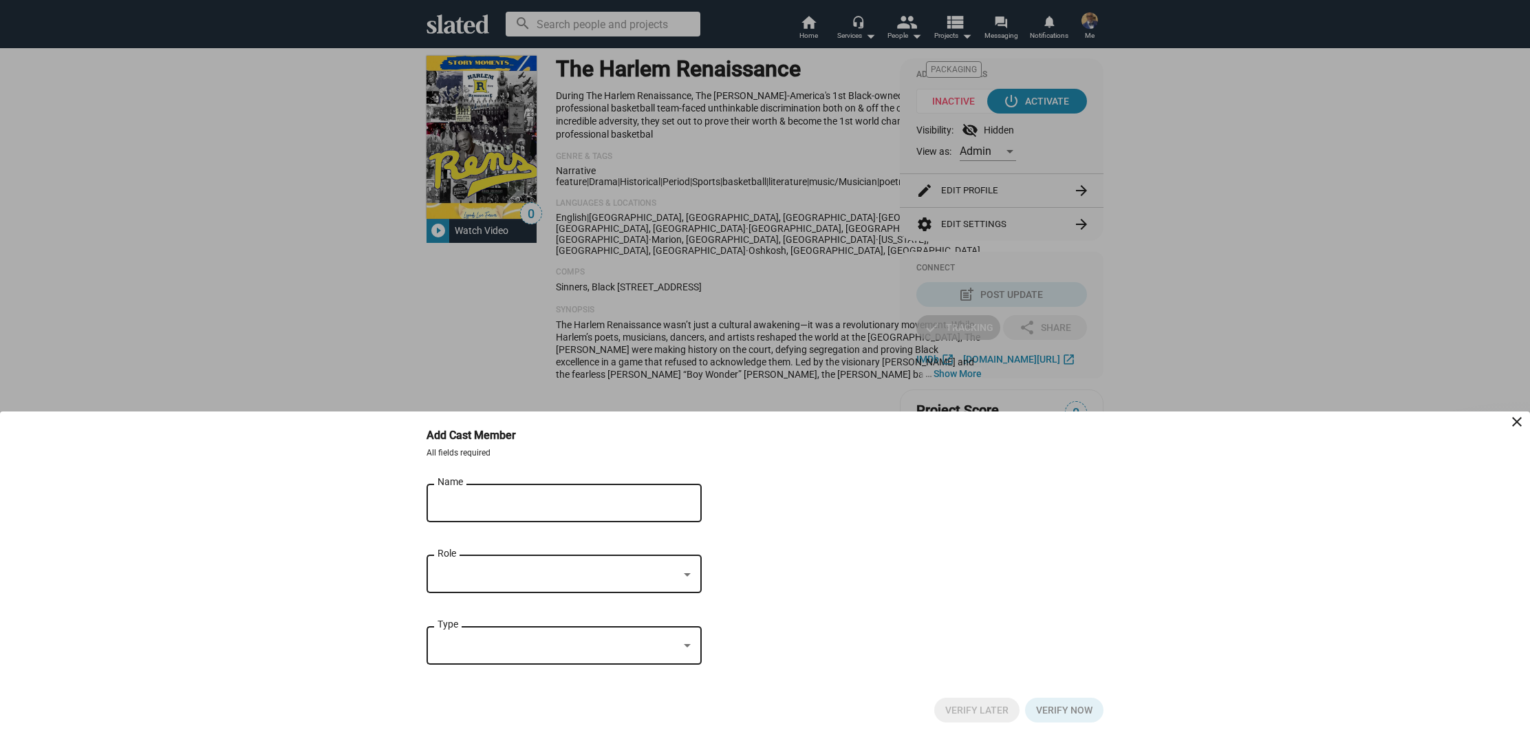
click at [468, 504] on input "Name" at bounding box center [555, 503] width 234 height 12
type input "Ving Rhames"
click at [687, 569] on div at bounding box center [687, 574] width 12 height 11
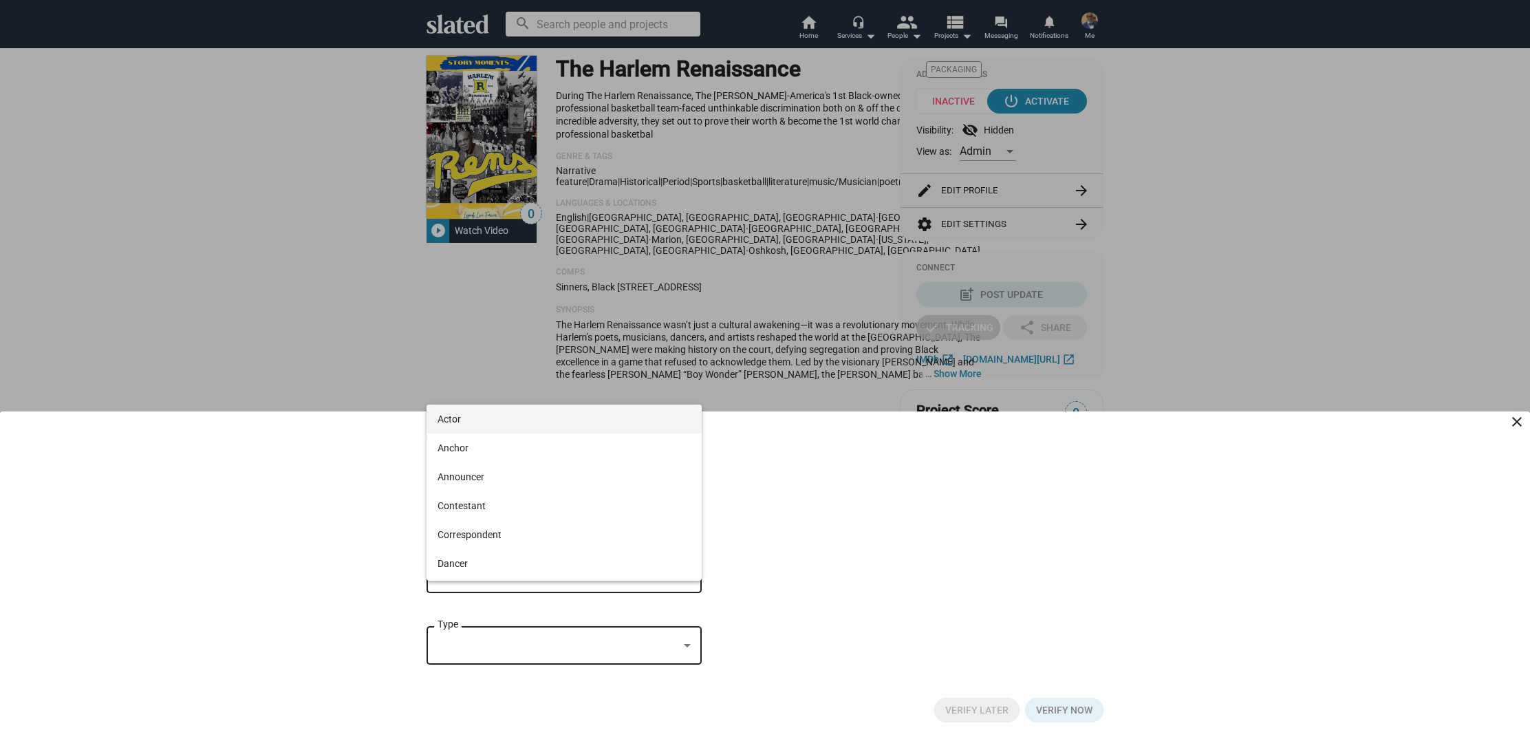
click at [595, 420] on span "Actor" at bounding box center [564, 419] width 253 height 29
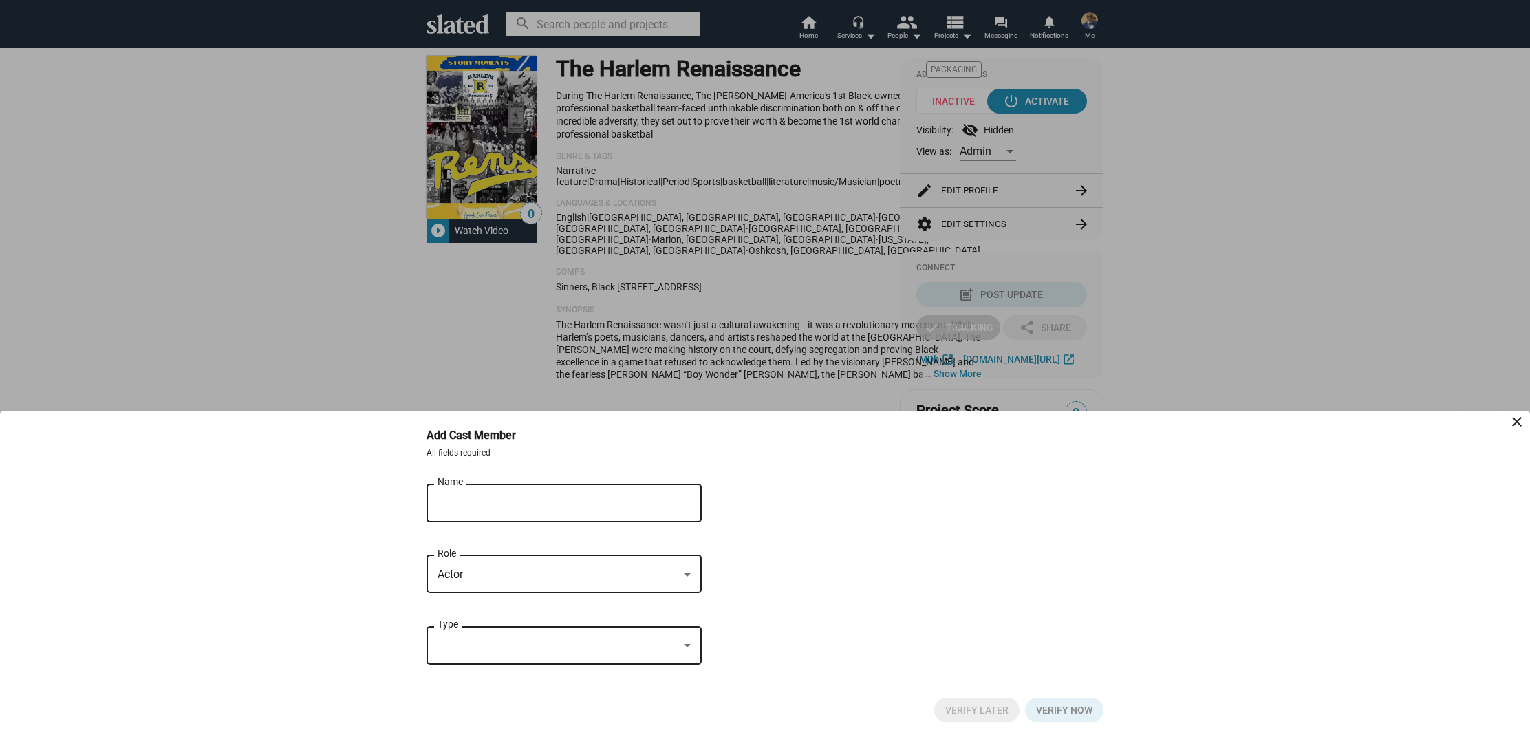
click at [689, 643] on div at bounding box center [687, 646] width 12 height 11
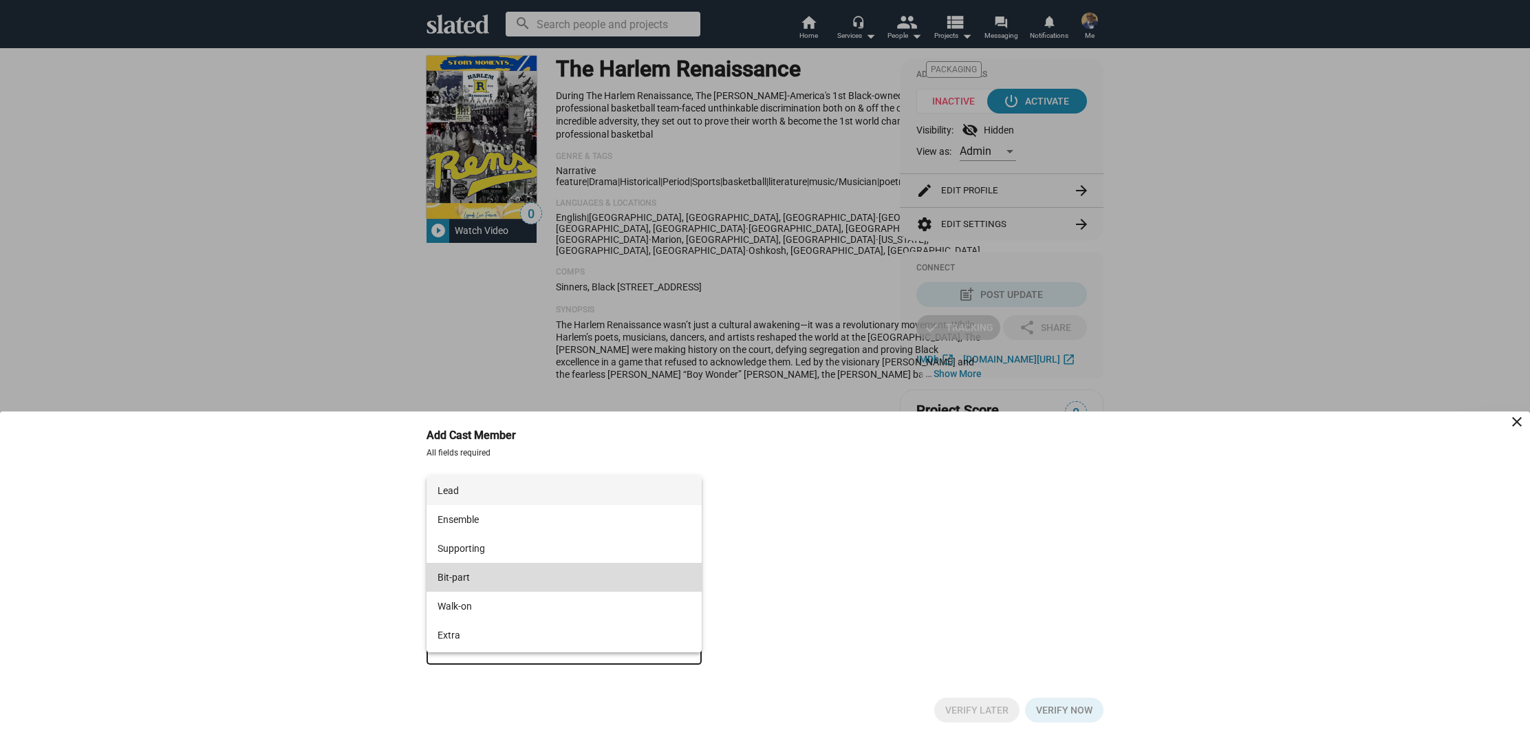
click at [657, 581] on span "Bit-part" at bounding box center [564, 577] width 253 height 29
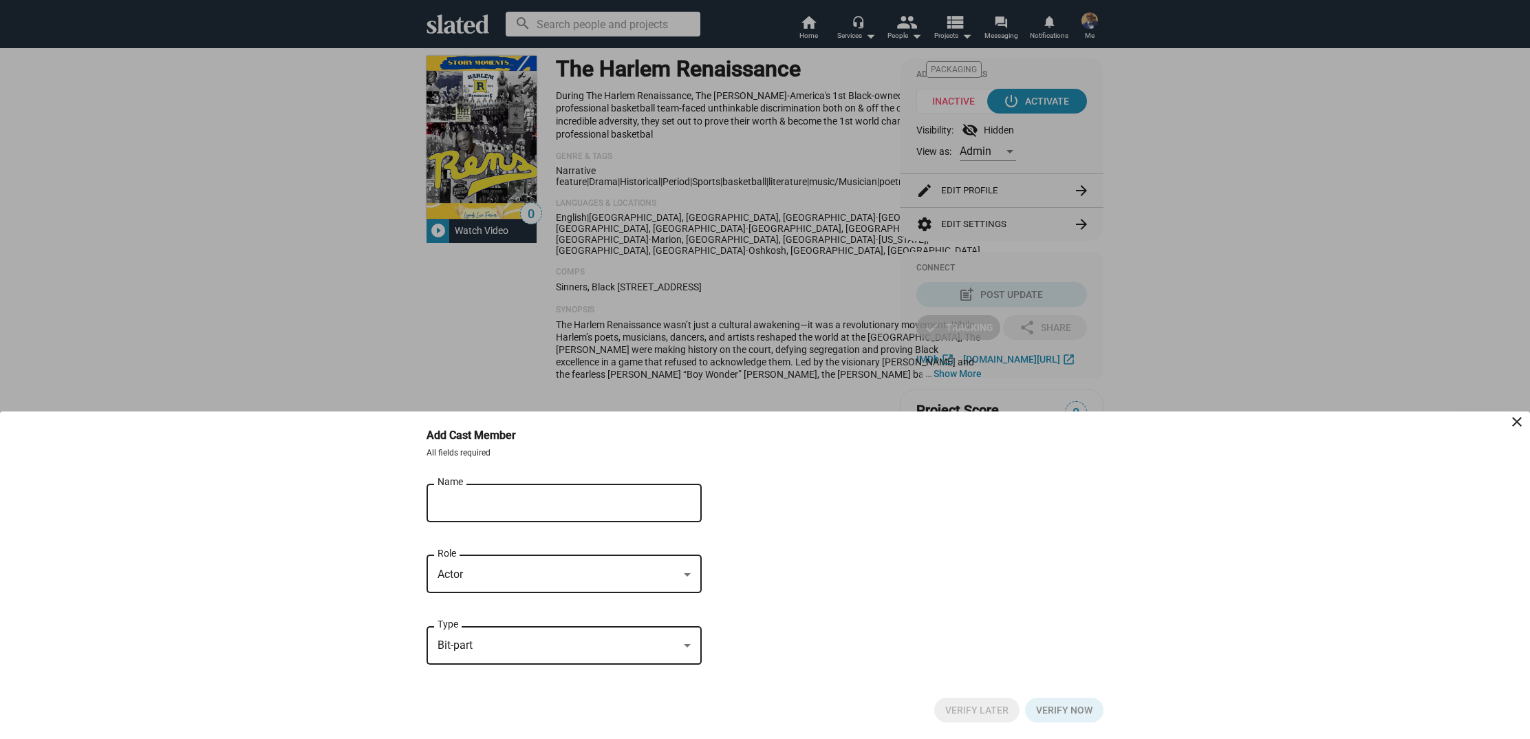
click at [530, 490] on div "Ving Rhames Name" at bounding box center [555, 501] width 234 height 41
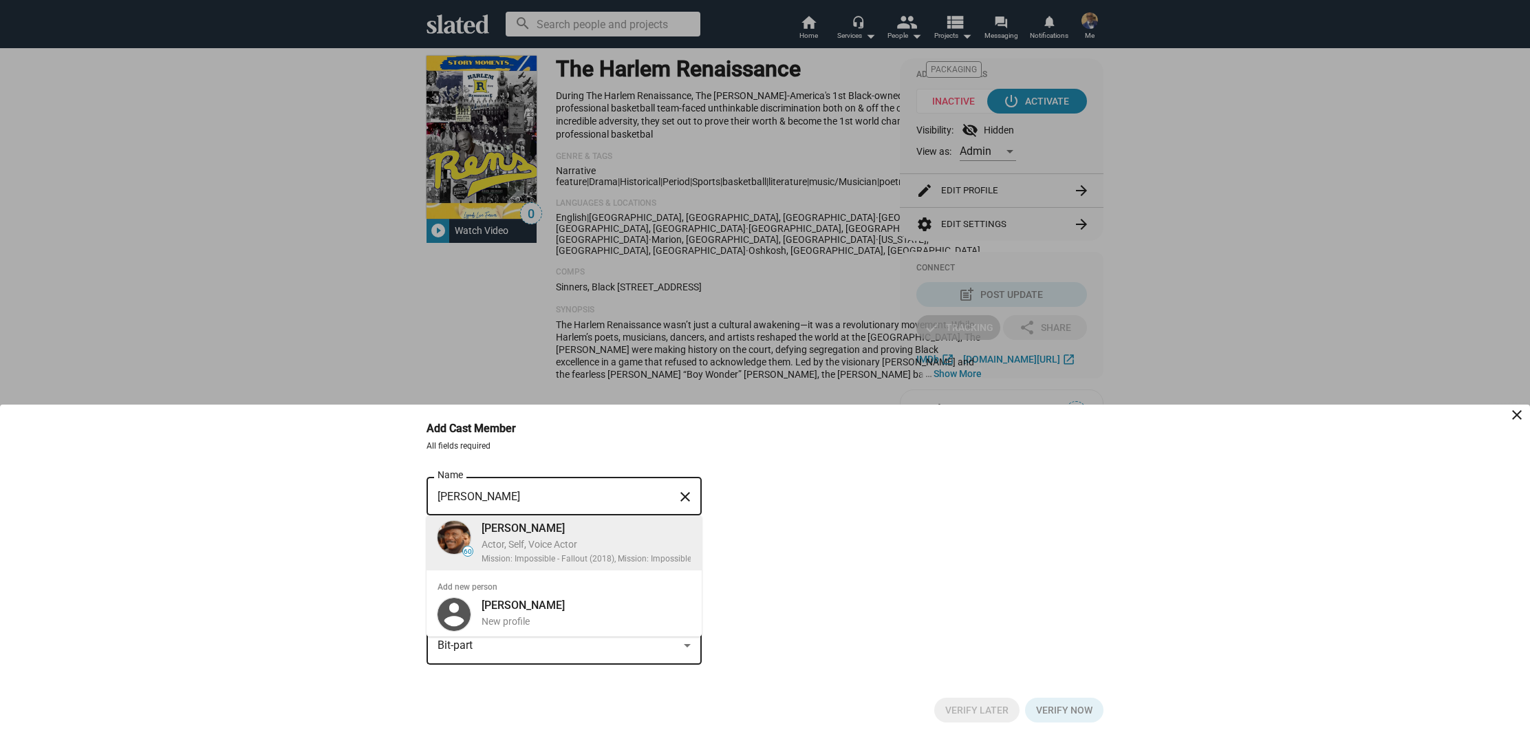
click at [526, 528] on div "Ving Rhames" at bounding box center [629, 528] width 294 height 14
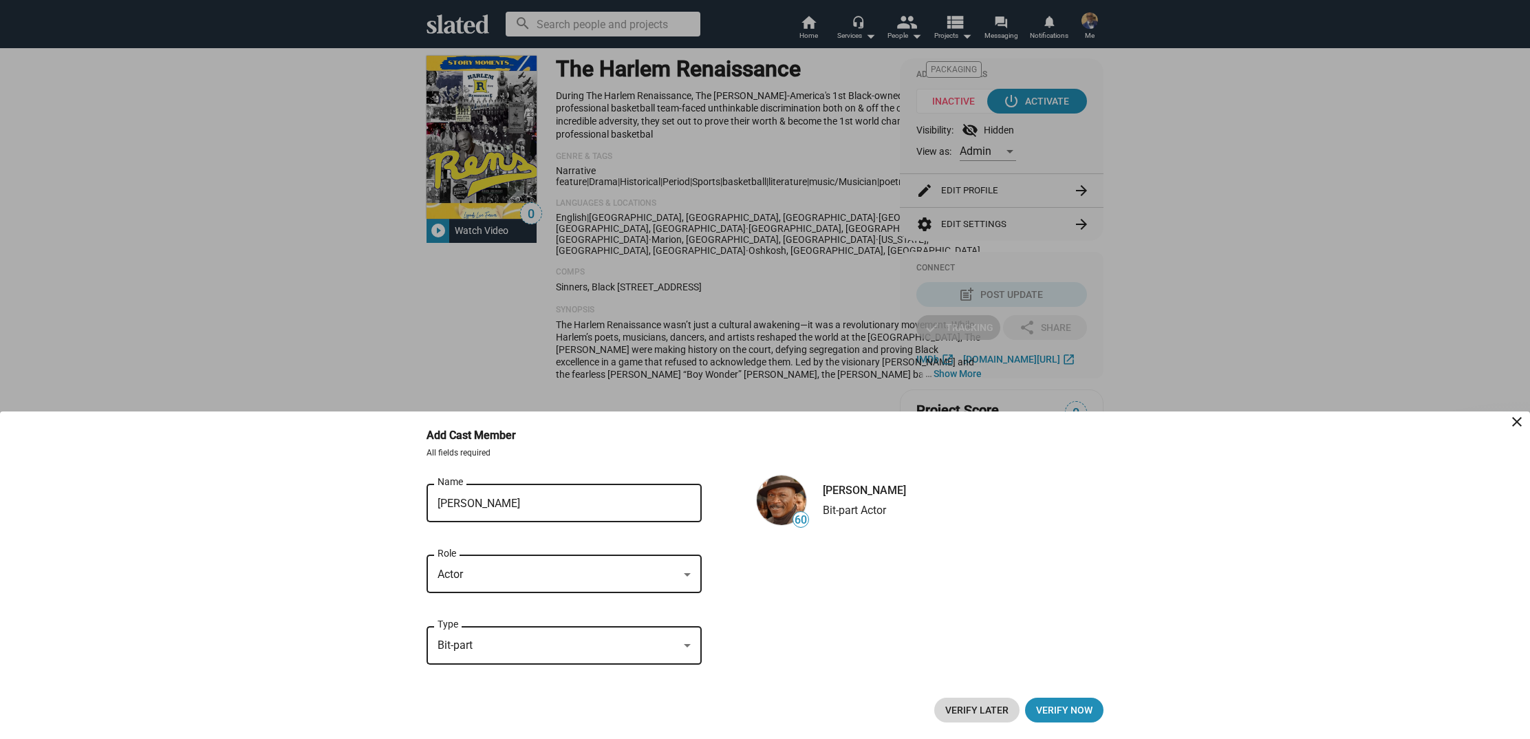
click at [976, 708] on span "Verify Later" at bounding box center [976, 710] width 63 height 25
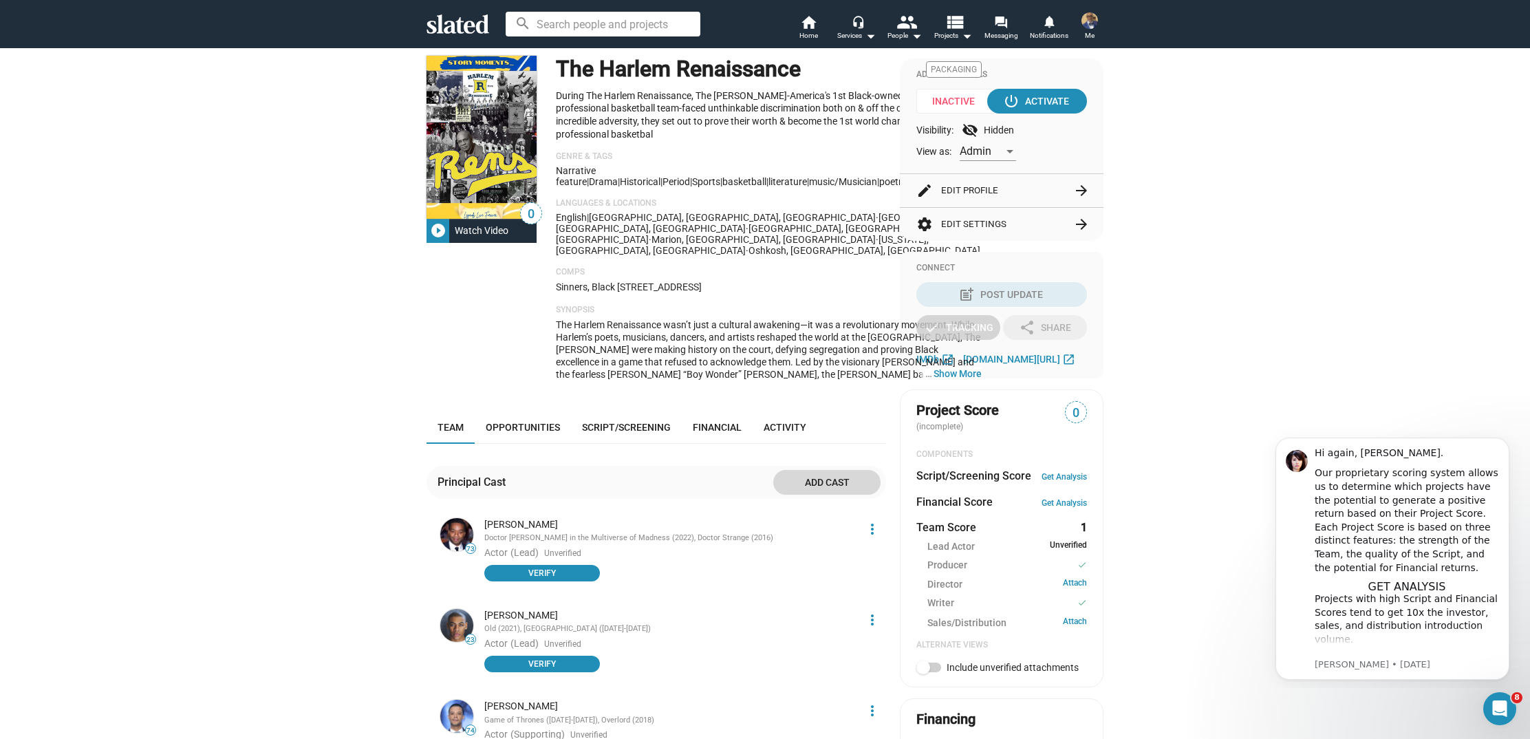
click at [816, 470] on span "Add cast" at bounding box center [826, 482] width 85 height 25
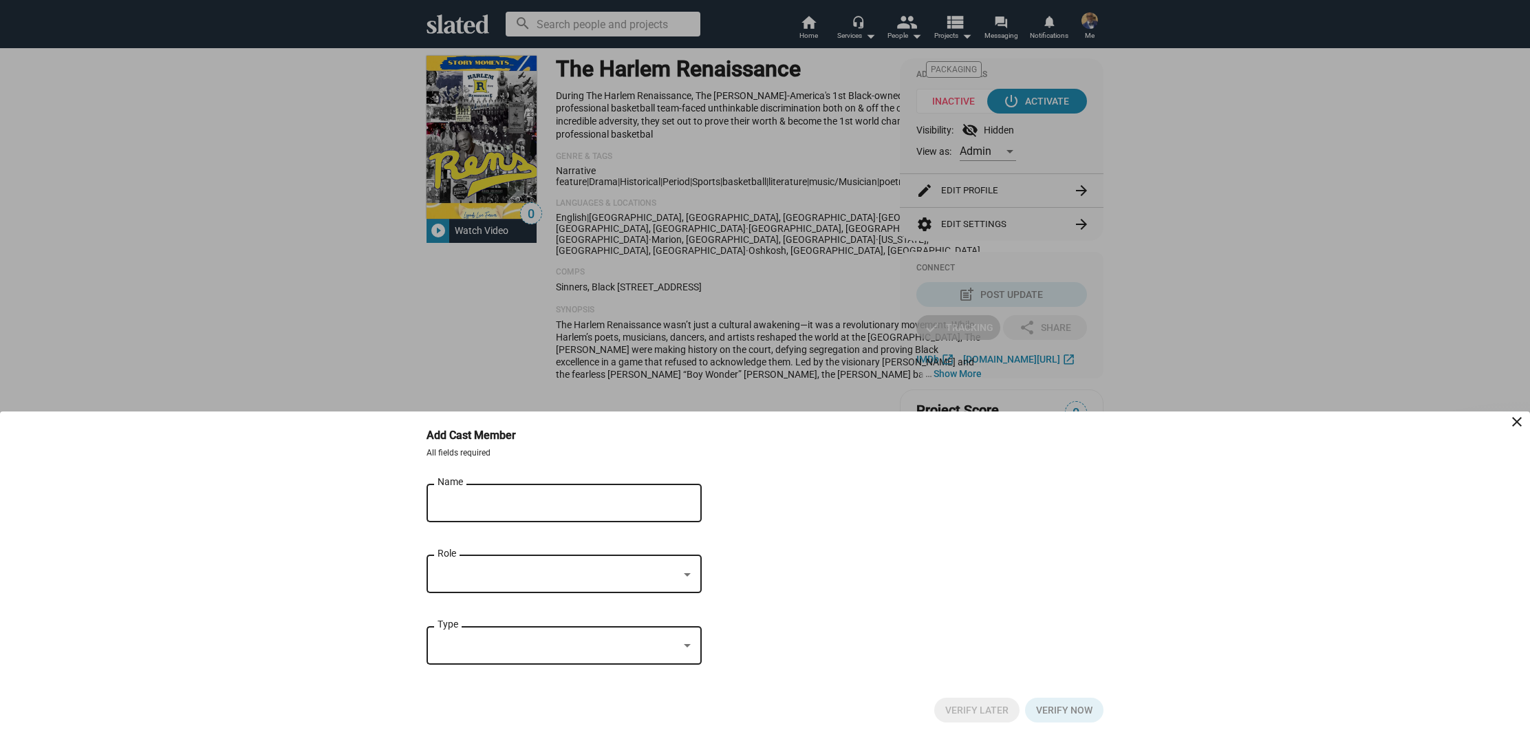
click at [577, 508] on input "Name" at bounding box center [555, 503] width 234 height 12
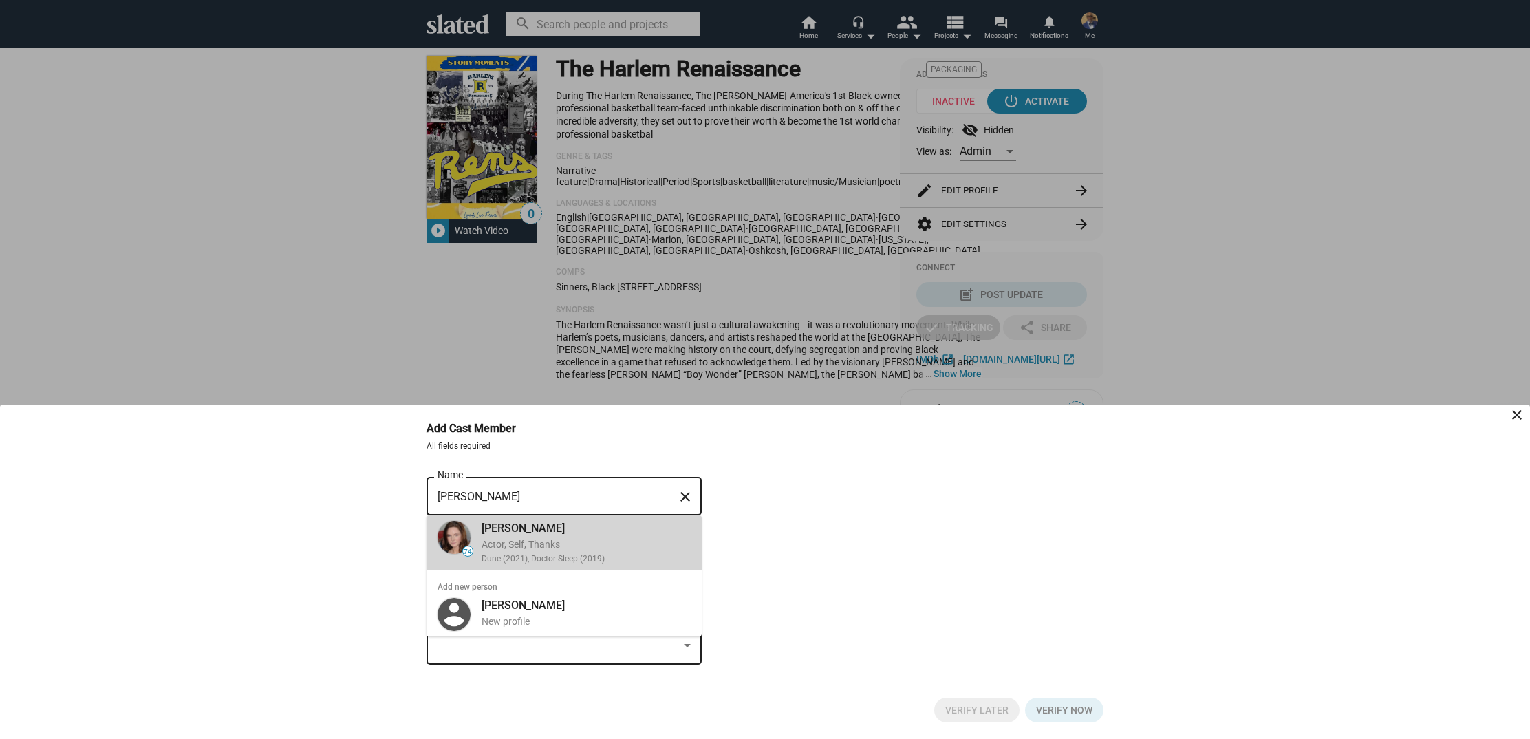
click at [581, 548] on div "Actor, Self, Thanks" at bounding box center [586, 544] width 209 height 13
type input "Rebecca Ferguson"
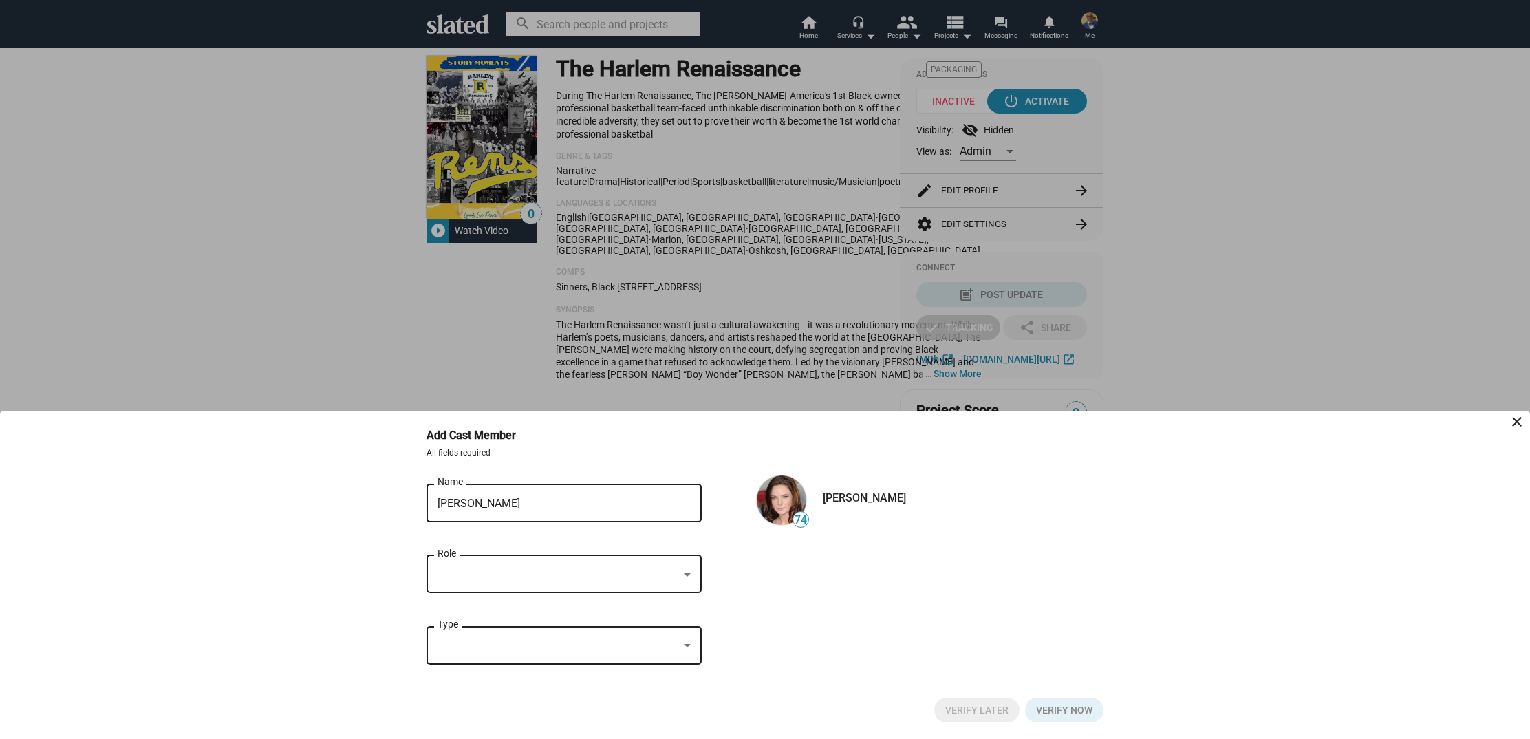
click at [685, 575] on div at bounding box center [687, 574] width 7 height 3
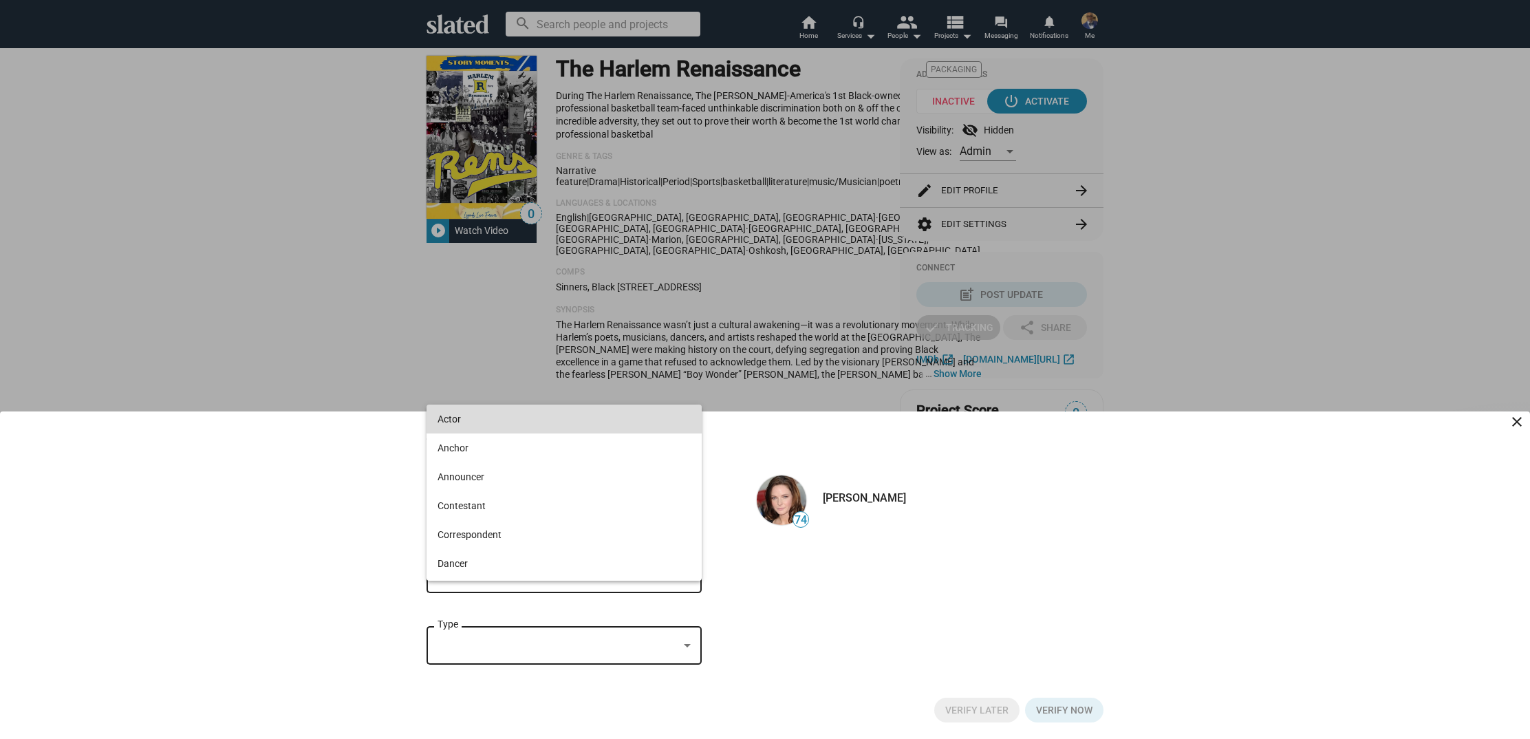
click at [646, 420] on span "Actor" at bounding box center [564, 419] width 253 height 29
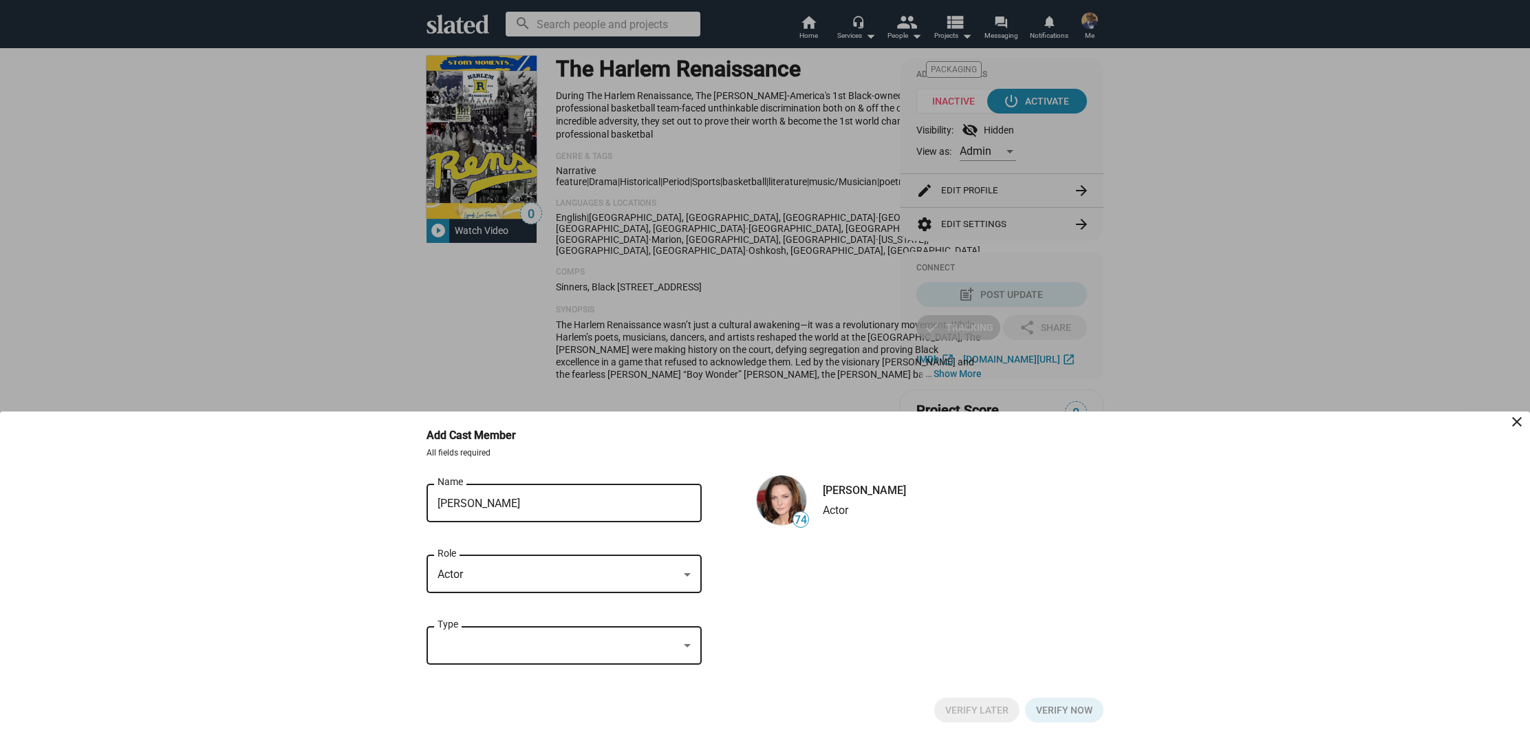
click at [693, 647] on div at bounding box center [687, 646] width 12 height 11
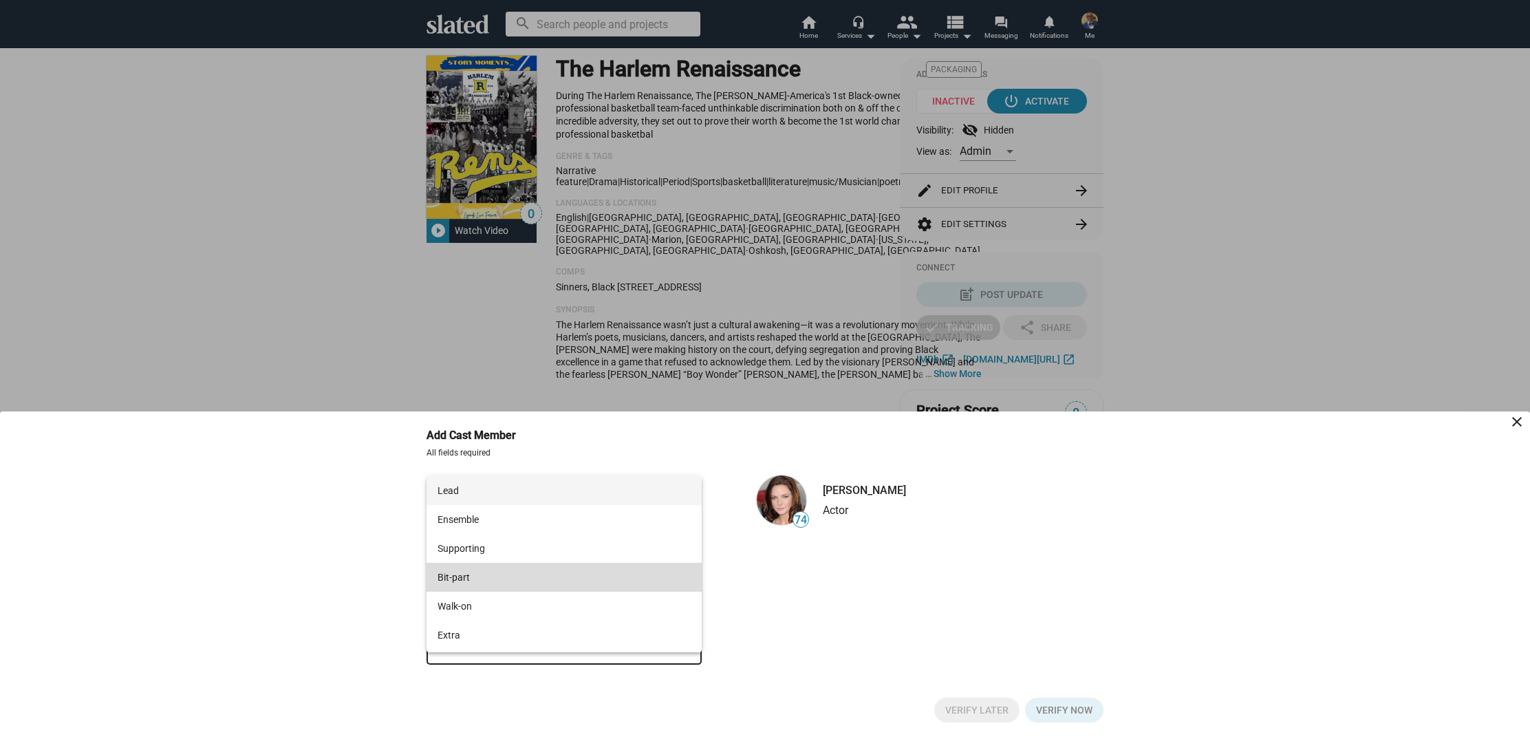
click at [661, 580] on span "Bit-part" at bounding box center [564, 577] width 253 height 29
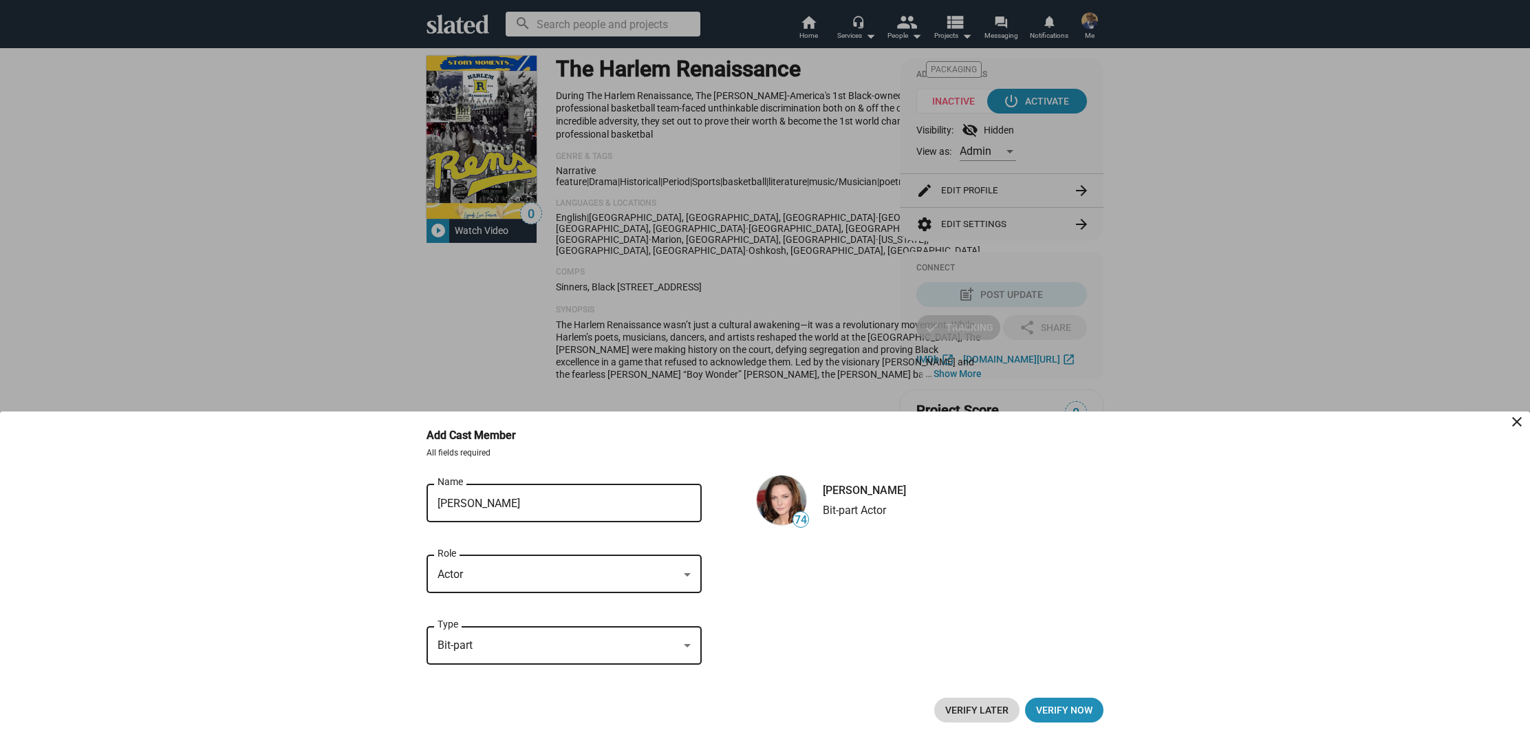
click at [967, 705] on span "Verify Later" at bounding box center [976, 710] width 63 height 25
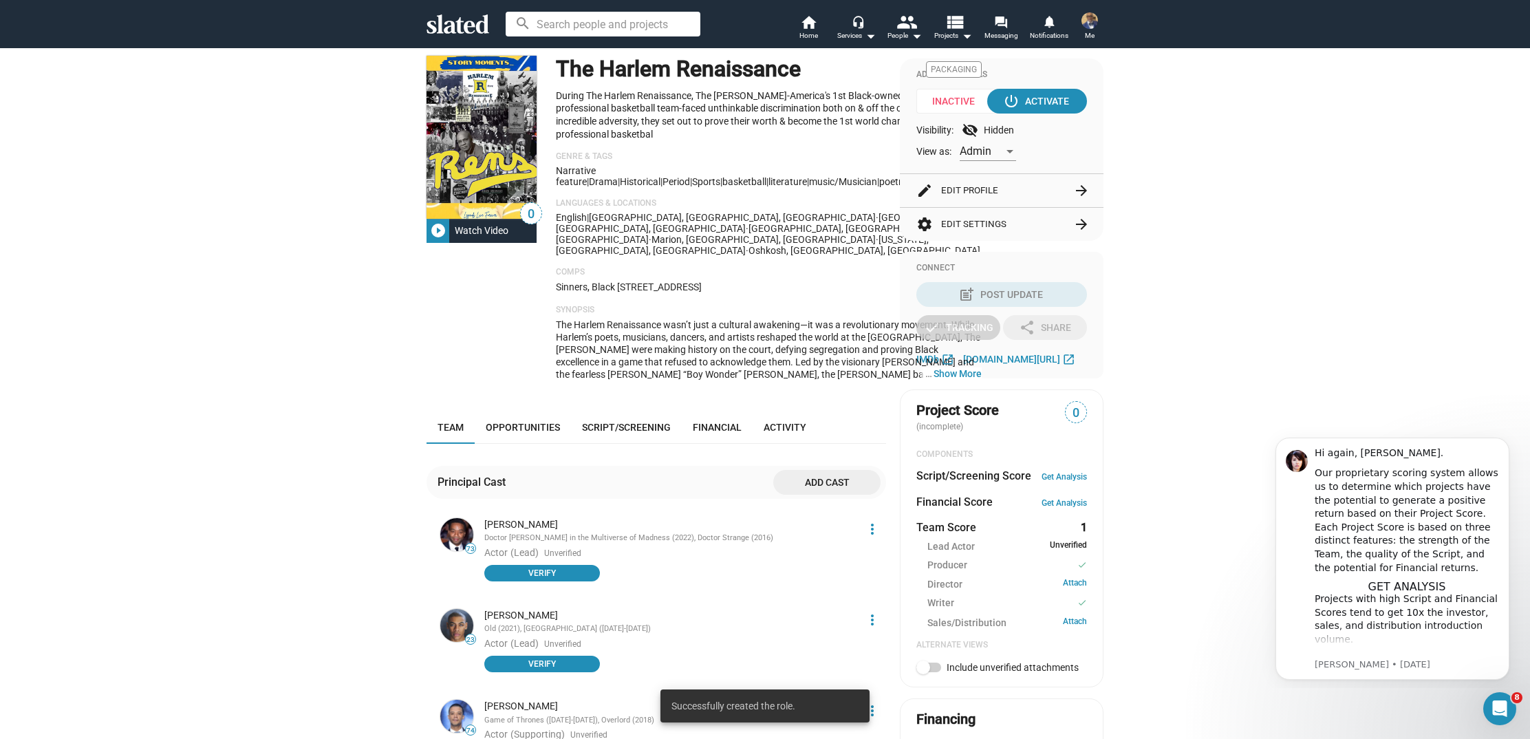
click at [841, 470] on span "Add cast" at bounding box center [826, 482] width 85 height 25
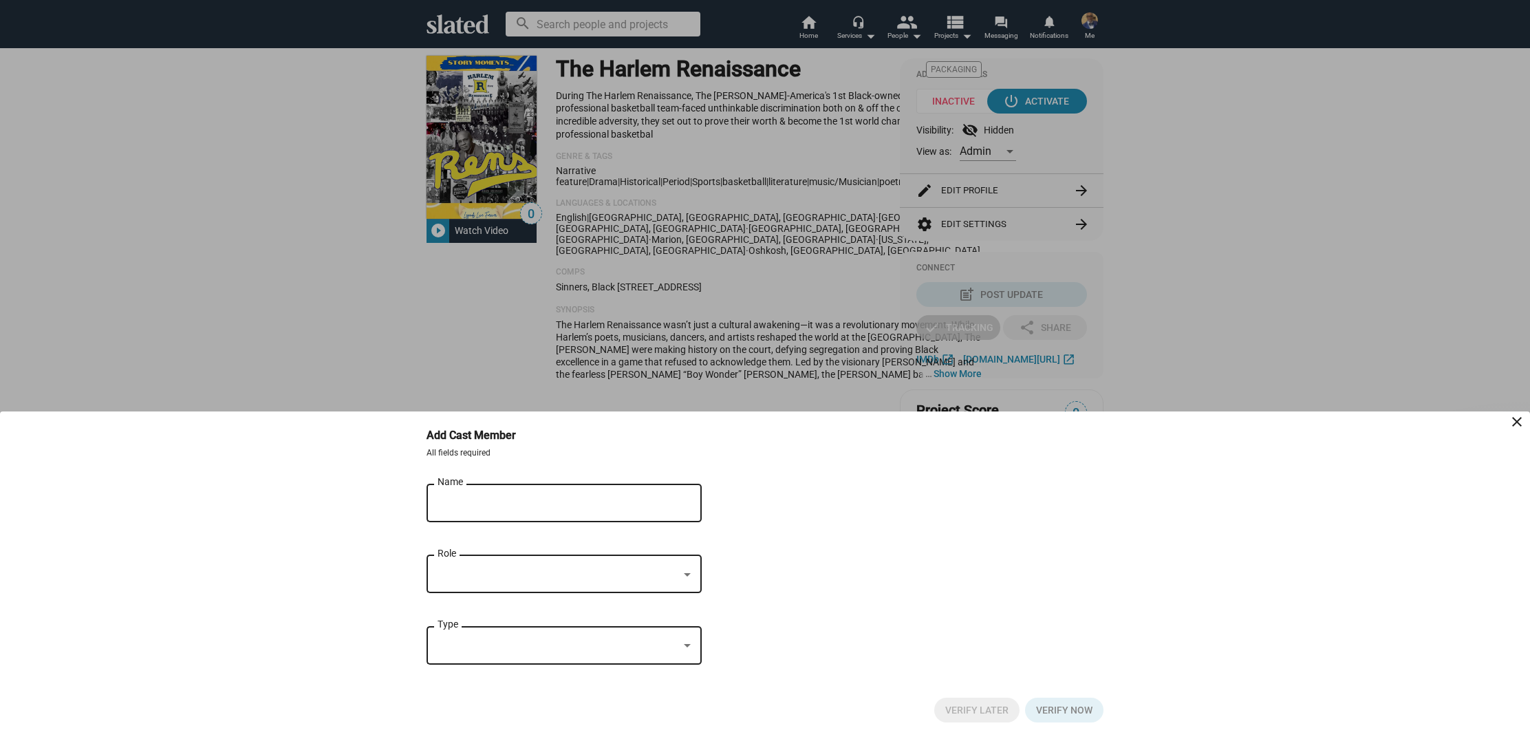
click at [686, 506] on div "close" at bounding box center [681, 503] width 19 height 28
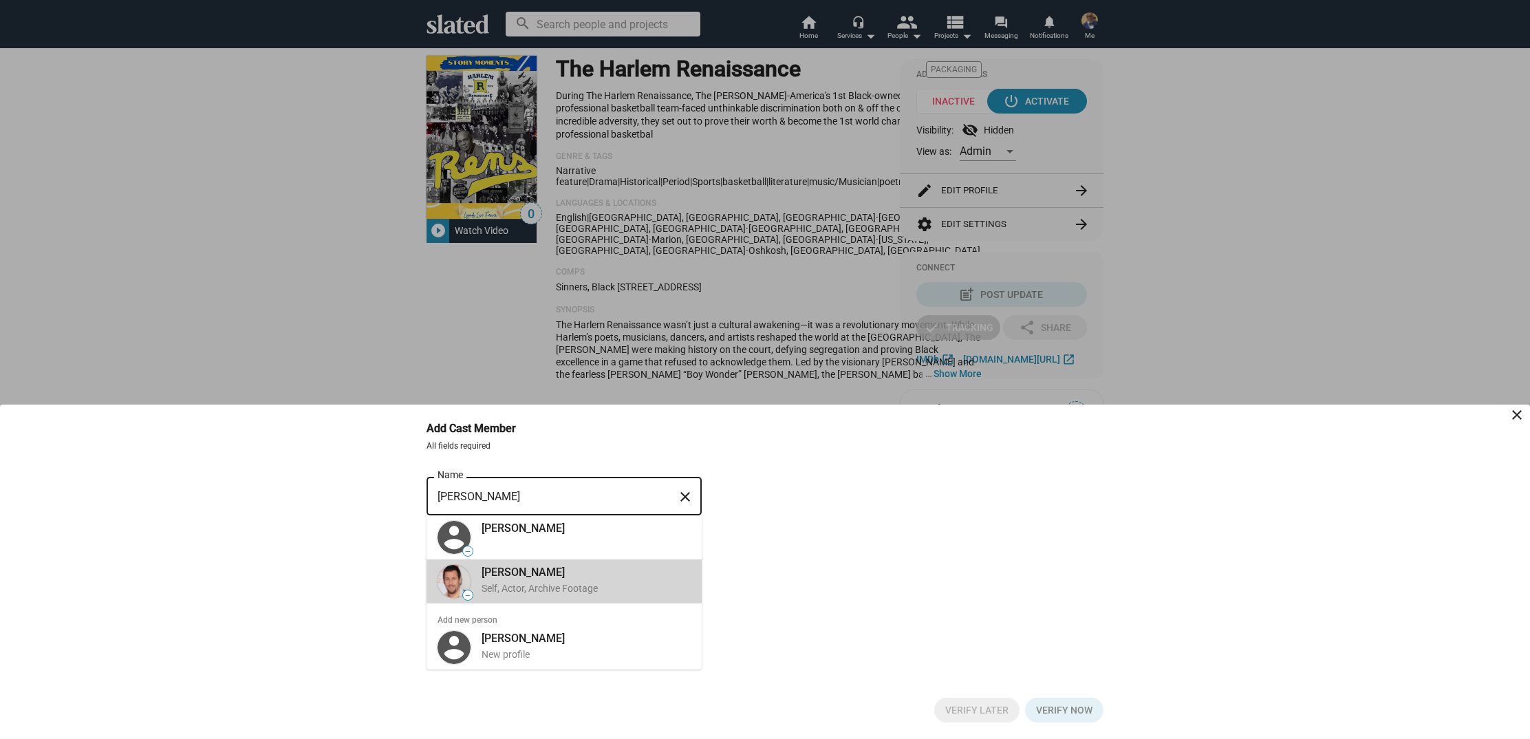
click at [685, 569] on div "Adam Sandler" at bounding box center [586, 572] width 209 height 14
type input "Adam Sandler"
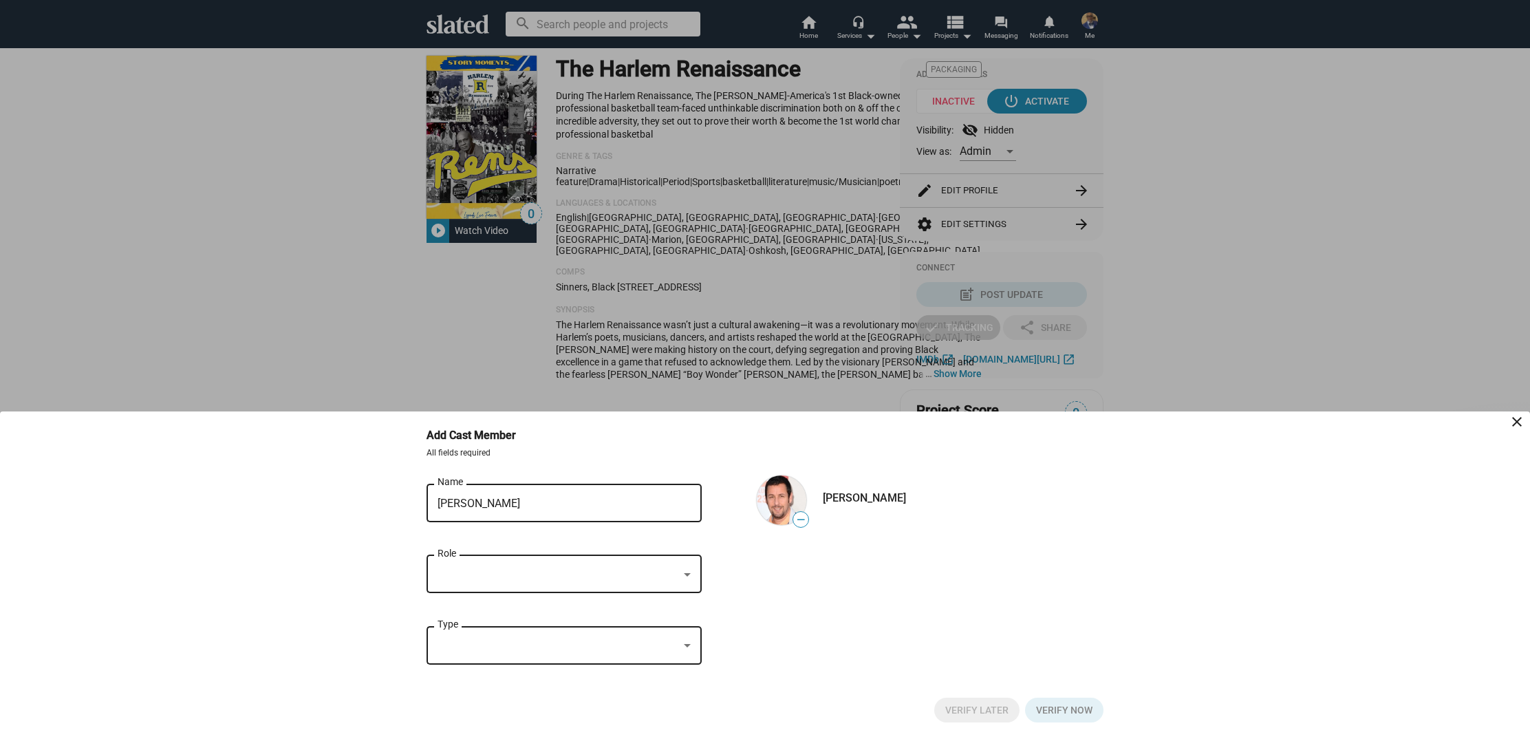
click at [687, 575] on div at bounding box center [687, 574] width 7 height 3
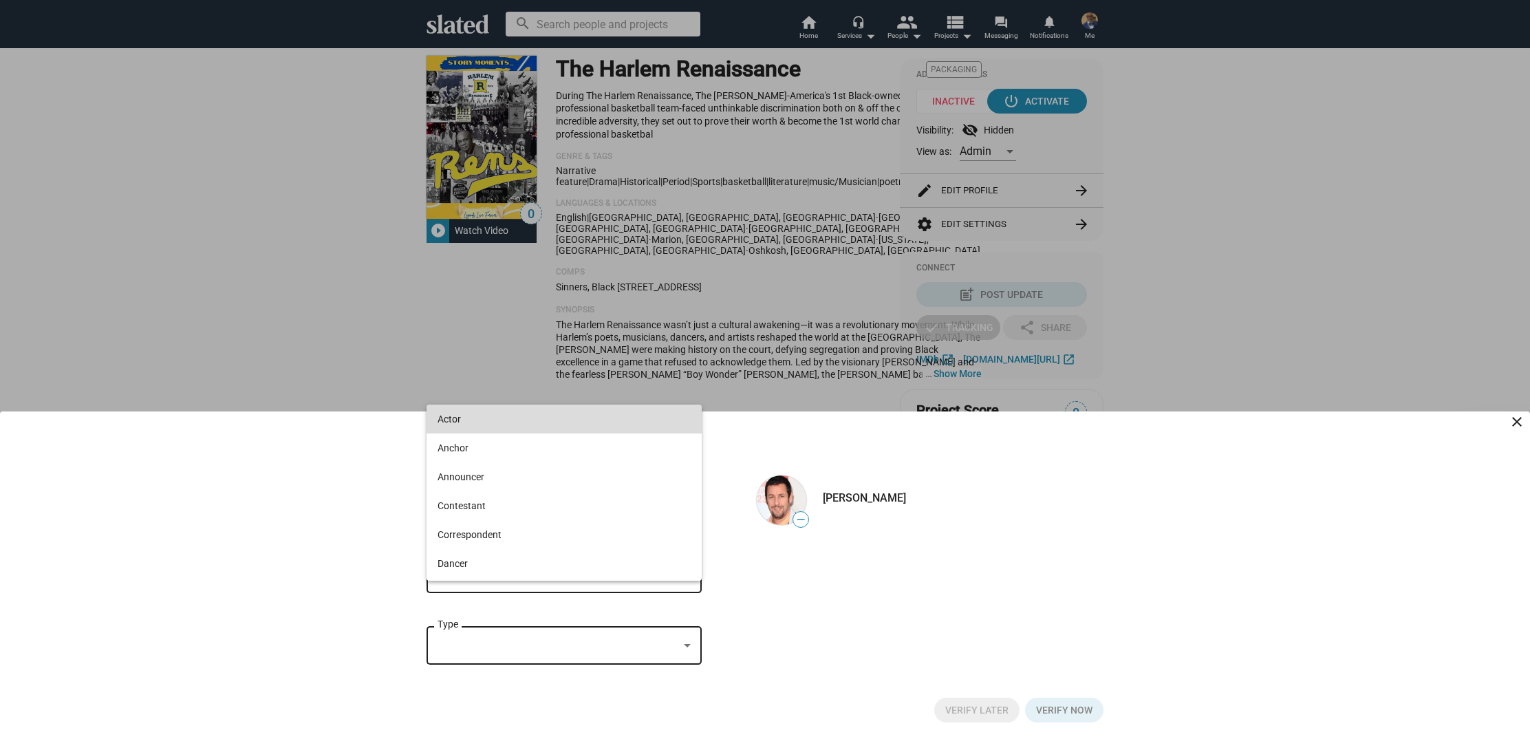
click at [557, 421] on span "Actor" at bounding box center [564, 419] width 253 height 29
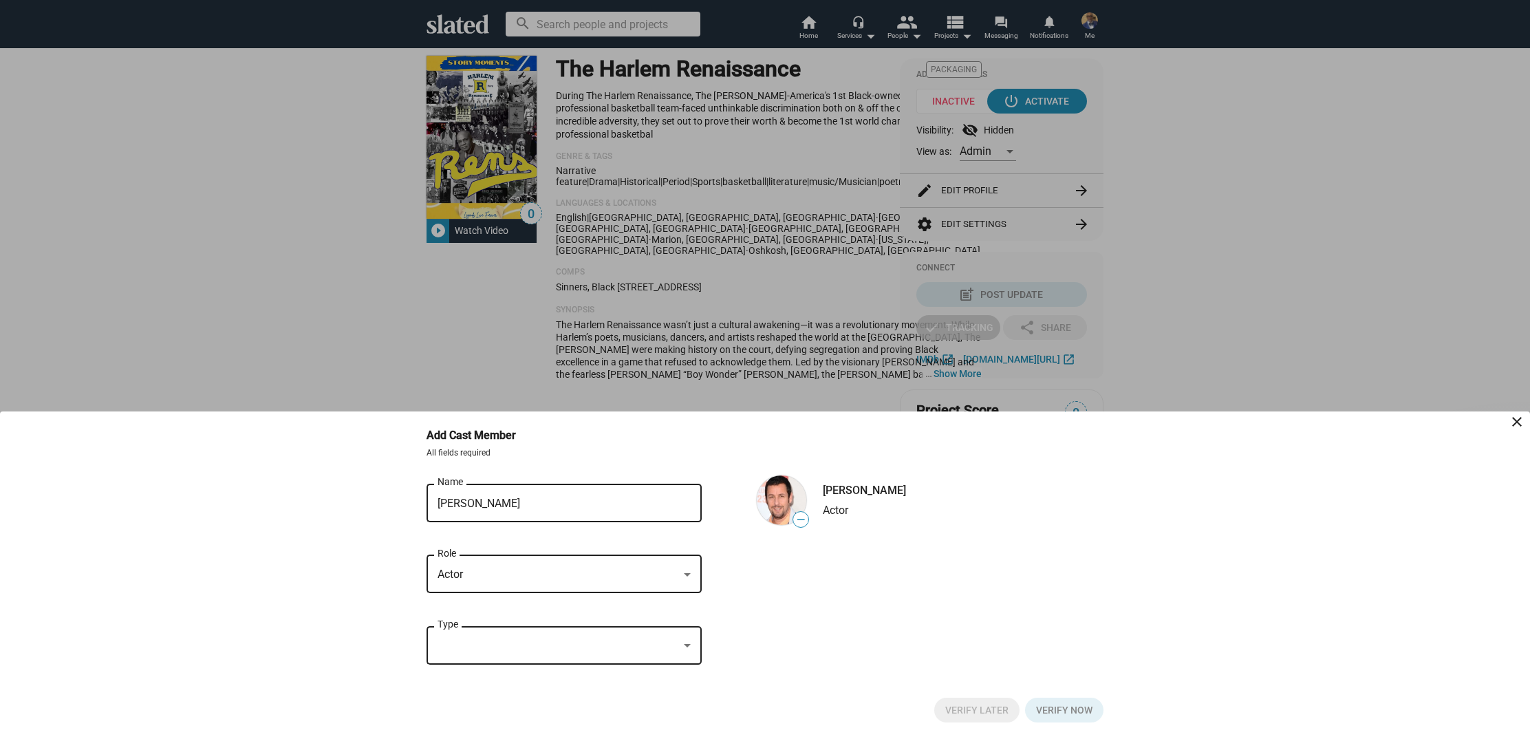
click at [687, 648] on div at bounding box center [687, 646] width 12 height 11
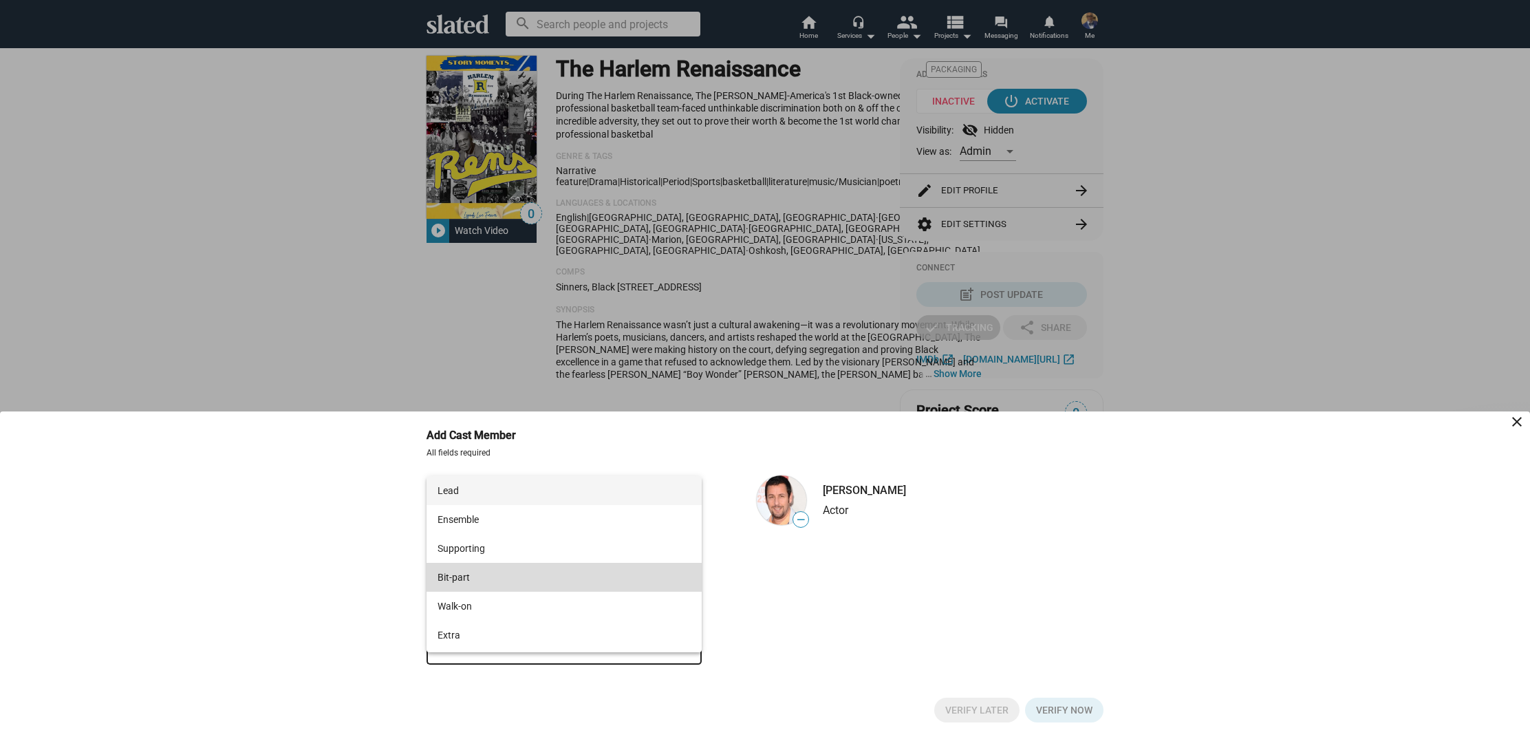
click at [619, 579] on span "Bit-part" at bounding box center [564, 577] width 253 height 29
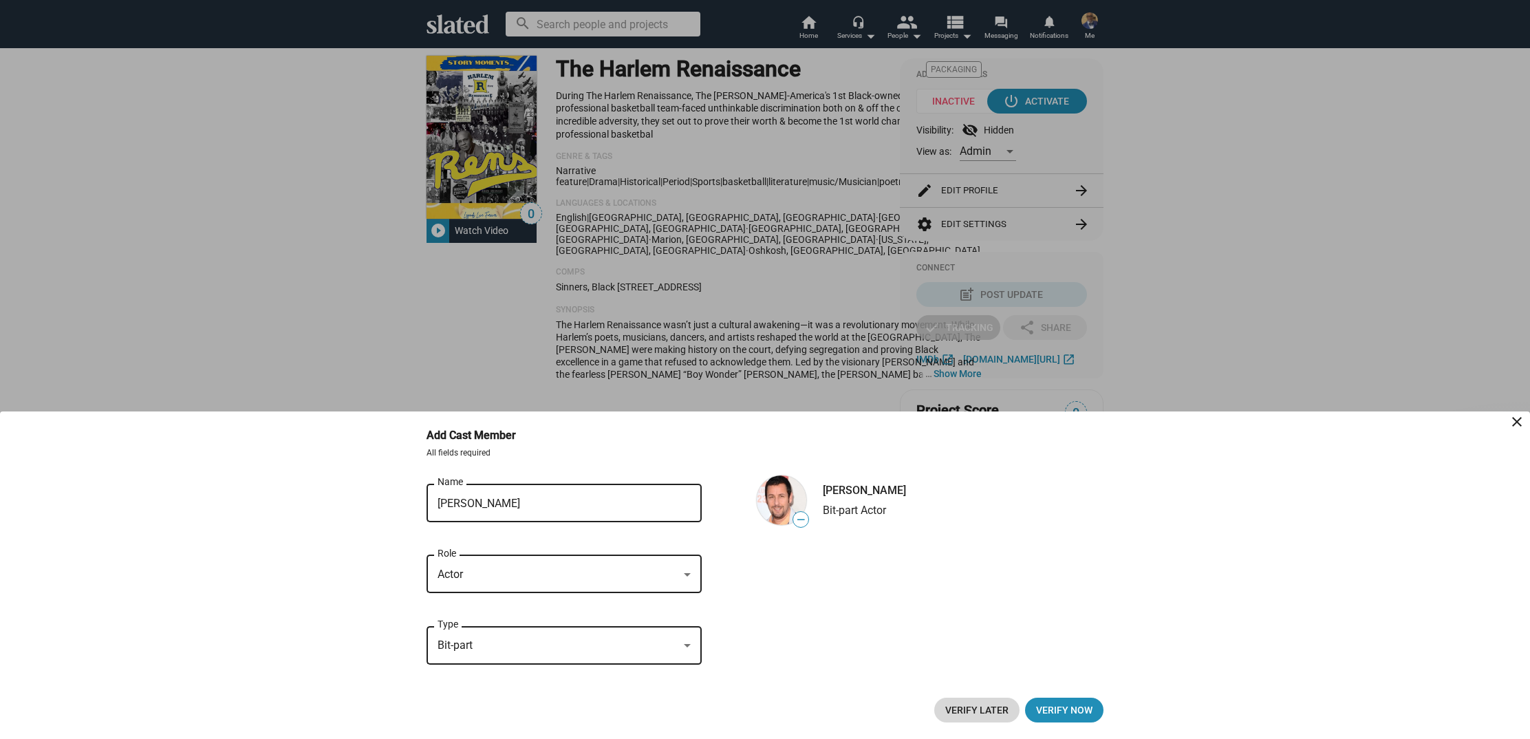
click at [984, 708] on span "Verify Later" at bounding box center [976, 710] width 63 height 25
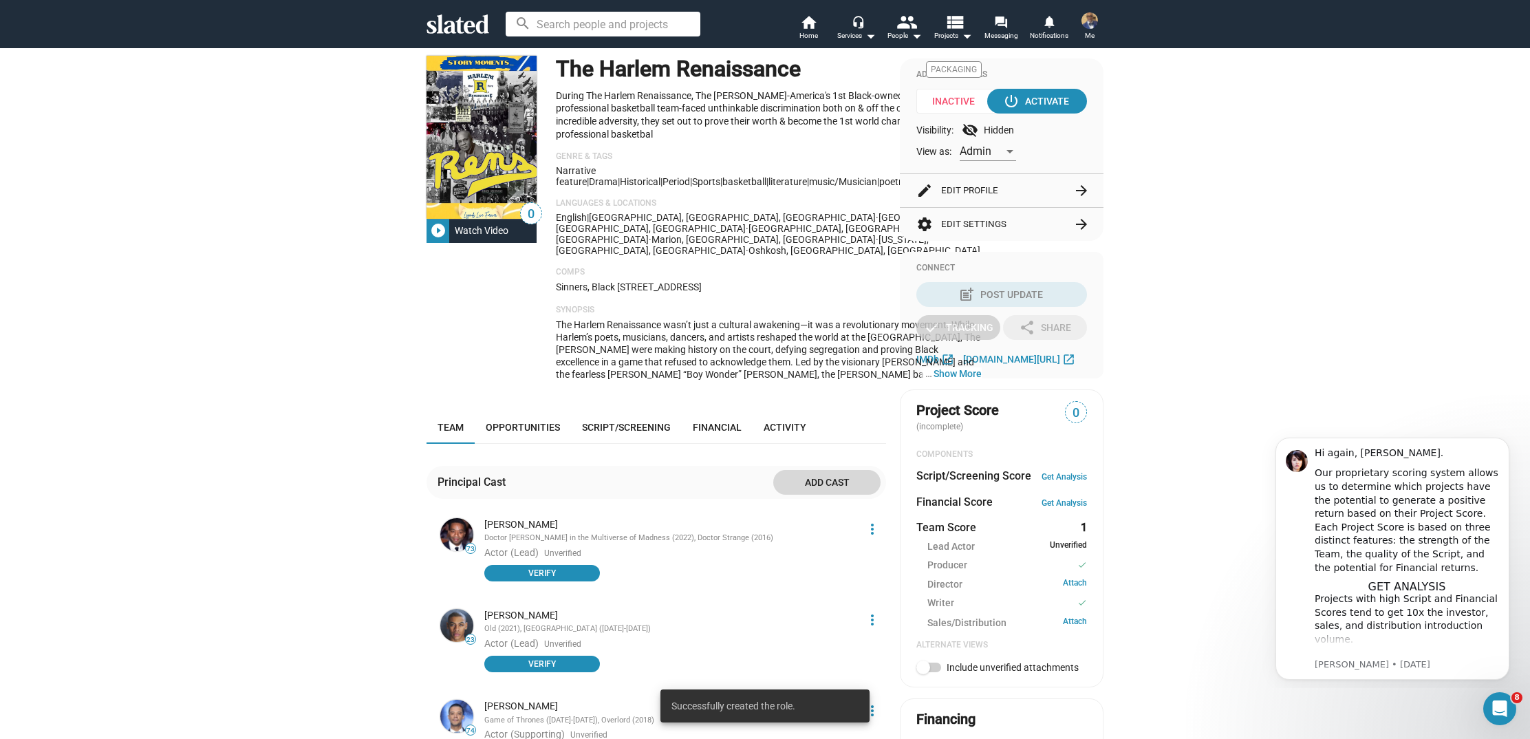
click at [840, 470] on span "Add cast" at bounding box center [826, 482] width 85 height 25
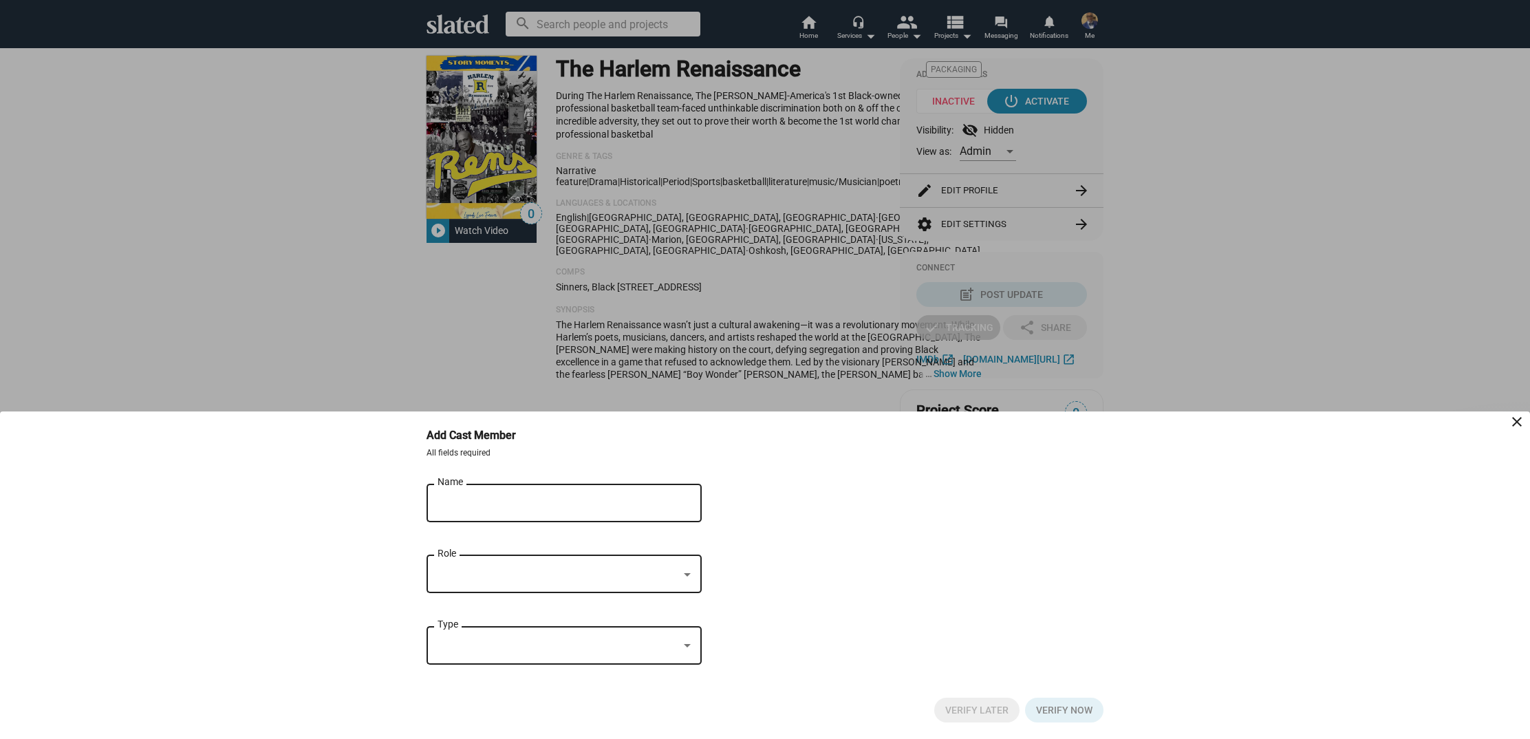
click at [658, 498] on input "Name" at bounding box center [555, 503] width 234 height 12
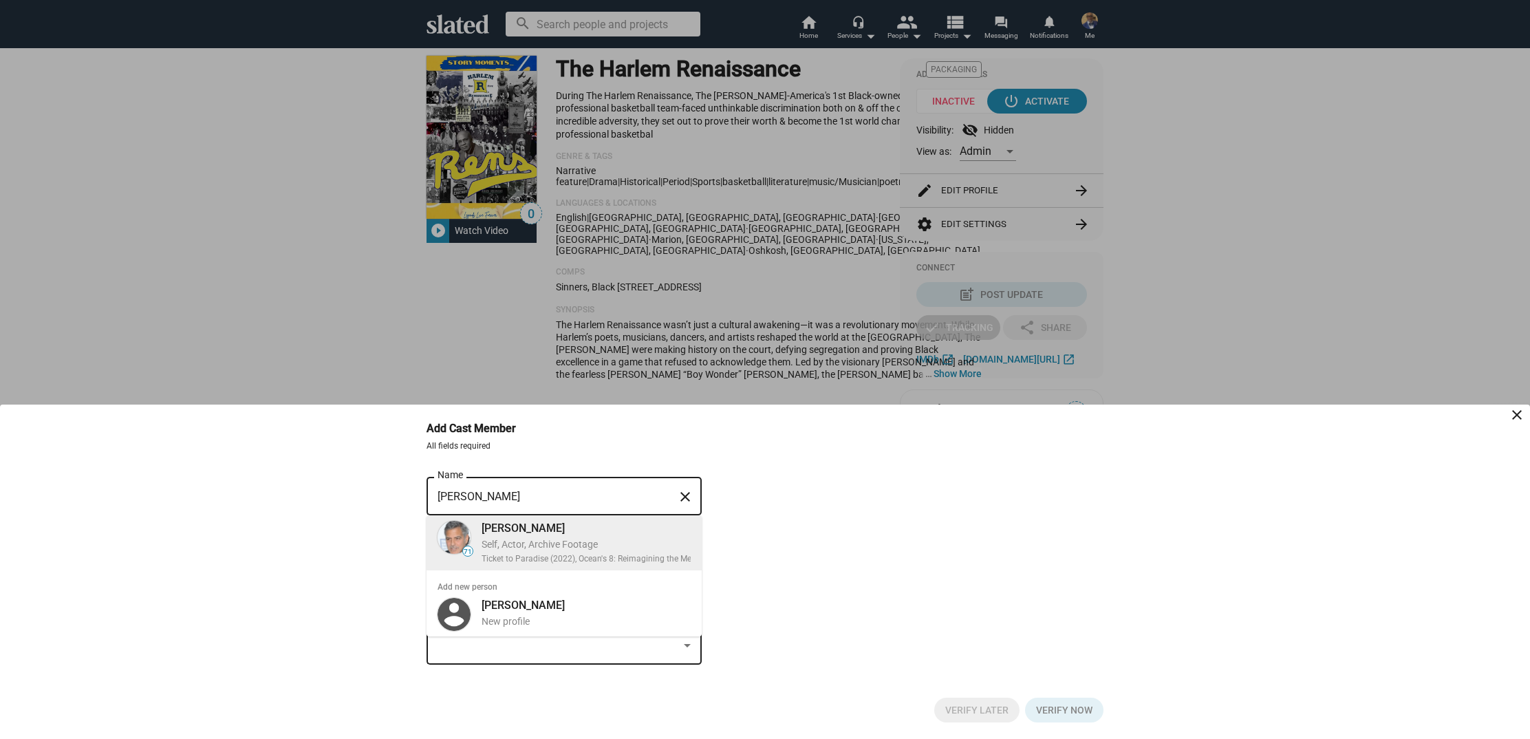
click at [667, 544] on div "Self, Actor, Archive Footage" at bounding box center [611, 544] width 259 height 13
type input "George Clooney"
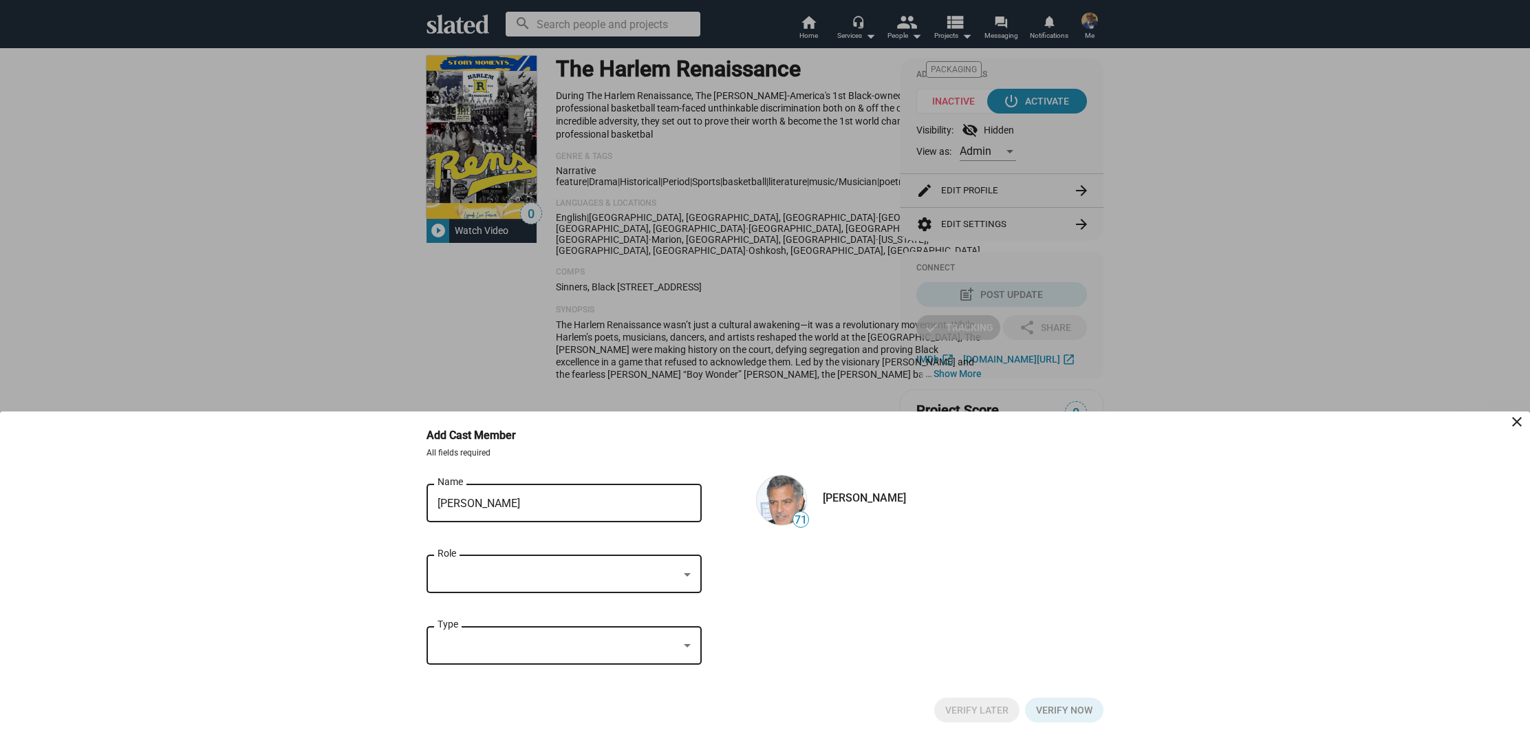
click at [683, 576] on div at bounding box center [687, 574] width 12 height 11
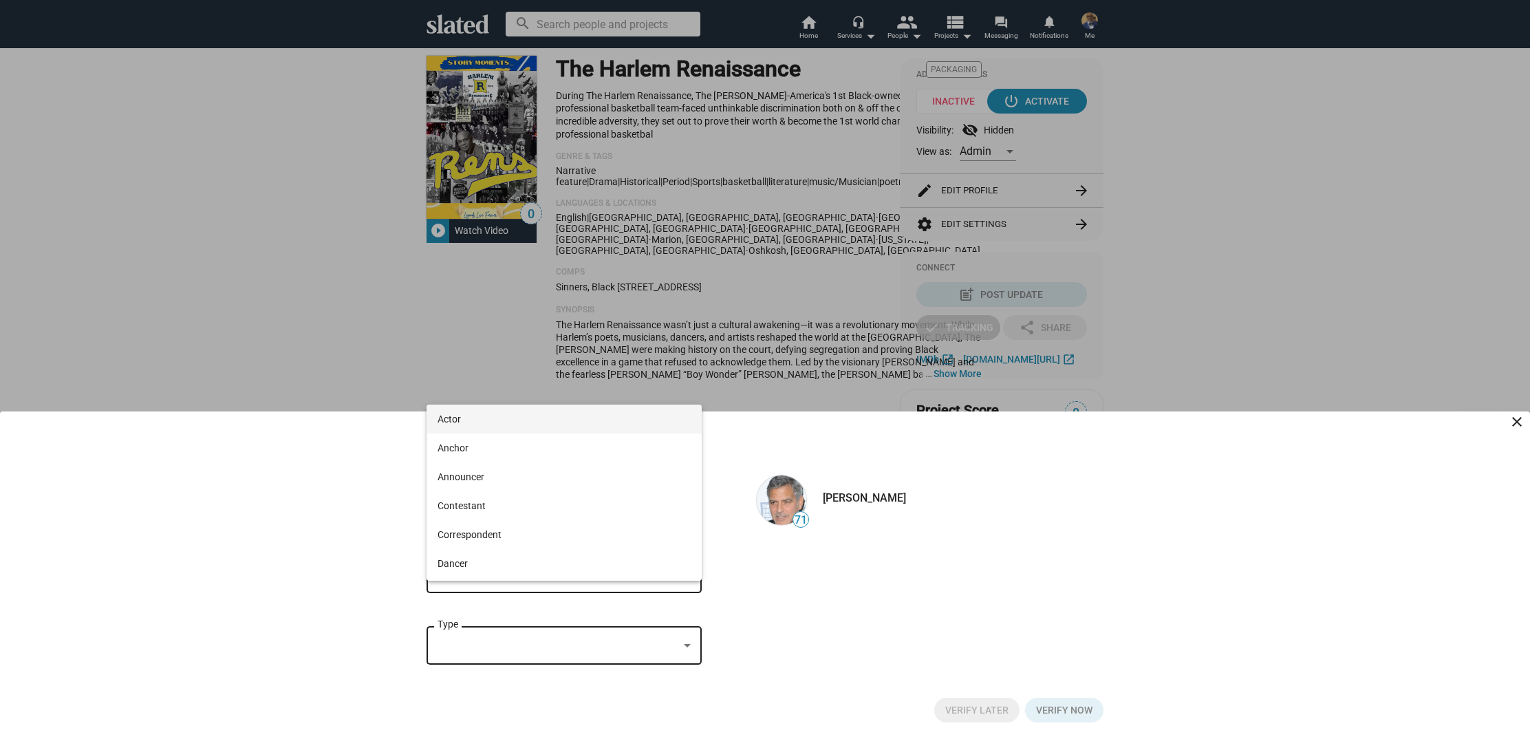
scroll to position [1, 0]
click at [606, 430] on div "Actor Anchor Announcer Contestant Correspondent Dancer Host Interviewer Narrato…" at bounding box center [564, 493] width 275 height 176
click at [539, 406] on span "Actor" at bounding box center [564, 403] width 253 height 29
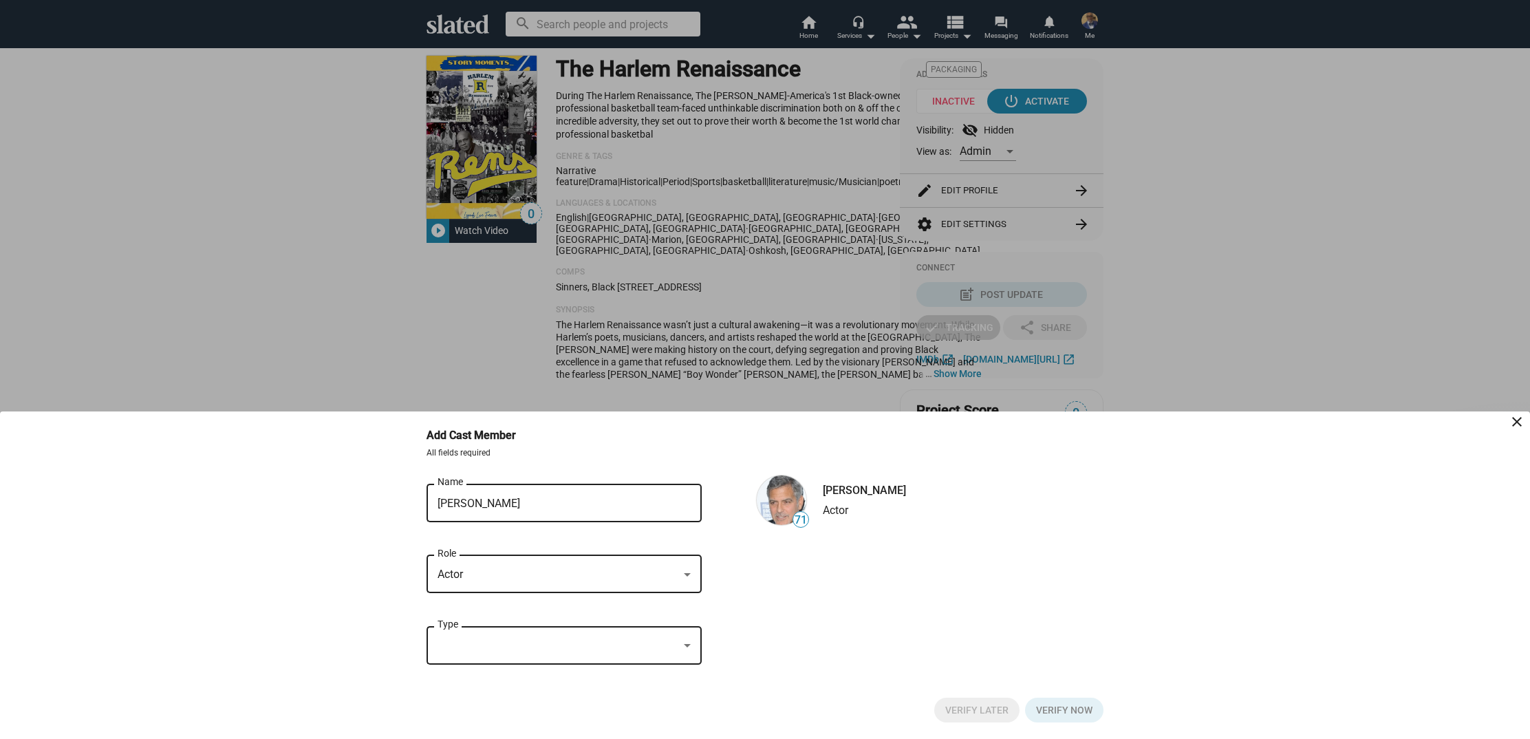
click at [685, 647] on div at bounding box center [687, 645] width 7 height 3
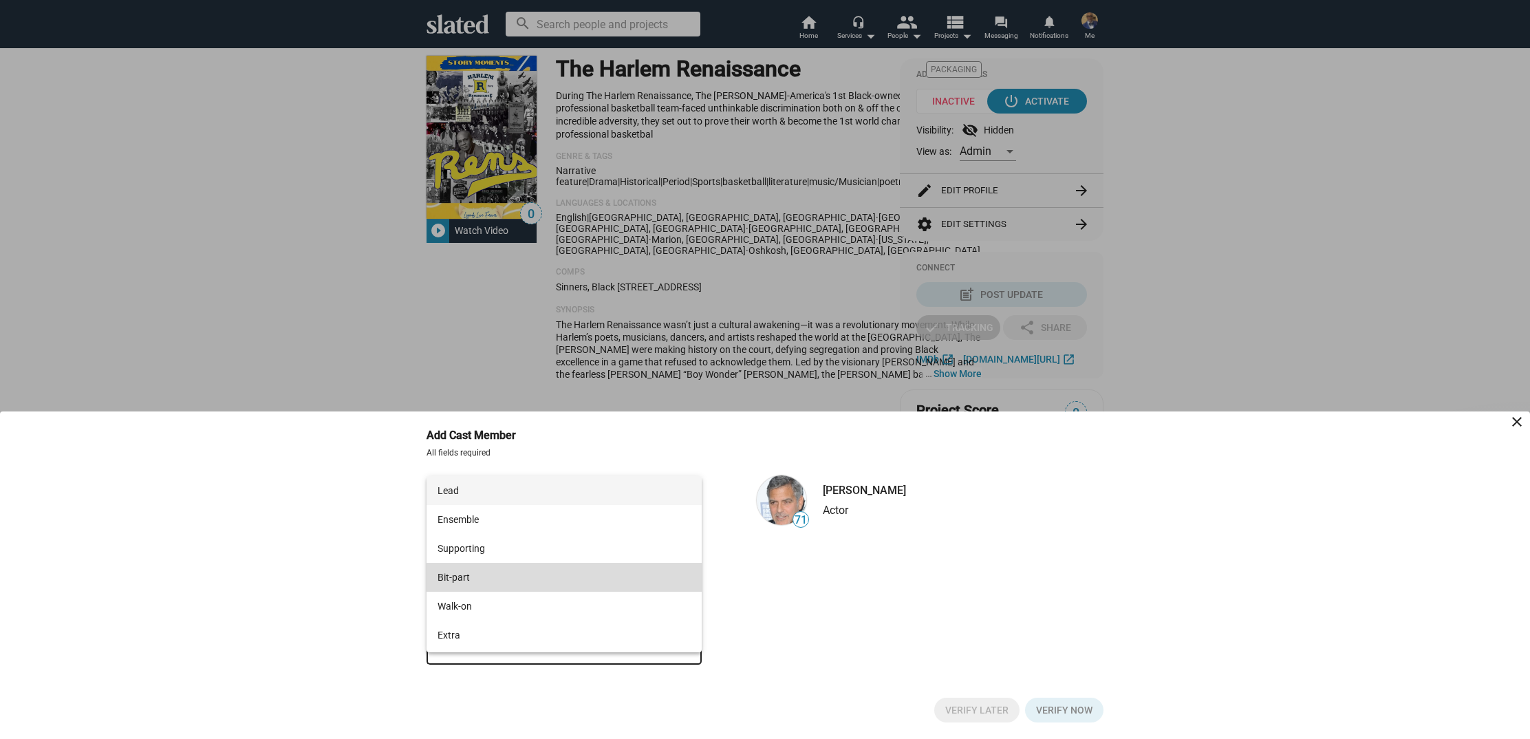
click at [586, 578] on span "Bit-part" at bounding box center [564, 577] width 253 height 29
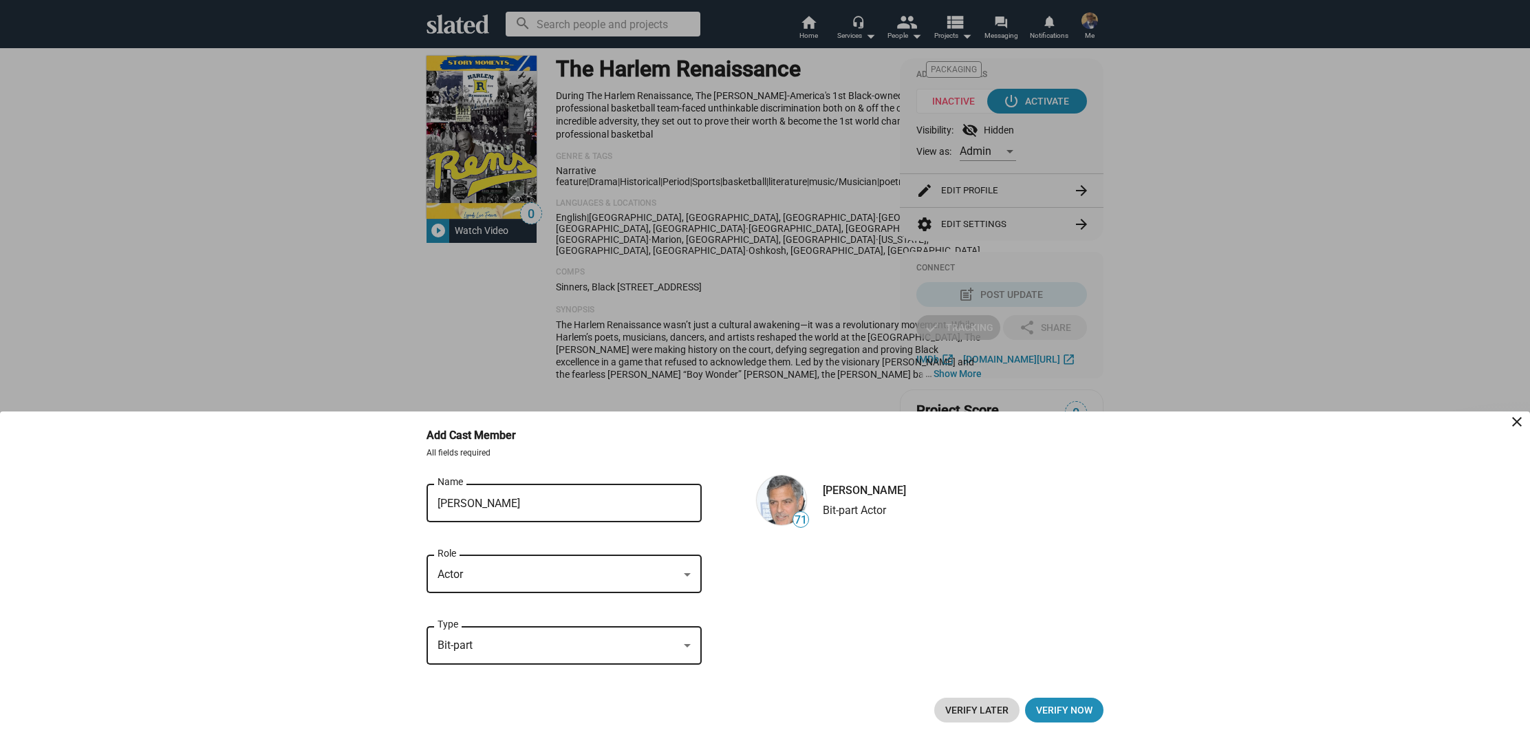
click at [981, 706] on span "Verify Later" at bounding box center [976, 710] width 63 height 25
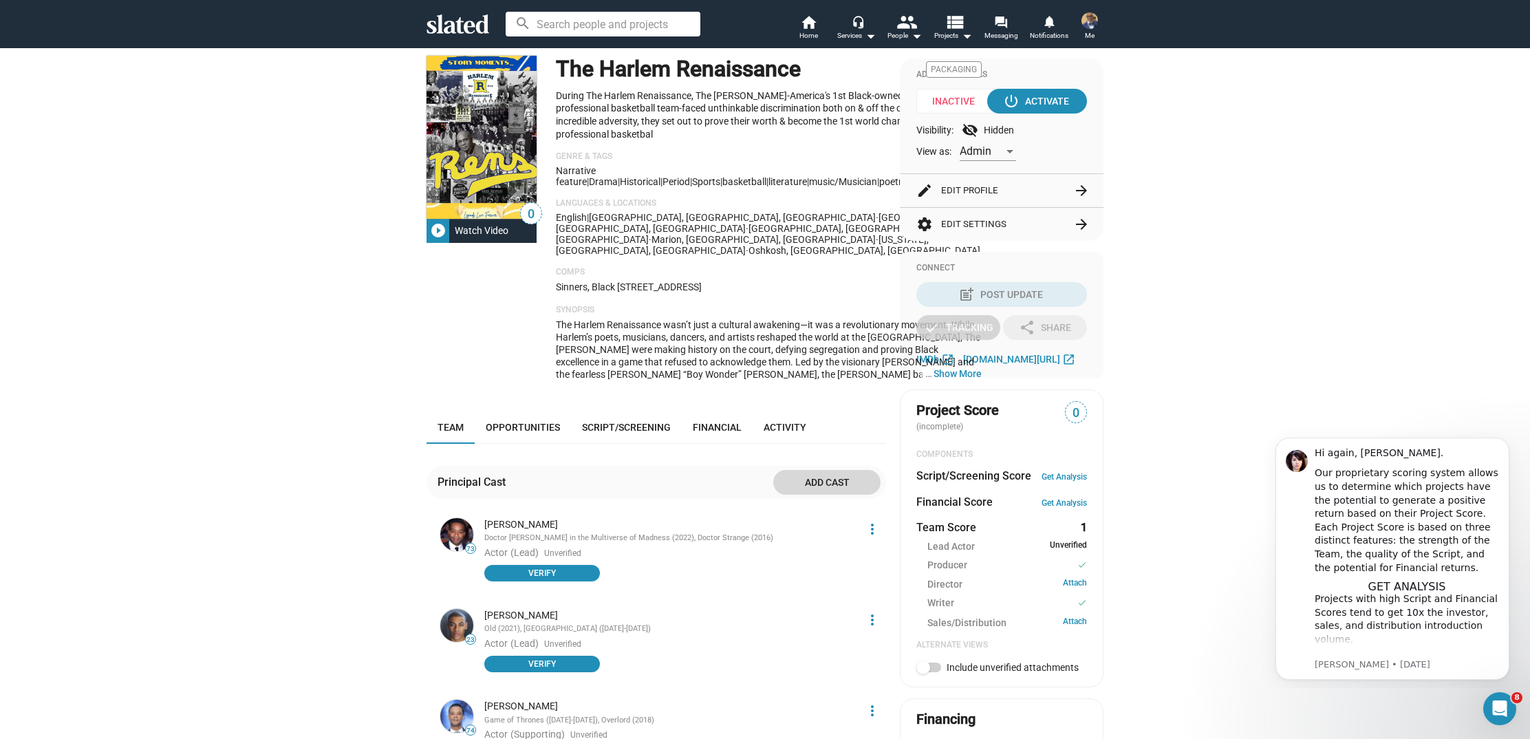
click at [825, 470] on span "Add cast" at bounding box center [826, 482] width 85 height 25
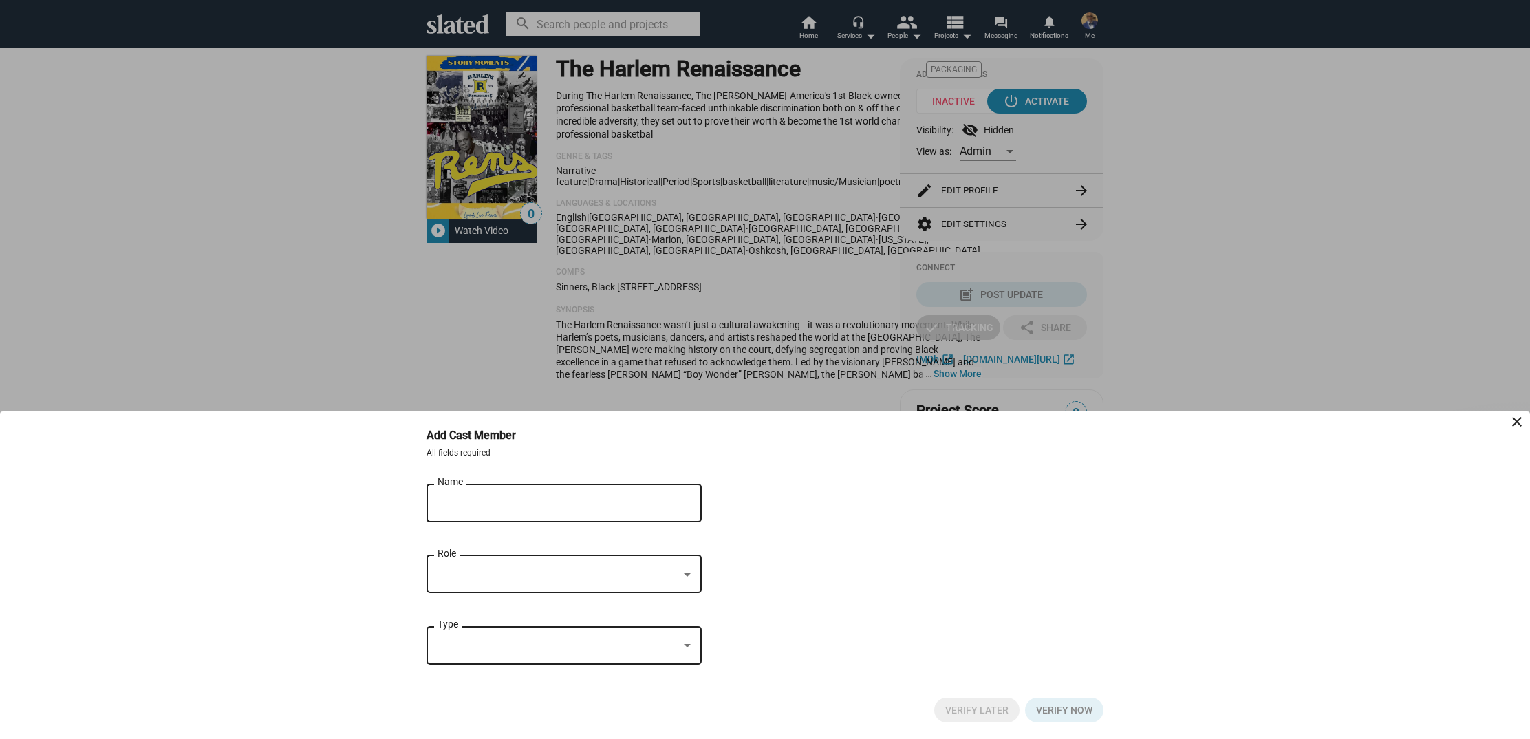
click at [438, 505] on input "Name" at bounding box center [555, 503] width 234 height 12
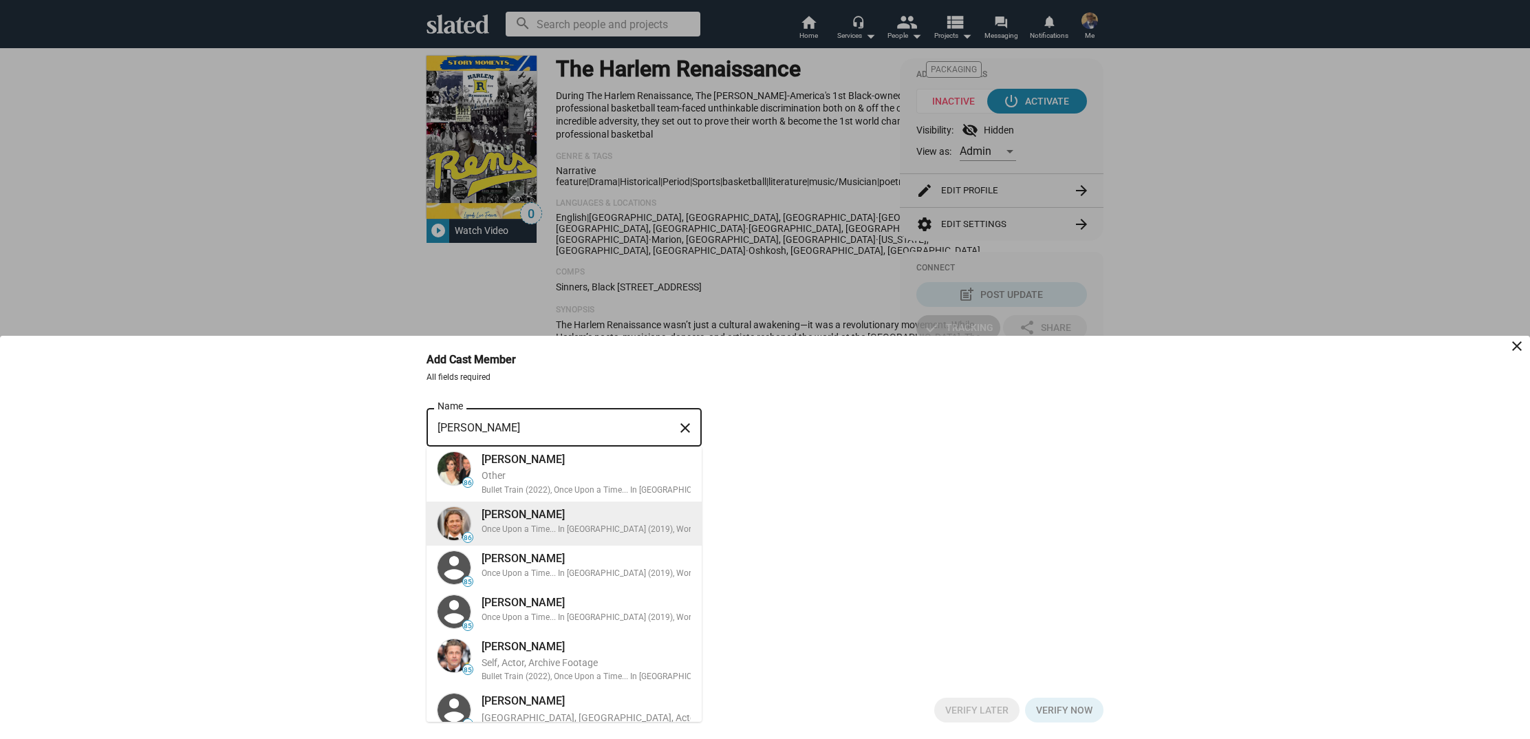
click at [538, 519] on div "Brad pitt" at bounding box center [616, 514] width 268 height 14
type input "Brad pitt"
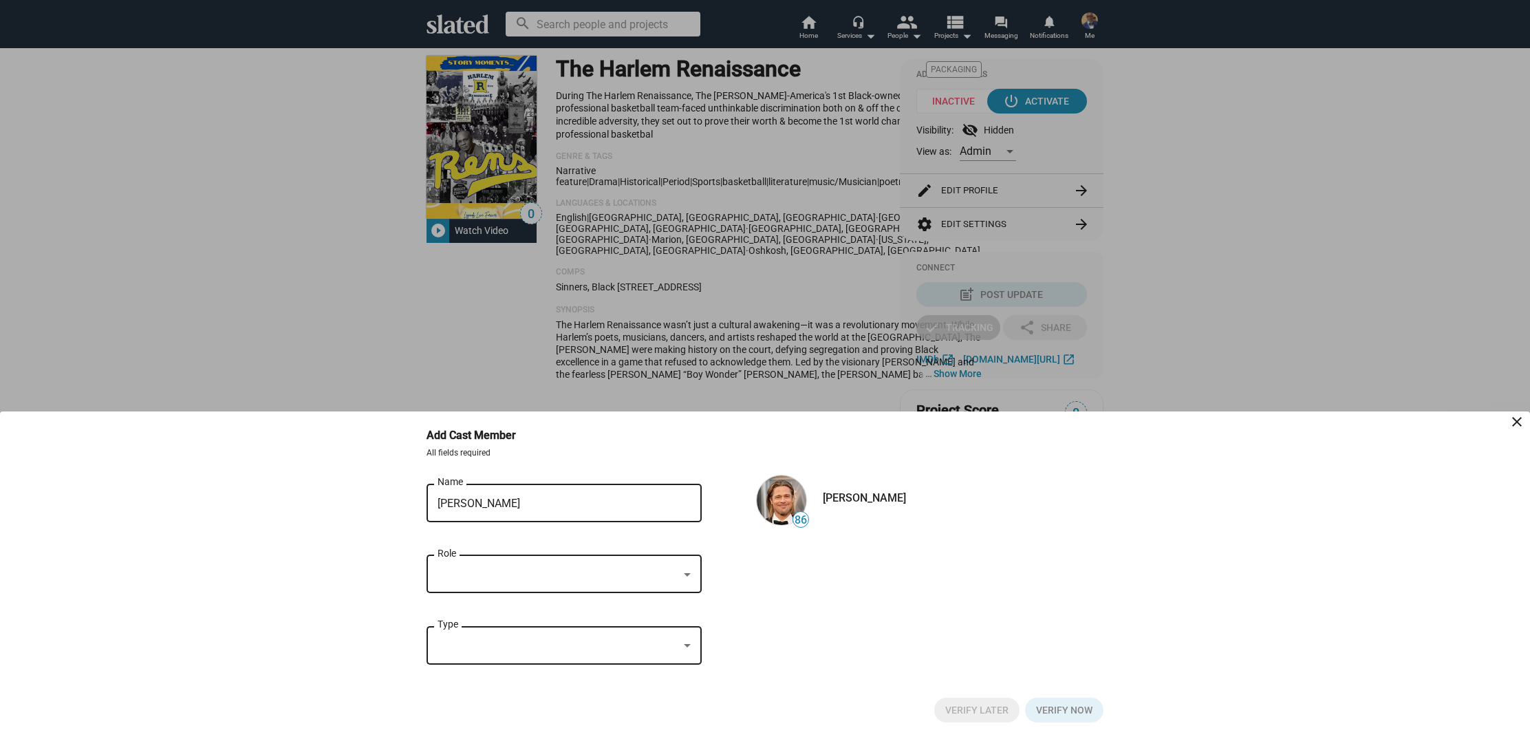
click at [691, 572] on div at bounding box center [687, 574] width 12 height 11
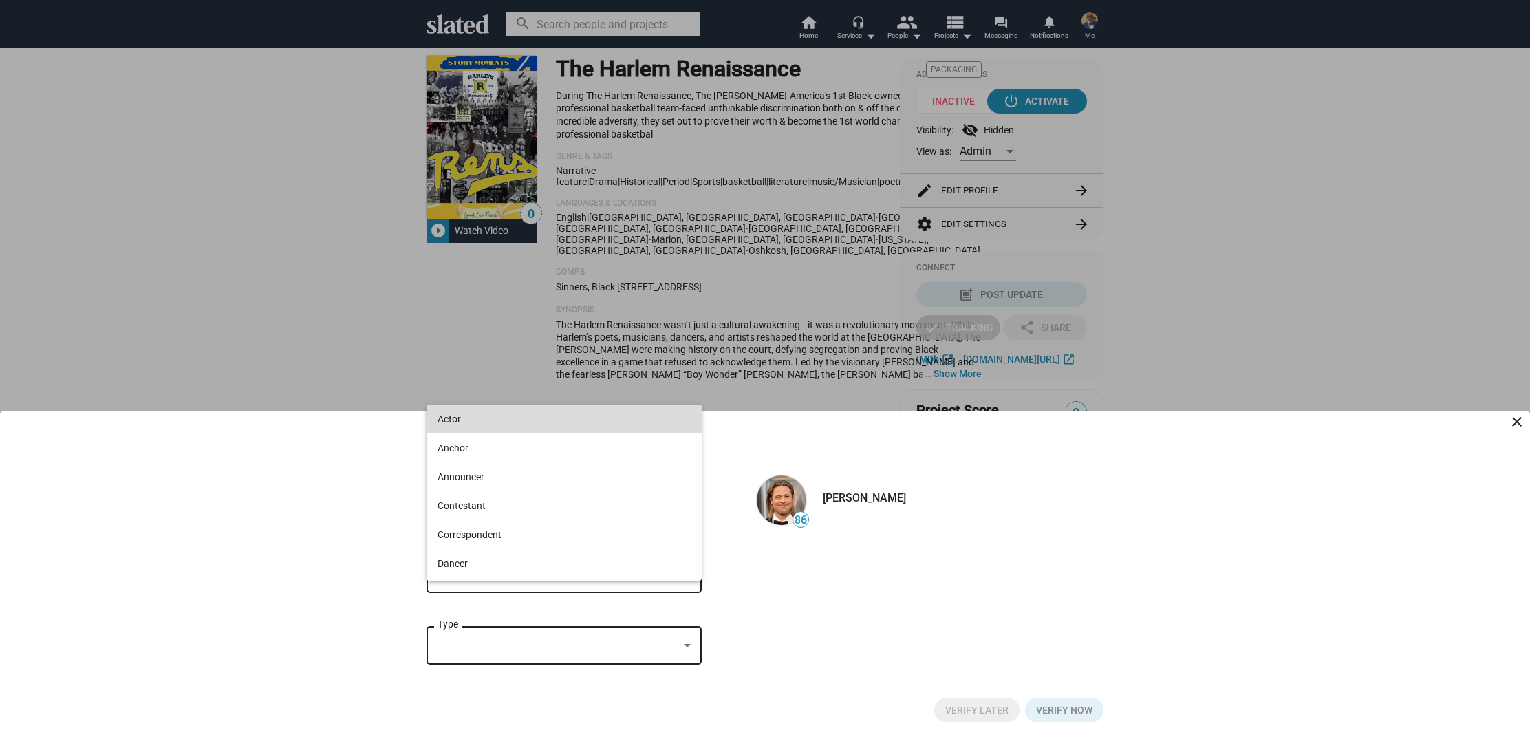
click at [513, 417] on span "Actor" at bounding box center [564, 419] width 253 height 29
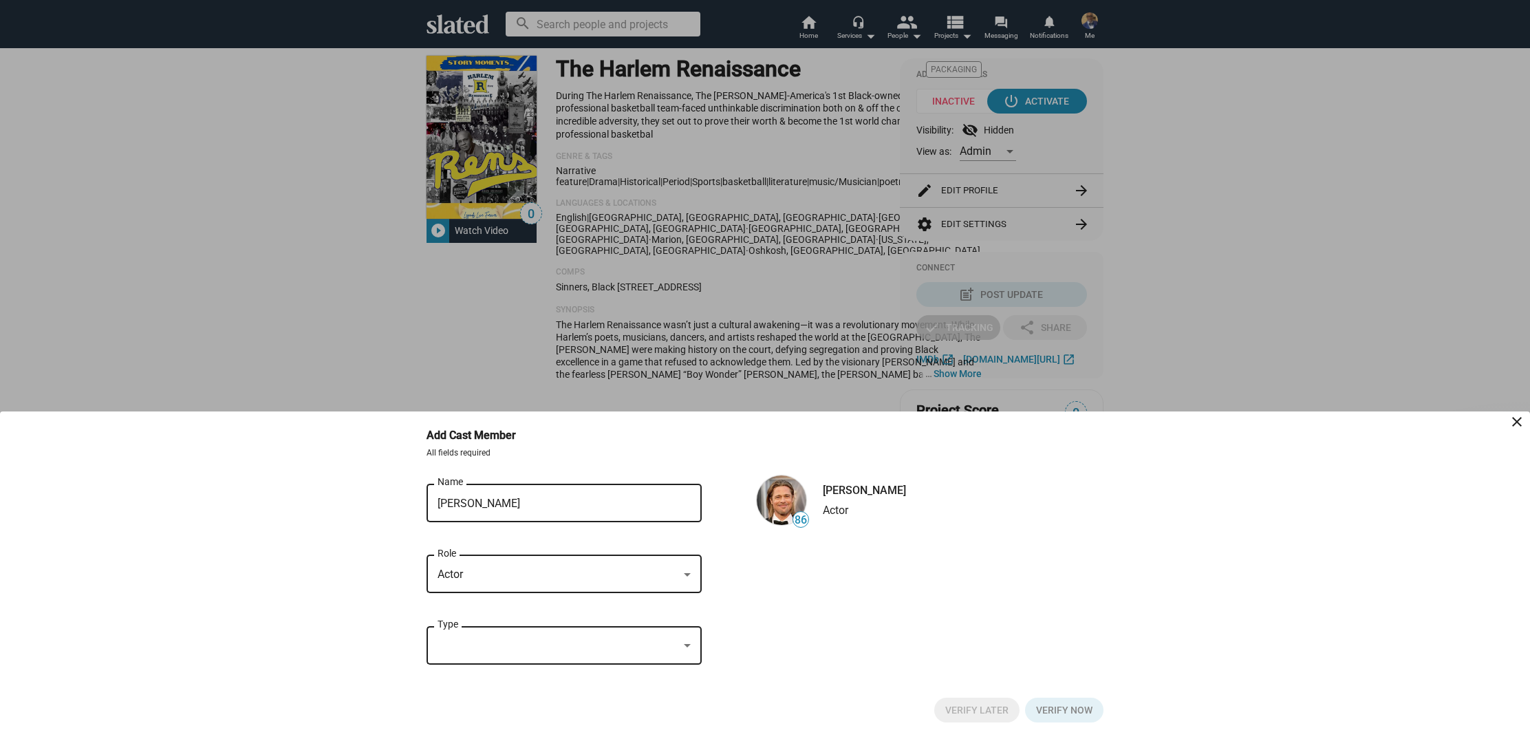
click at [685, 642] on div at bounding box center [687, 646] width 12 height 11
click at [597, 579] on span "Bit-part" at bounding box center [564, 577] width 253 height 29
click at [956, 708] on span "Verify Later" at bounding box center [976, 710] width 63 height 25
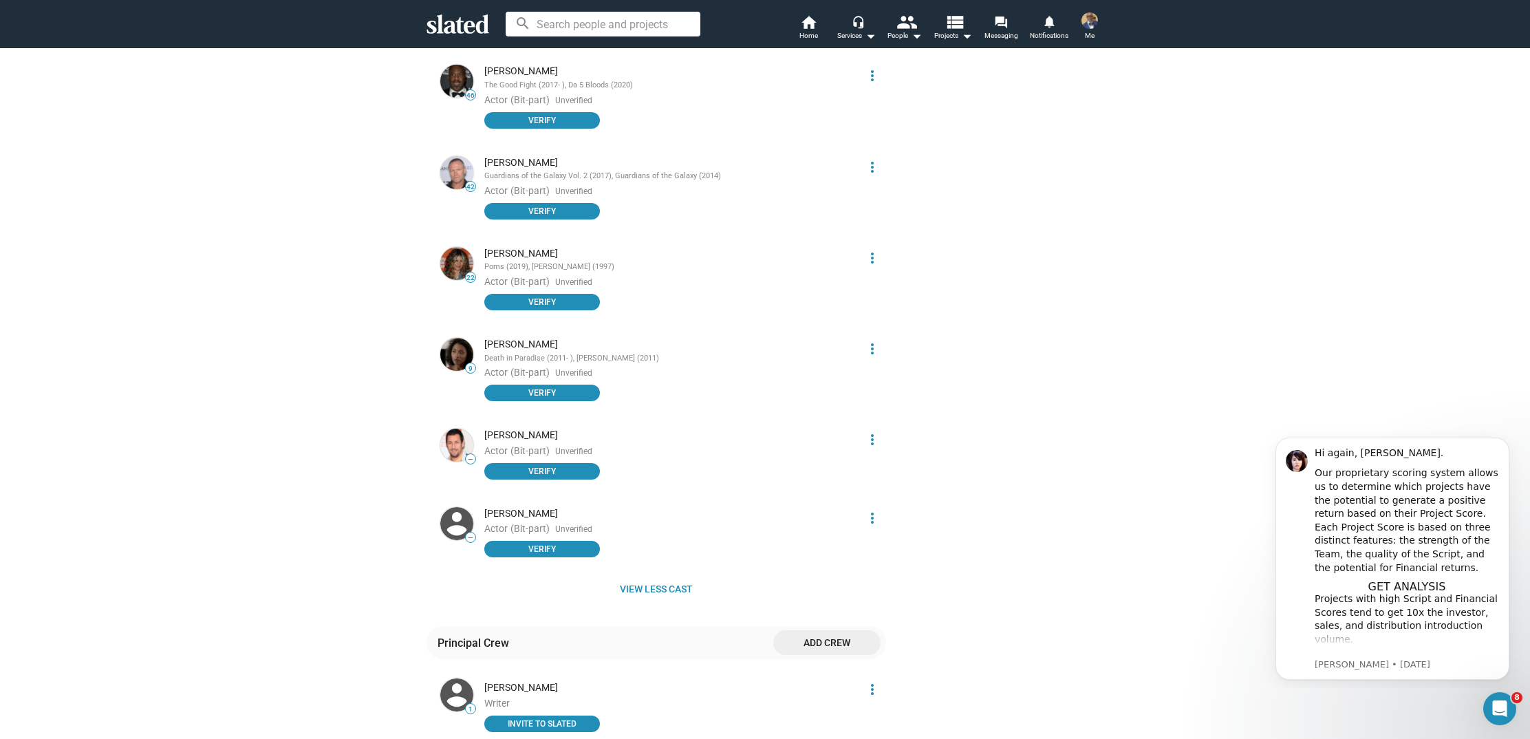
scroll to position [1745, 0]
click at [830, 630] on span "Add crew" at bounding box center [826, 642] width 85 height 25
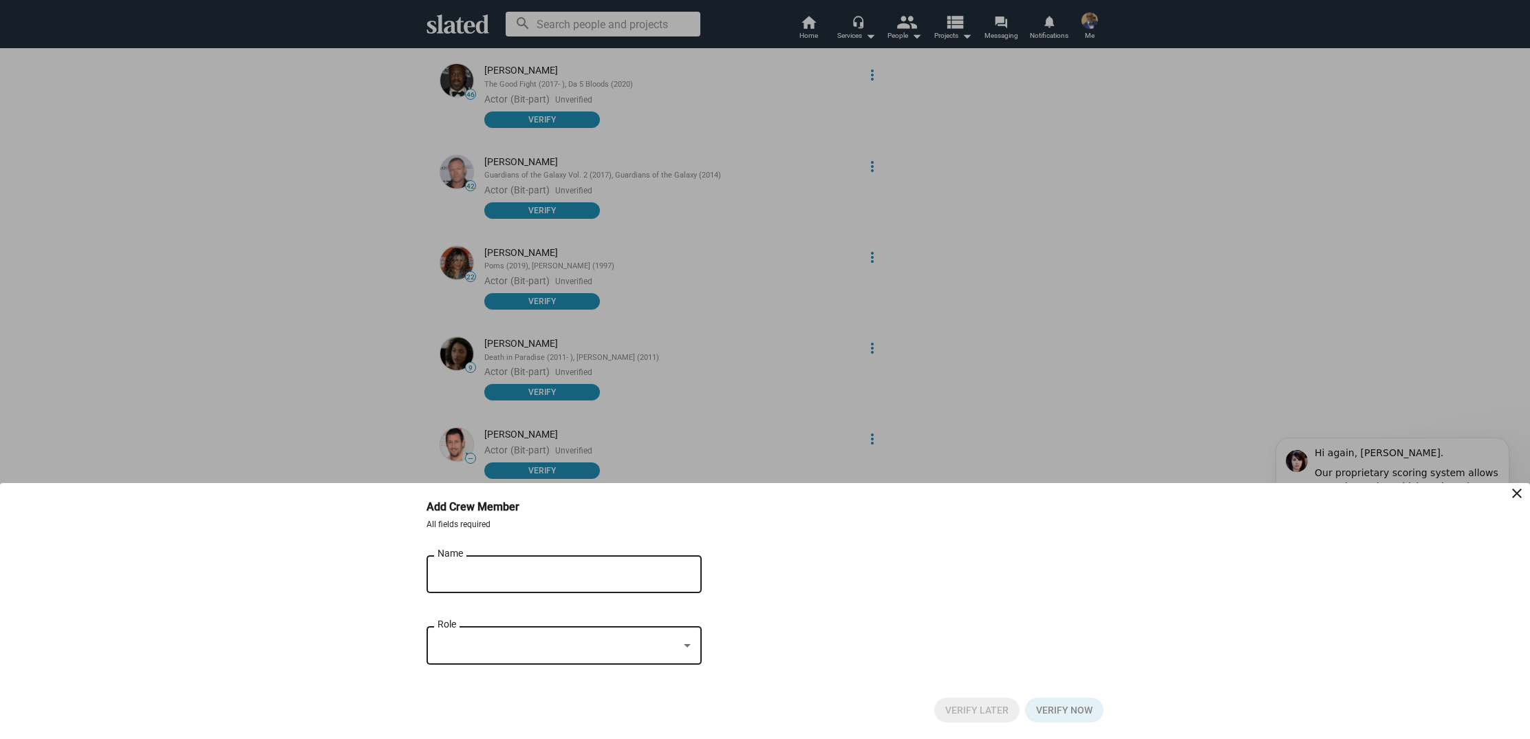
click at [459, 572] on input "Name" at bounding box center [555, 574] width 234 height 12
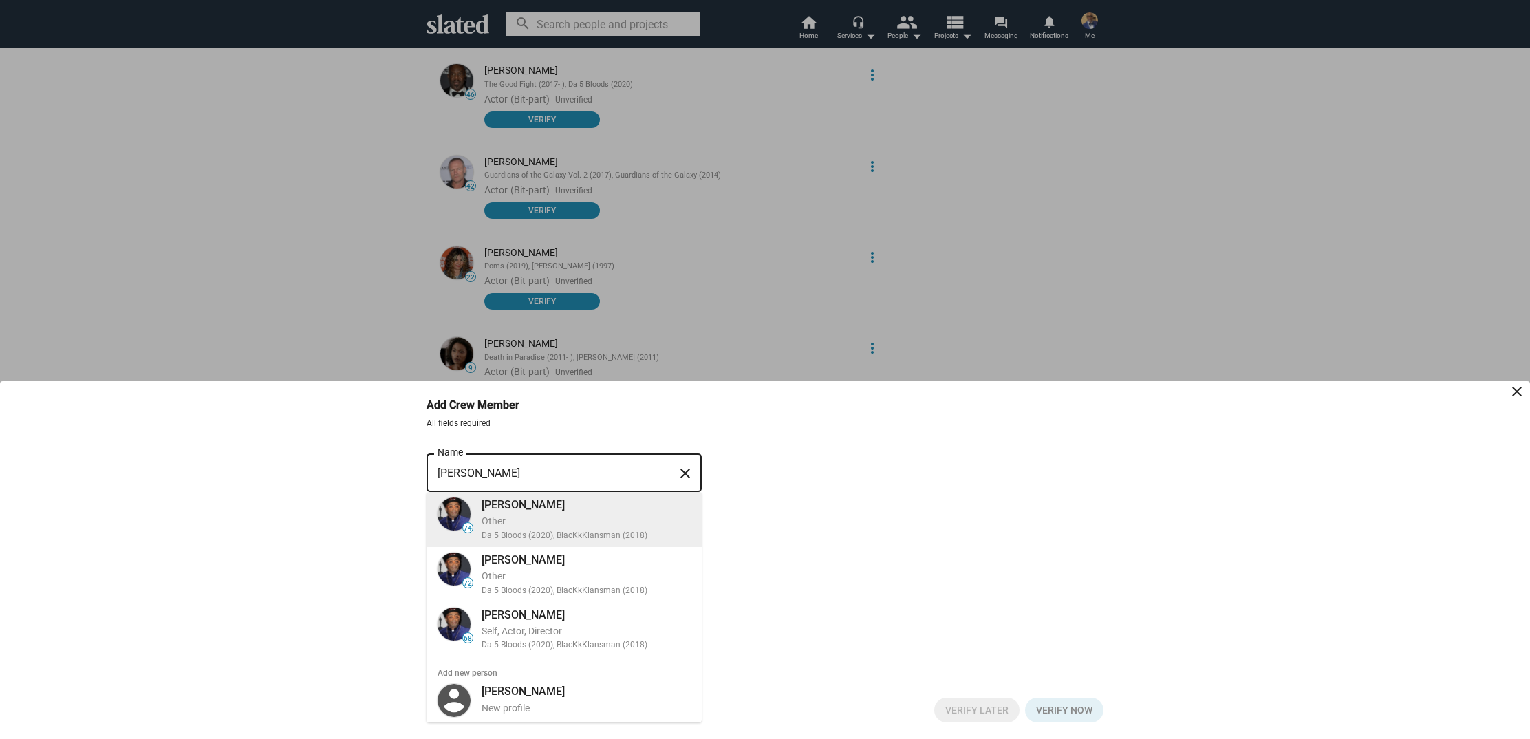
type input "Spike Lee"
click at [516, 527] on div "Other" at bounding box center [586, 521] width 209 height 13
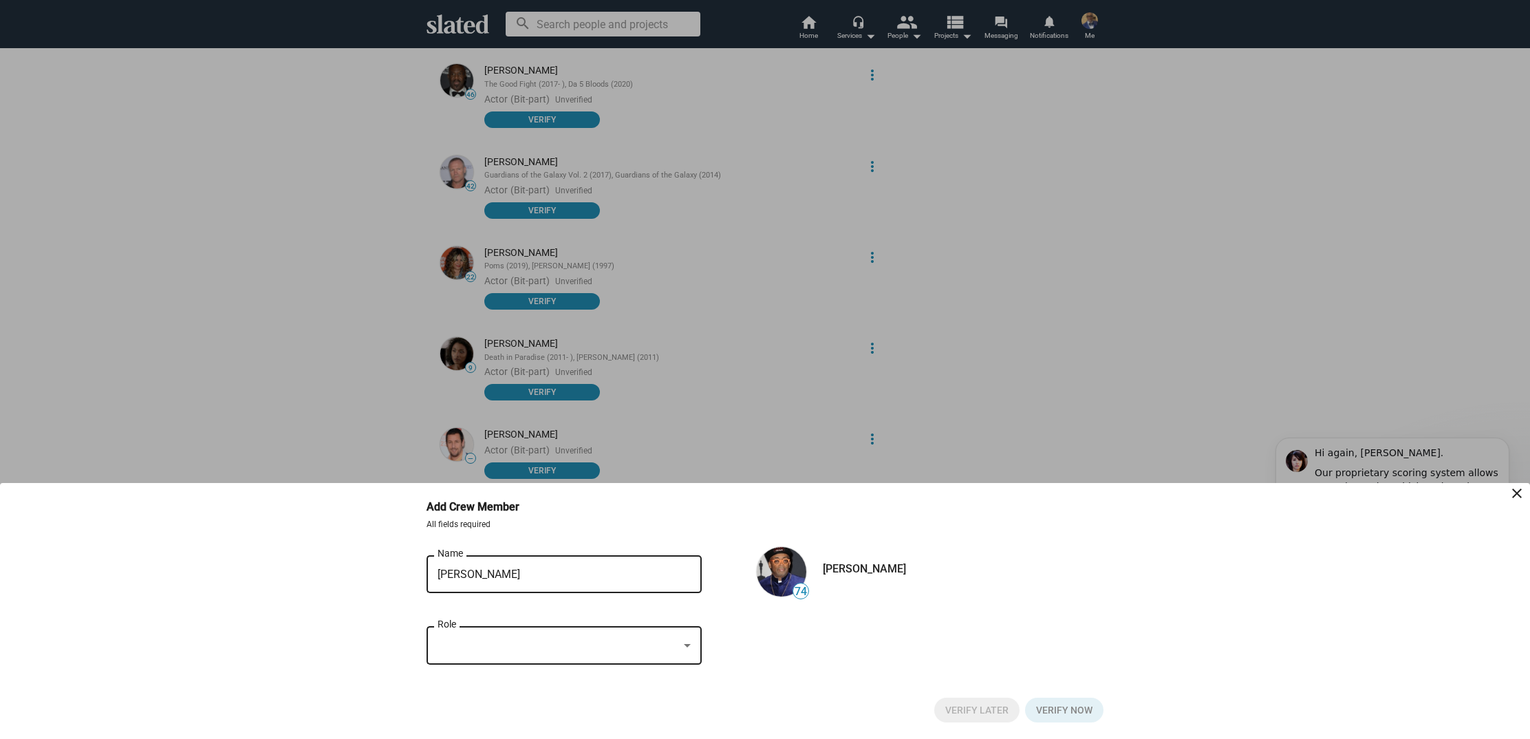
click at [477, 641] on div at bounding box center [558, 646] width 241 height 14
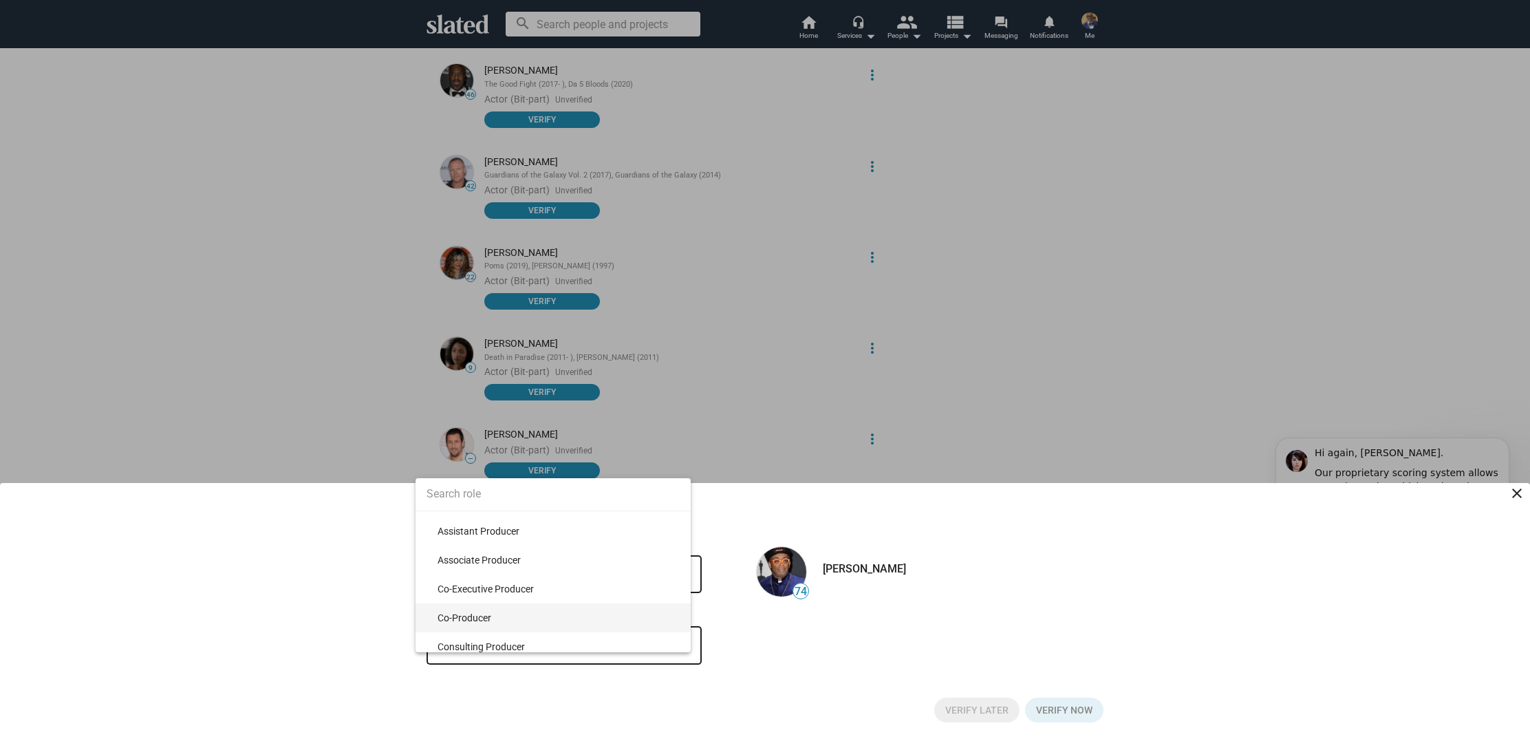
scroll to position [8409, 0]
click at [439, 521] on span "Producer" at bounding box center [553, 526] width 275 height 29
click at [445, 580] on span "Producer" at bounding box center [553, 580] width 275 height 29
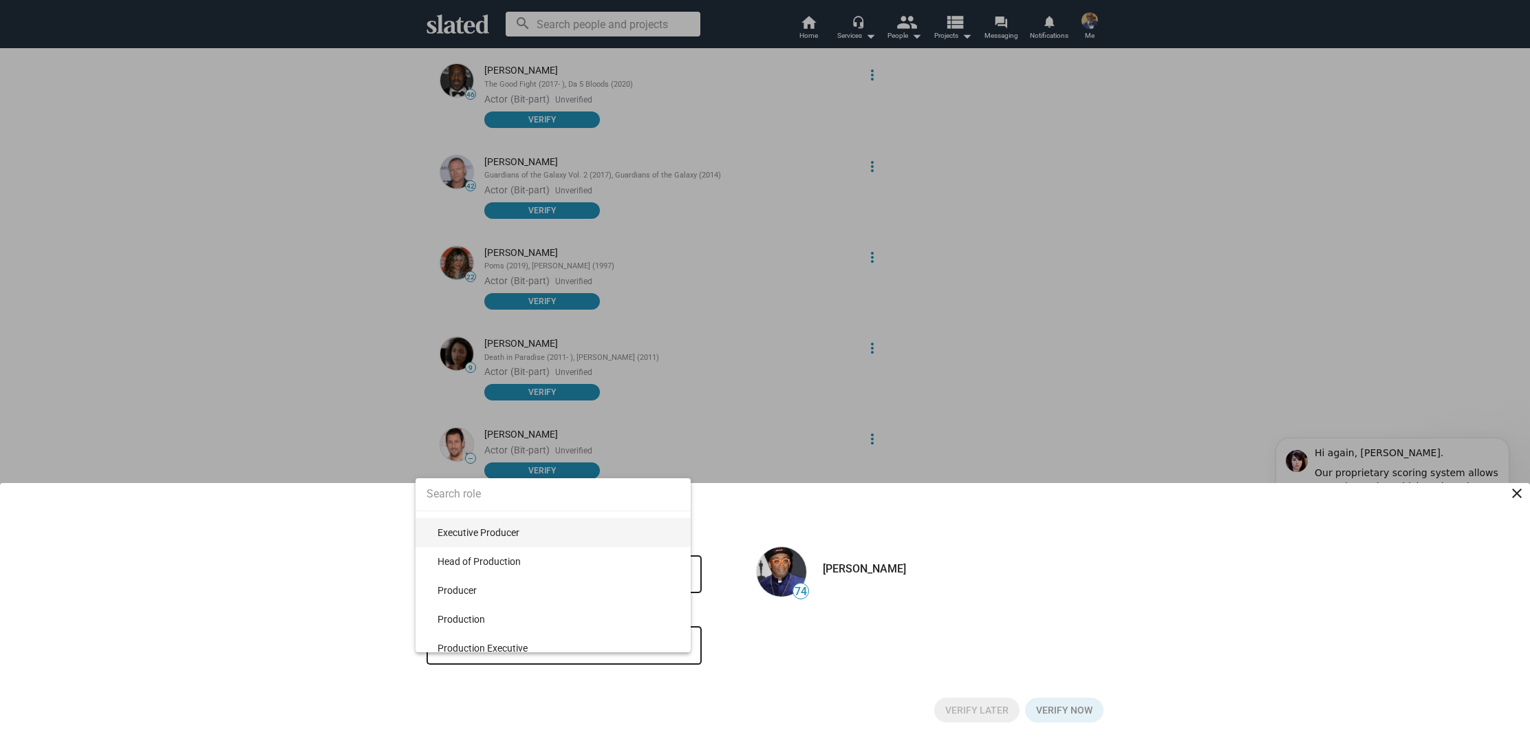
scroll to position [8699, 0]
click at [524, 579] on span "Producer" at bounding box center [559, 582] width 242 height 29
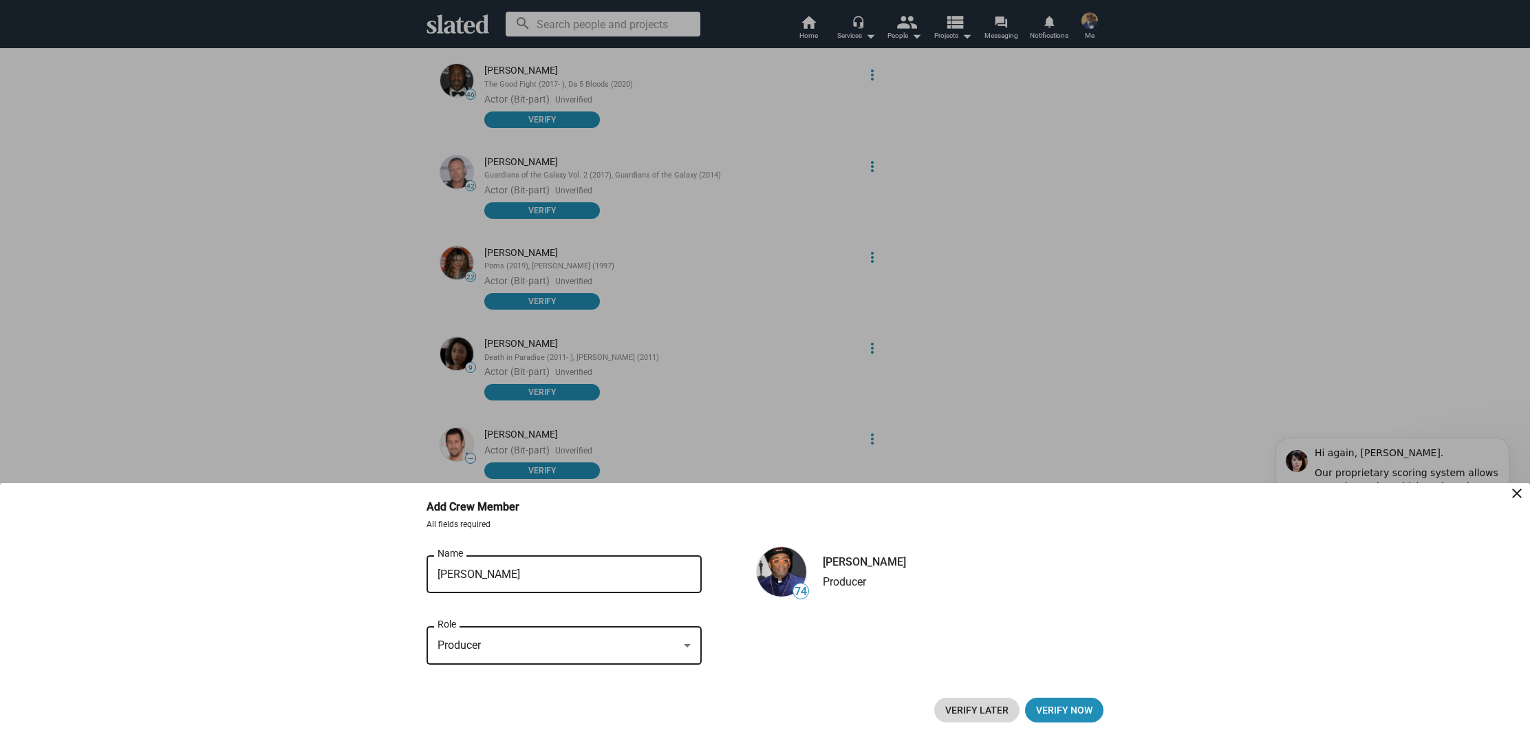
click at [967, 702] on span "Verify Later" at bounding box center [976, 710] width 63 height 25
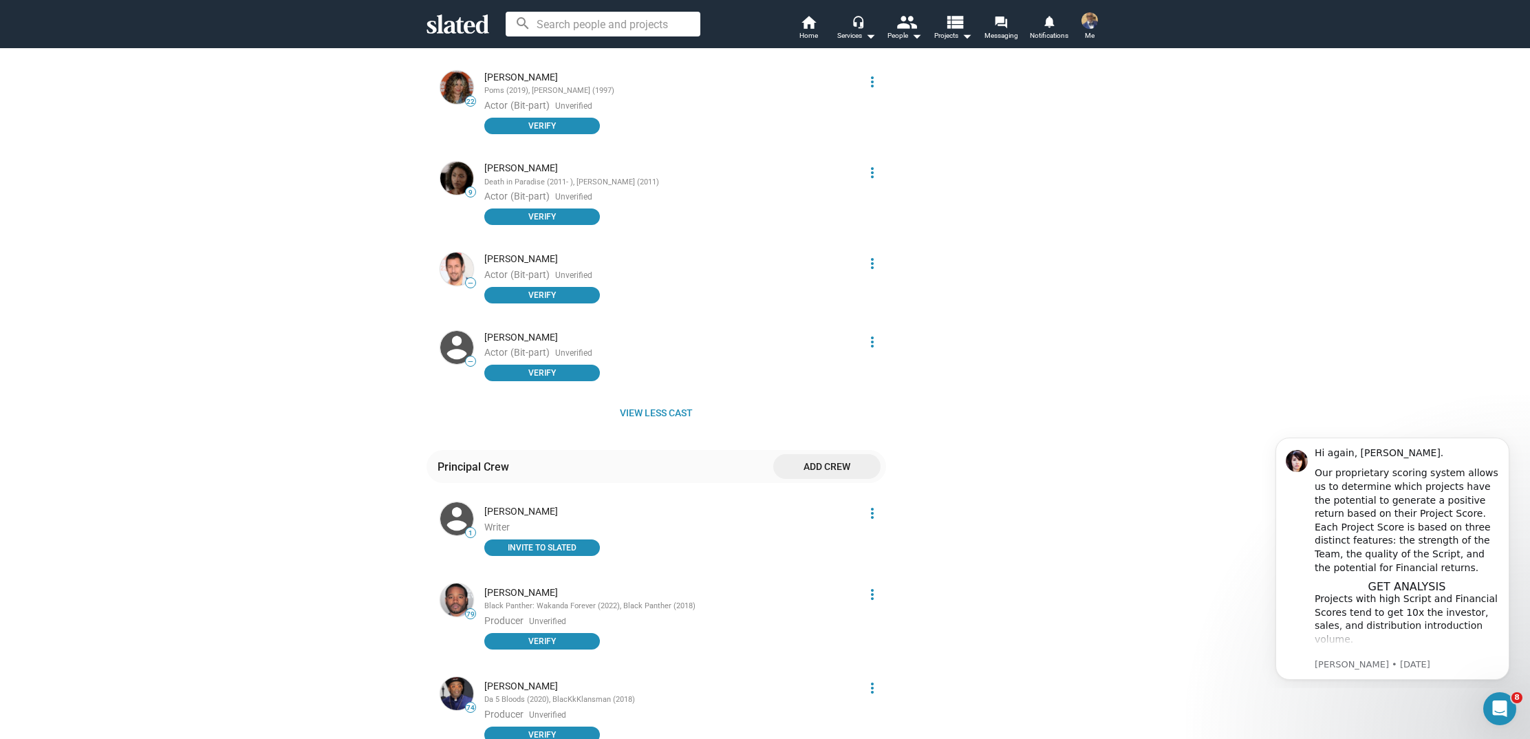
scroll to position [1924, 0]
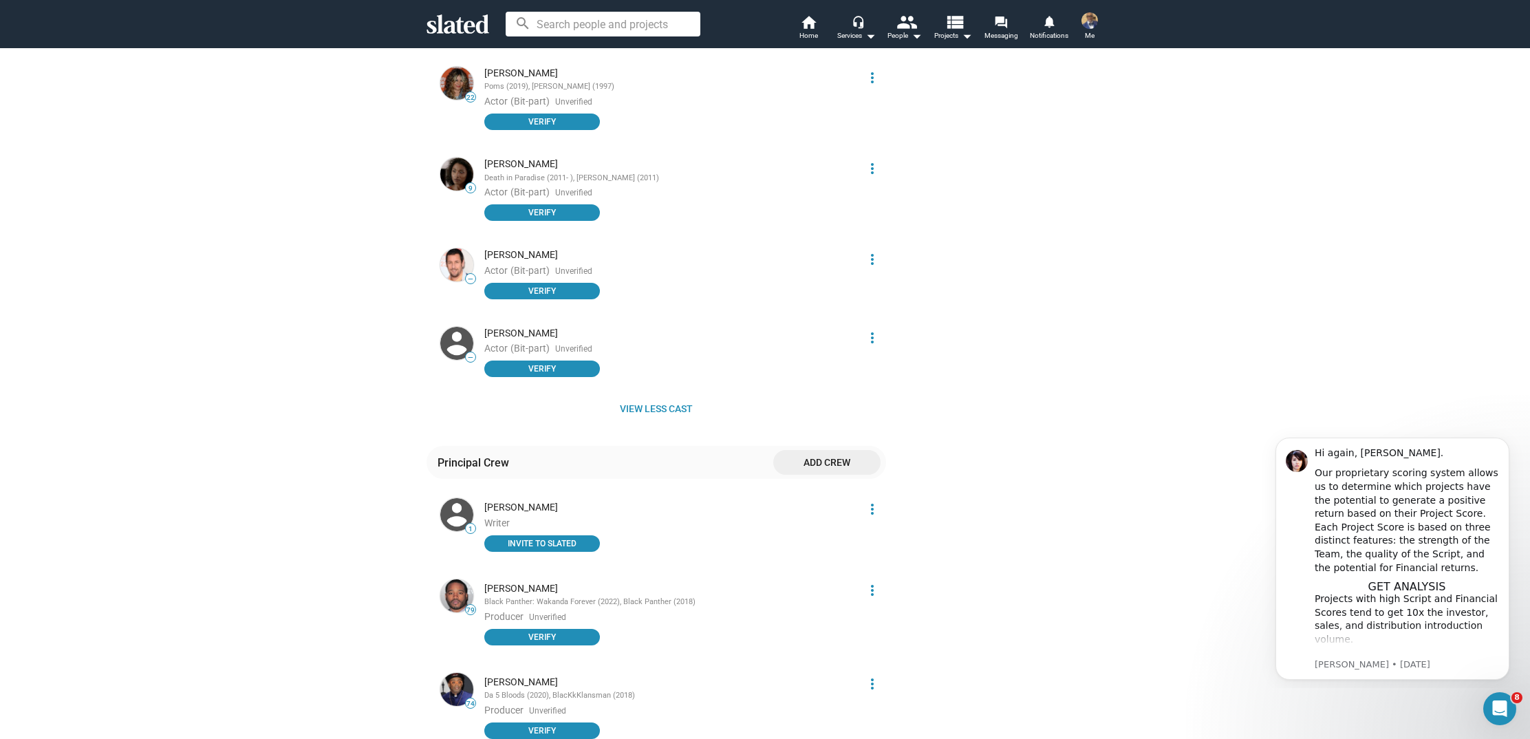
click at [821, 450] on span "Add crew" at bounding box center [826, 462] width 85 height 25
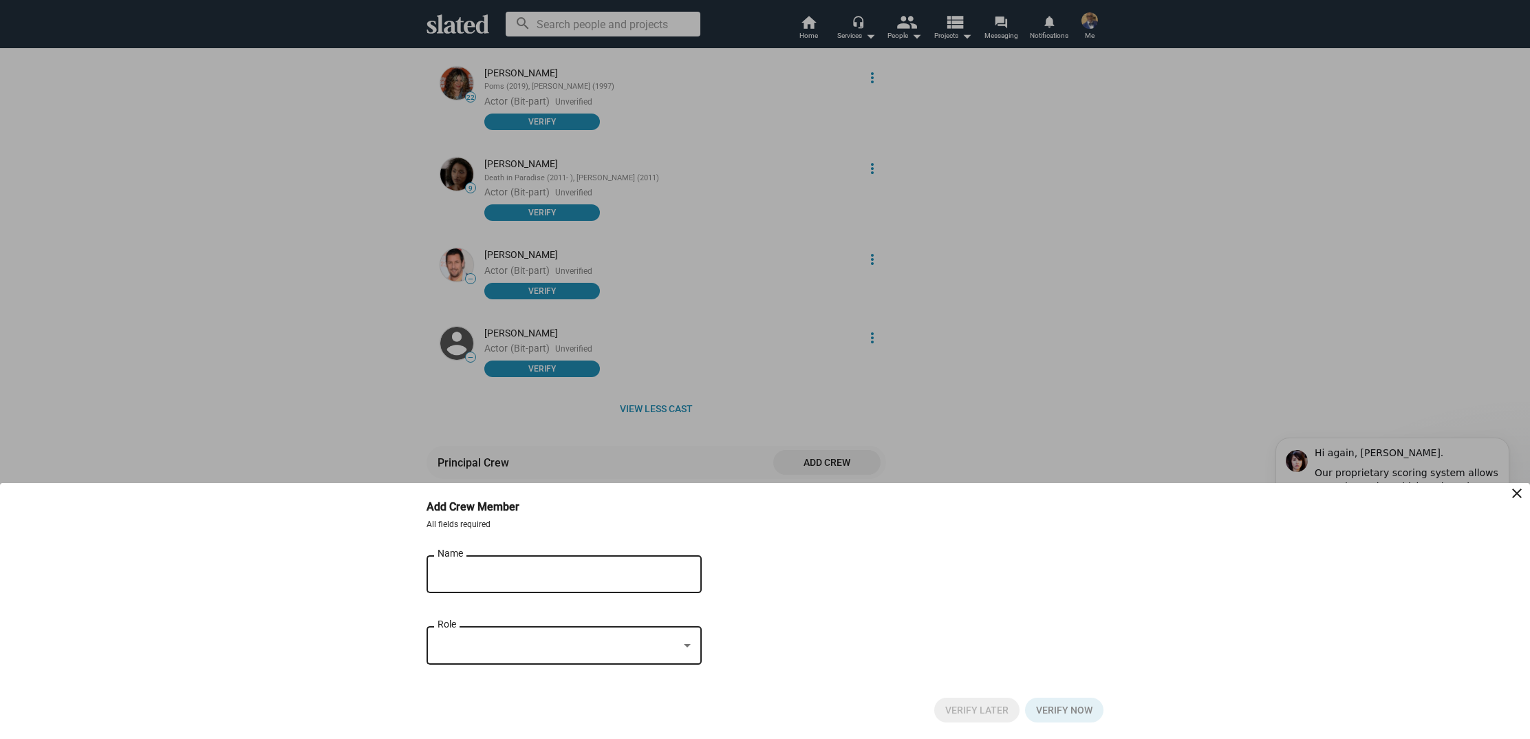
click at [553, 578] on input "Name" at bounding box center [555, 574] width 234 height 12
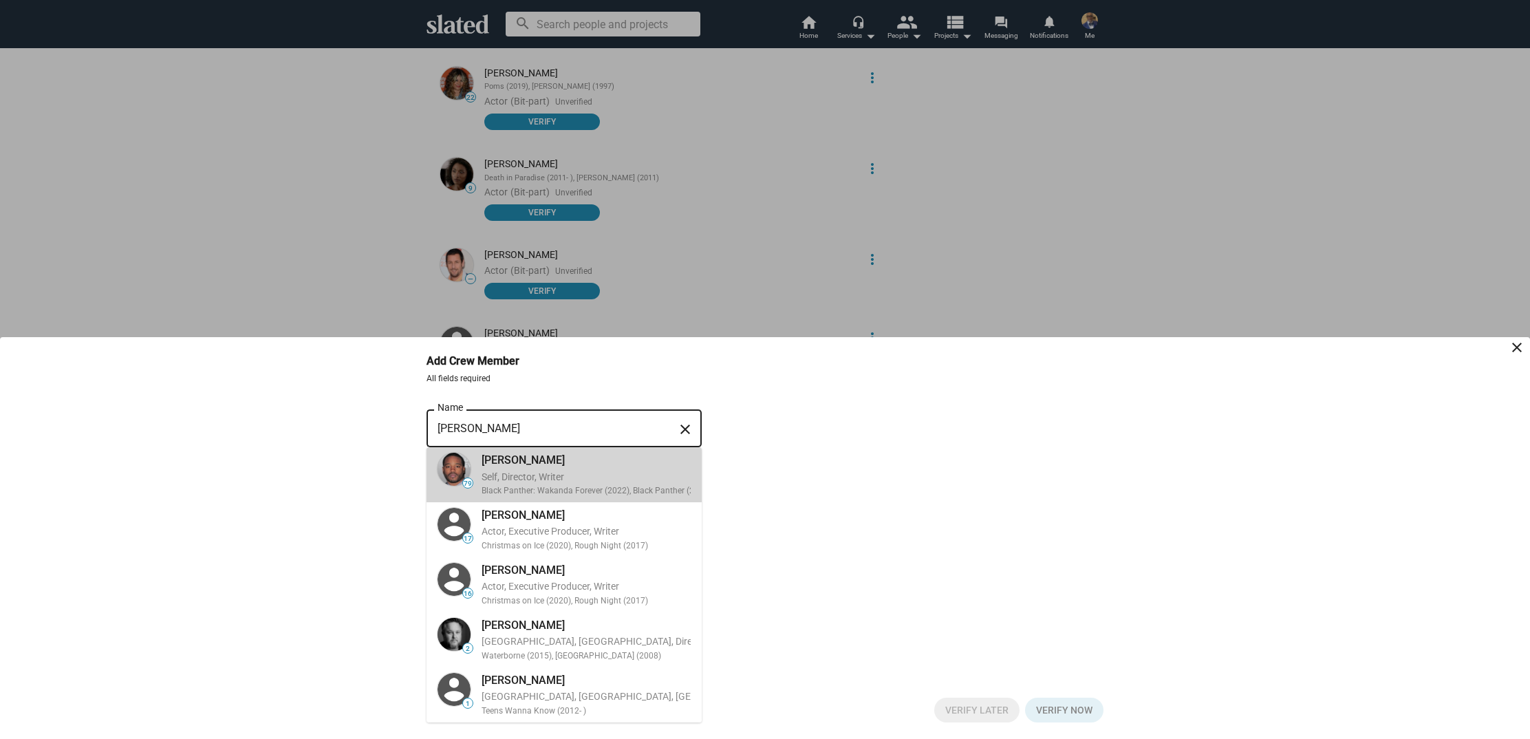
click at [594, 489] on div "Black Panther: Wakanda Forever (2022), Black Panther (2018)" at bounding box center [597, 491] width 230 height 11
type input "[PERSON_NAME]"
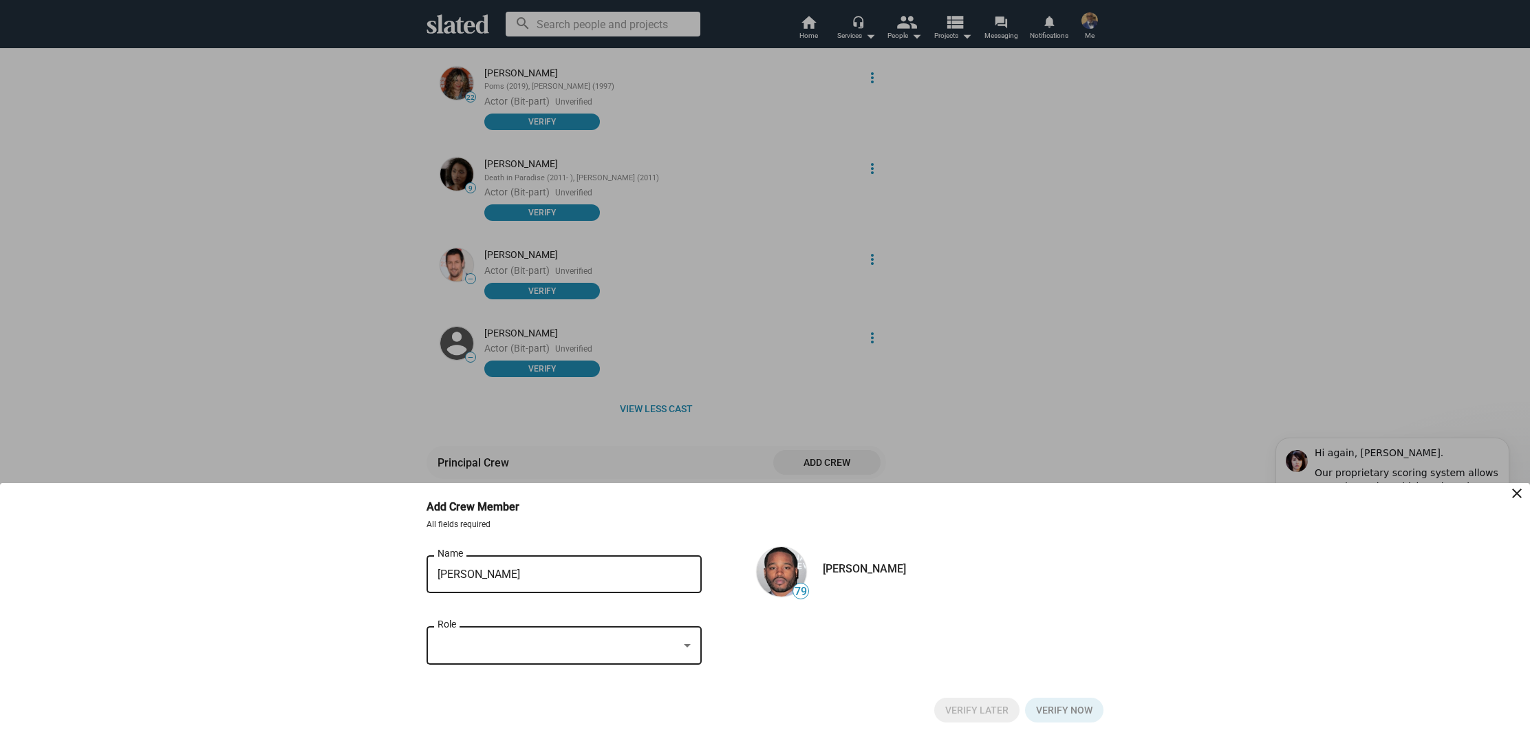
click at [608, 639] on div at bounding box center [558, 646] width 241 height 14
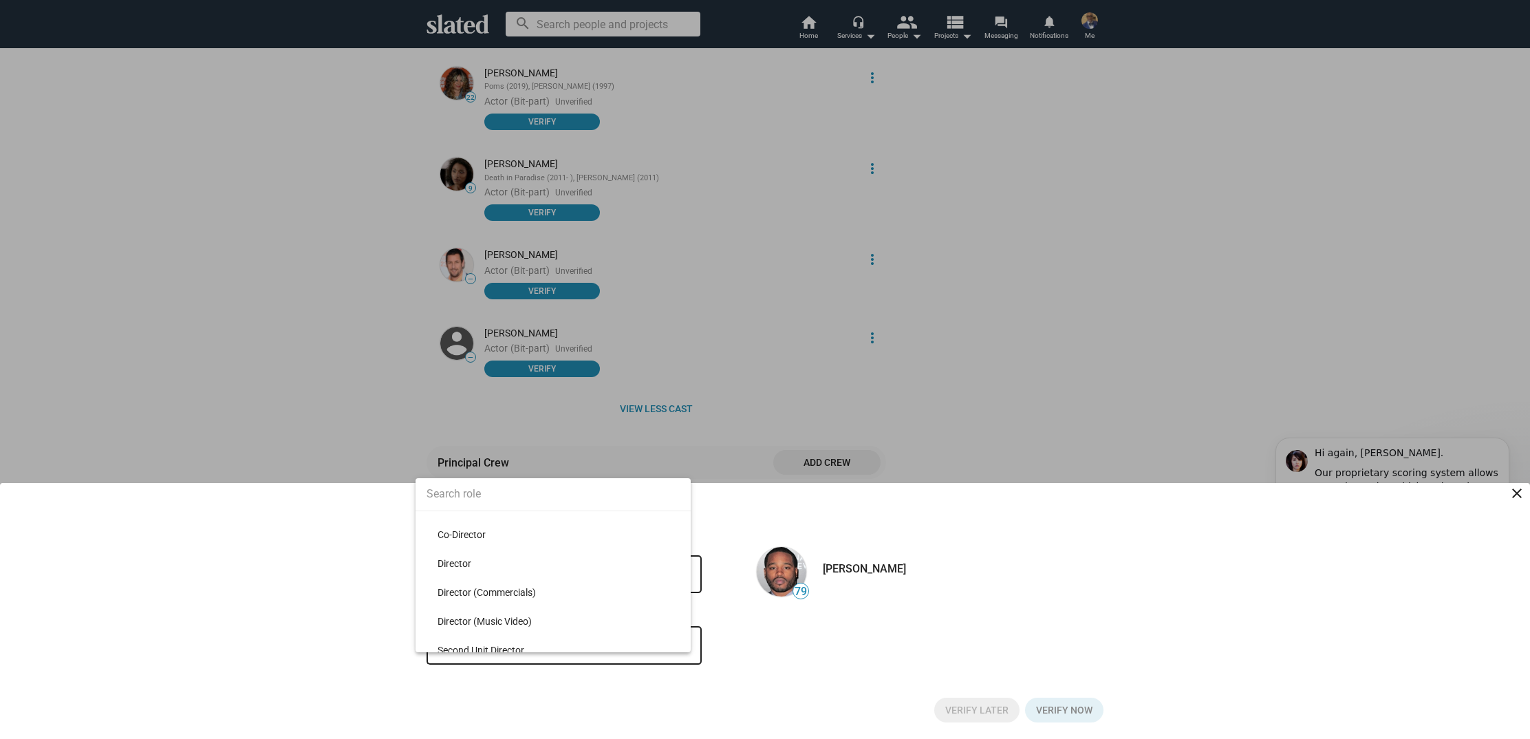
scroll to position [3841, 0]
click at [570, 586] on span "Director" at bounding box center [559, 586] width 242 height 29
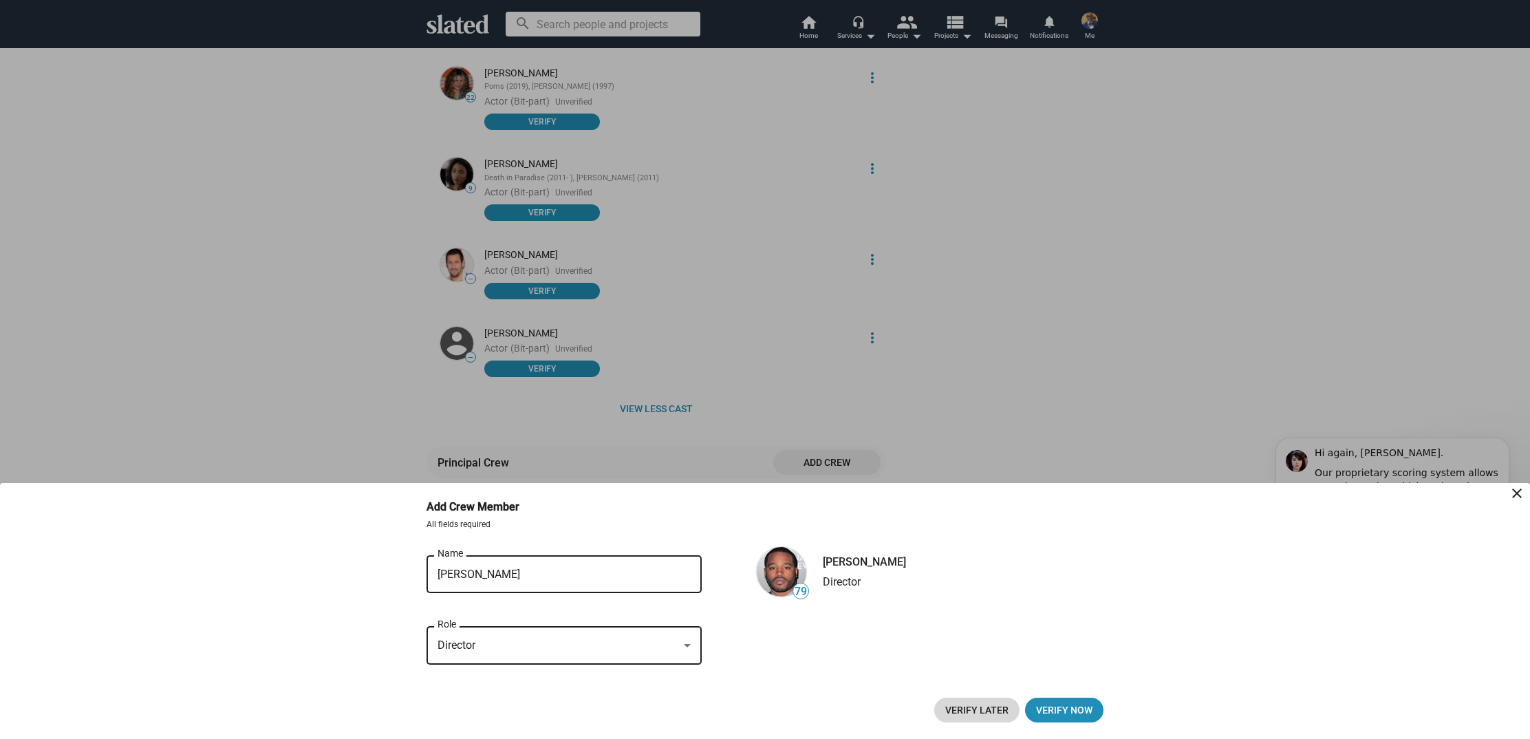
click at [964, 702] on span "Verify Later" at bounding box center [976, 710] width 63 height 25
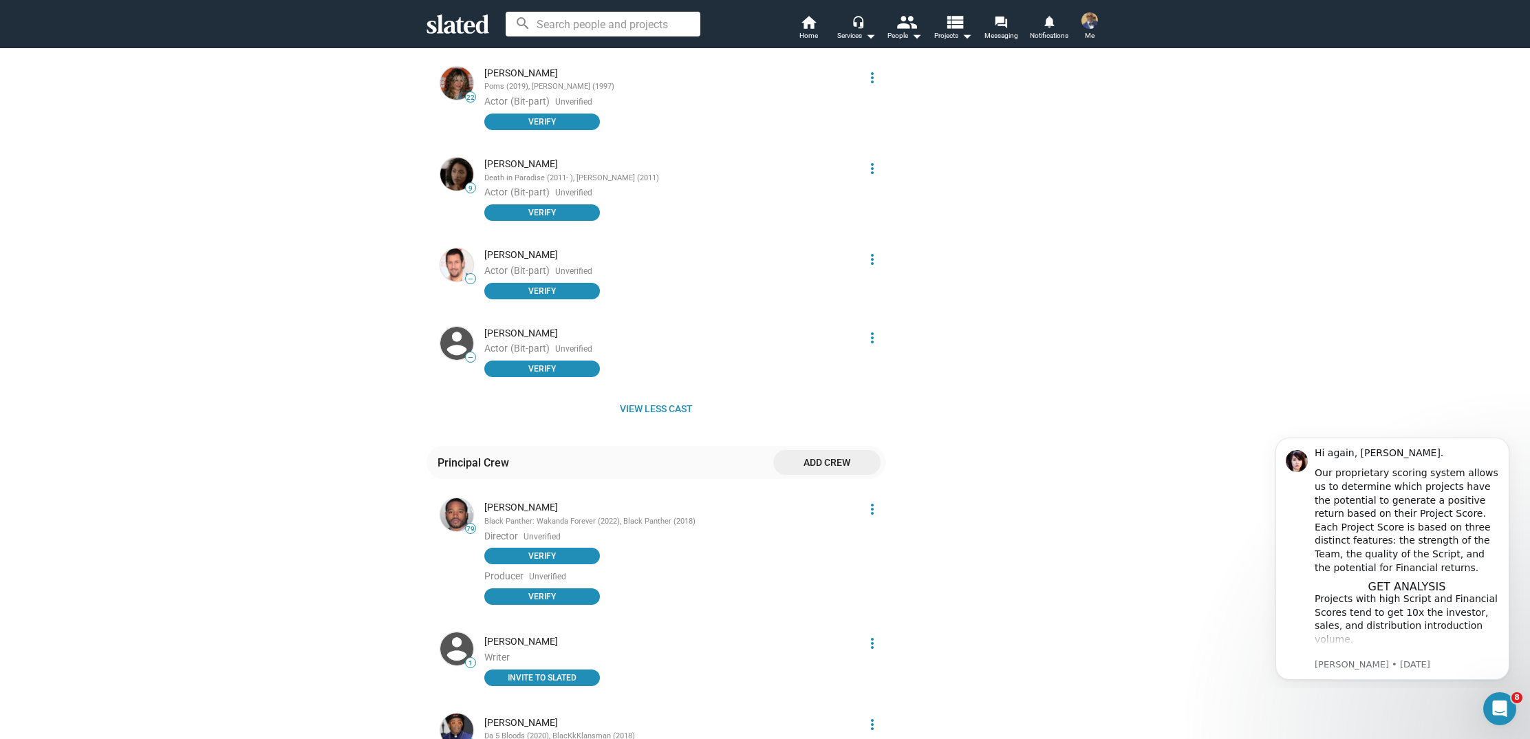
click at [811, 450] on span "Add crew" at bounding box center [826, 462] width 85 height 25
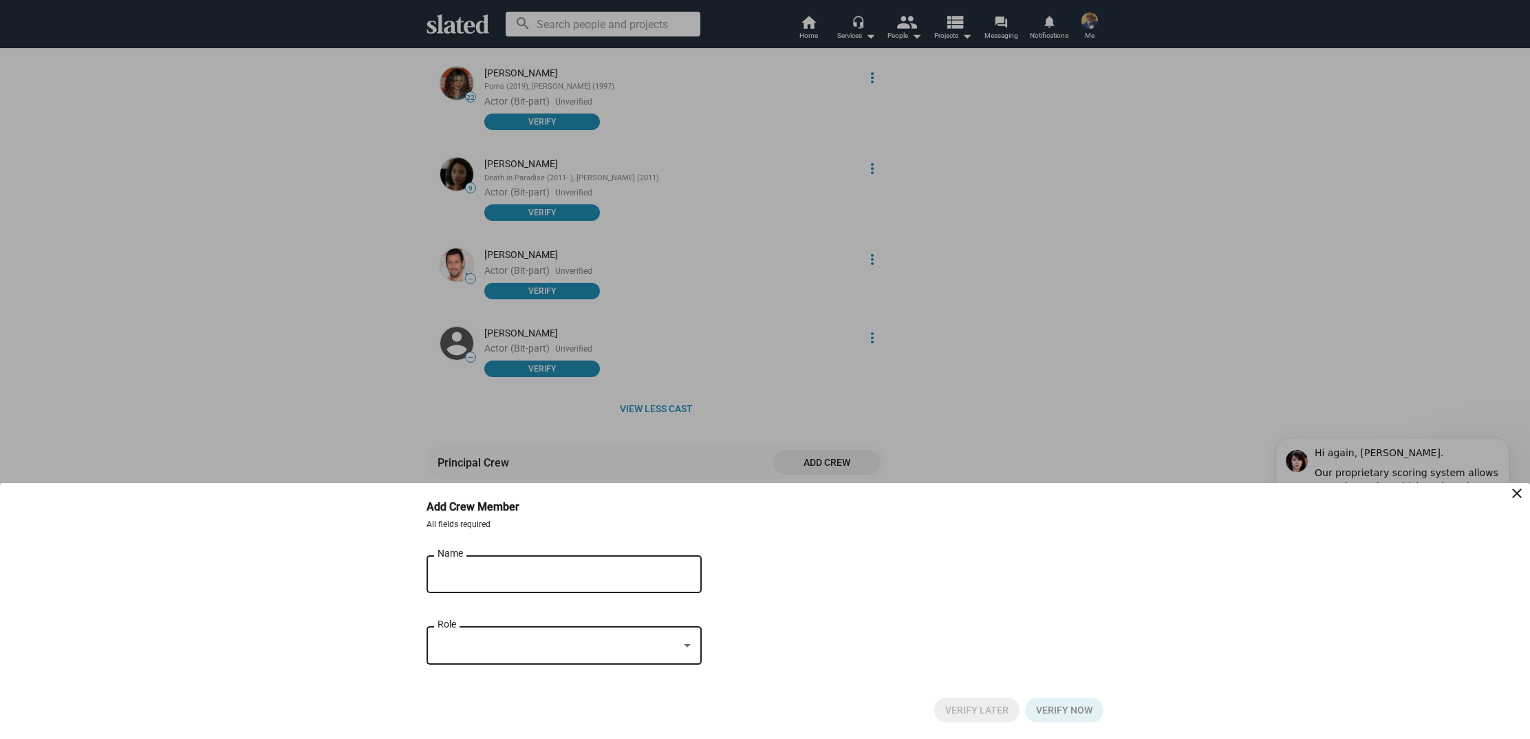
click at [526, 580] on input "Name" at bounding box center [555, 574] width 234 height 12
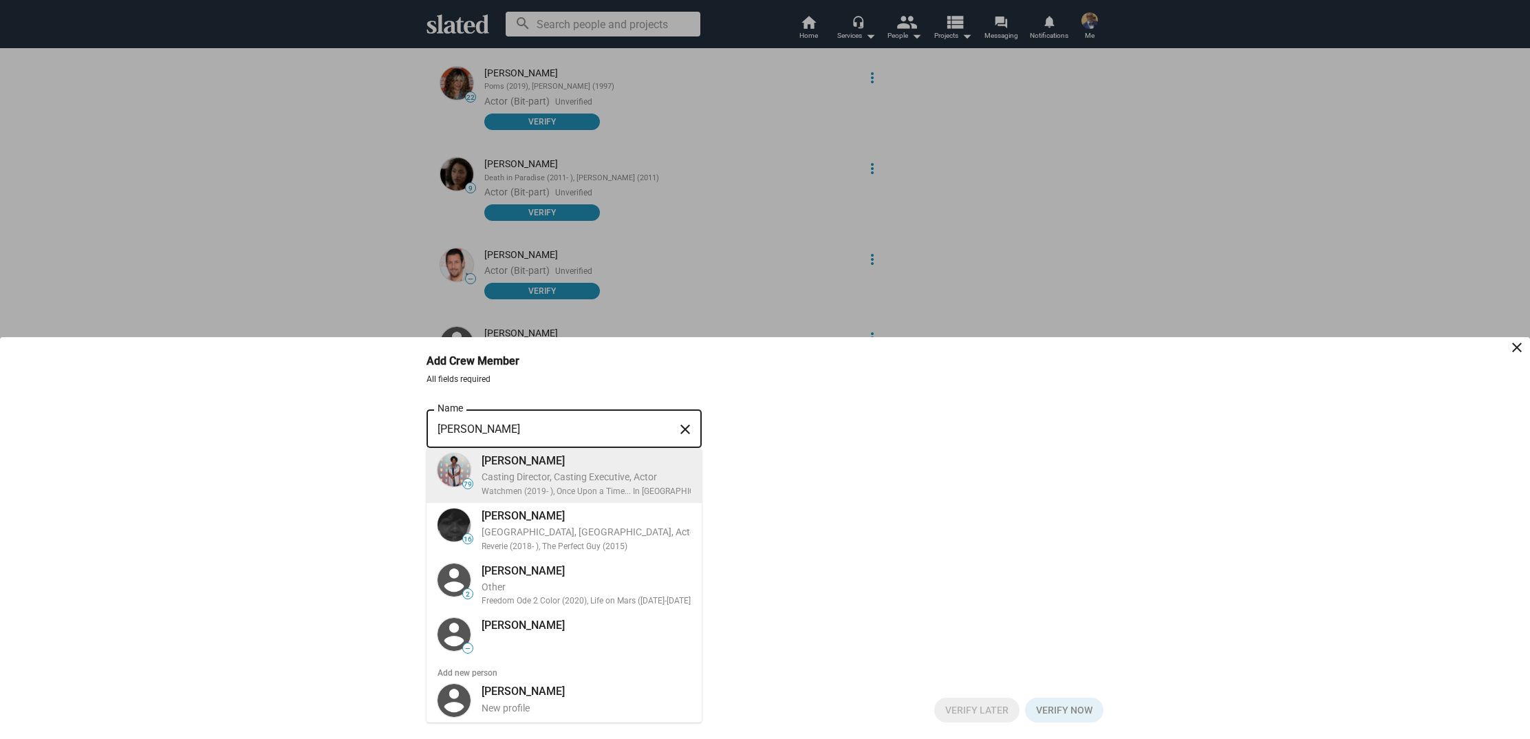
type input "Victoria Thomas"
click at [605, 473] on div "Victoria Thomas Casting Director, Casting Executive, Actor Watchmen (2019- ), O…" at bounding box center [610, 476] width 275 height 50
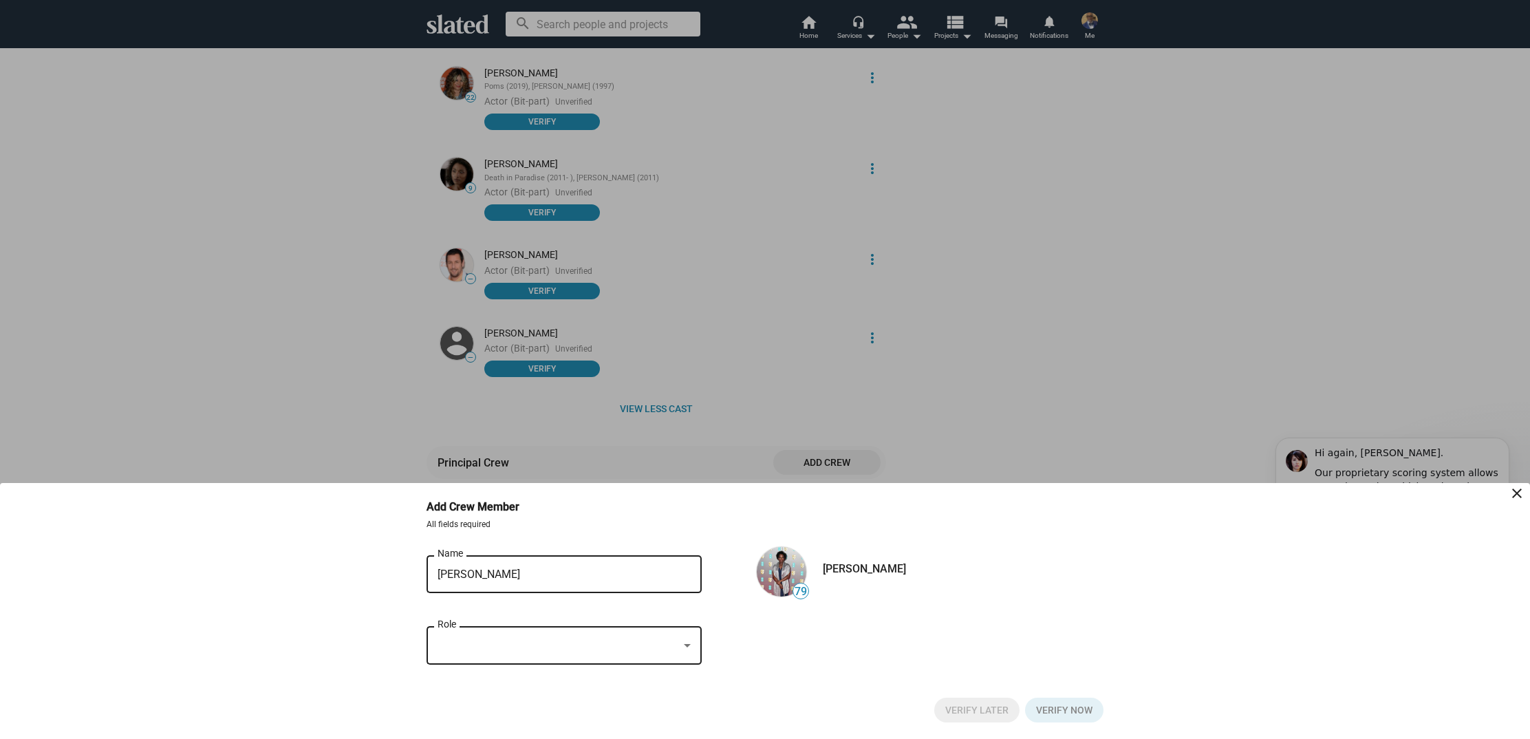
click at [640, 654] on div "Role" at bounding box center [564, 643] width 253 height 41
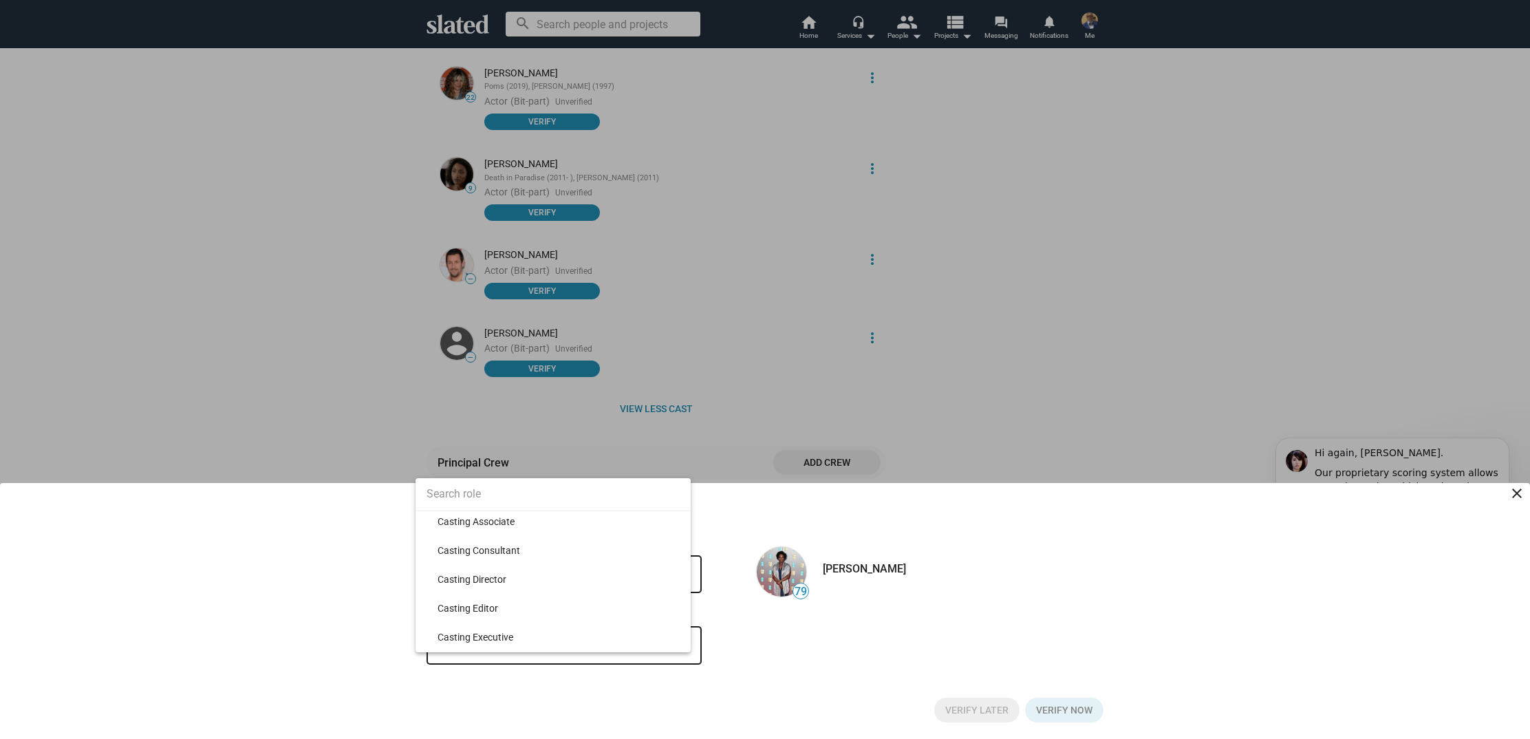
scroll to position [2668, 0]
click at [599, 575] on span "Casting Director" at bounding box center [559, 574] width 242 height 29
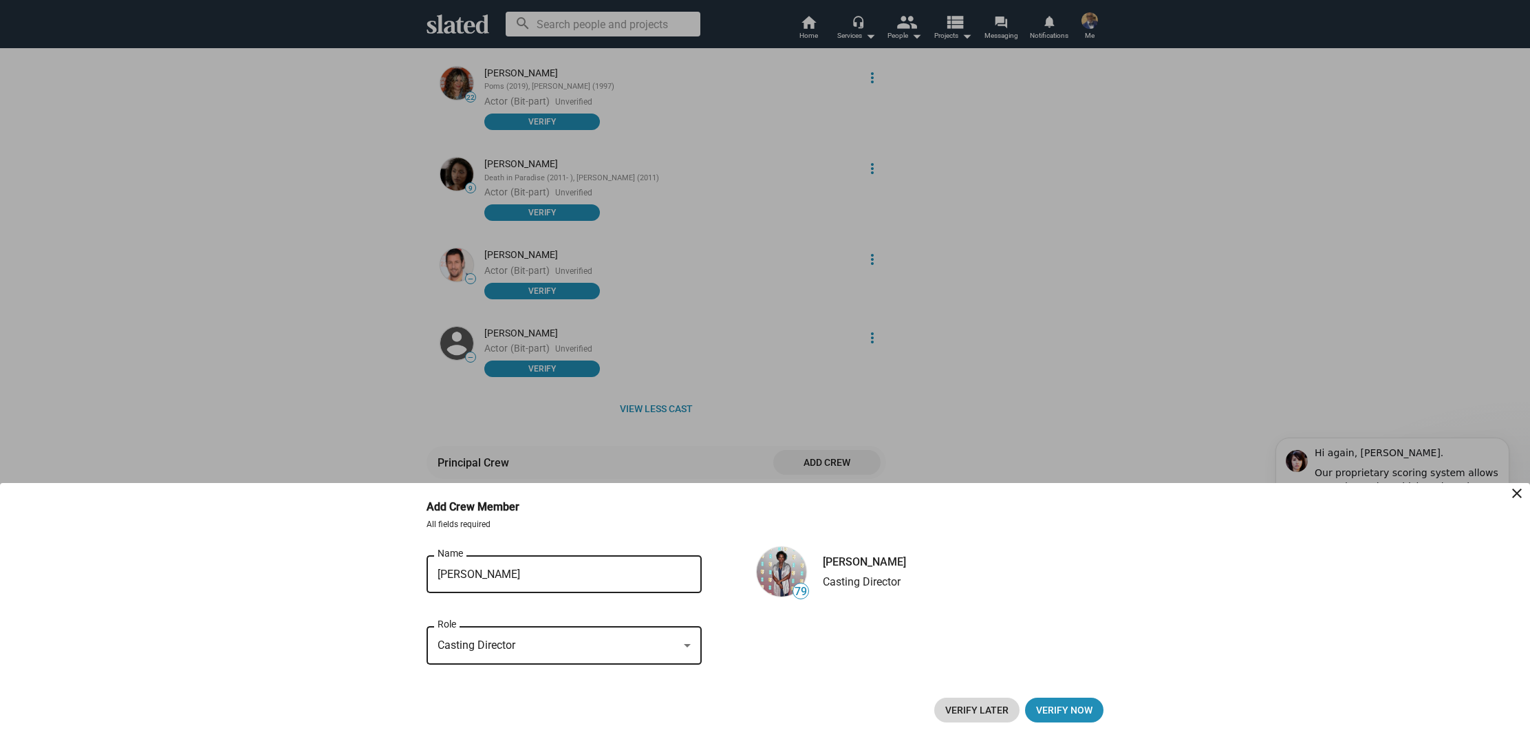
click at [978, 707] on span "Verify Later" at bounding box center [976, 710] width 63 height 25
click at [960, 708] on span "Verify Later" at bounding box center [976, 710] width 63 height 25
click at [1514, 492] on mat-icon "close" at bounding box center [1517, 493] width 17 height 17
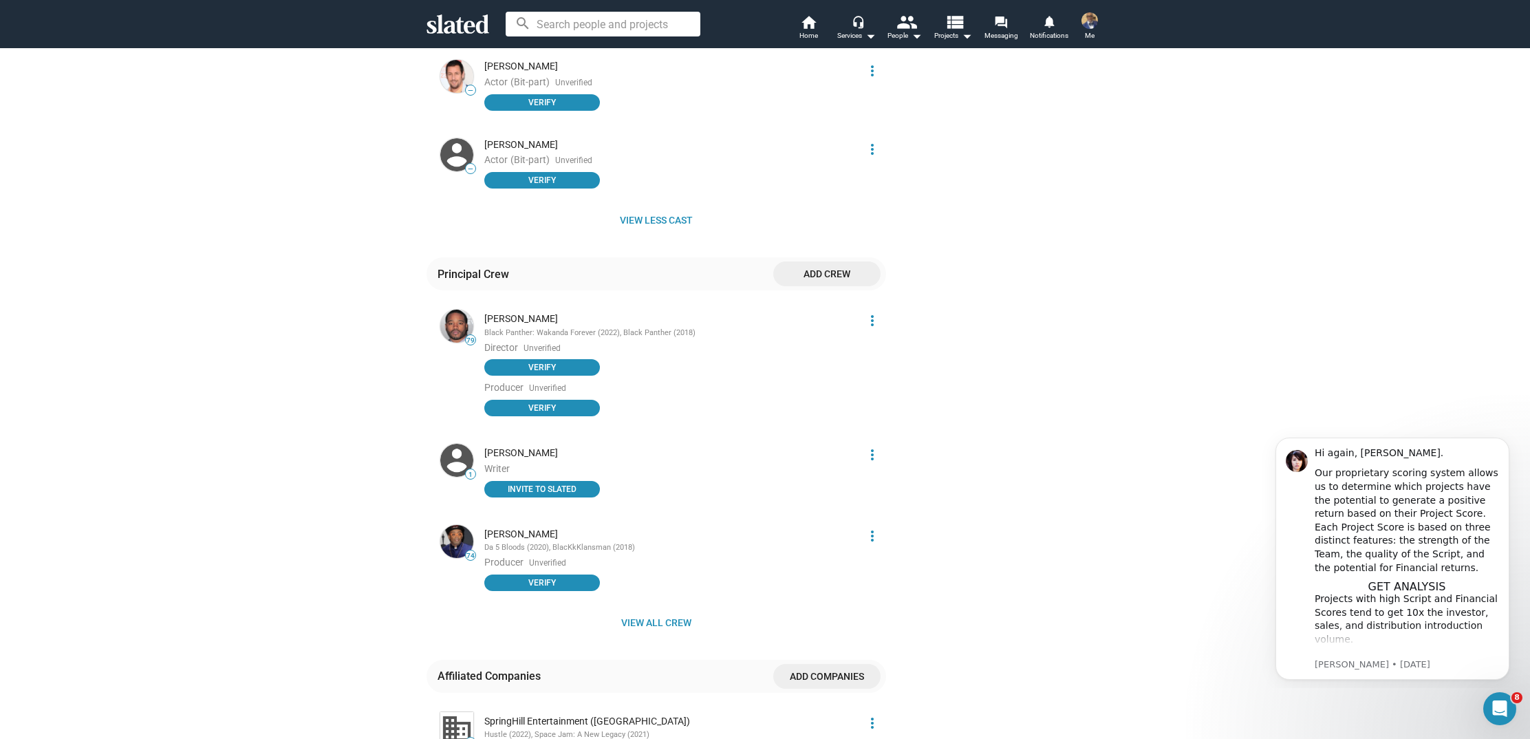
scroll to position [2134, 0]
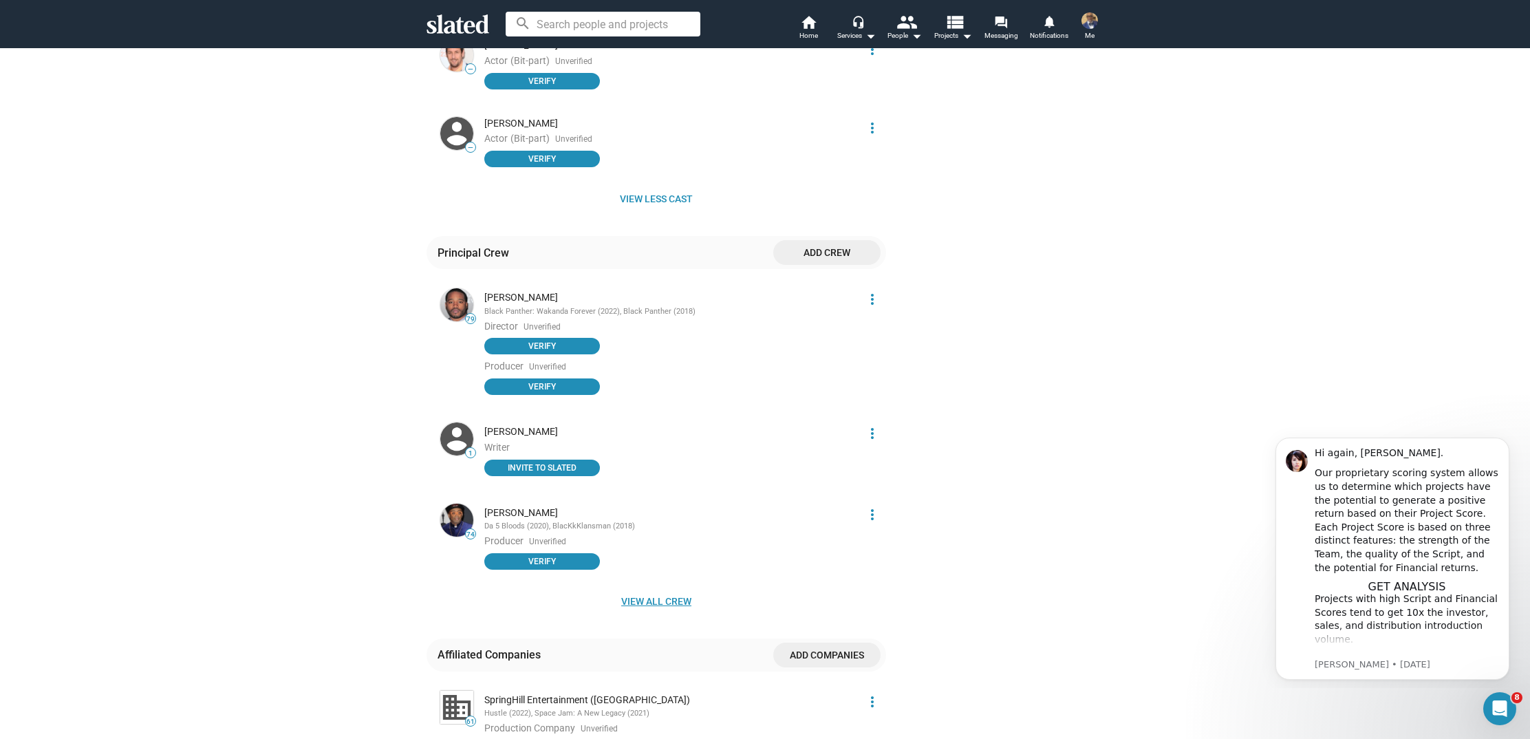
click at [634, 589] on span "View all crew" at bounding box center [657, 601] width 438 height 25
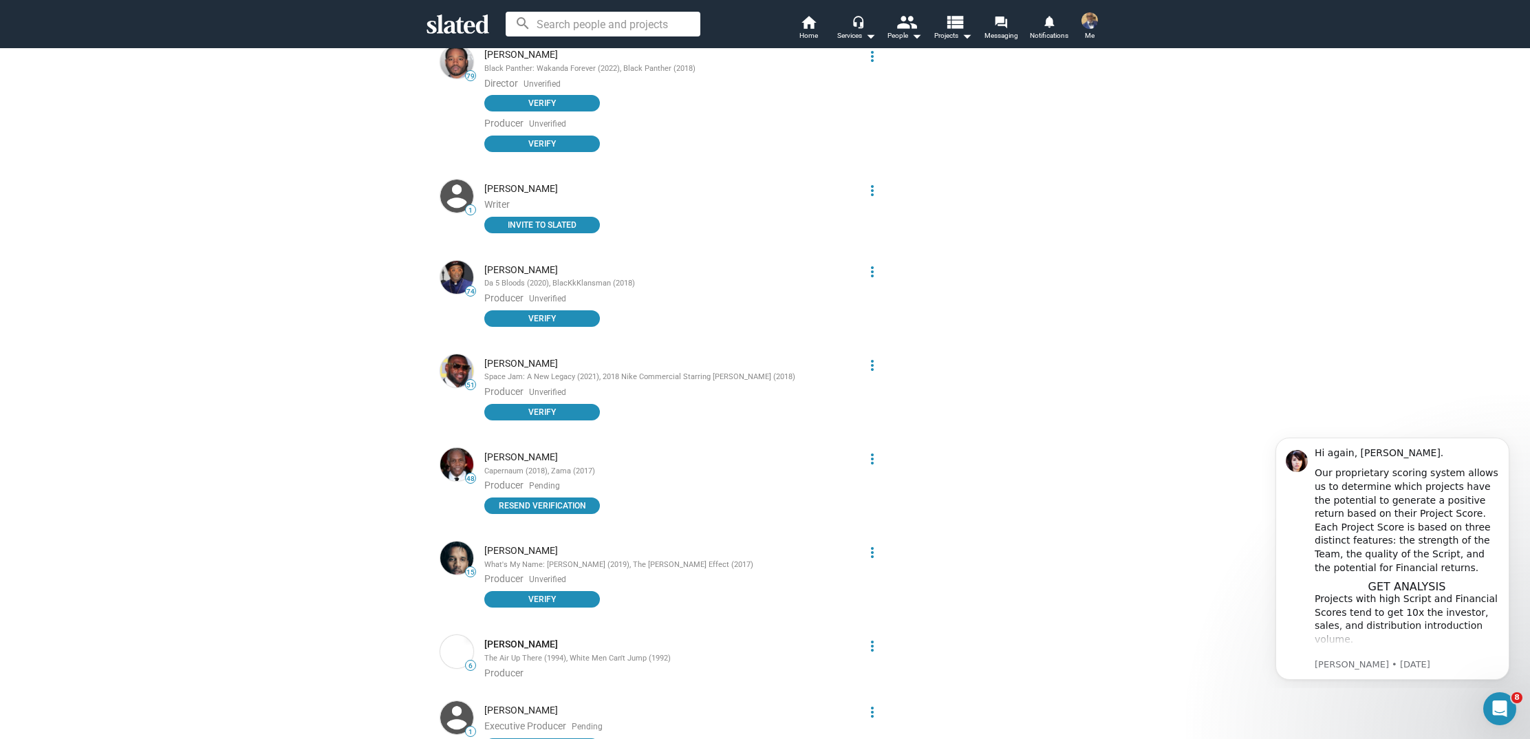
scroll to position [2379, 0]
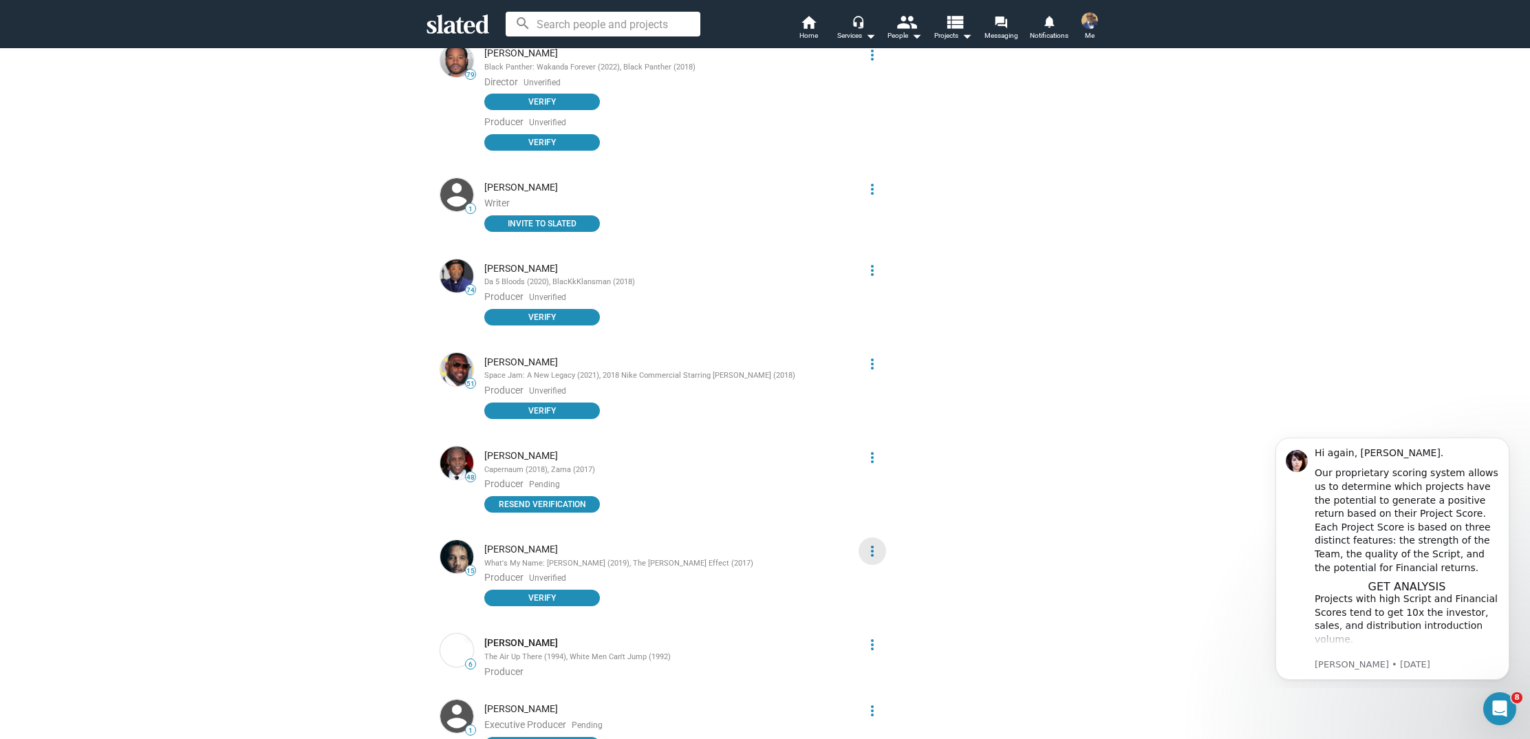
click at [871, 543] on mat-icon "more_vert" at bounding box center [872, 551] width 17 height 17
click at [834, 573] on button "Delete" at bounding box center [847, 575] width 78 height 22
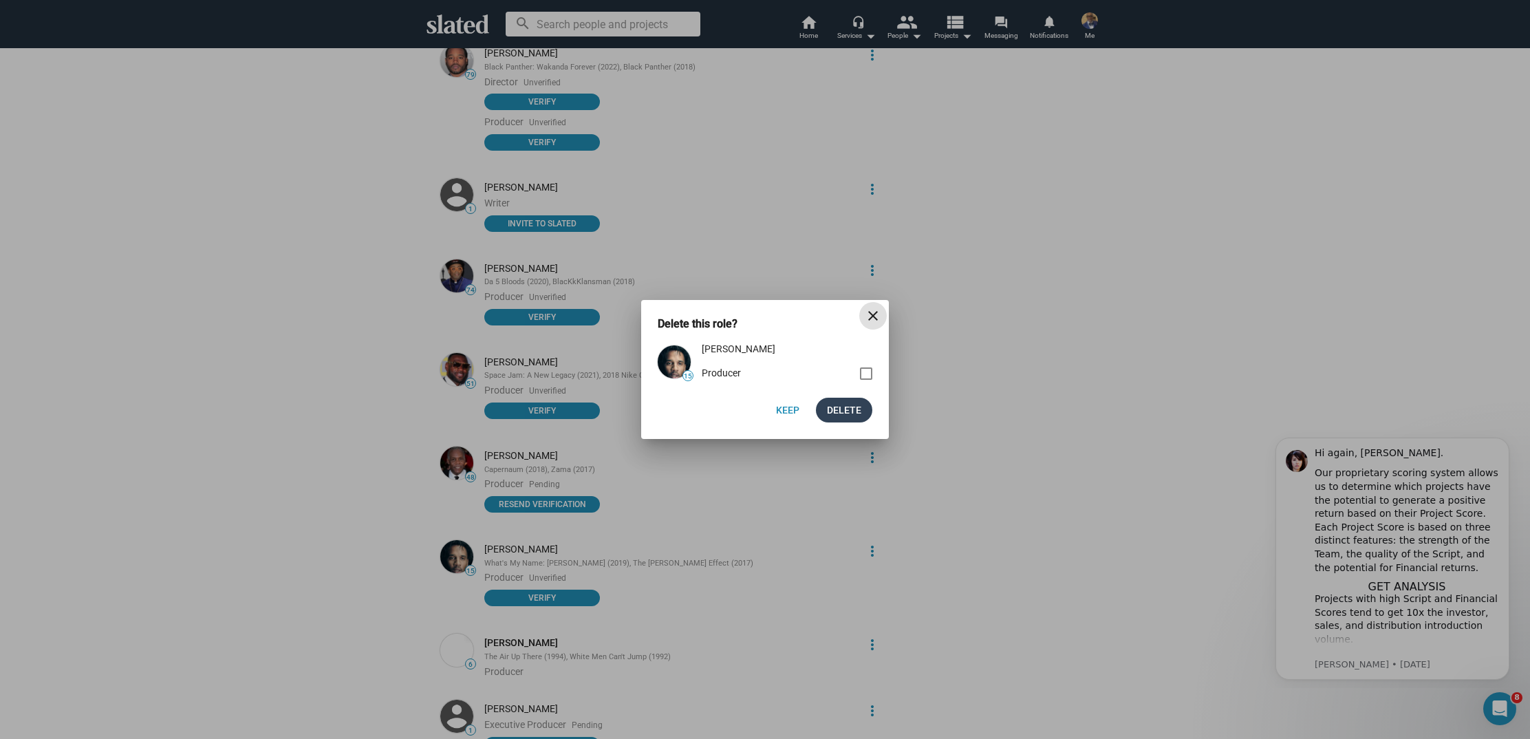
click at [841, 417] on span "Delete" at bounding box center [844, 410] width 34 height 25
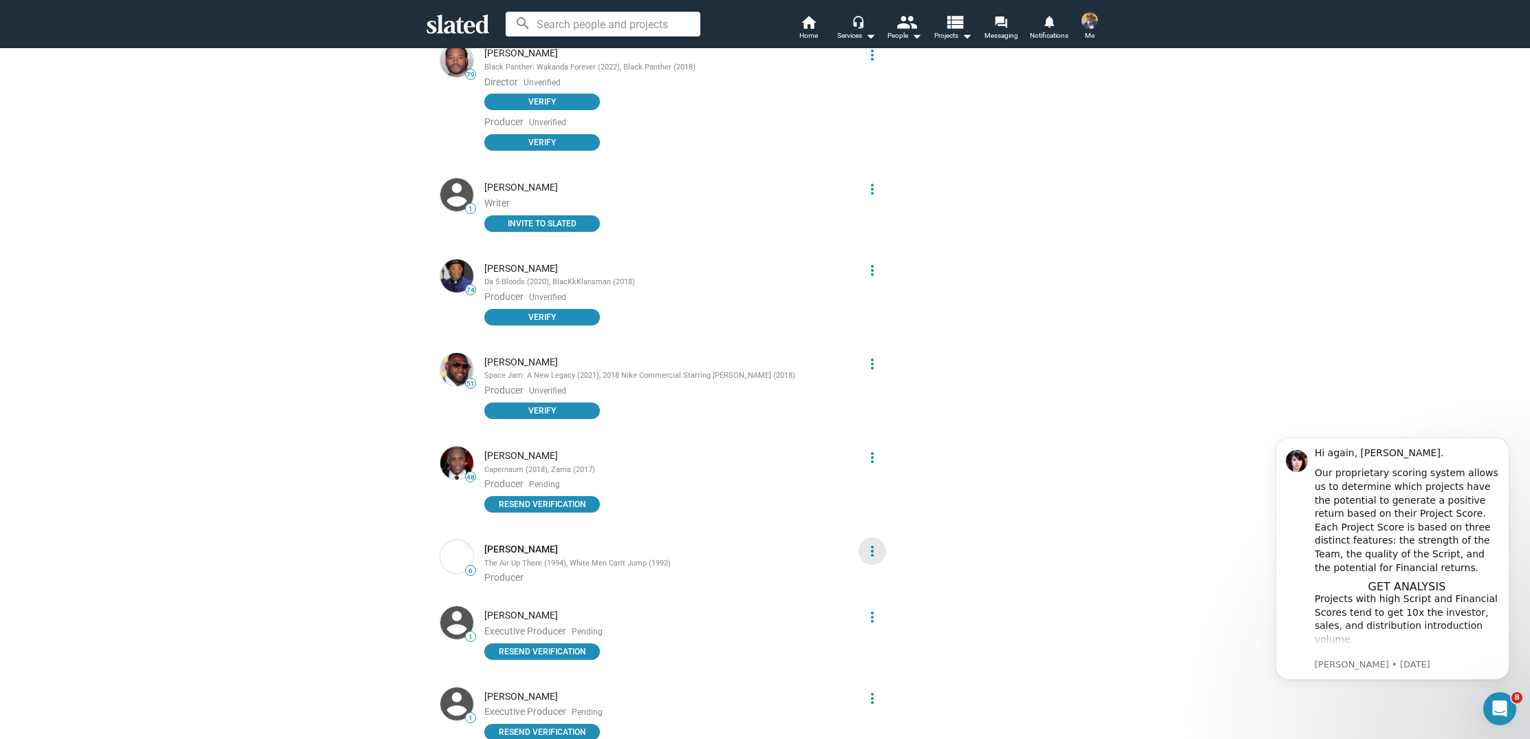
click at [866, 543] on mat-icon "more_vert" at bounding box center [872, 551] width 17 height 17
click at [853, 572] on button "Delete" at bounding box center [847, 575] width 78 height 22
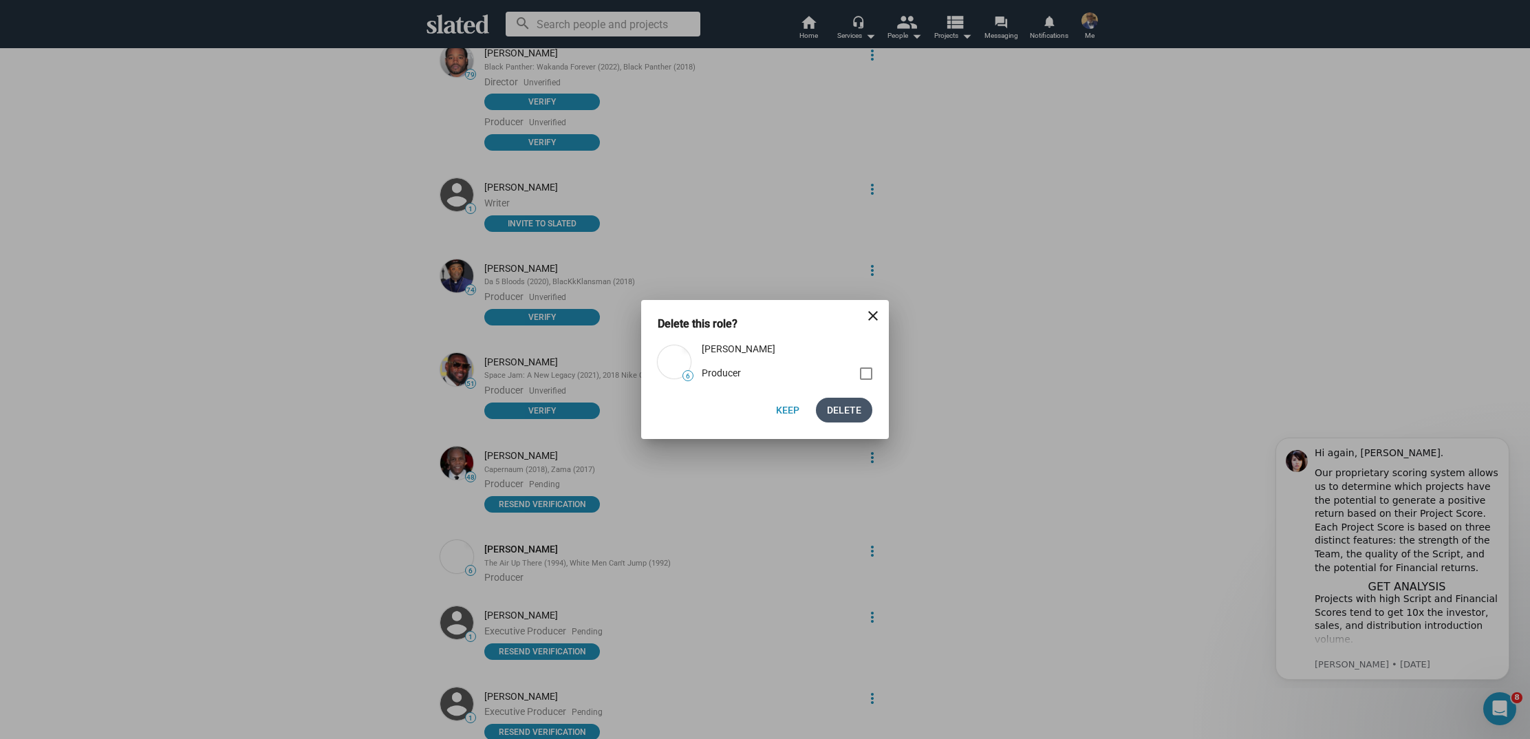
click at [844, 410] on span "Delete" at bounding box center [844, 410] width 34 height 25
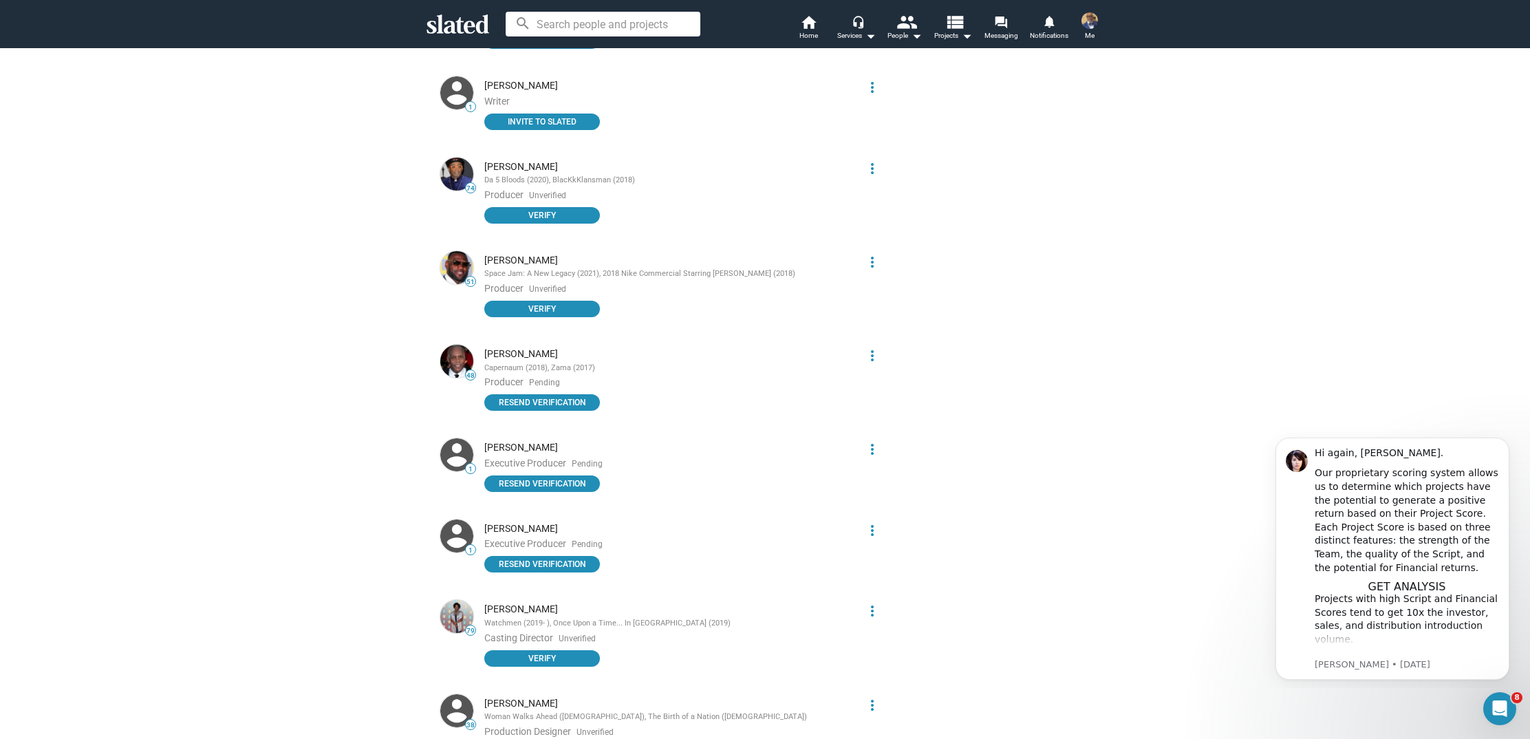
scroll to position [2497, 0]
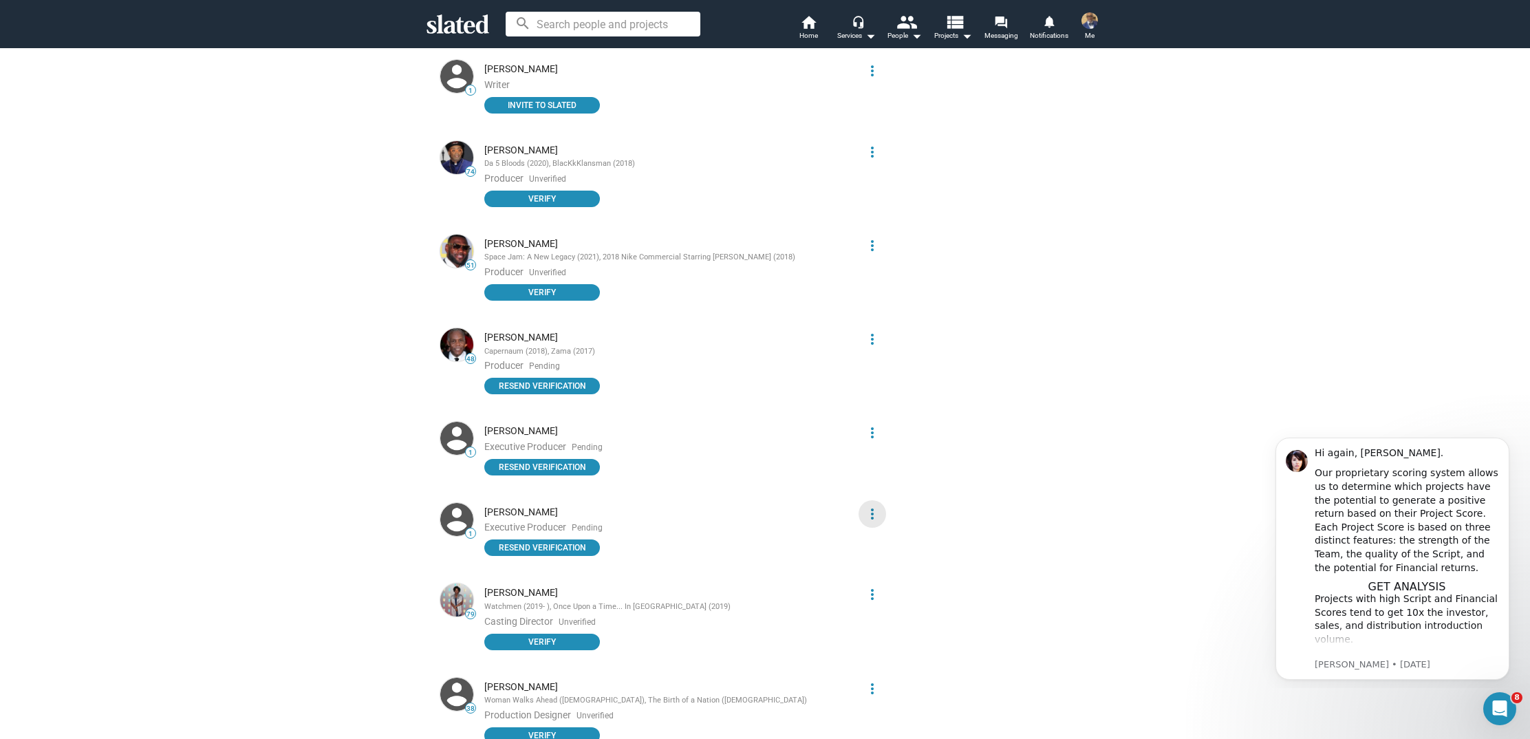
click at [869, 506] on mat-icon "more_vert" at bounding box center [872, 514] width 17 height 17
click at [854, 540] on button "Delete" at bounding box center [847, 537] width 78 height 22
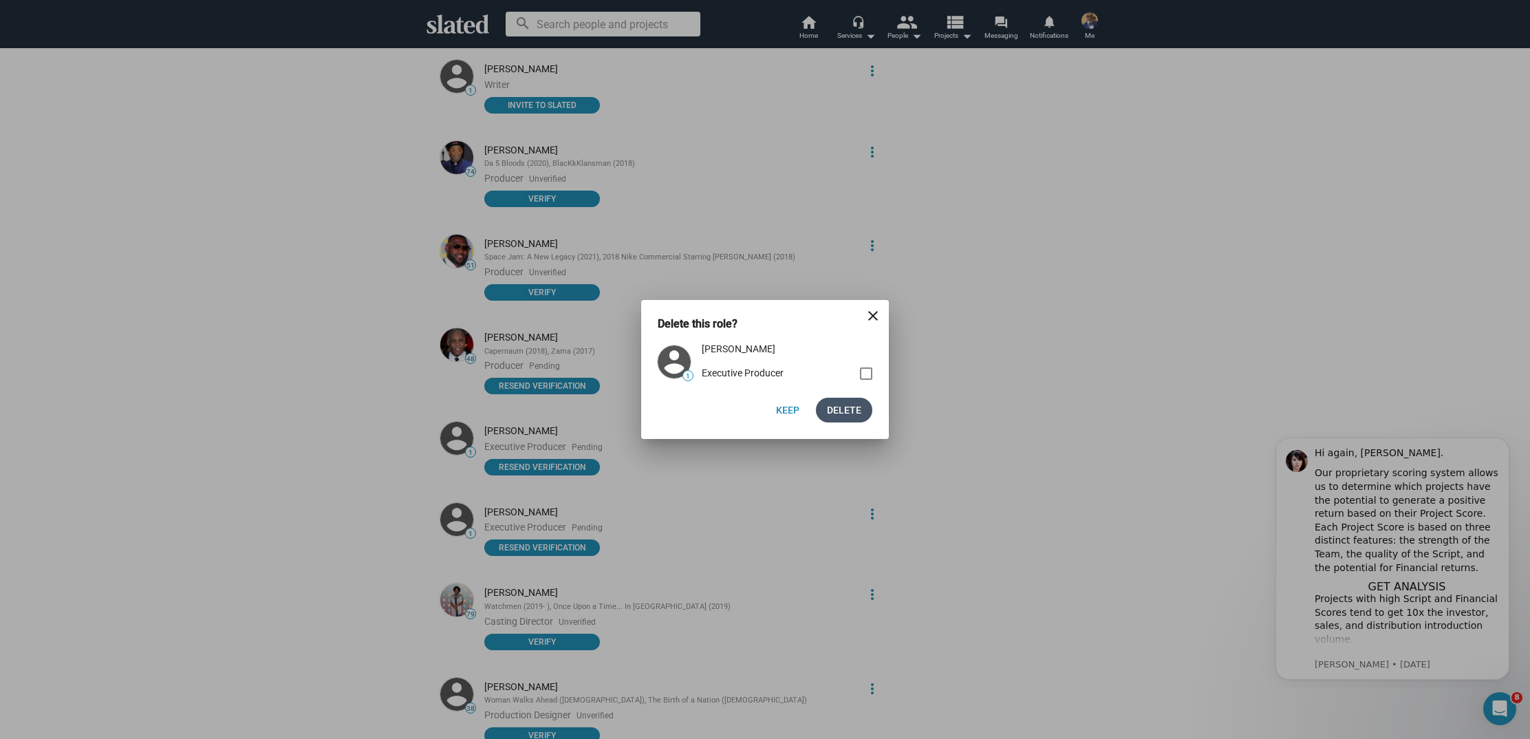
click at [861, 414] on span "Delete" at bounding box center [844, 410] width 34 height 25
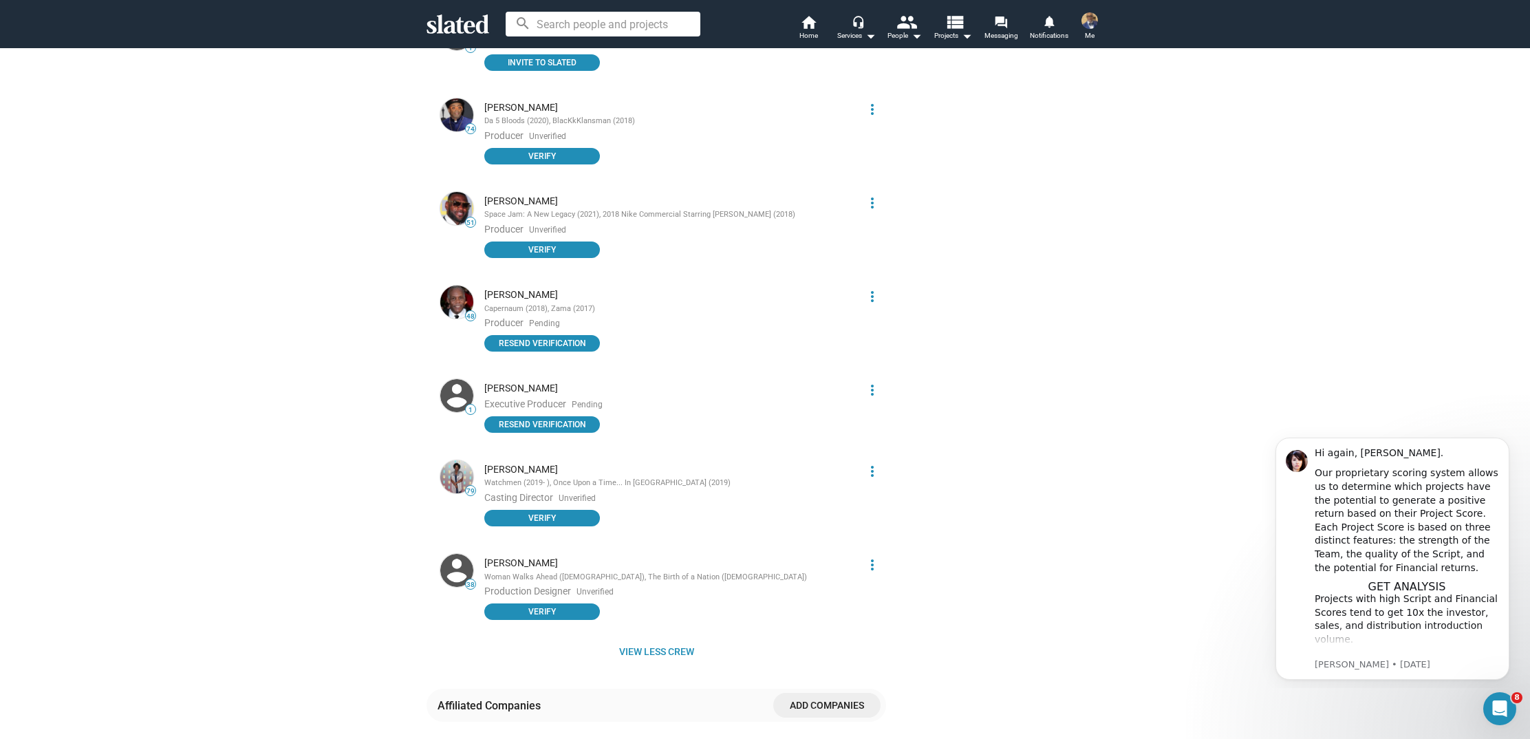
scroll to position [2564, 0]
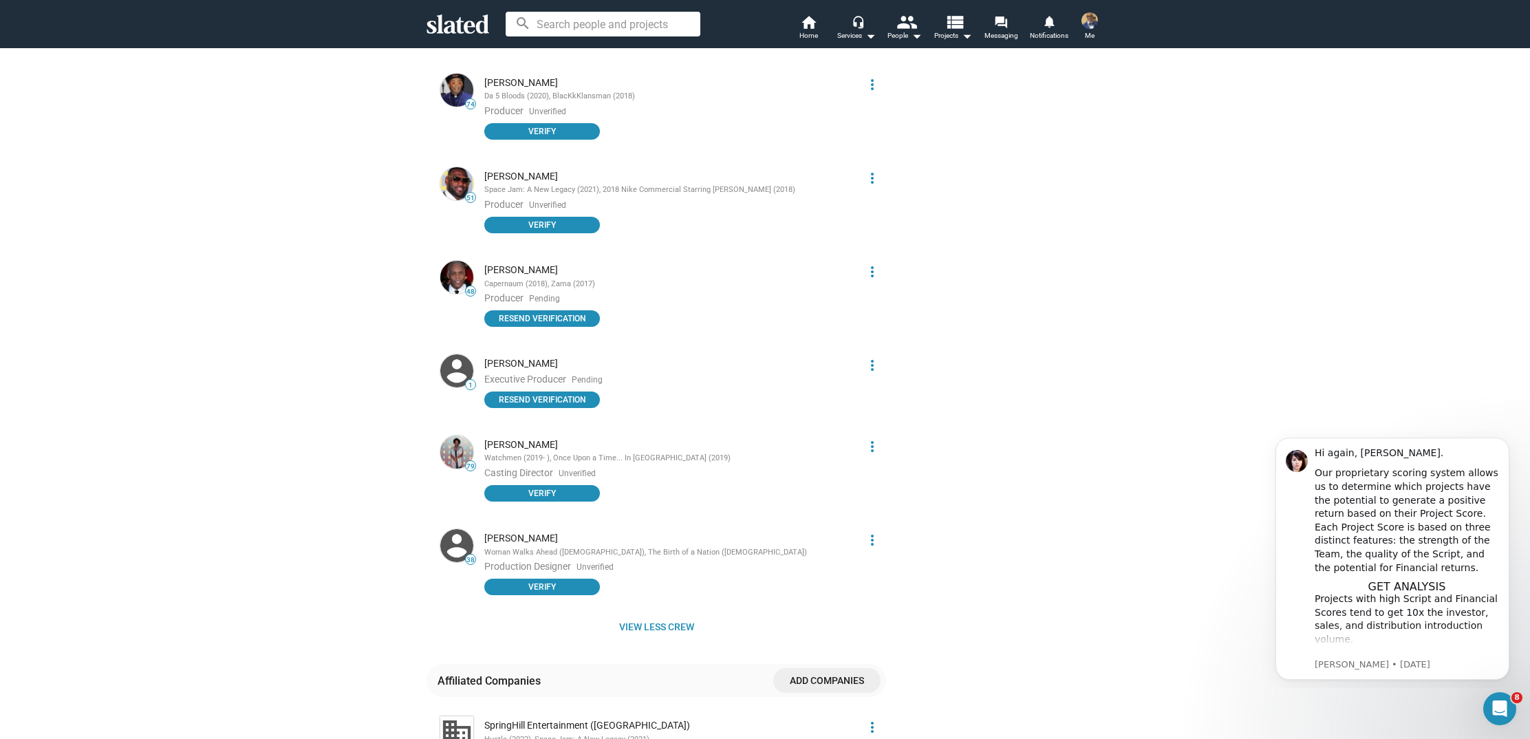
click at [867, 532] on mat-icon "more_vert" at bounding box center [872, 540] width 17 height 17
click at [839, 564] on button "Delete" at bounding box center [847, 561] width 78 height 22
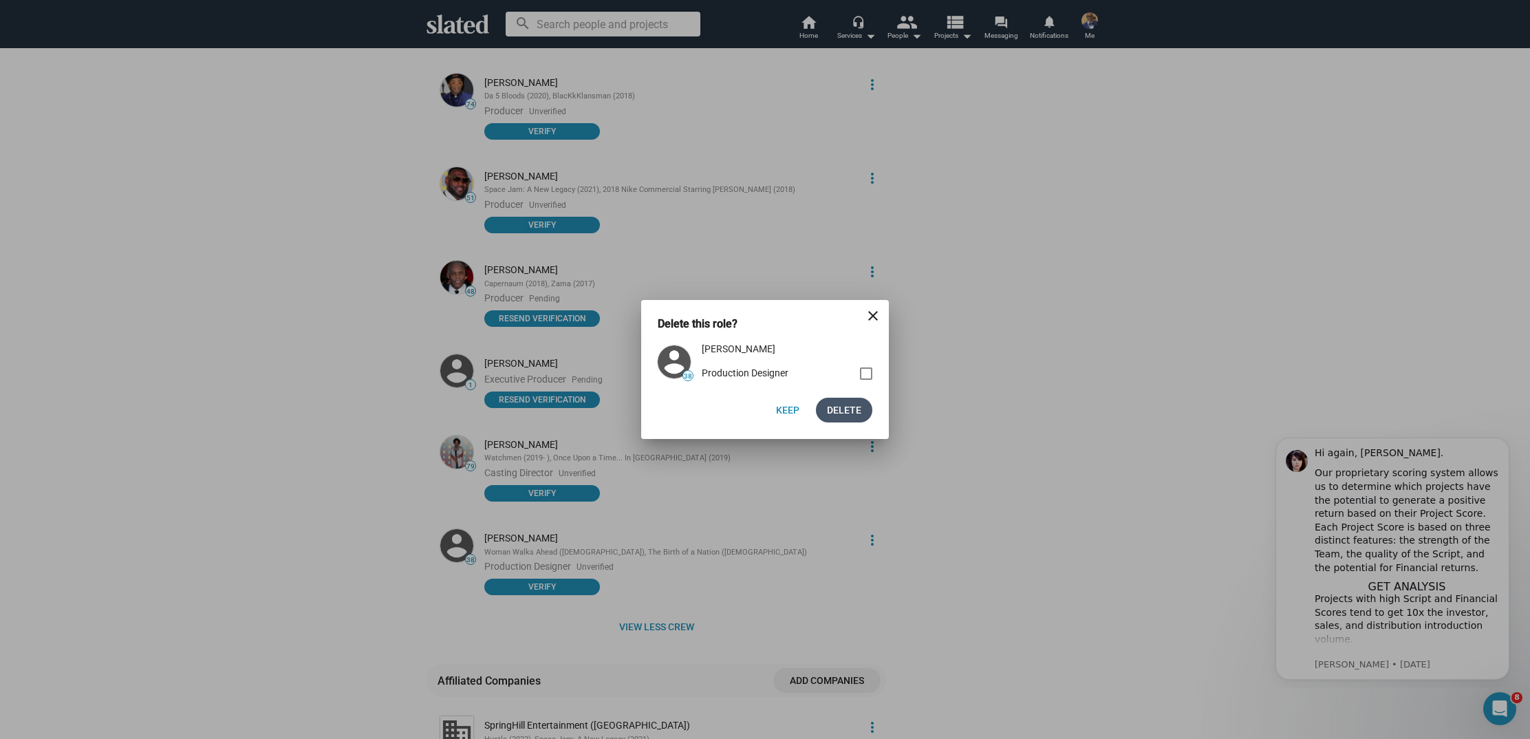
click at [847, 411] on span "Delete" at bounding box center [844, 410] width 34 height 25
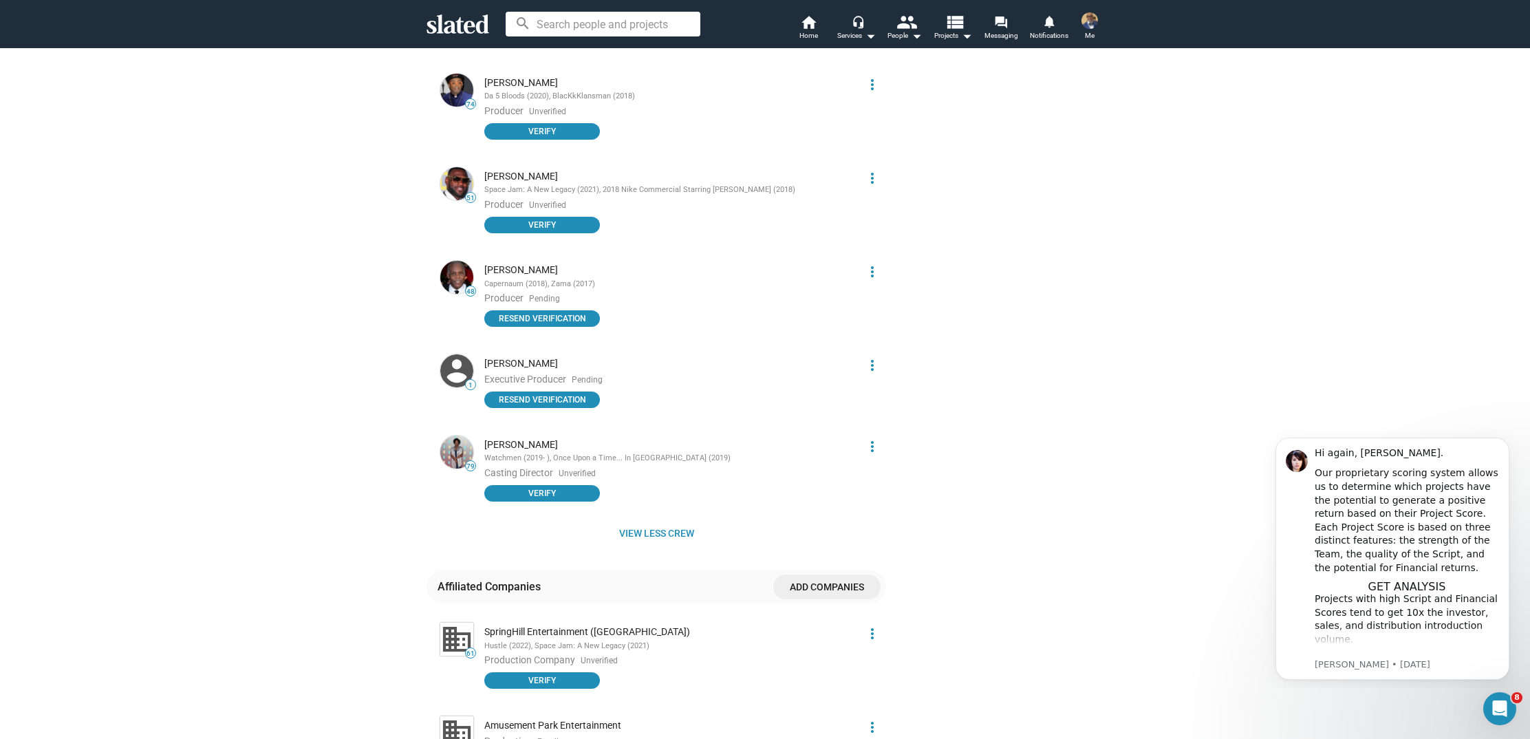
click at [874, 264] on mat-icon "more_vert" at bounding box center [872, 272] width 17 height 17
click at [836, 273] on button "Edit" at bounding box center [847, 275] width 78 height 22
click at [712, 301] on div at bounding box center [710, 302] width 7 height 3
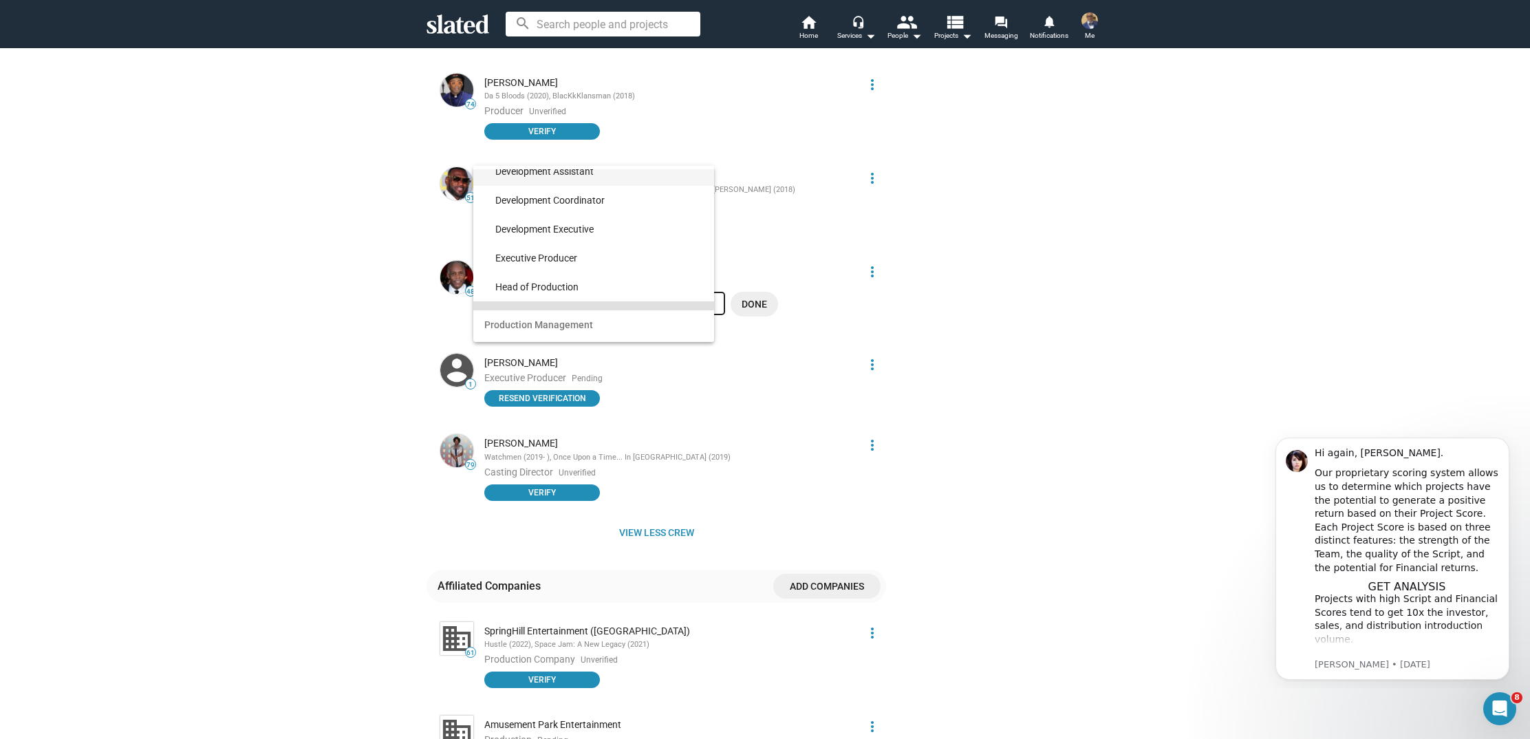
scroll to position [216, 0]
click at [652, 255] on span "Executive Producer" at bounding box center [599, 256] width 208 height 29
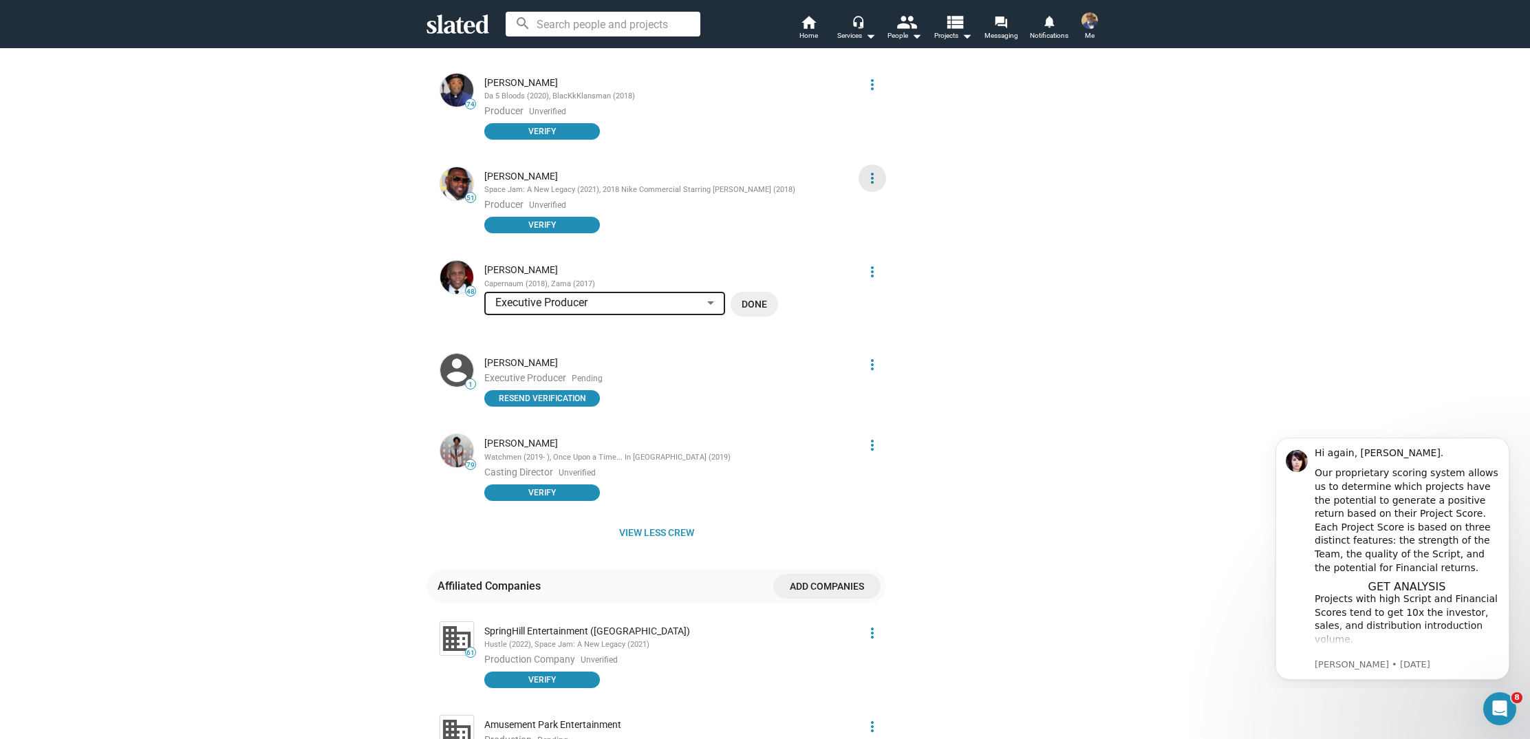
click at [871, 170] on mat-icon "more_vert" at bounding box center [872, 178] width 17 height 17
click at [848, 204] on button "Delete" at bounding box center [847, 205] width 78 height 22
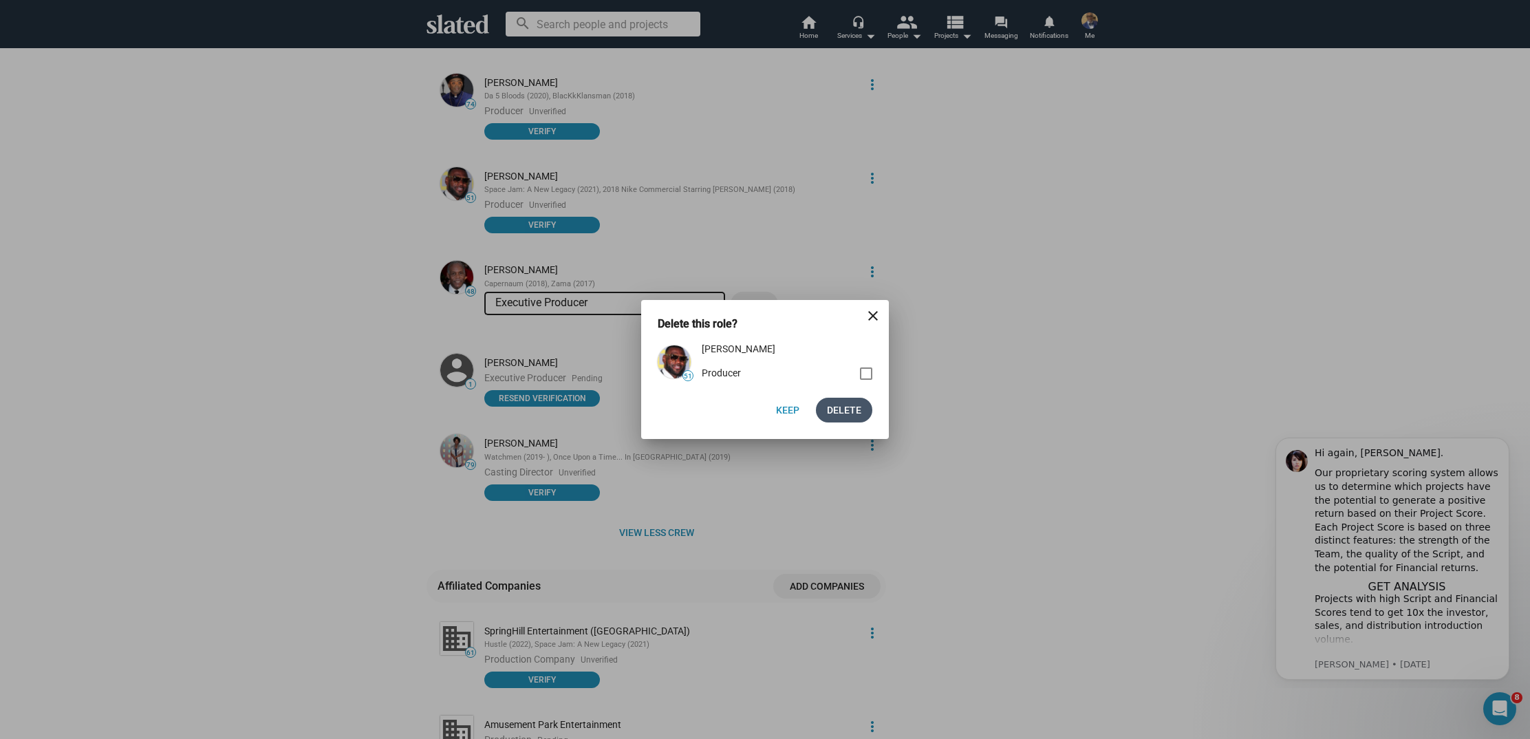
click at [838, 418] on span "Delete" at bounding box center [844, 410] width 34 height 25
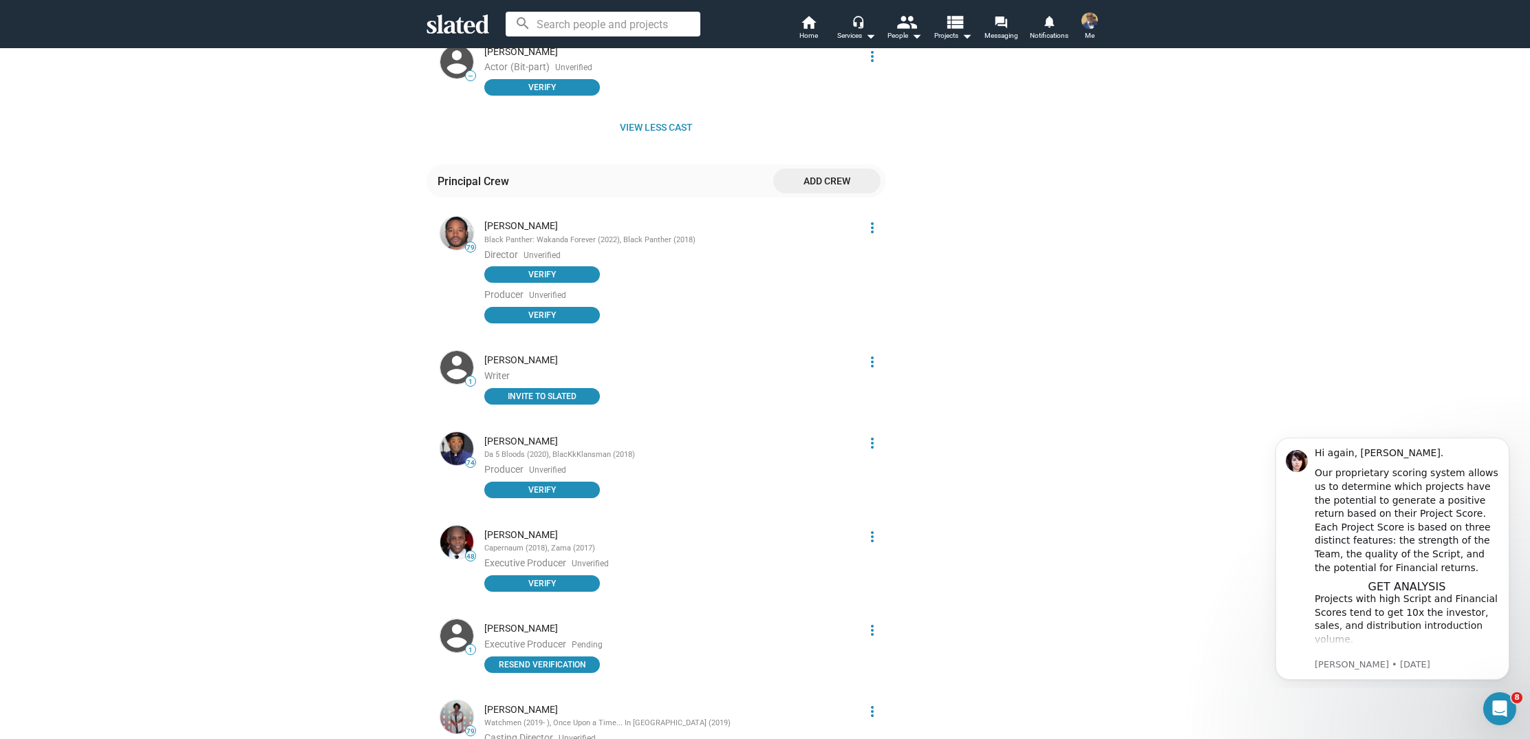
scroll to position [2200, 0]
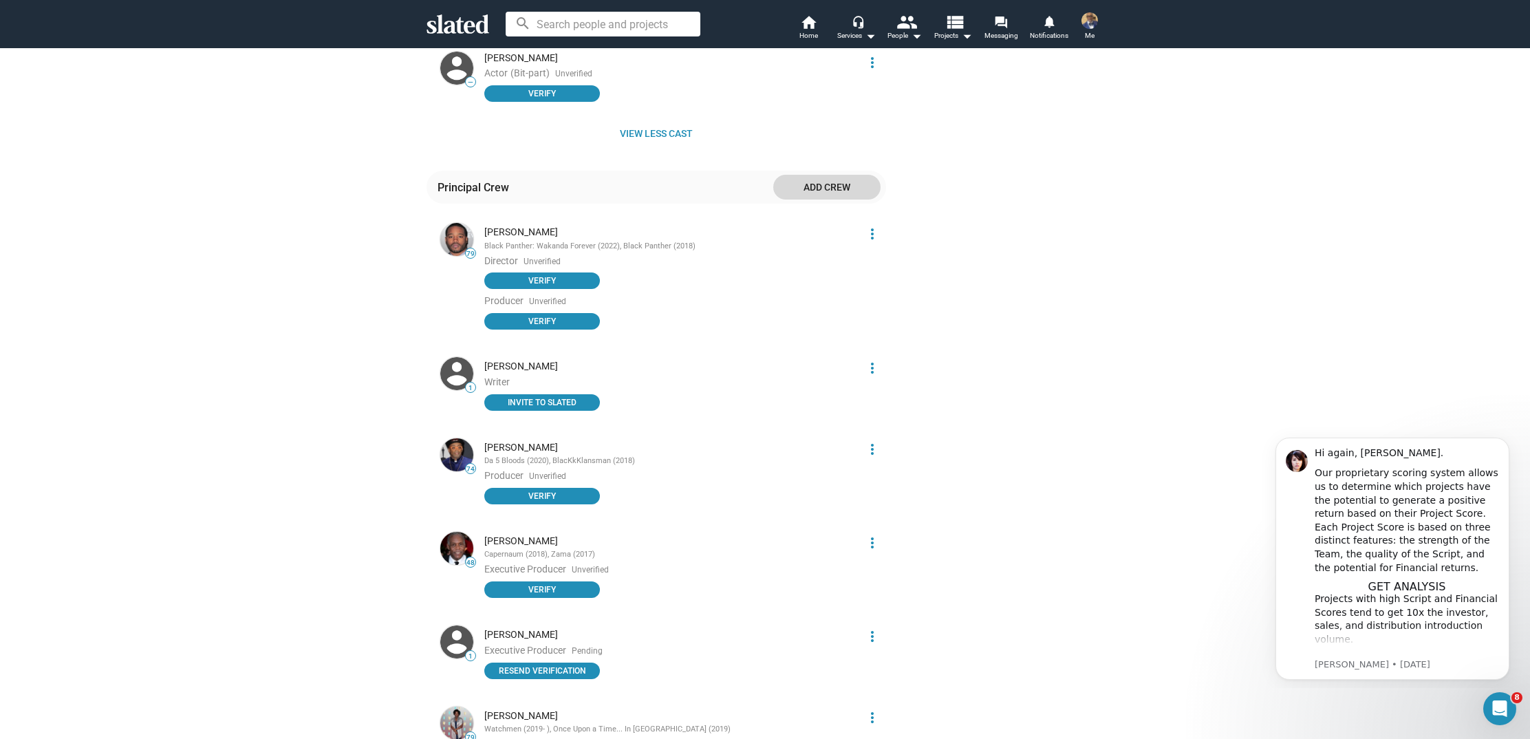
click at [822, 175] on span "Add crew" at bounding box center [826, 187] width 85 height 25
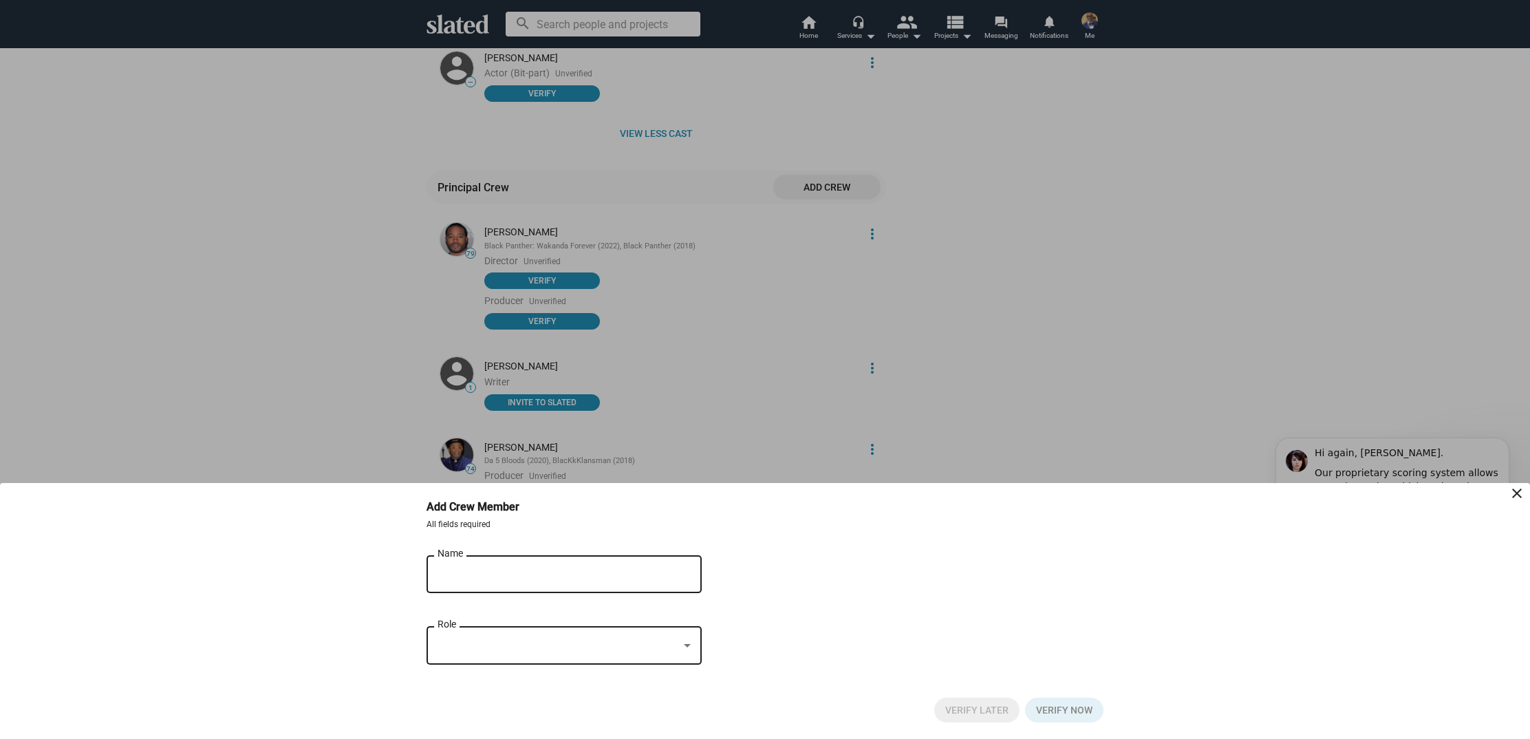
click at [625, 574] on input "Name" at bounding box center [555, 574] width 234 height 12
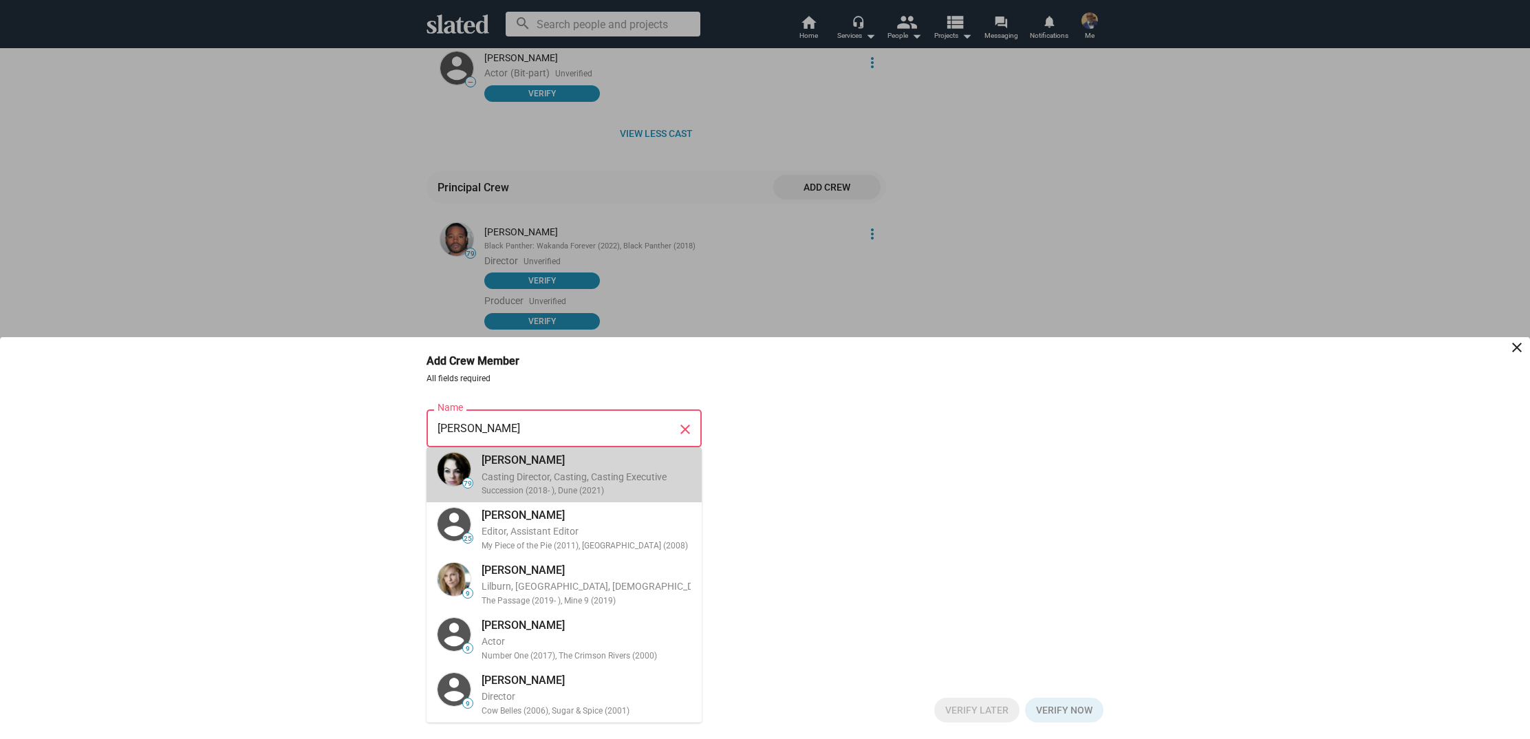
click at [619, 480] on div "Casting Director, Casting, Casting Executive" at bounding box center [586, 477] width 209 height 13
type input "Francine Maisler"
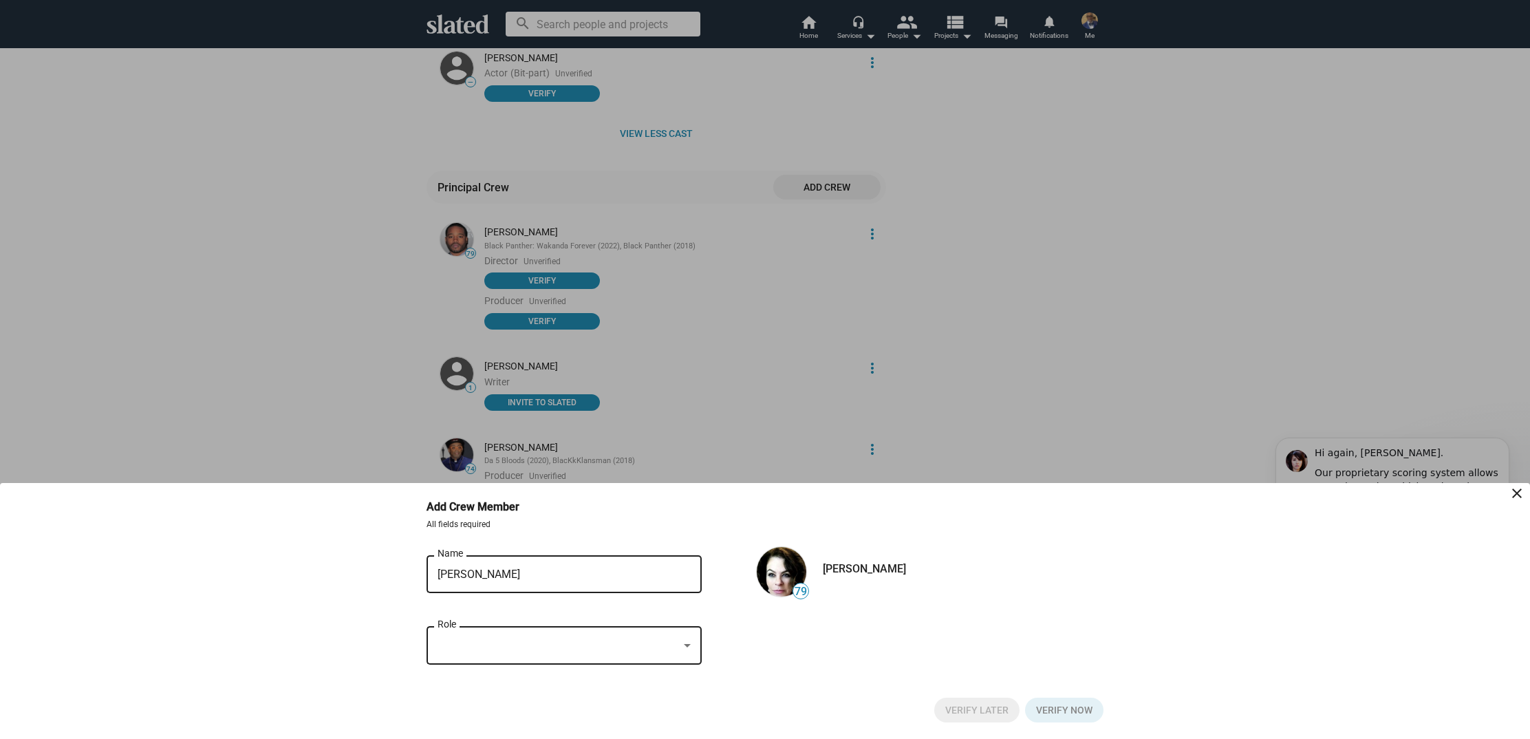
click at [683, 645] on div at bounding box center [687, 646] width 12 height 11
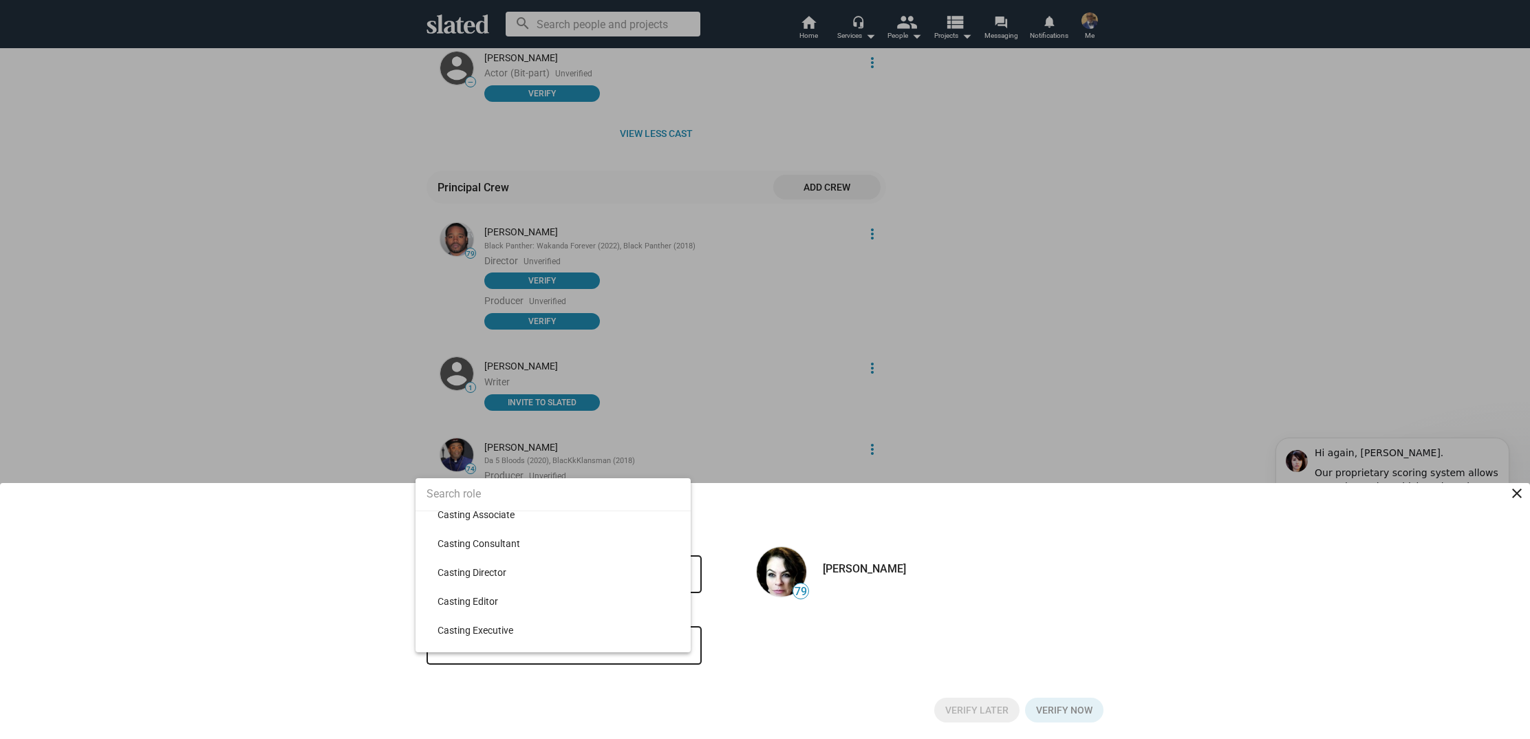
scroll to position [2676, 0]
click at [627, 570] on span "Casting Director" at bounding box center [559, 565] width 242 height 29
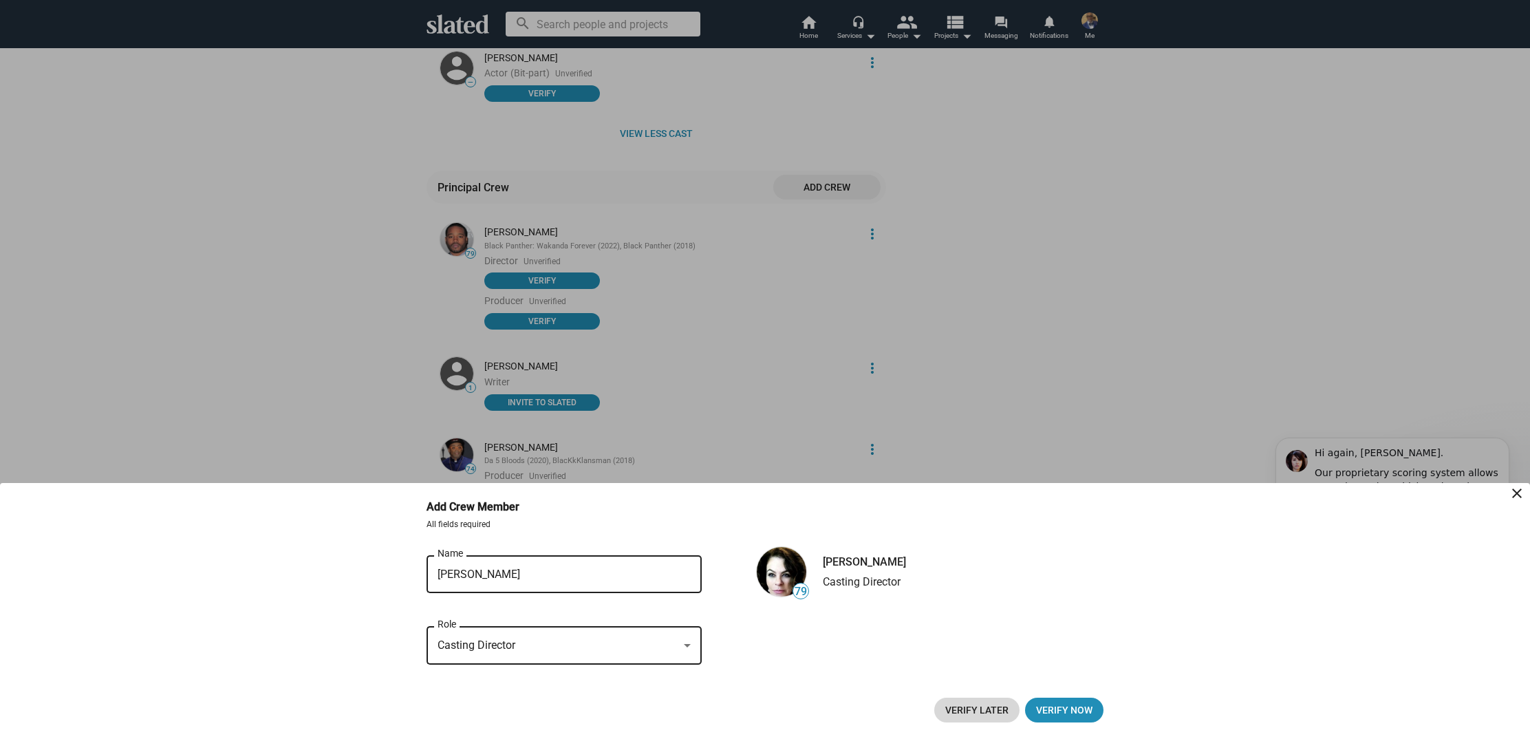
click at [961, 705] on span "Verify Later" at bounding box center [976, 710] width 63 height 25
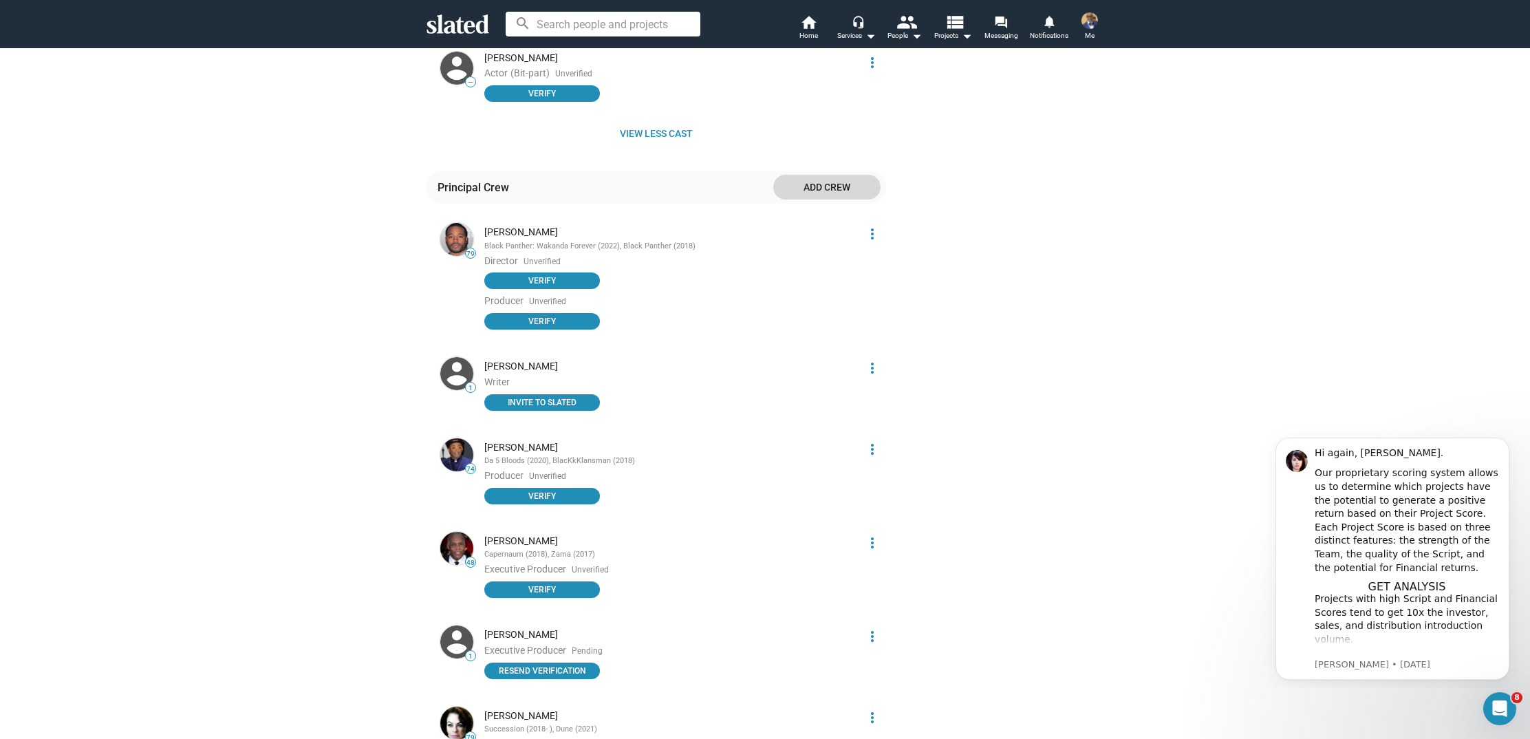
click at [820, 175] on span "Add crew" at bounding box center [826, 187] width 85 height 25
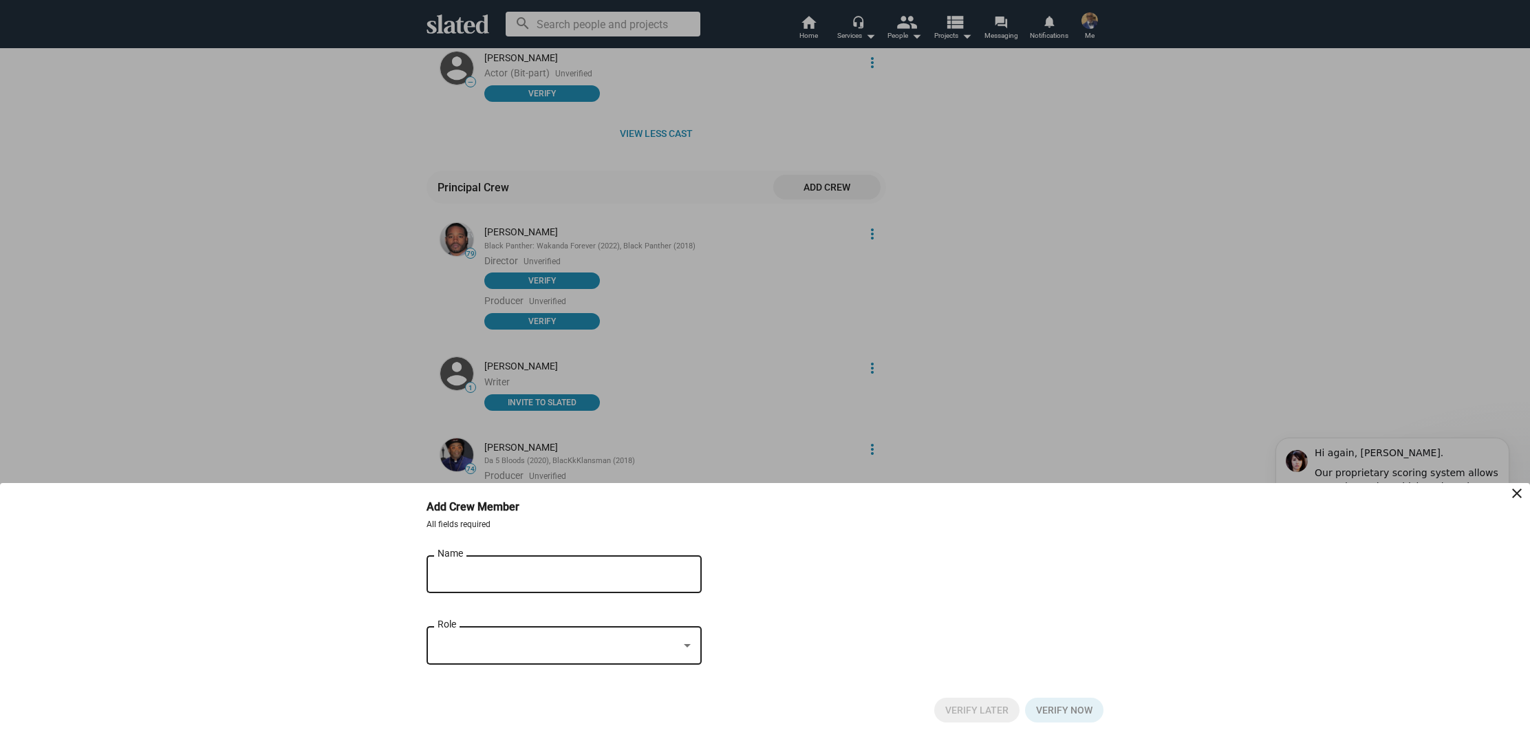
click at [468, 577] on input "Name" at bounding box center [555, 574] width 234 height 12
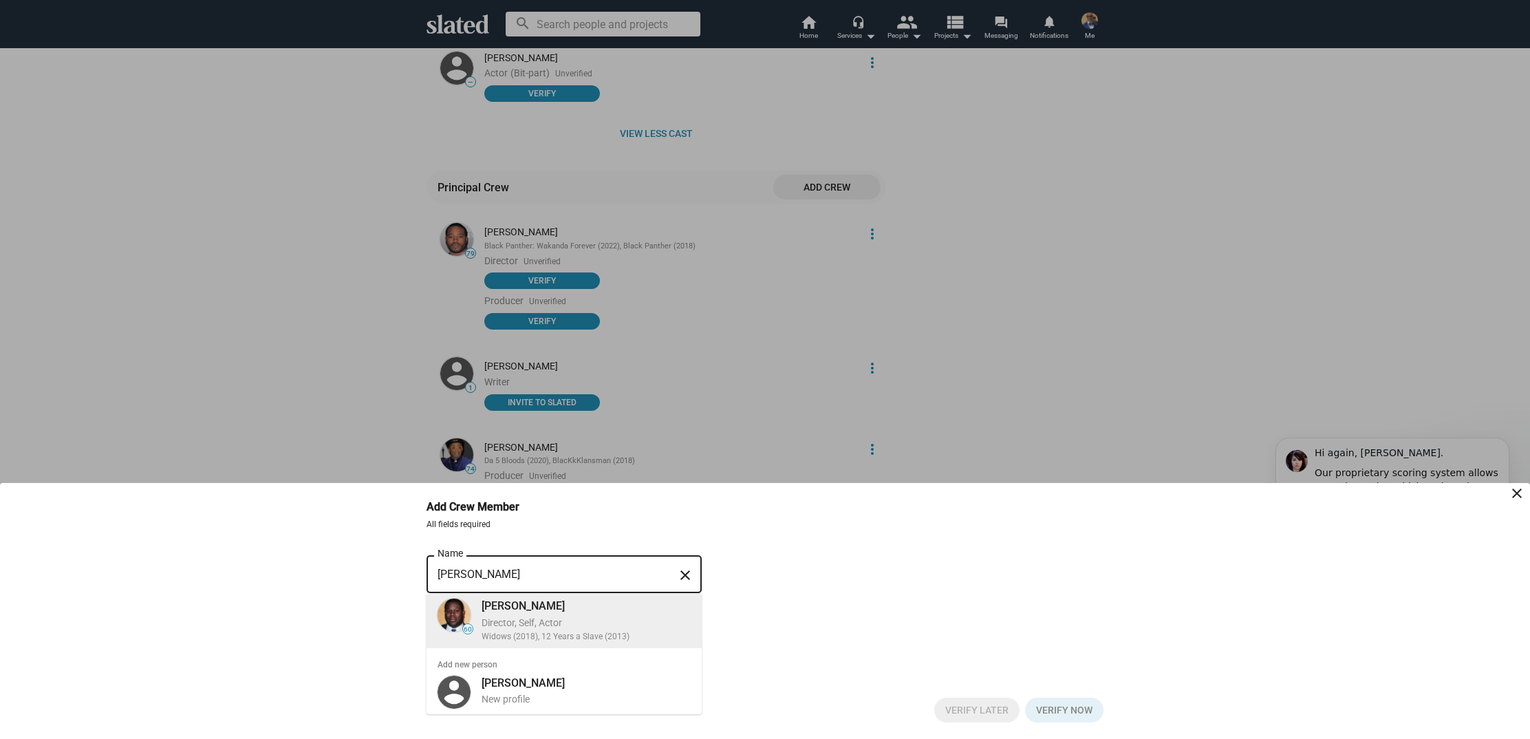
type input "Steve McQueen"
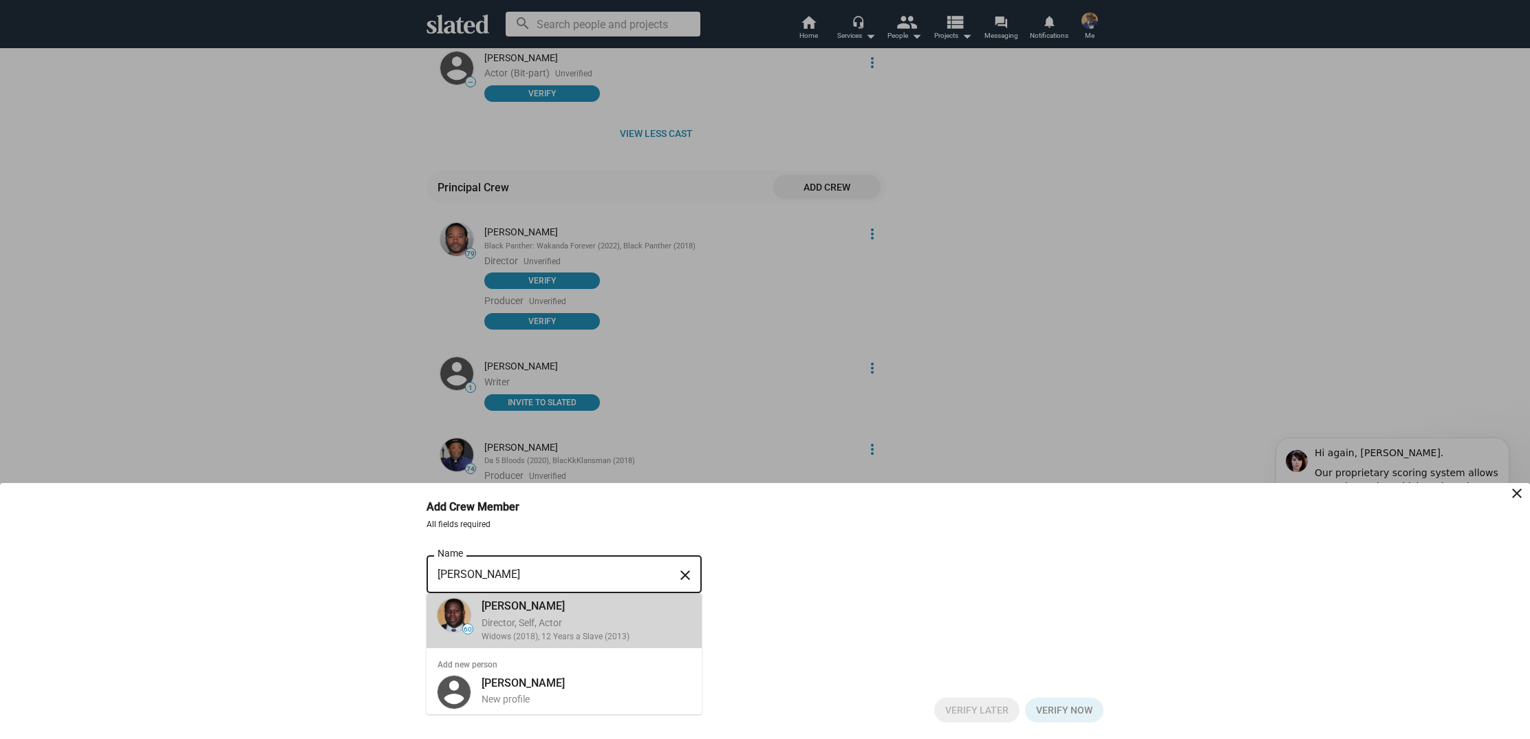
click at [533, 626] on div "Director, Self, Actor" at bounding box center [586, 622] width 209 height 13
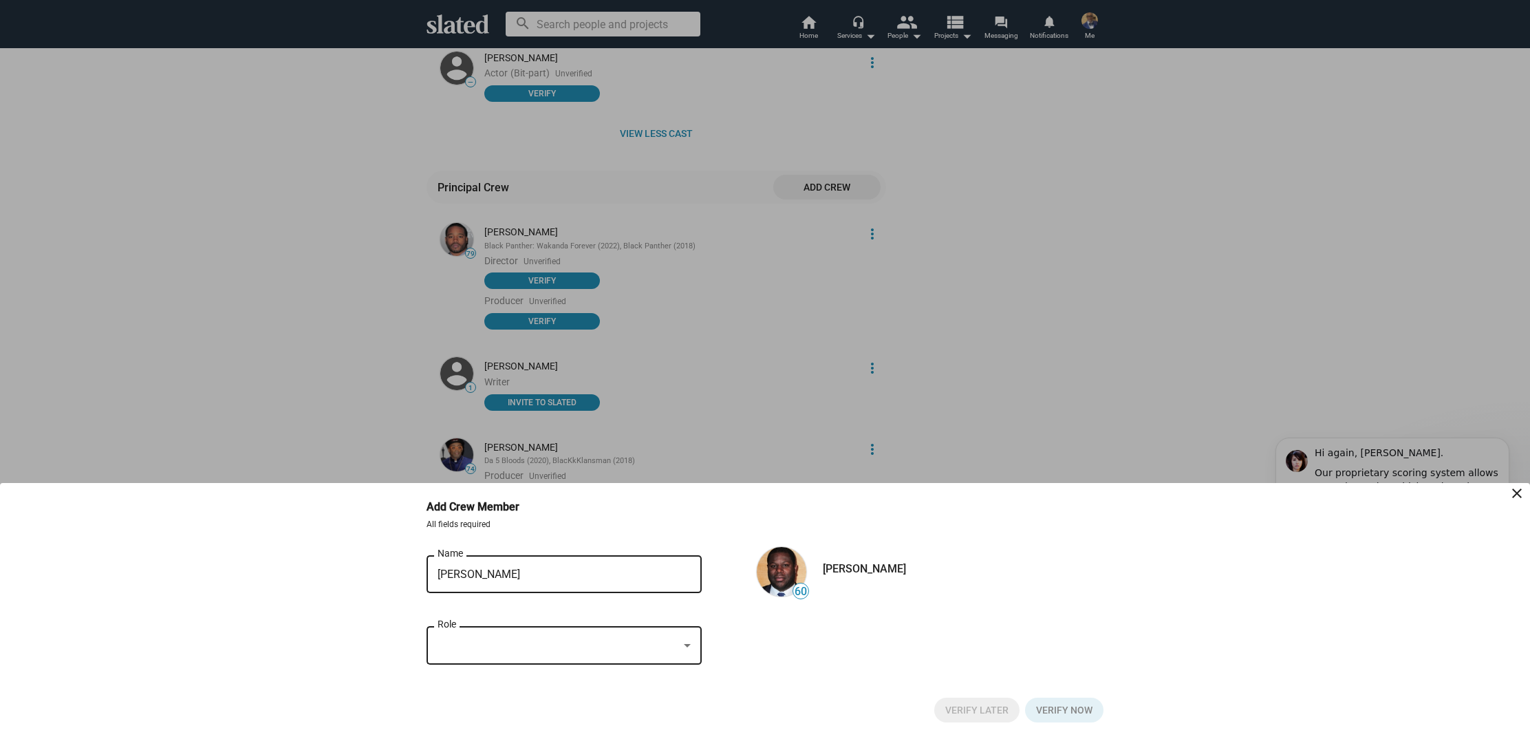
click at [691, 644] on div at bounding box center [687, 646] width 12 height 11
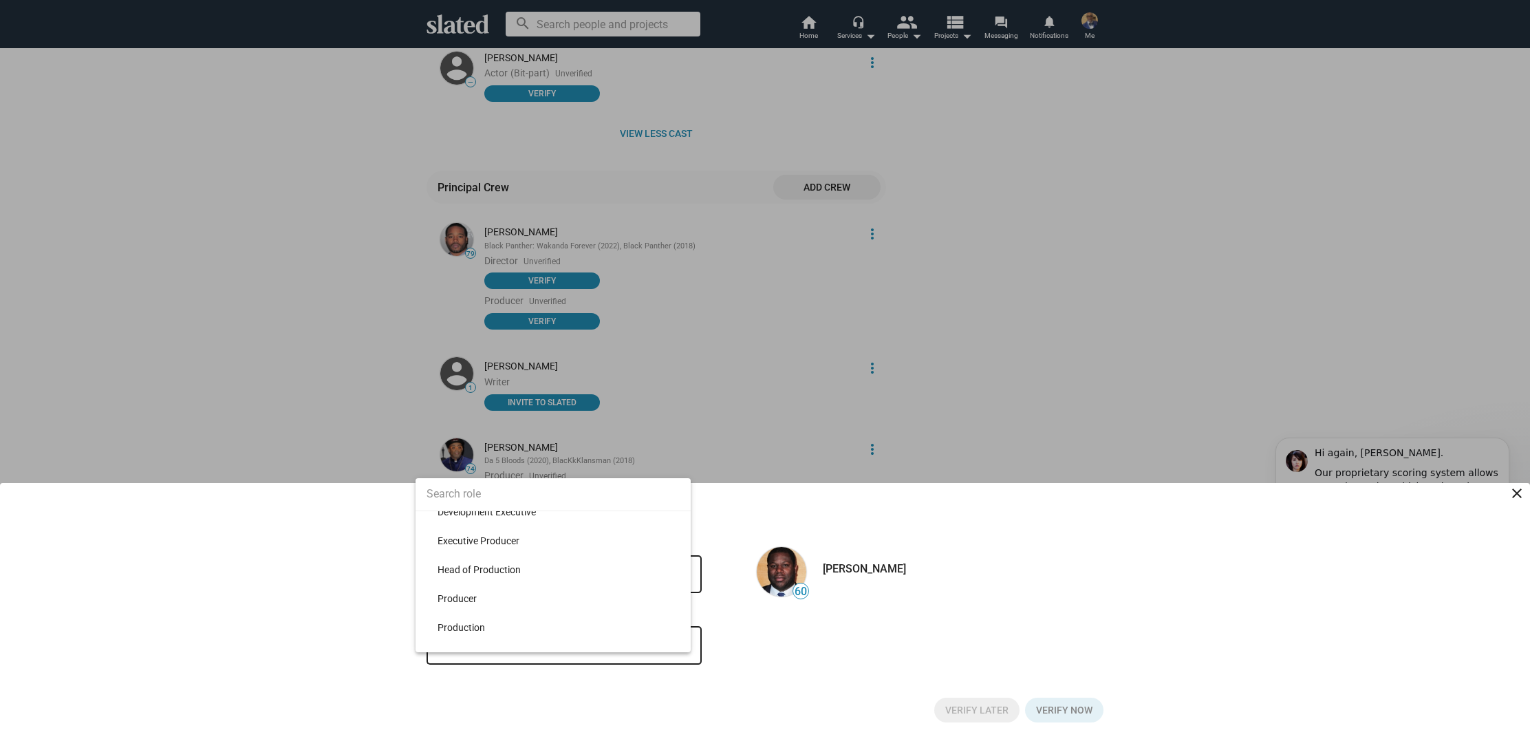
scroll to position [8684, 0]
click at [625, 587] on span "Producer" at bounding box center [559, 597] width 242 height 29
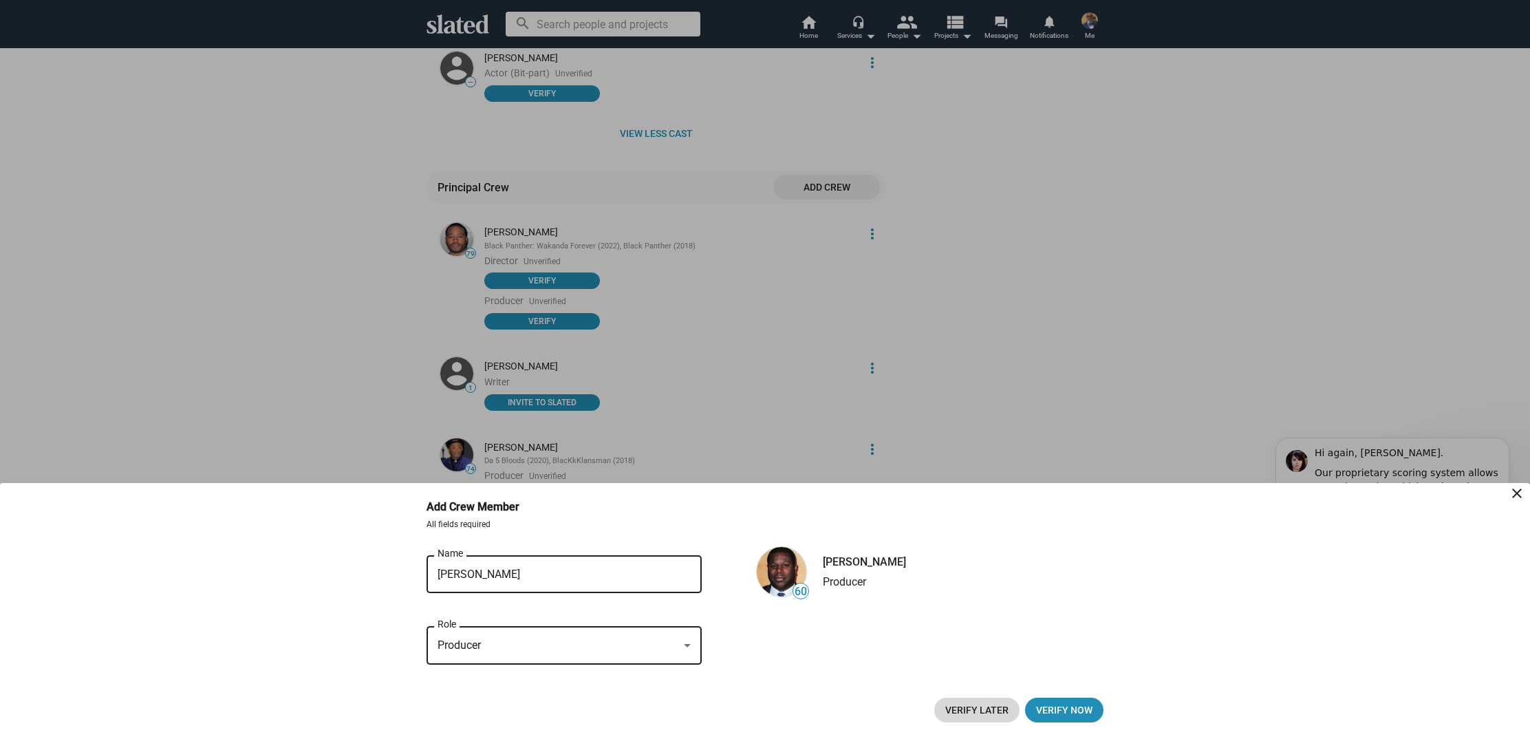
click at [954, 710] on span "Verify Later" at bounding box center [976, 710] width 63 height 25
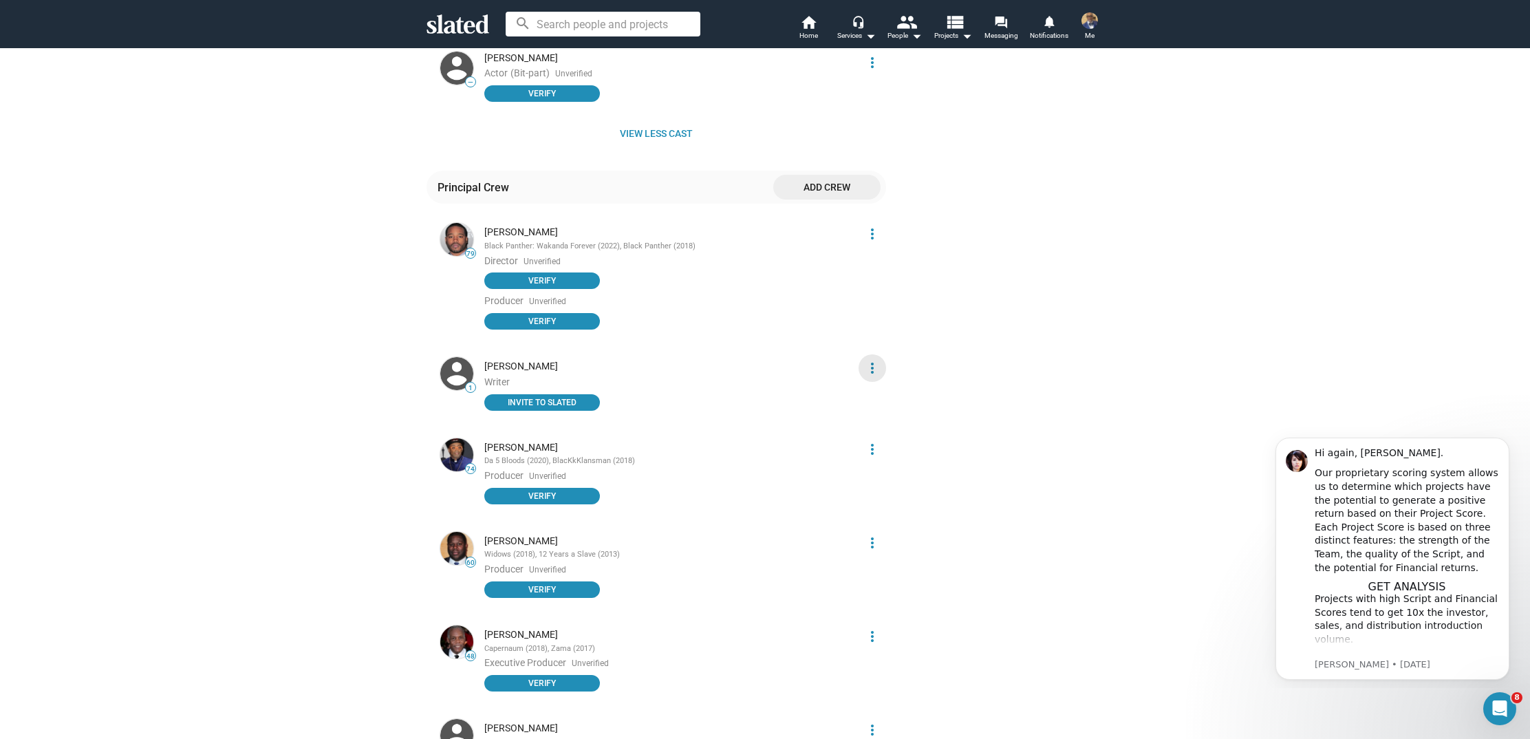
click at [870, 360] on mat-icon "more_vert" at bounding box center [872, 368] width 17 height 17
click at [870, 325] on div at bounding box center [765, 369] width 1530 height 739
click at [822, 175] on span "Add crew" at bounding box center [826, 187] width 85 height 25
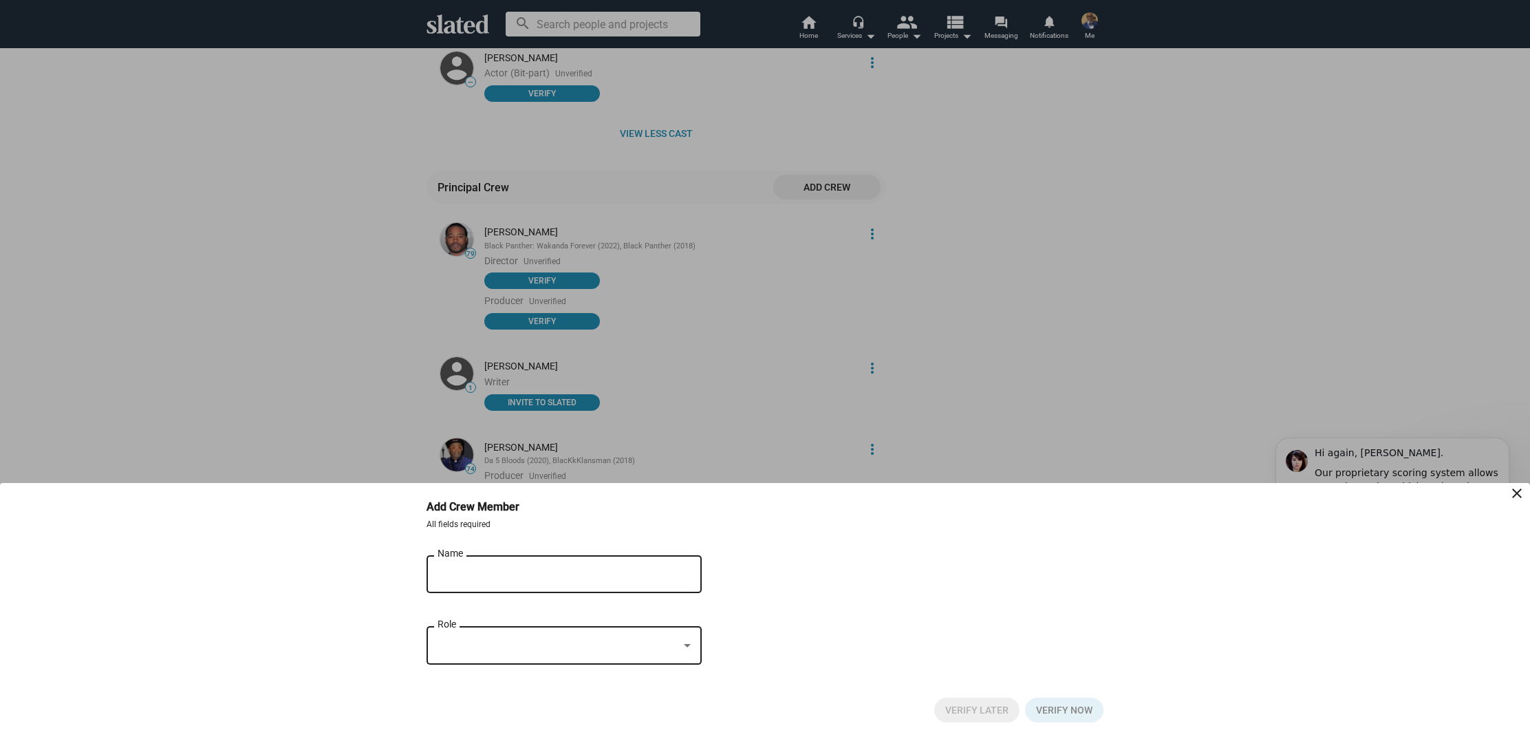
click at [489, 559] on div "Name" at bounding box center [555, 572] width 234 height 41
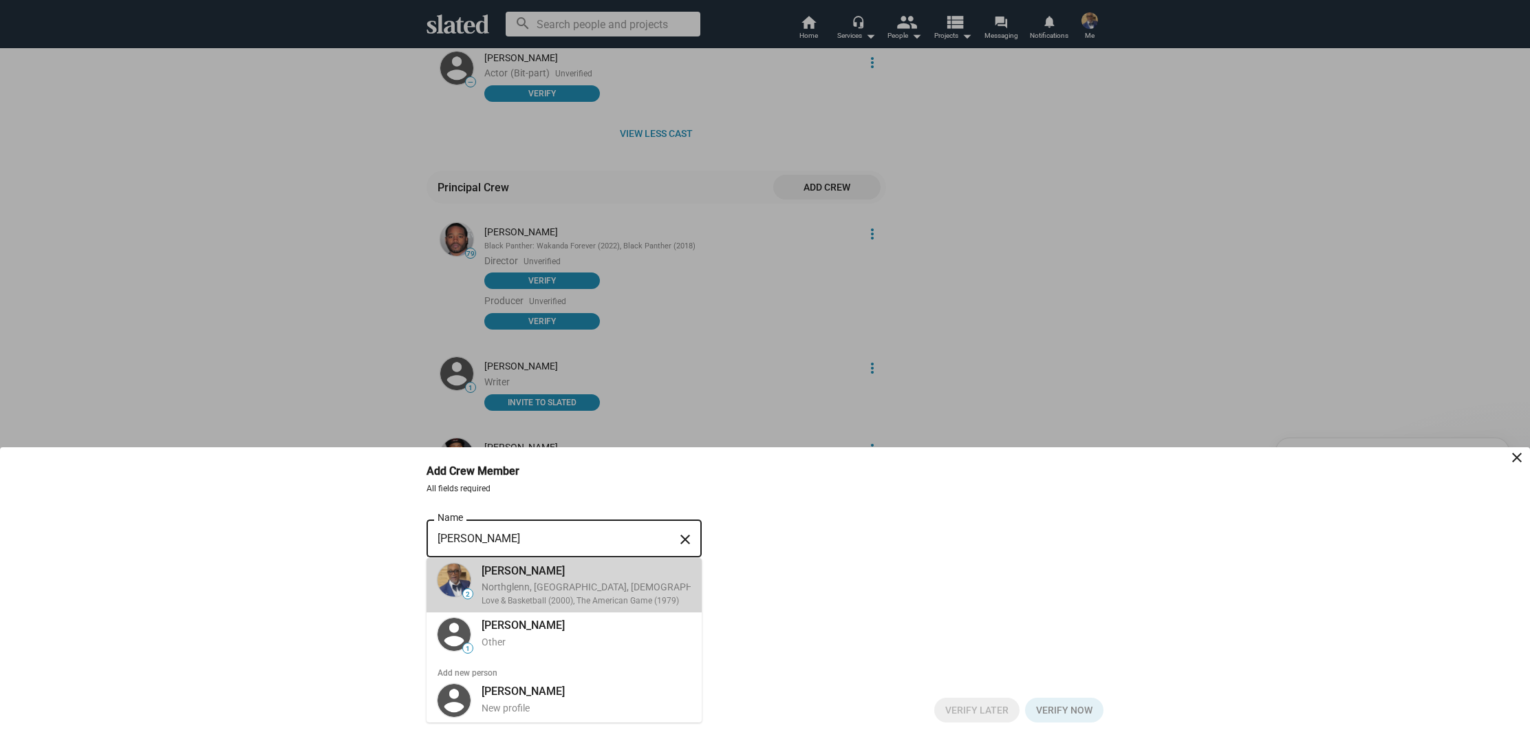
click at [511, 585] on div "Northglenn, CO, US, Actor, Director" at bounding box center [639, 587] width 314 height 13
type input "[PERSON_NAME]"
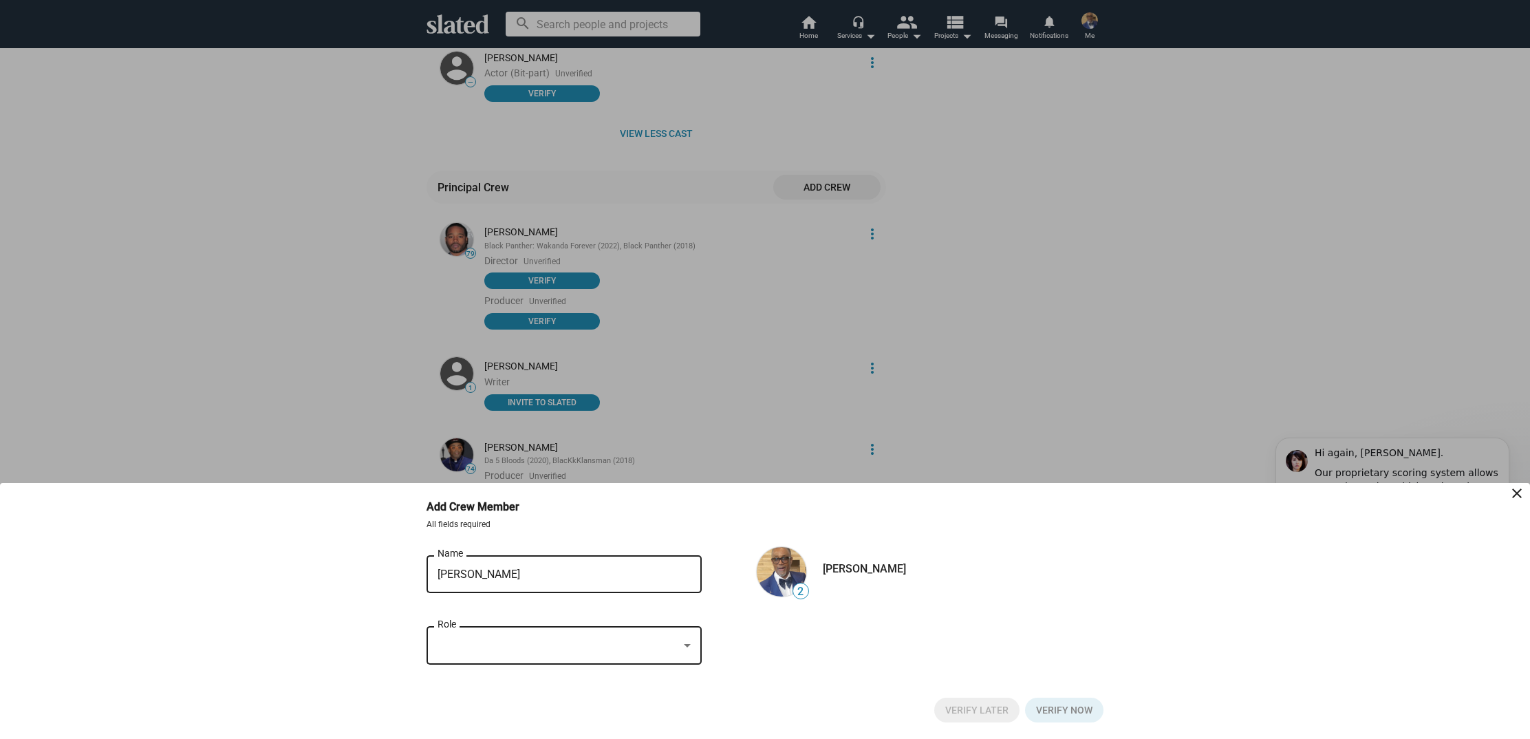
click at [691, 645] on div at bounding box center [687, 646] width 12 height 11
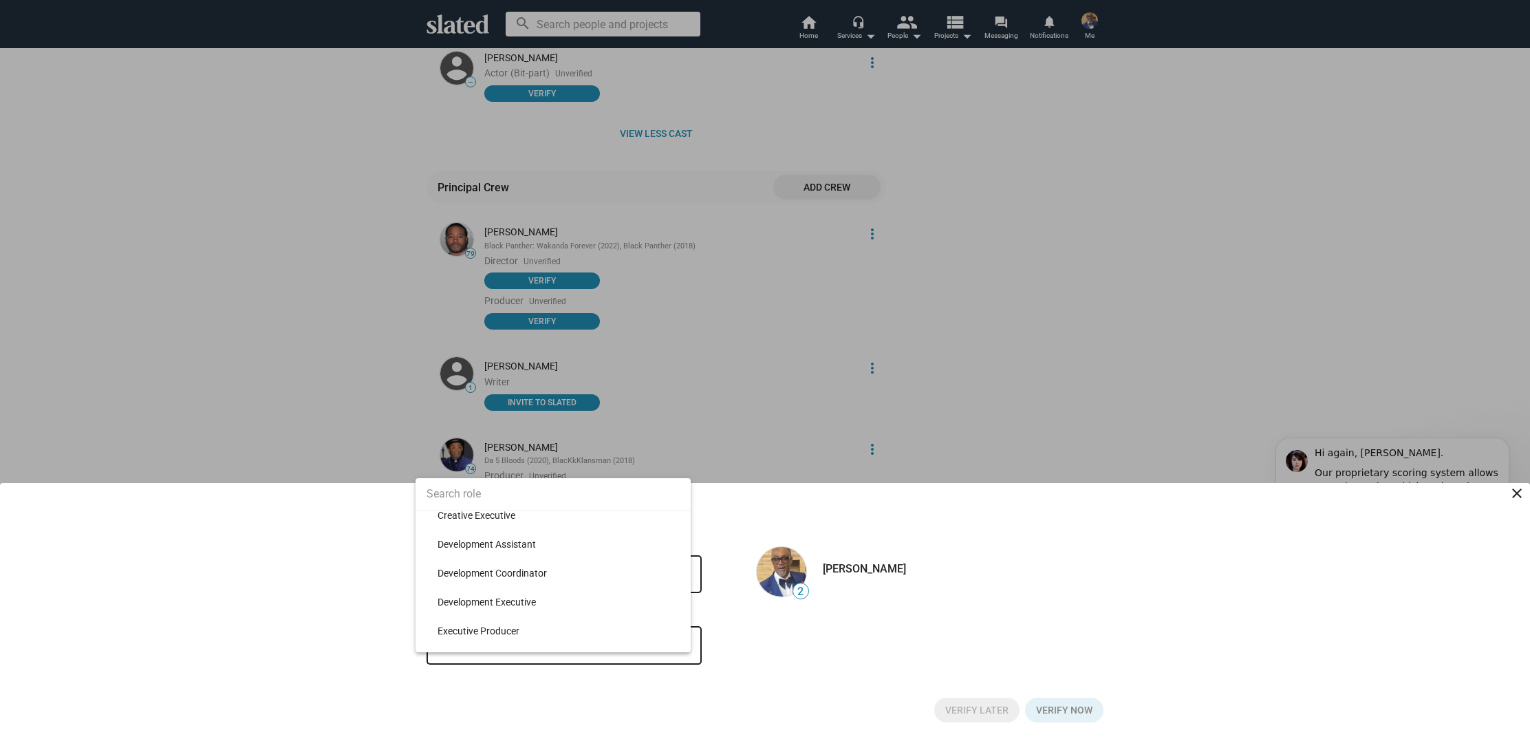
scroll to position [8594, 0]
click at [588, 624] on span "Executive Producer" at bounding box center [559, 630] width 242 height 29
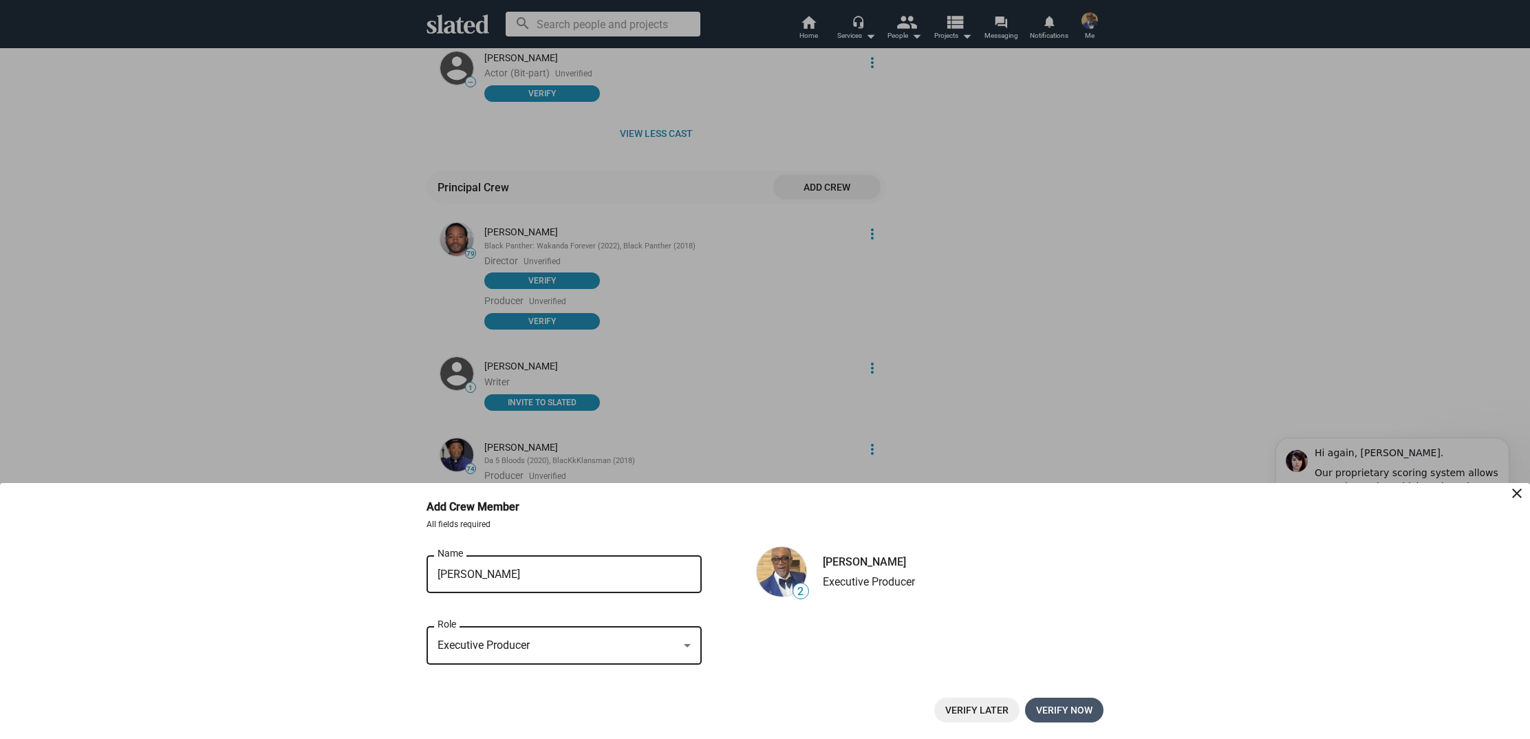
click at [1061, 711] on span "Verify now" at bounding box center [1064, 710] width 56 height 25
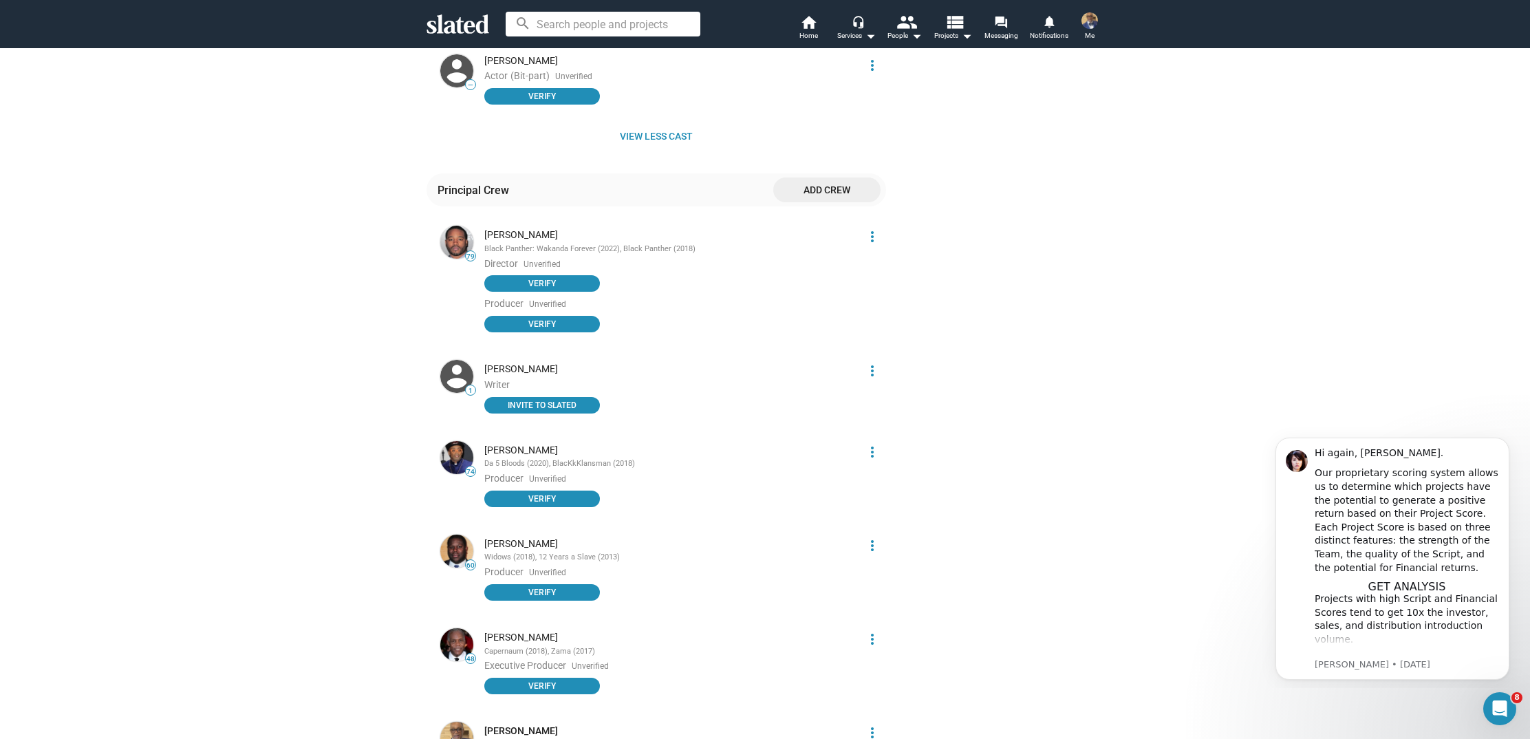
scroll to position [2196, 0]
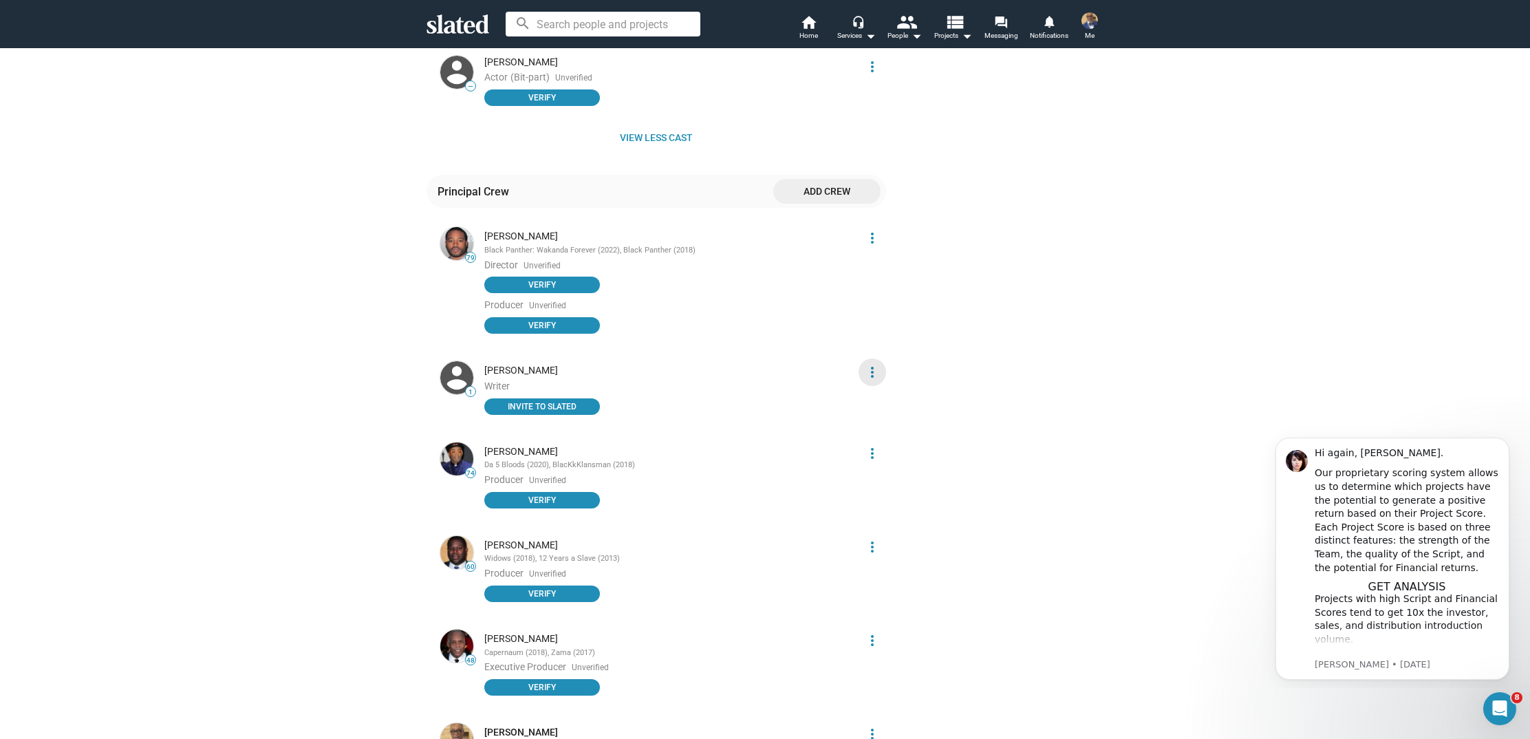
click at [871, 364] on mat-icon "more_vert" at bounding box center [872, 372] width 17 height 17
click at [828, 378] on button "Edit" at bounding box center [847, 380] width 78 height 22
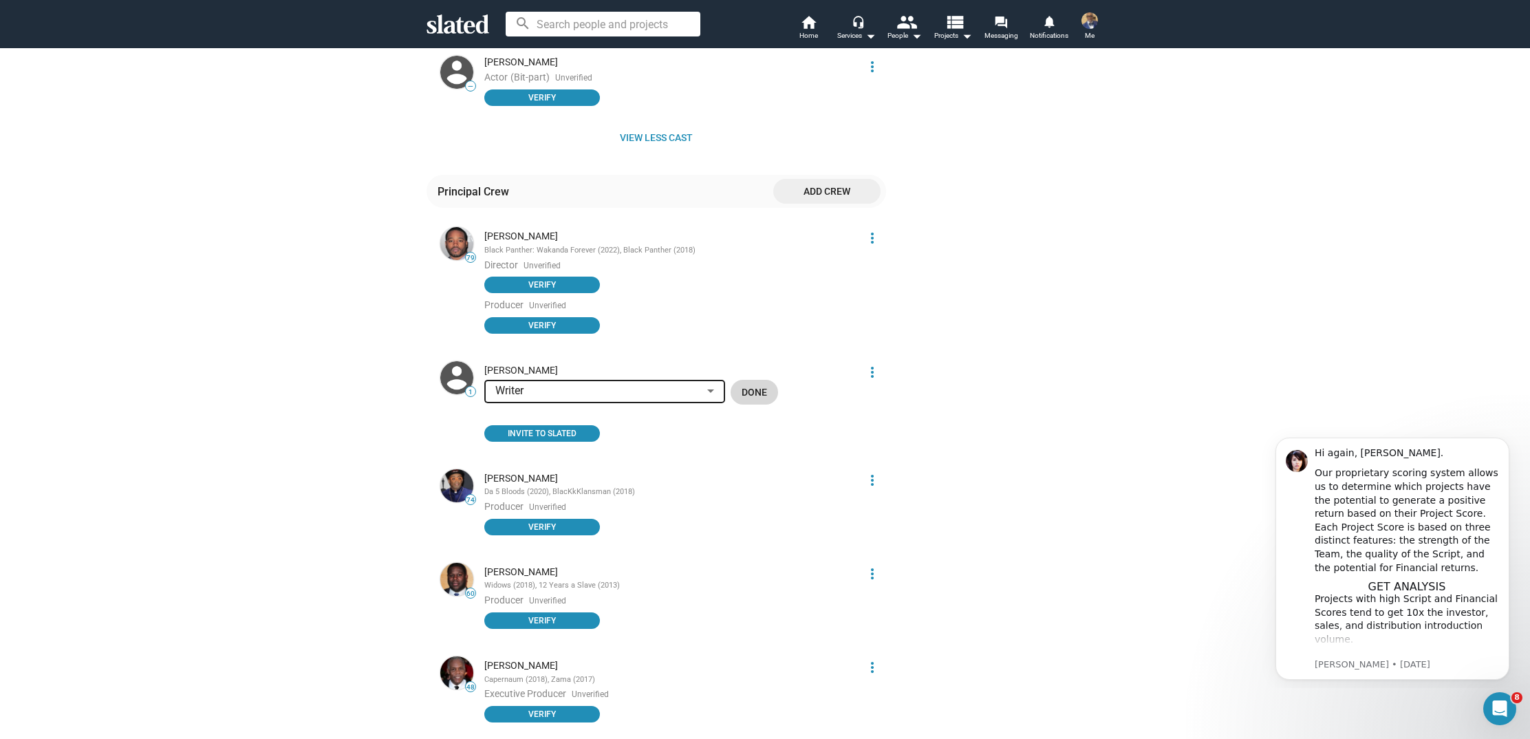
click at [749, 380] on span "Done" at bounding box center [754, 392] width 25 height 25
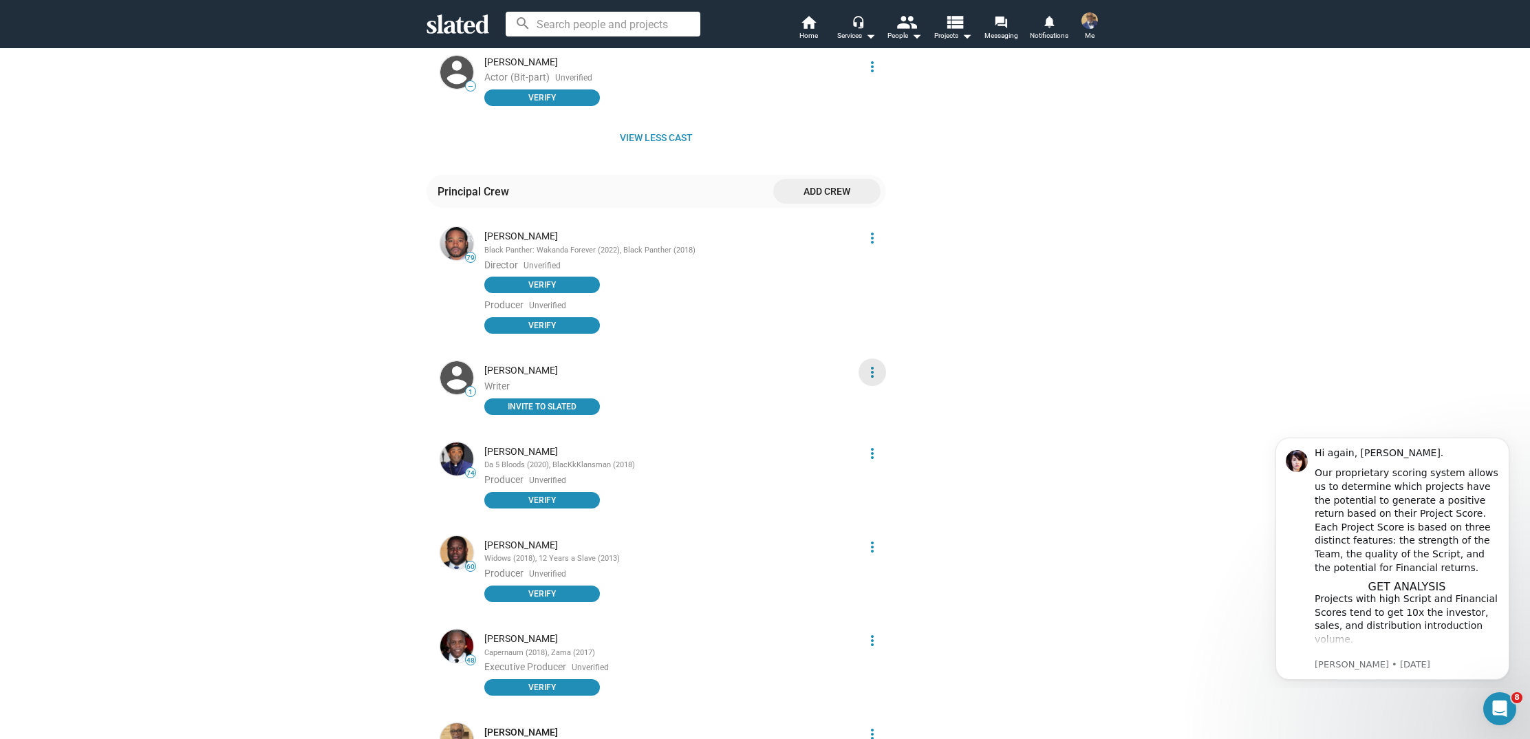
click at [875, 364] on mat-icon "more_vert" at bounding box center [872, 372] width 17 height 17
click at [837, 405] on button "Delete" at bounding box center [847, 402] width 78 height 22
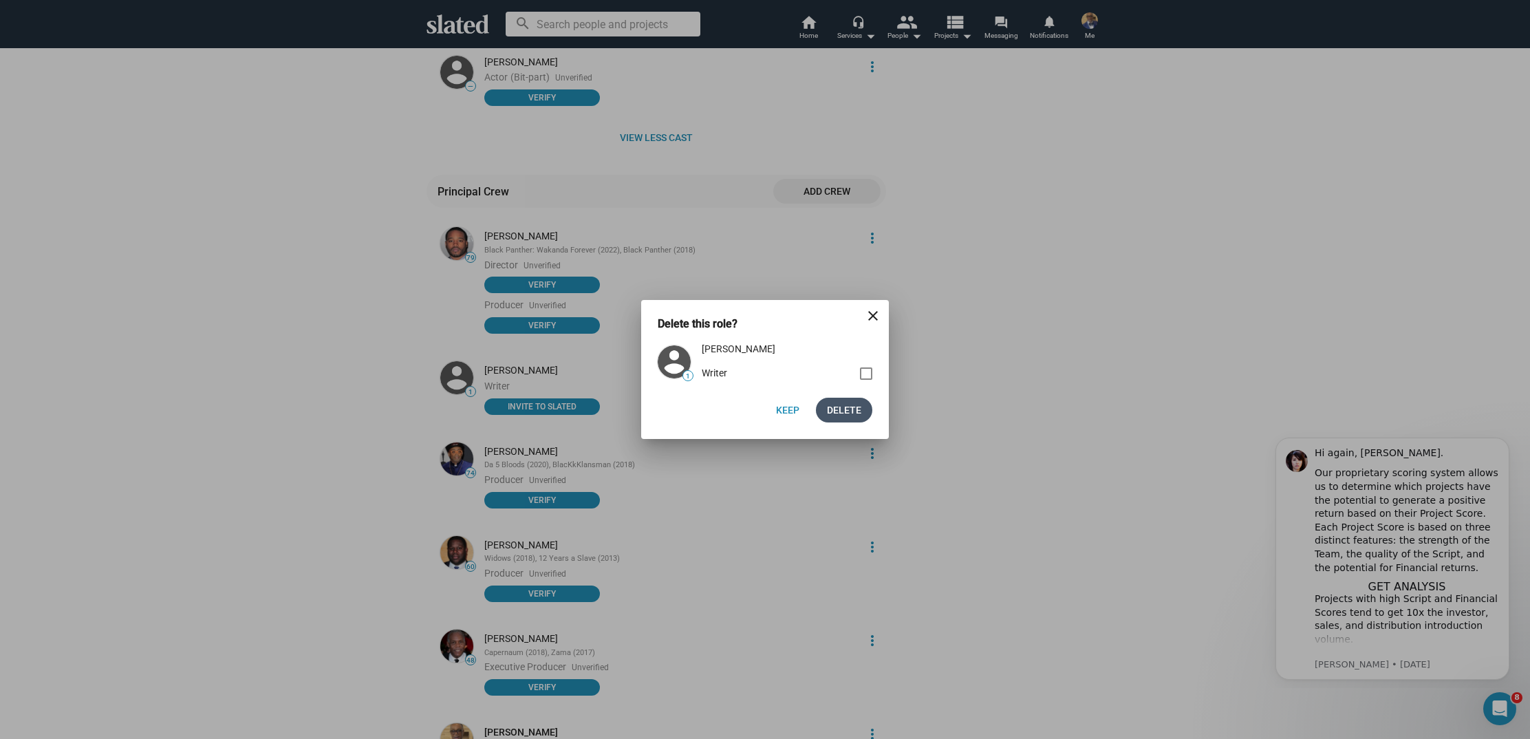
click at [846, 404] on span "Delete" at bounding box center [844, 410] width 34 height 25
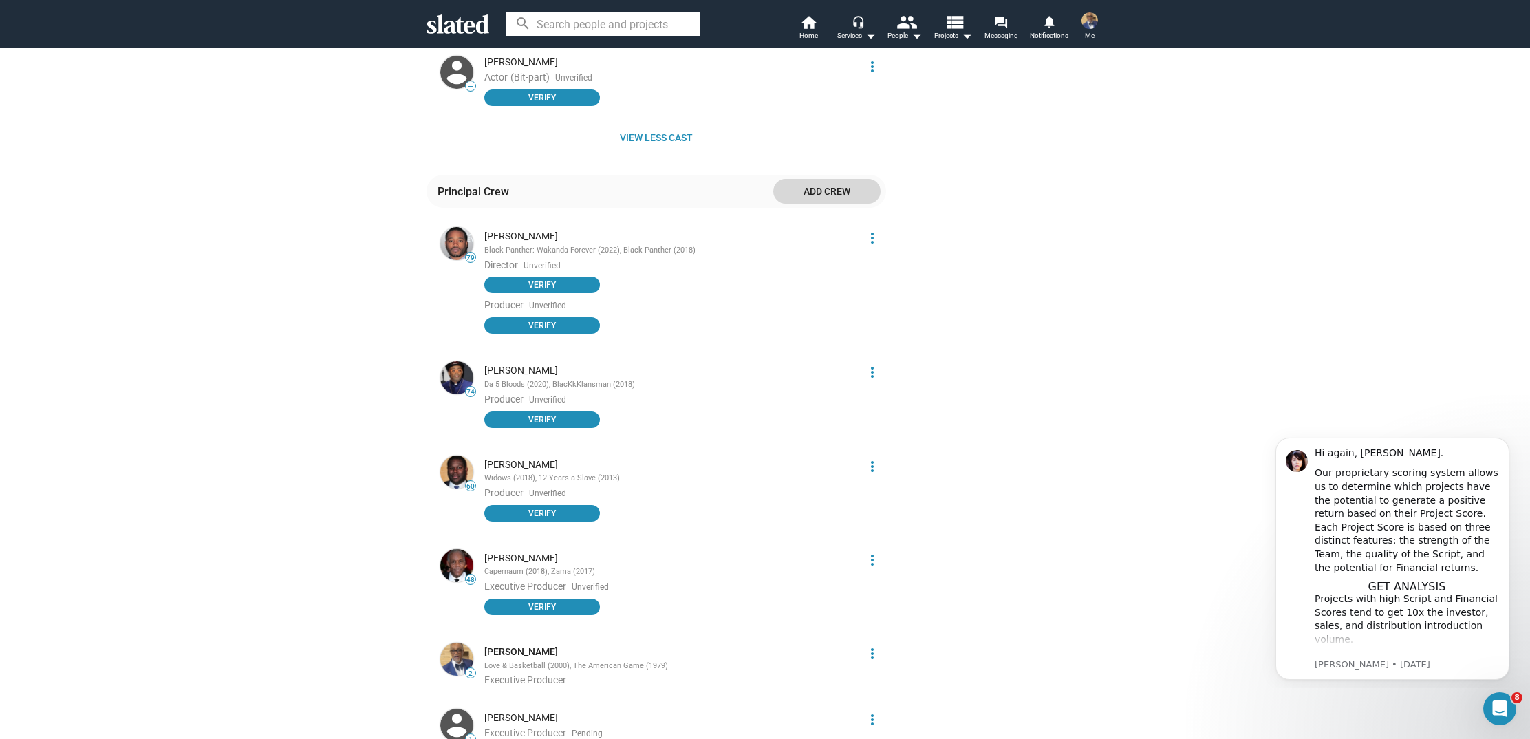
click at [833, 179] on span "Add crew" at bounding box center [826, 191] width 85 height 25
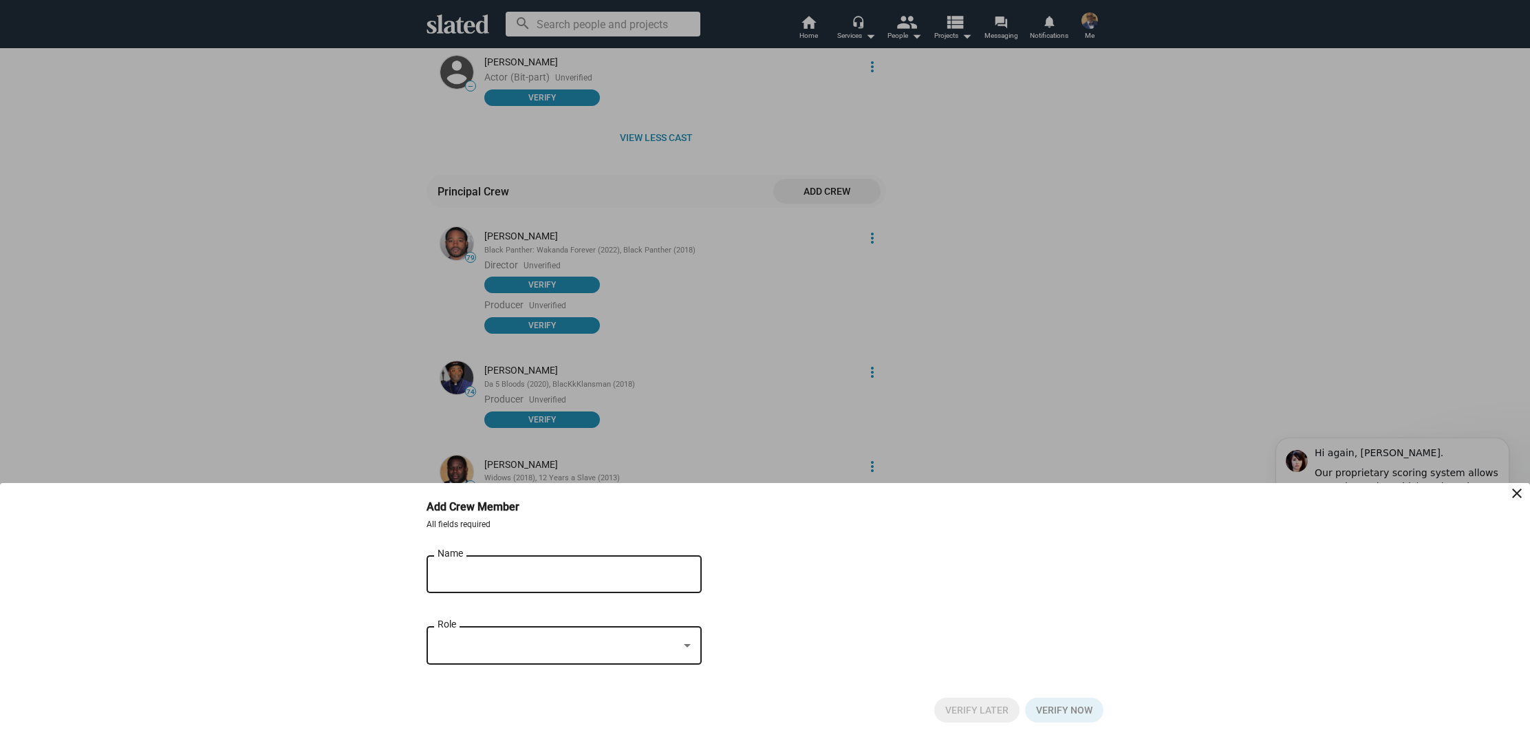
click at [450, 564] on div "Name" at bounding box center [555, 572] width 234 height 41
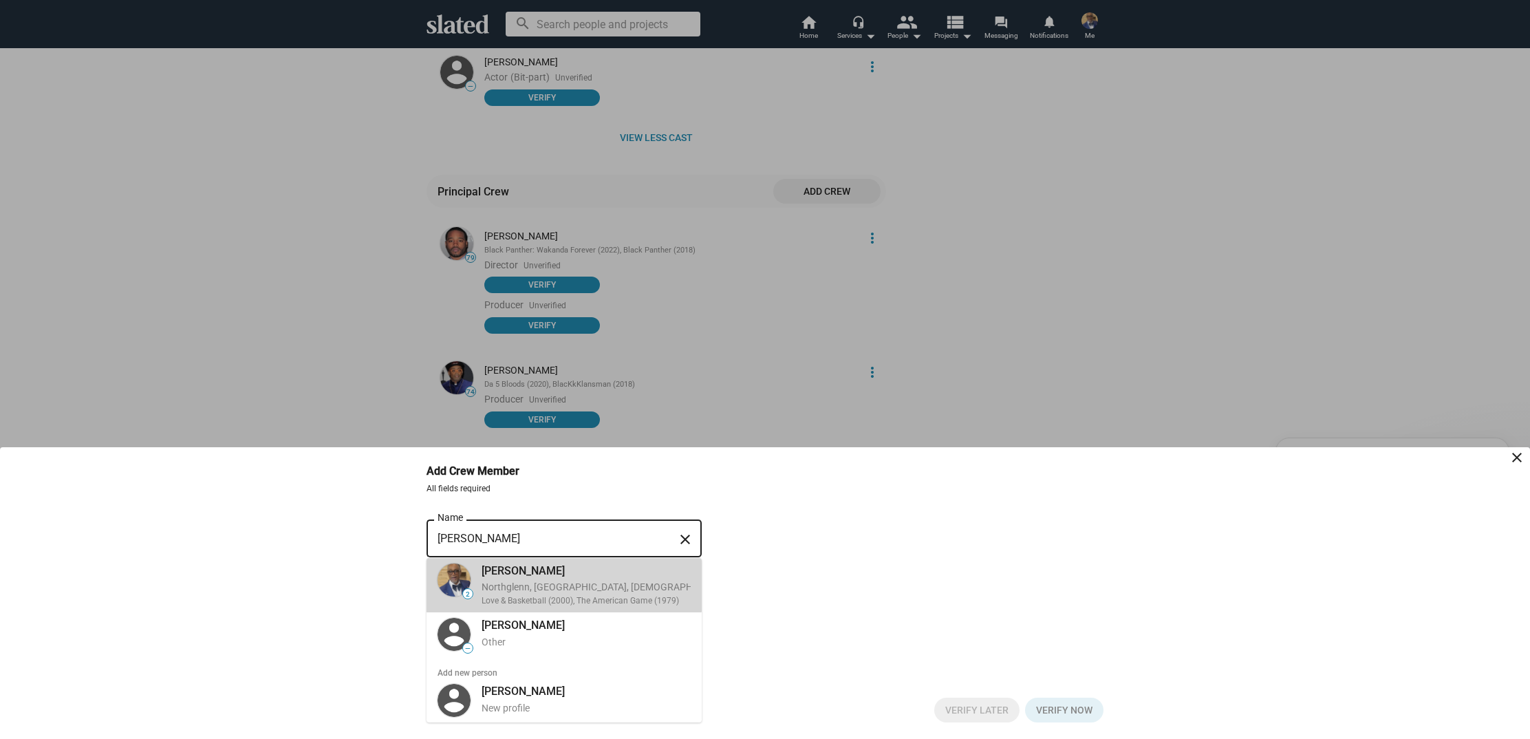
click at [543, 573] on div "[PERSON_NAME]" at bounding box center [639, 571] width 314 height 14
type input "[PERSON_NAME]"
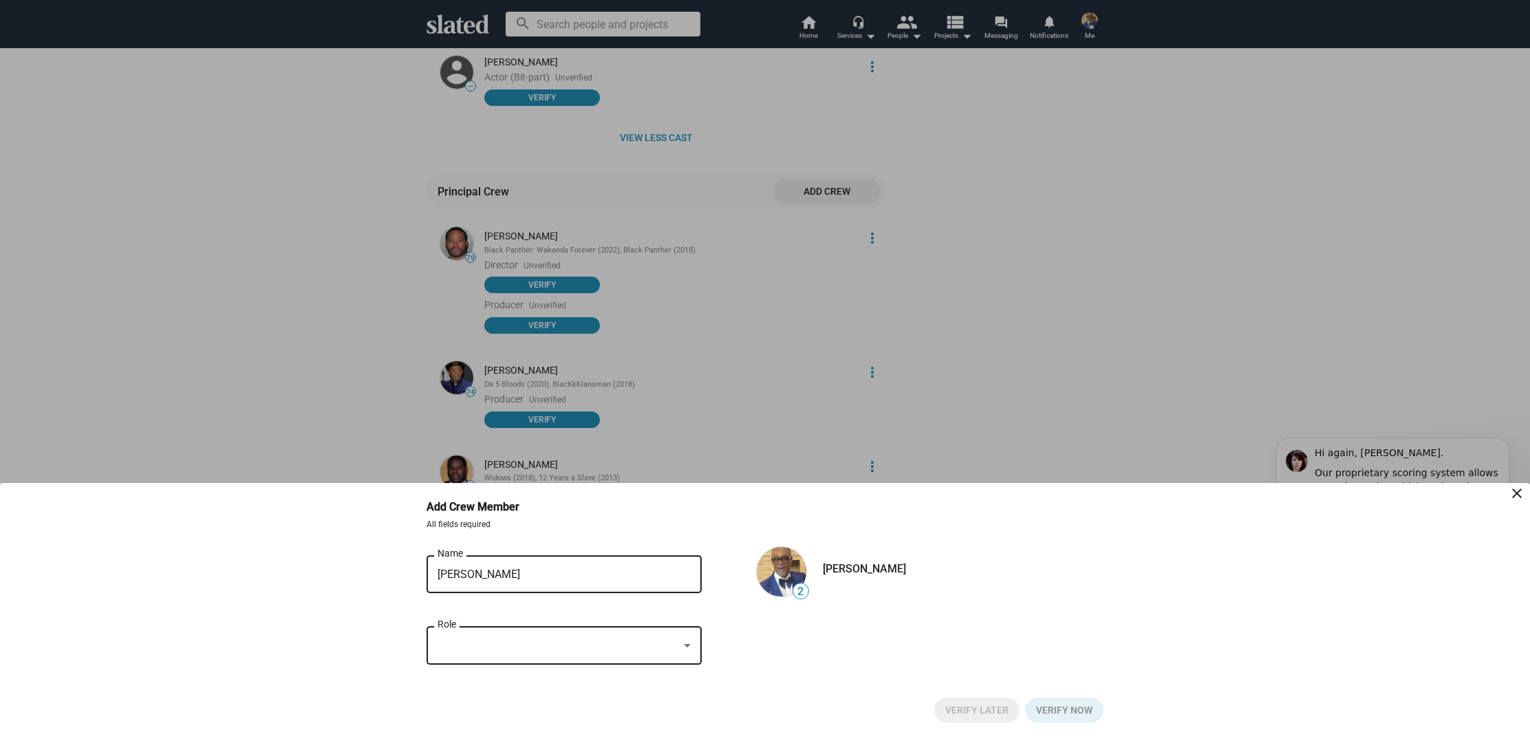
click at [686, 647] on div at bounding box center [687, 645] width 7 height 3
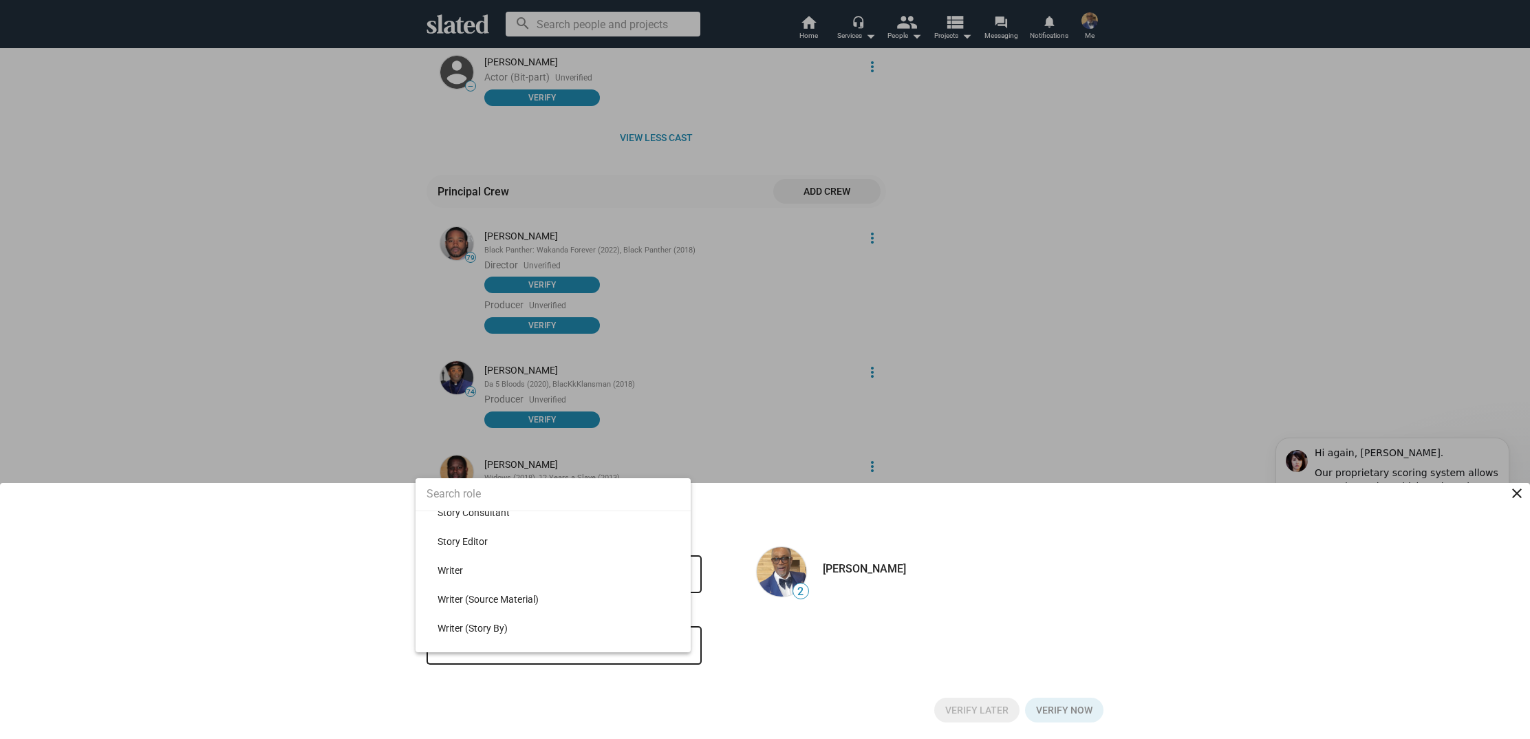
scroll to position [14840, 0]
click at [588, 571] on span "Writer" at bounding box center [559, 567] width 242 height 29
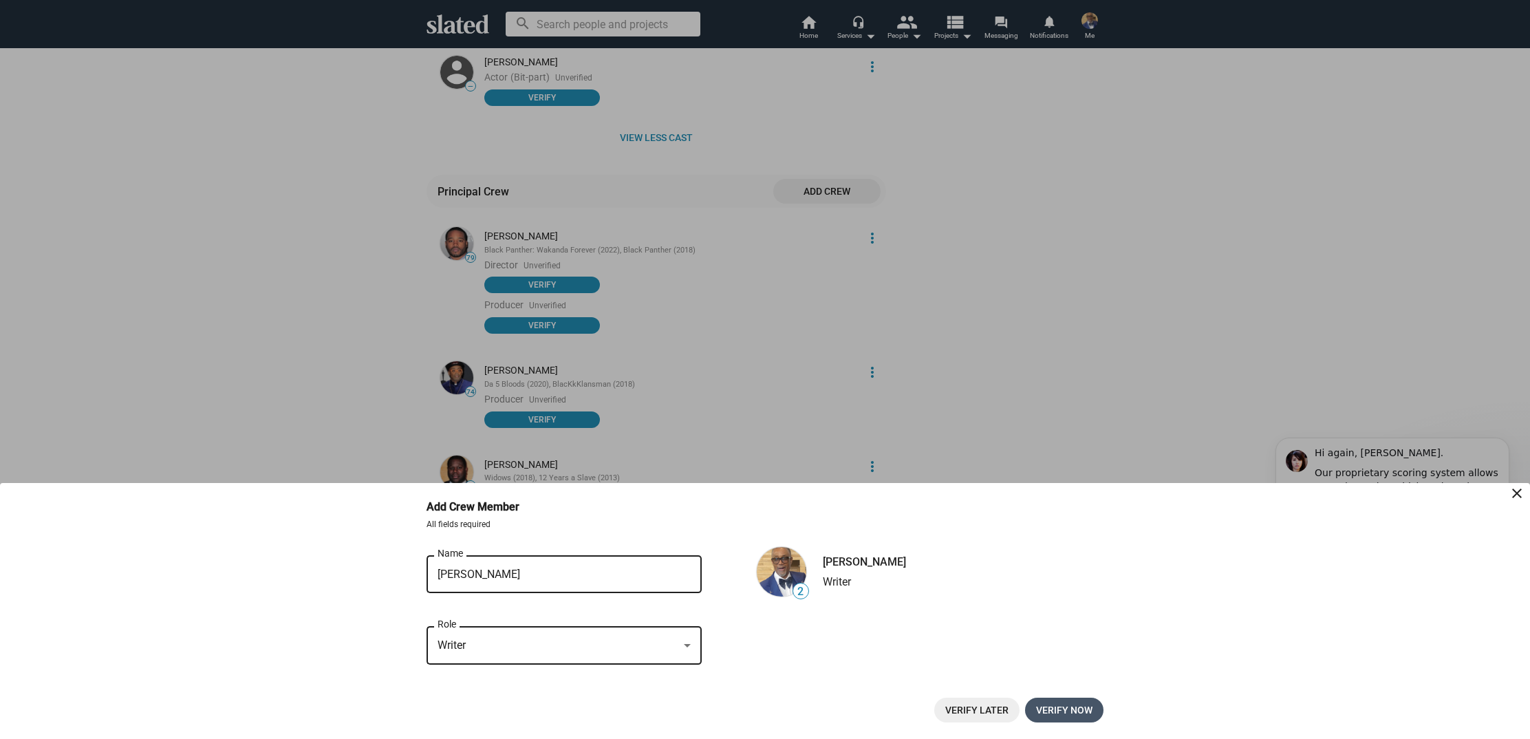
click at [1069, 708] on span "Verify now" at bounding box center [1064, 710] width 56 height 25
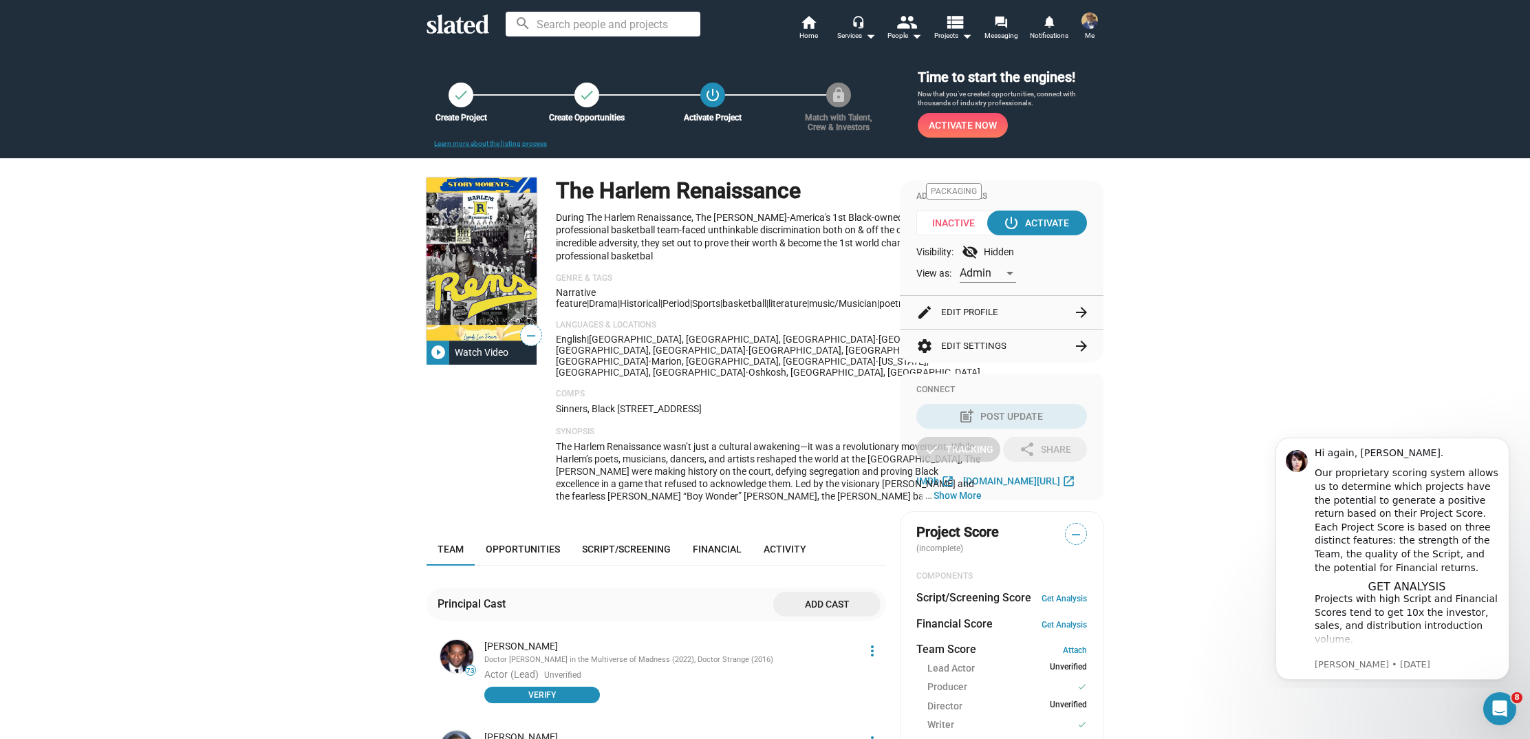
scroll to position [0, 0]
